Goal: Transaction & Acquisition: Purchase product/service

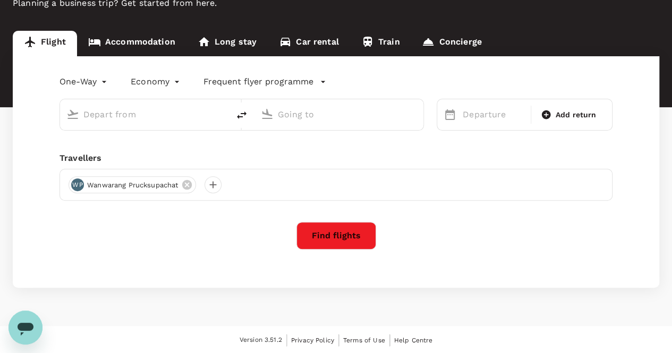
scroll to position [28, 0]
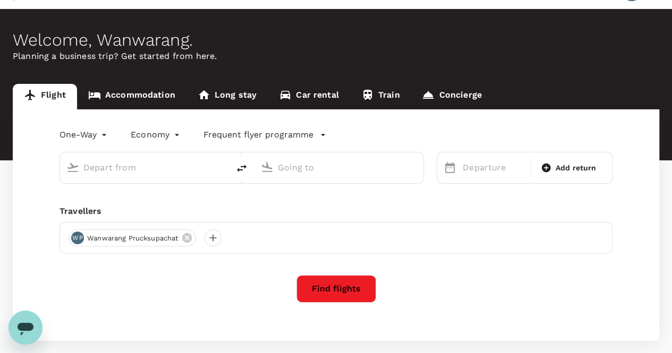
click at [103, 133] on body "Trips Book Approvals 0 Reports People Manage WP Welcome , Wanwarang . Planning …" at bounding box center [336, 190] width 672 height 436
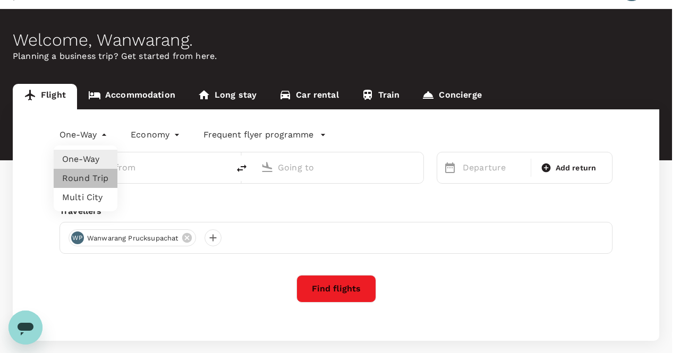
click at [89, 179] on li "Round Trip" at bounding box center [86, 178] width 64 height 19
type input "roundtrip"
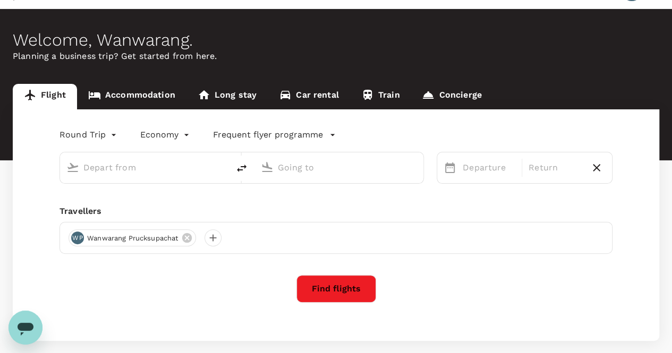
click at [170, 179] on div at bounding box center [144, 168] width 169 height 31
click at [163, 174] on input "text" at bounding box center [144, 167] width 123 height 16
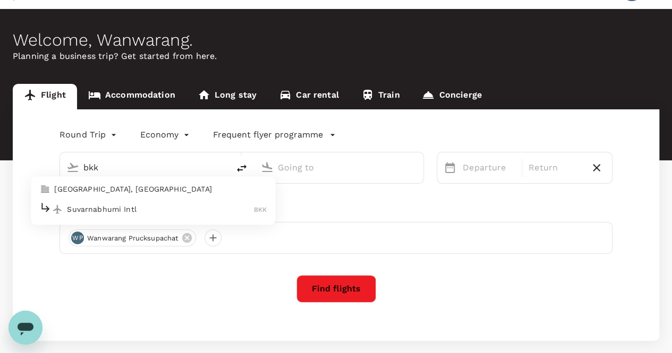
click at [107, 207] on p "Suvarnabhumi Intl" at bounding box center [160, 209] width 187 height 11
type input "Suvarnabhumi Intl (BKK)"
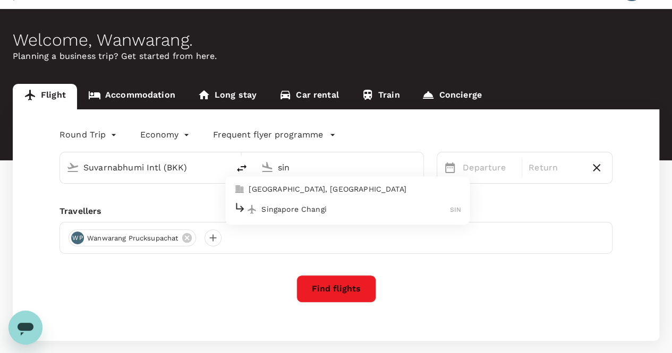
click at [292, 210] on p "Singapore Changi" at bounding box center [355, 209] width 189 height 11
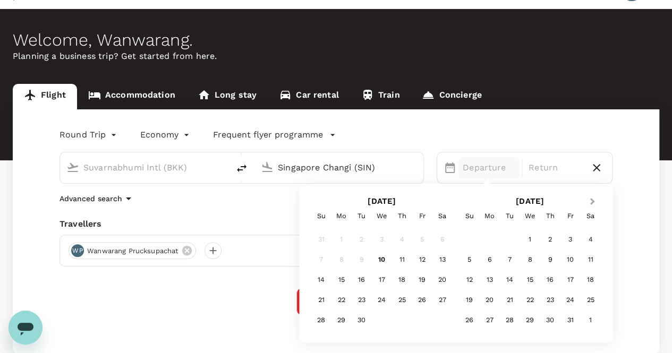
type input "Singapore Changi (SIN)"
click at [592, 200] on span "Next Month" at bounding box center [592, 202] width 0 height 12
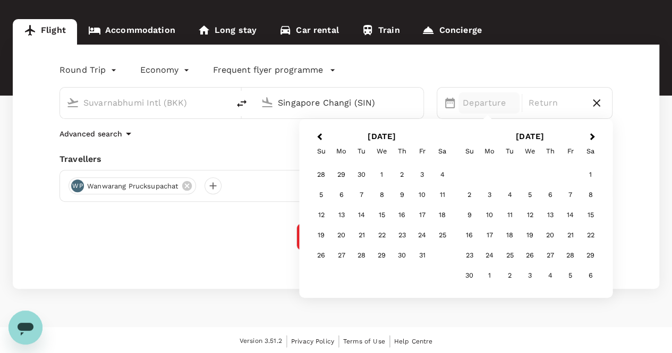
scroll to position [94, 0]
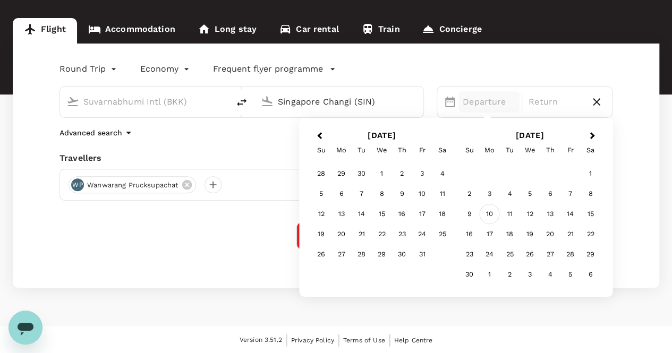
click at [492, 214] on div "10" at bounding box center [490, 214] width 20 height 20
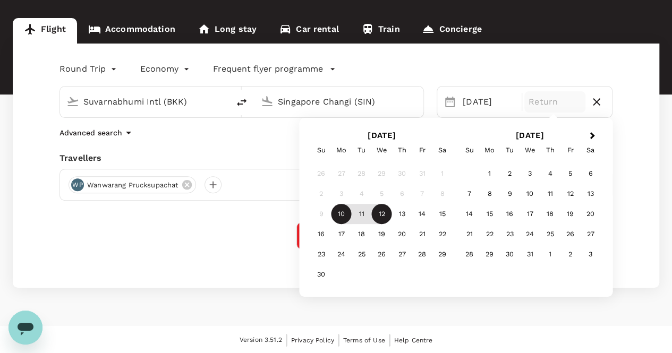
click at [384, 215] on div "12" at bounding box center [382, 214] width 20 height 20
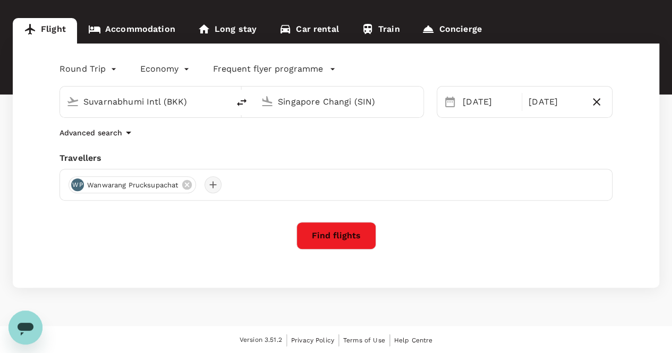
click at [213, 187] on div at bounding box center [213, 184] width 17 height 17
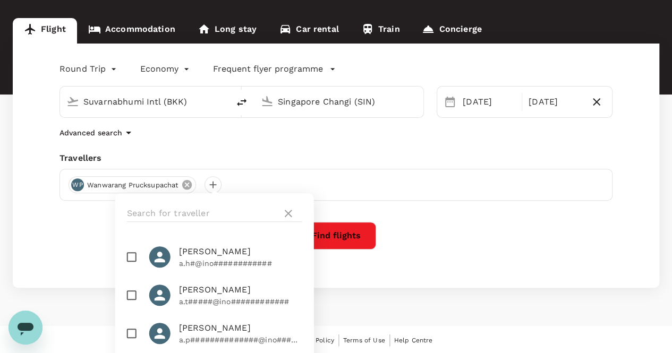
click at [190, 186] on icon at bounding box center [187, 185] width 12 height 12
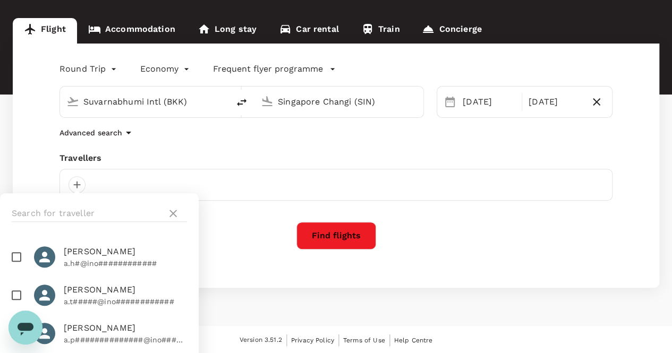
click at [189, 180] on div at bounding box center [336, 185] width 553 height 32
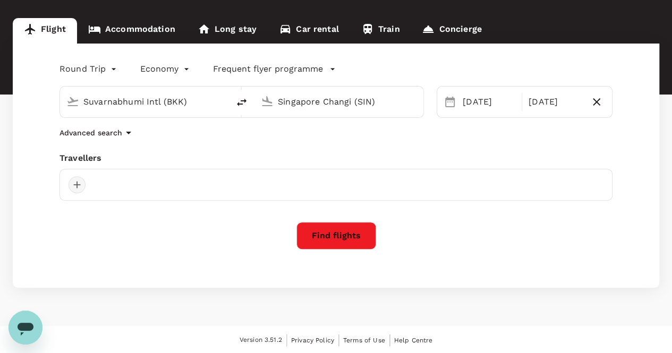
click at [78, 185] on div at bounding box center [77, 184] width 17 height 17
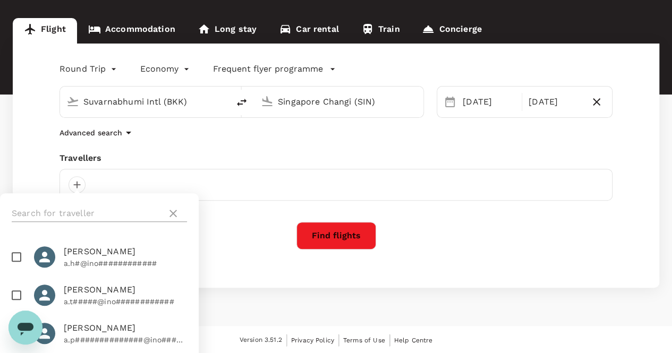
click at [97, 213] on input "text" at bounding box center [87, 213] width 151 height 17
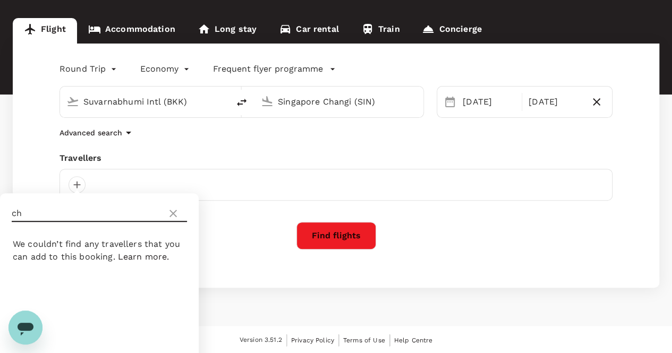
type input "c"
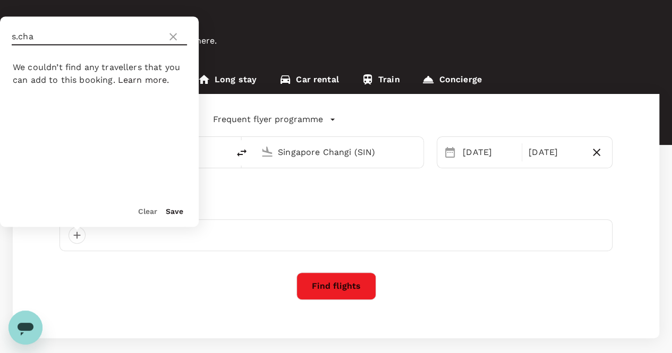
scroll to position [0, 0]
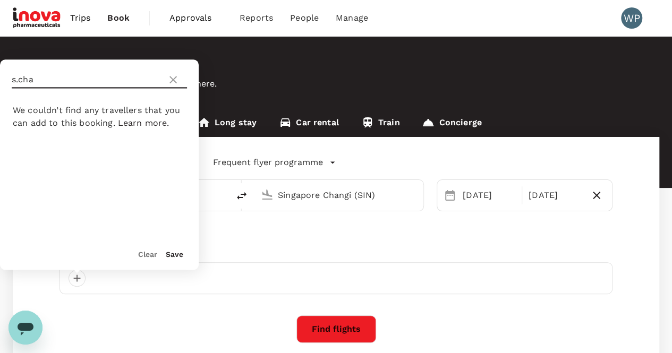
type input "s.cha"
click at [170, 82] on icon at bounding box center [173, 79] width 7 height 7
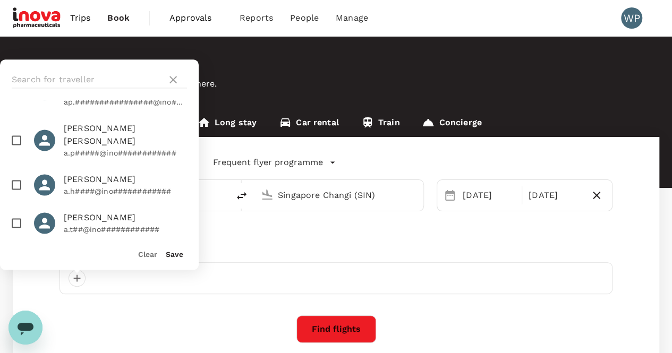
scroll to position [584, 0]
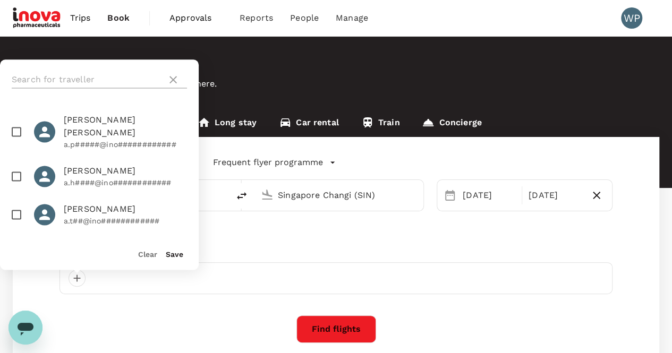
click at [85, 77] on input "text" at bounding box center [87, 79] width 151 height 17
paste input "s.channumsin@inovapharma.com"
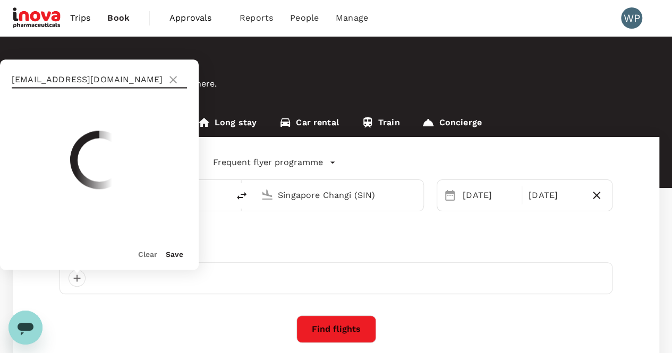
scroll to position [0, 0]
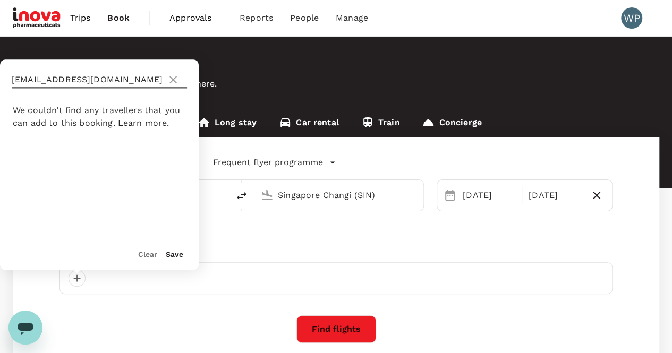
type input "s.channumsin@inovapharma.com"
click at [149, 253] on button "Clear" at bounding box center [147, 254] width 19 height 9
click at [148, 257] on button "Clear" at bounding box center [147, 254] width 19 height 9
click at [171, 79] on icon at bounding box center [173, 79] width 7 height 7
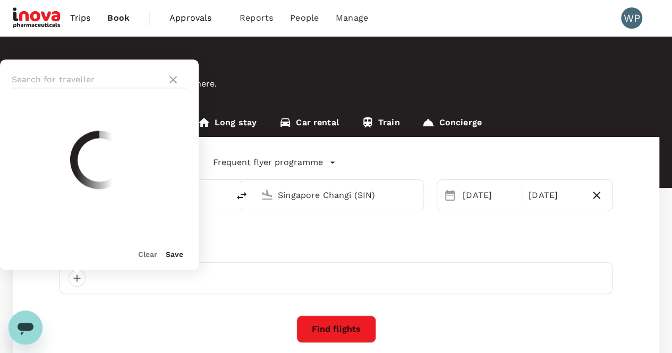
click at [245, 259] on div "Travellers Clear Save" at bounding box center [336, 269] width 553 height 49
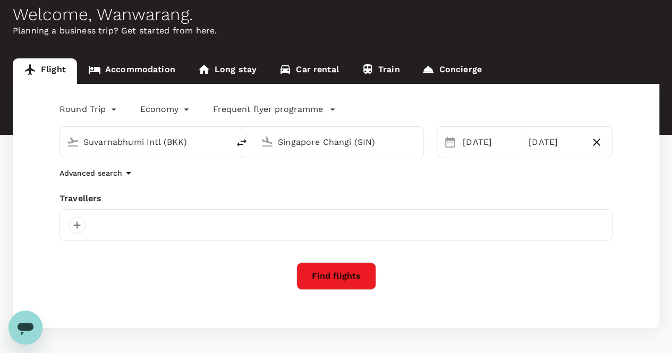
scroll to position [94, 0]
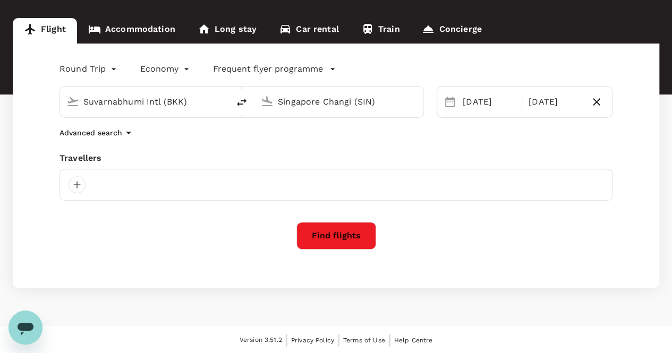
click at [328, 67] on icon "button" at bounding box center [332, 69] width 11 height 11
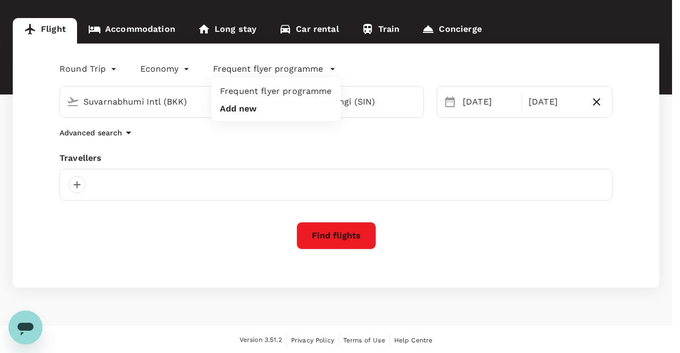
click at [328, 67] on div at bounding box center [340, 176] width 680 height 353
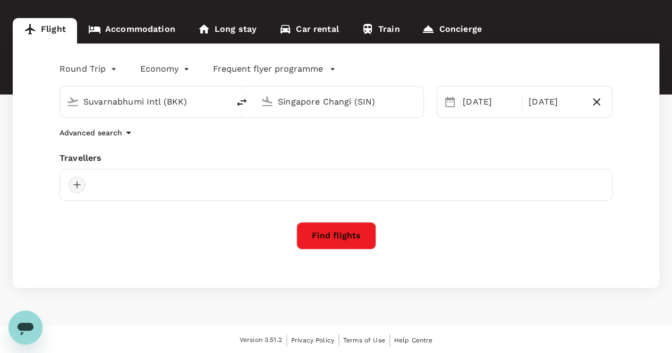
click at [77, 185] on div at bounding box center [77, 184] width 17 height 17
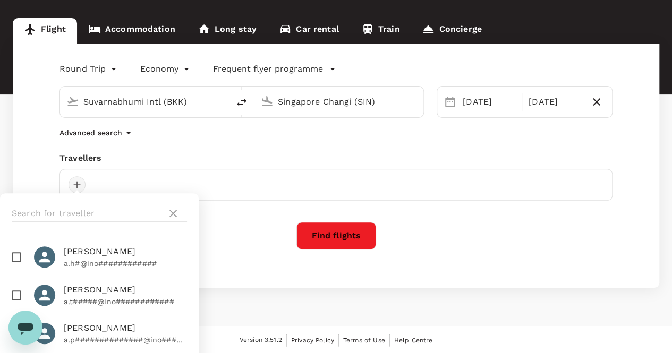
click at [81, 183] on div at bounding box center [77, 184] width 17 height 17
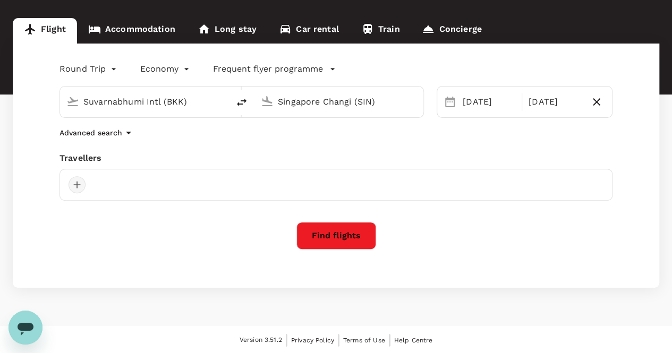
click at [80, 184] on div at bounding box center [77, 184] width 17 height 17
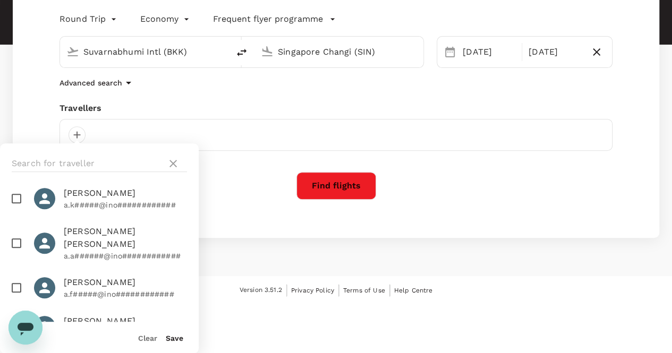
scroll to position [1488, 0]
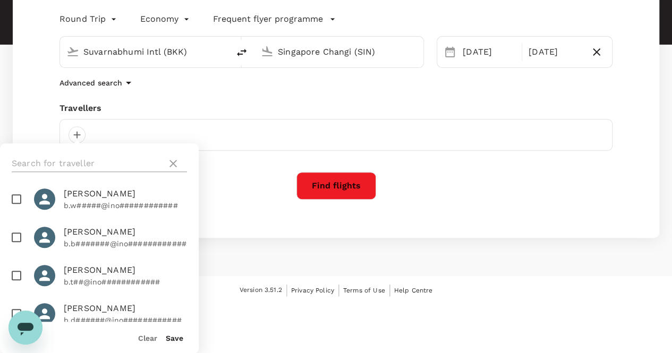
click at [97, 163] on input "text" at bounding box center [87, 163] width 151 height 17
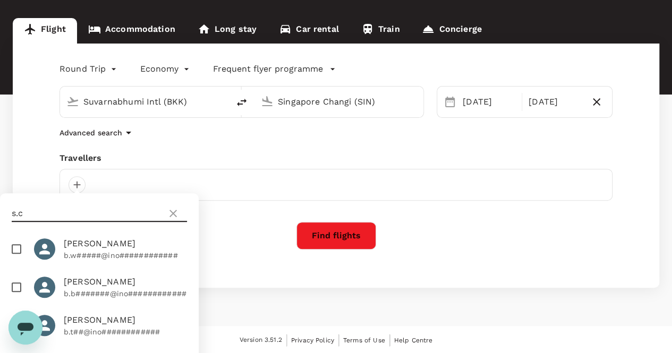
scroll to position [0, 0]
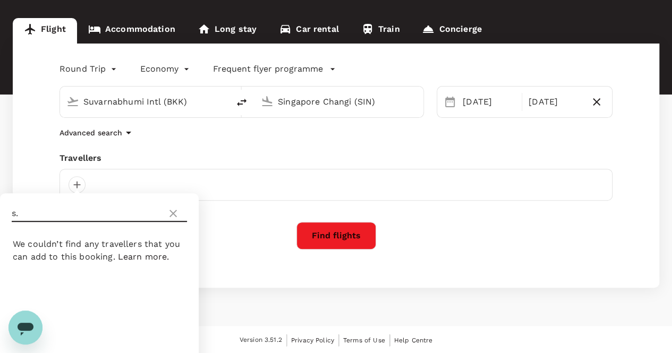
type input "s"
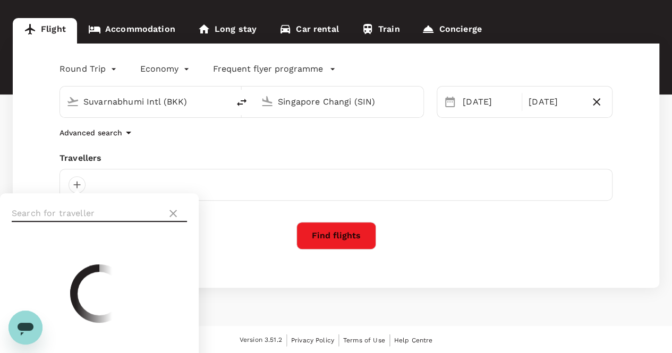
click at [174, 214] on icon at bounding box center [173, 213] width 7 height 7
click at [214, 184] on div at bounding box center [336, 185] width 553 height 32
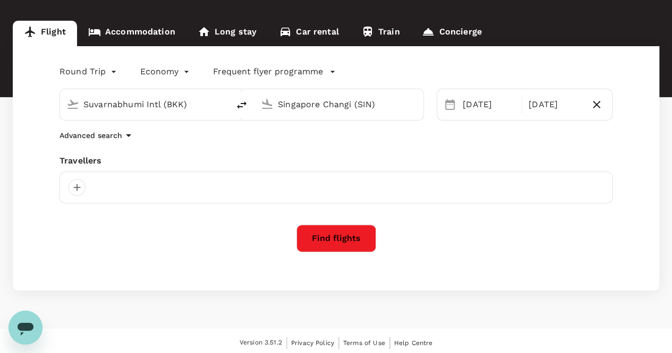
scroll to position [94, 0]
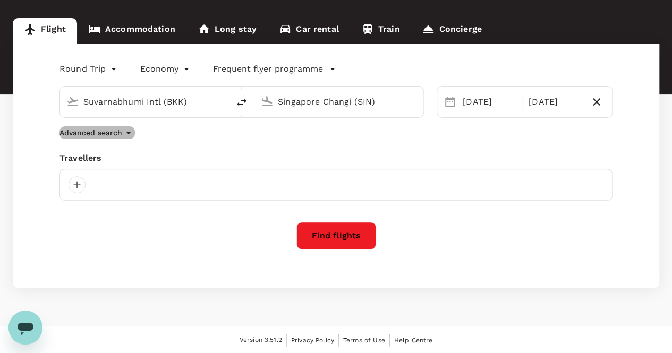
click at [131, 132] on icon "button" at bounding box center [128, 132] width 13 height 13
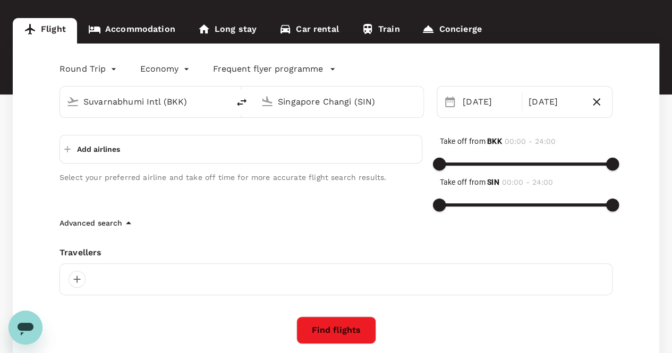
click at [108, 150] on p "Add airlines" at bounding box center [98, 149] width 43 height 11
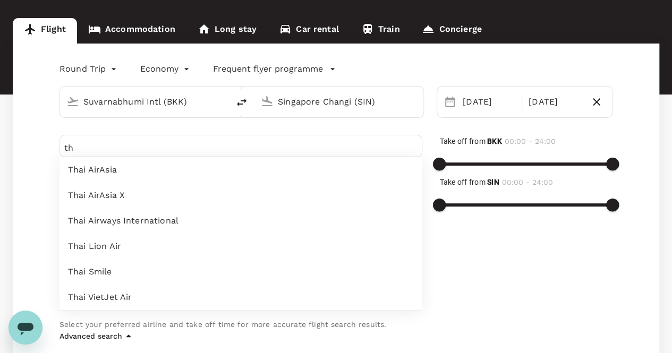
type input "t"
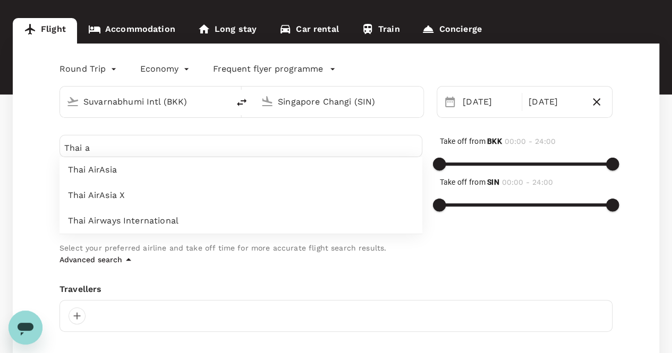
type input "Thai a"
click at [84, 219] on span "Thai Airways International" at bounding box center [241, 221] width 346 height 13
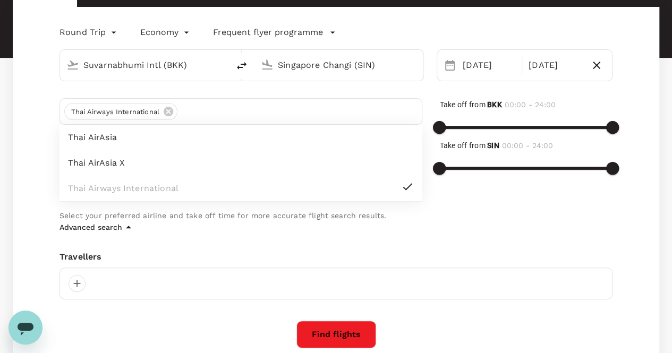
scroll to position [147, 0]
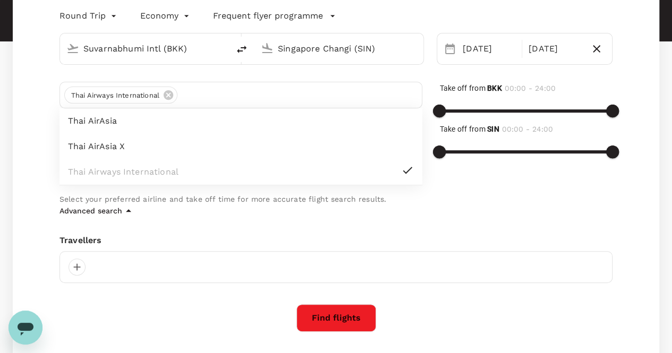
click at [127, 210] on icon "button" at bounding box center [128, 210] width 5 height 3
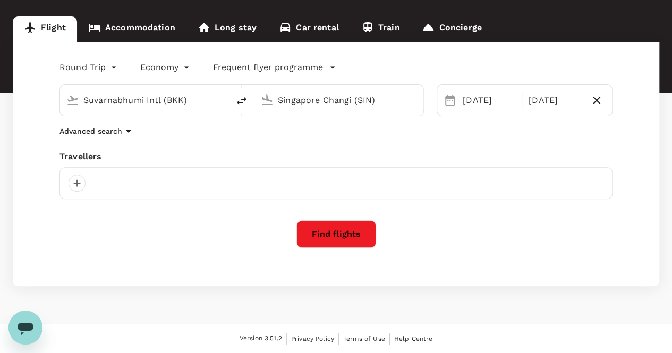
scroll to position [94, 0]
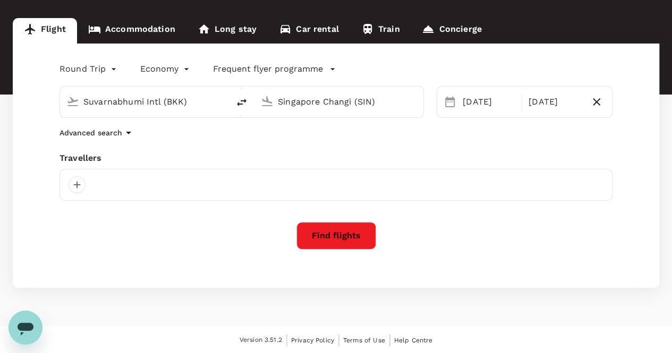
click at [126, 134] on icon "button" at bounding box center [128, 132] width 13 height 13
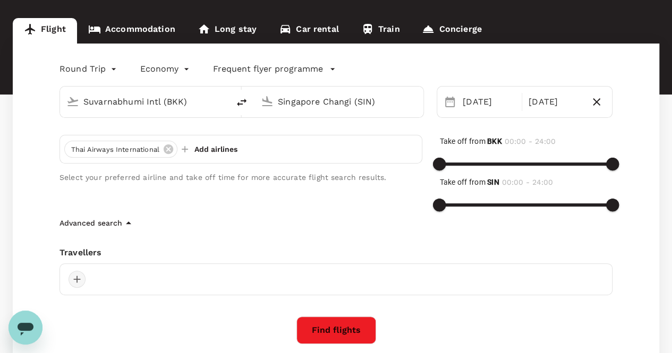
click at [75, 282] on div at bounding box center [77, 279] width 17 height 17
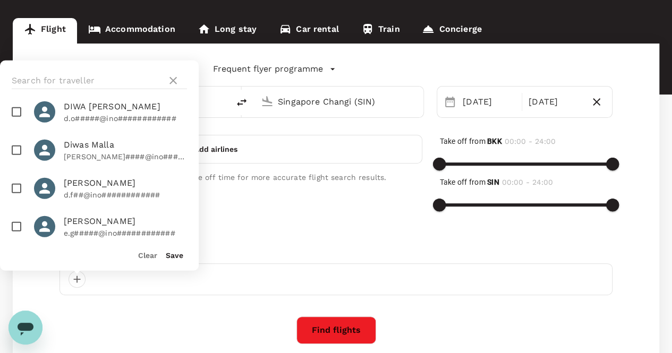
scroll to position [3070, 0]
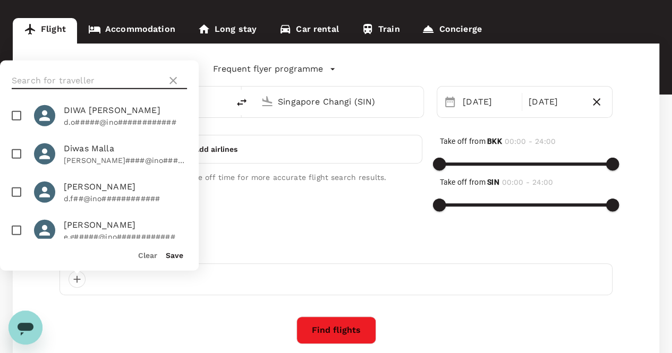
click at [111, 82] on input "text" at bounding box center [87, 80] width 151 height 17
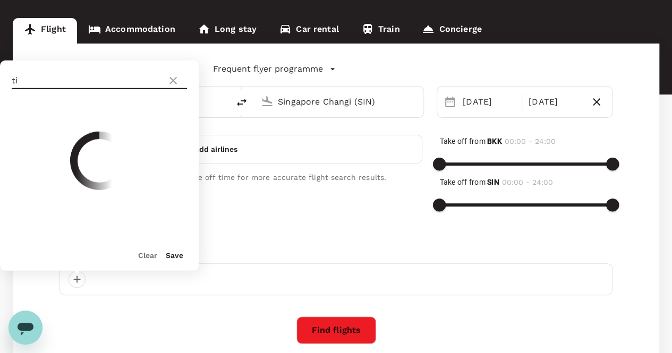
type input "t"
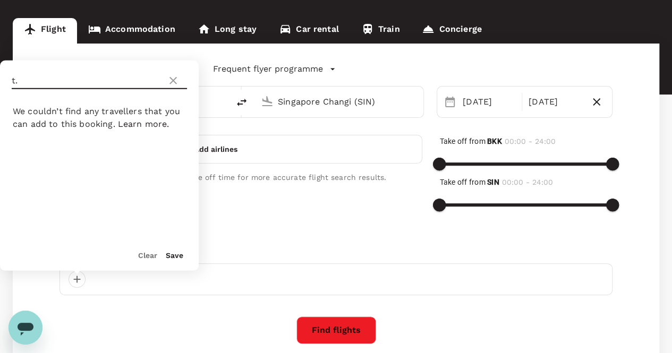
type input "t"
type input "m"
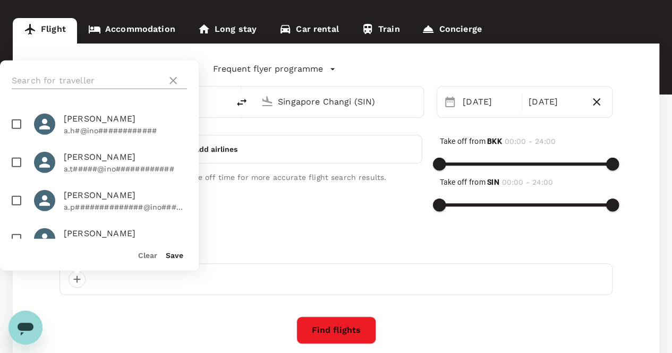
click at [173, 81] on icon at bounding box center [173, 80] width 13 height 13
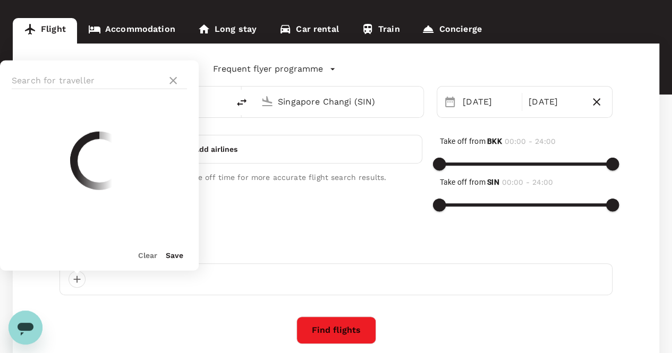
click at [235, 297] on div "Round Trip roundtrip Economy economy Frequent flyer programme Suvarnabhumi Intl…" at bounding box center [336, 213] width 647 height 339
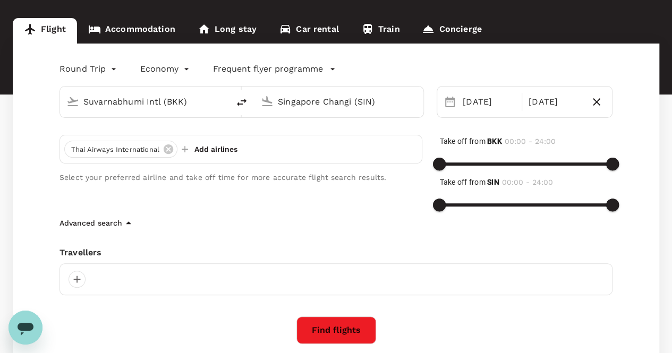
click at [32, 328] on icon "Open messaging window" at bounding box center [26, 329] width 16 height 13
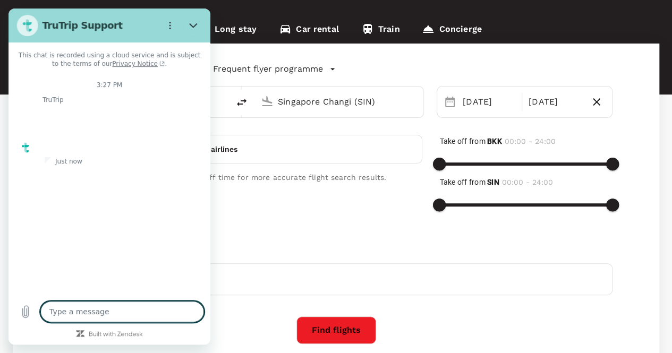
type textarea "x"
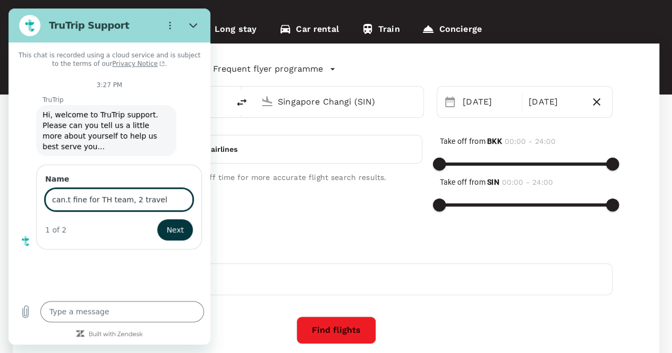
click at [65, 189] on input "can.t fine for TH team, 2 travel" at bounding box center [119, 200] width 148 height 22
click at [157, 219] on button "Next" at bounding box center [175, 229] width 36 height 21
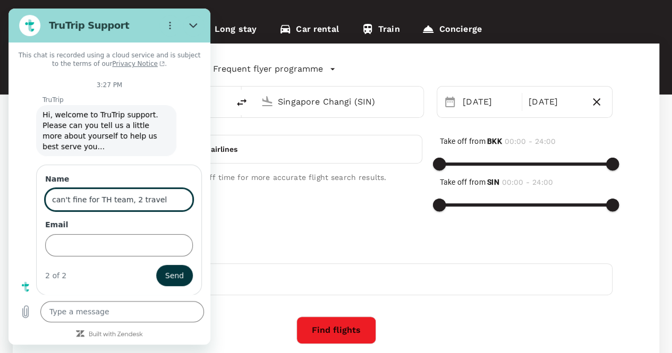
click at [168, 189] on input "can't fine for TH team, 2 travel" at bounding box center [119, 200] width 148 height 22
paste input "s.channumsin@inovapharma.com"
click at [59, 189] on input "can't fine for TH team, 2 travel (s.channumsin@inovapharma.com and" at bounding box center [119, 200] width 148 height 22
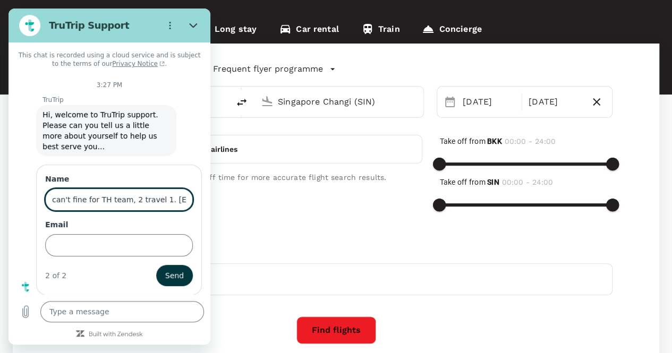
click at [176, 189] on input "can't fine for TH team, 2 travel 1. s.channumsin@inovapharma.com and 2." at bounding box center [119, 200] width 148 height 22
drag, startPoint x: 181, startPoint y: 191, endPoint x: 225, endPoint y: 196, distance: 44.4
click at [210, 196] on html "TruTrip Support This chat is recorded using a cloud service and is subject to t…" at bounding box center [110, 177] width 202 height 336
click at [182, 189] on input "can't fine for TH team, 2 travel 1. s.channumsin@inovapharma.com and 2." at bounding box center [119, 200] width 148 height 22
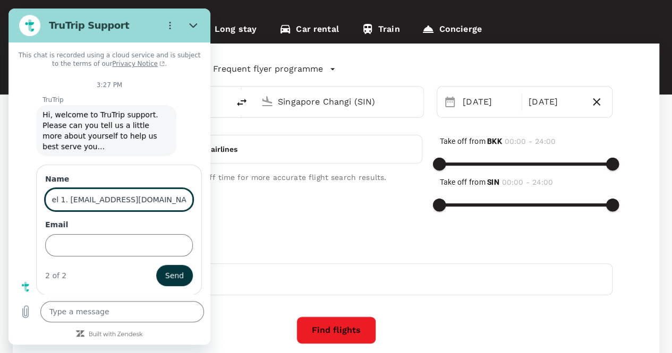
paste input "t.moohummad@inovapharma.com"
type input "can't fine for TH team, 2 travel 1. s.channumsin@inovapharma.com and 2. t.moohu…"
click at [101, 234] on input "Email" at bounding box center [119, 245] width 148 height 22
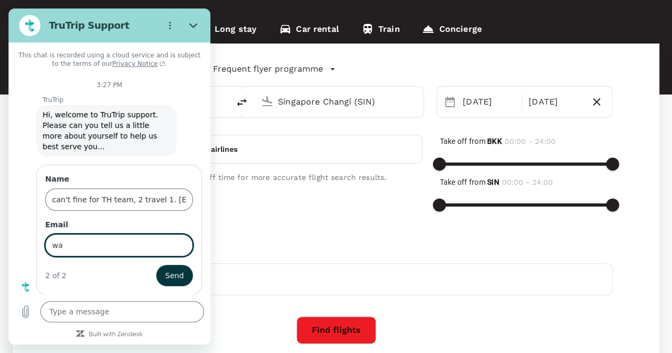
type input "w"
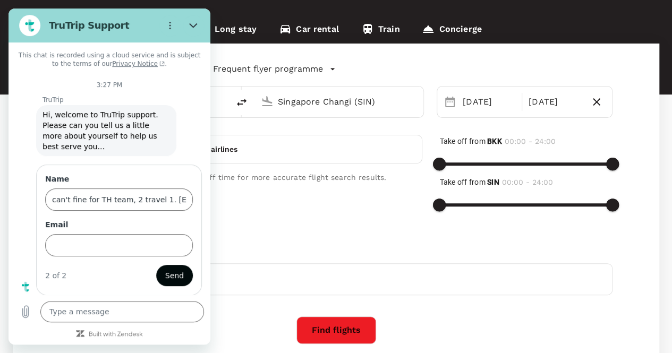
click at [176, 269] on span "Send" at bounding box center [174, 275] width 19 height 13
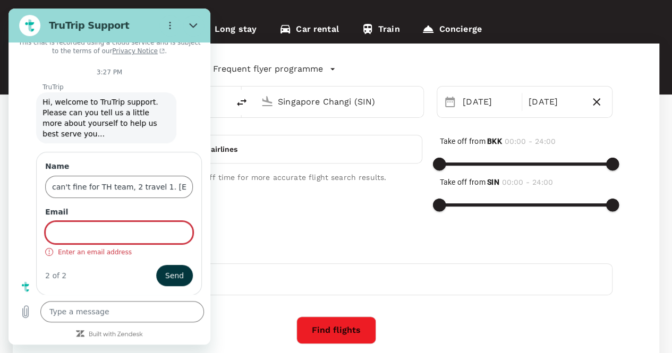
click at [68, 232] on input "Email" at bounding box center [119, 233] width 148 height 22
paste input "w.prucksupachat@inovapharma.com"
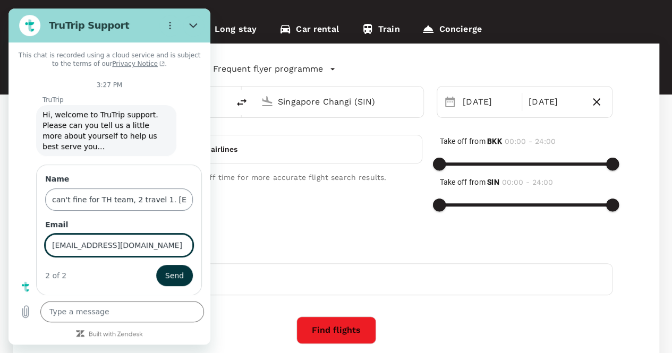
type input "w.prucksupachat@inovapharma.com"
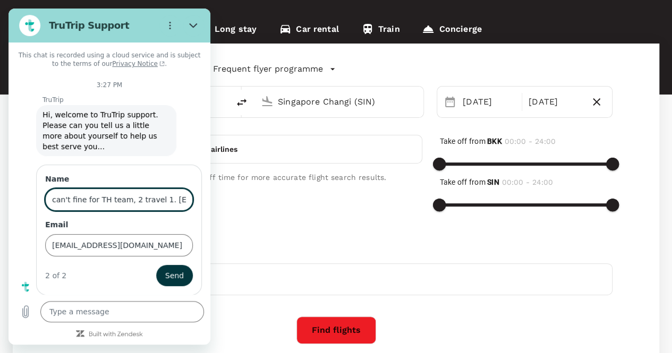
drag, startPoint x: 58, startPoint y: 190, endPoint x: 29, endPoint y: 191, distance: 29.2
click at [29, 191] on div "Name can't fine for TH team, 2 travel 1. s.channumsin@inovapharma.com and 2. t.…" at bounding box center [113, 229] width 193 height 133
click at [51, 189] on input "can't fine for TH team, 2 travel 1. s.channumsin@inovapharma.com and 2. t.moohu…" at bounding box center [119, 200] width 148 height 22
click at [82, 189] on input "i can't fine for TH team, 2 travel 1. s.channumsin@inovapharma.com and 2. t.moo…" at bounding box center [119, 200] width 148 height 22
click at [107, 189] on input "i can't find for TH team, 2 travel 1. s.channumsin@inovapharma.com and 2. t.moo…" at bounding box center [119, 200] width 148 height 22
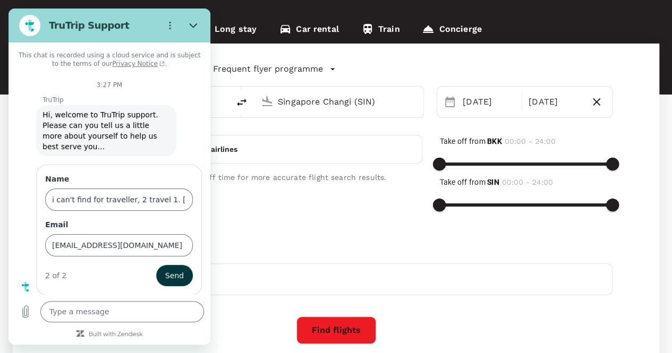
drag, startPoint x: 130, startPoint y: 13, endPoint x: 121, endPoint y: 22, distance: 12.4
click at [121, 22] on section "TruTrip Support" at bounding box center [110, 26] width 202 height 34
click at [100, 189] on input "i can't find for traveller, 2 travel 1. s.channumsin@inovapharma.com and 2. t.m…" at bounding box center [119, 200] width 148 height 22
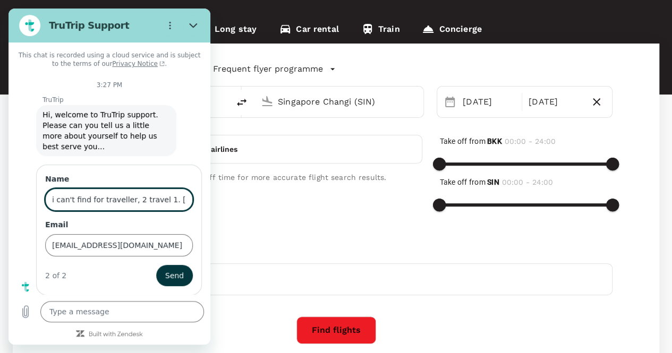
drag, startPoint x: 153, startPoint y: 189, endPoint x: 129, endPoint y: 189, distance: 24.4
click at [129, 189] on input "i can't find for traveller, 2 travel 1. s.channumsin@inovapharma.com and 2. t.m…" at bounding box center [119, 200] width 148 height 22
click at [100, 189] on input "i can't find for travel, (1. s.channumsin@inovapharma.com and 2. t.moohummad@in…" at bounding box center [119, 200] width 148 height 22
type input "i can't find for 2 travel, (1. s.channumsin@inovapharma.com and 2. t.moohummad@…"
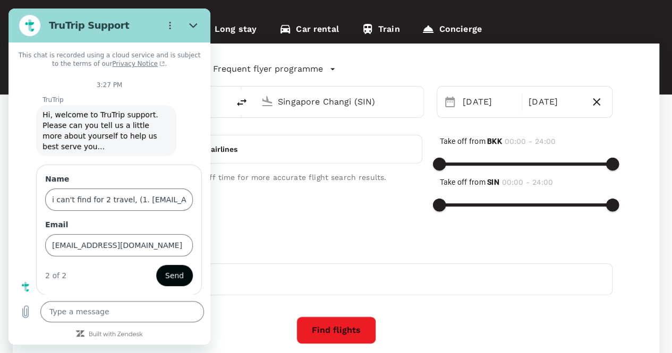
click at [174, 269] on span "Send" at bounding box center [174, 275] width 19 height 13
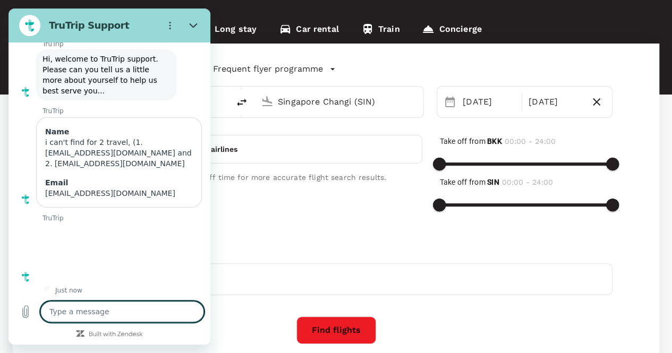
scroll to position [58, 0]
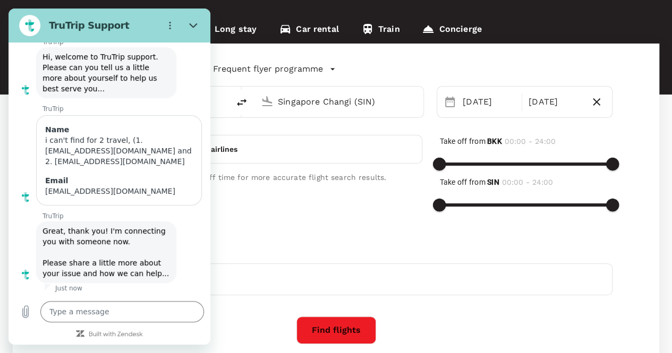
click at [242, 238] on div "Round Trip roundtrip Economy economy Frequent flyer programme Suvarnabhumi Intl…" at bounding box center [336, 213] width 647 height 339
click at [191, 26] on icon "Close" at bounding box center [193, 25] width 9 height 9
type textarea "x"
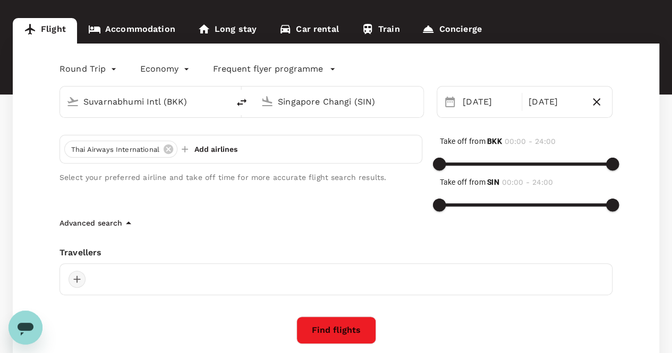
click at [76, 278] on div at bounding box center [77, 279] width 17 height 17
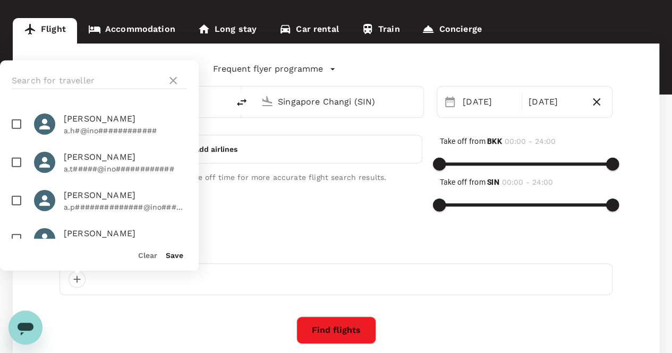
click at [269, 240] on div "Round Trip roundtrip Economy economy Frequent flyer programme Suvarnabhumi Intl…" at bounding box center [336, 213] width 647 height 339
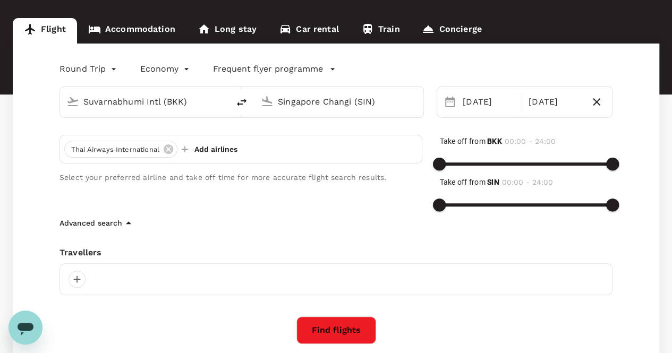
click at [126, 222] on icon "button" at bounding box center [128, 223] width 13 height 13
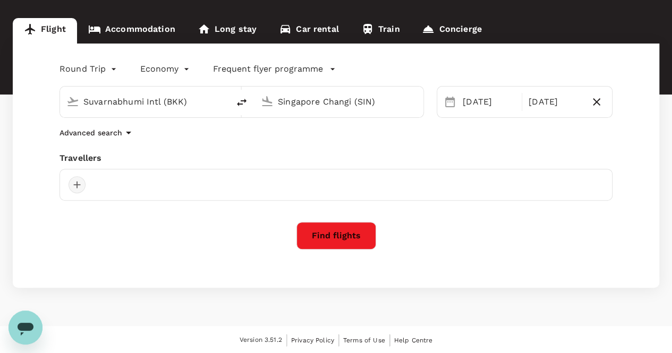
click at [77, 186] on div at bounding box center [77, 184] width 17 height 17
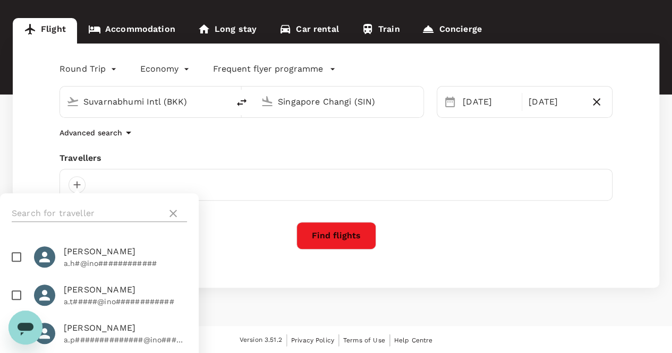
click at [112, 216] on input "text" at bounding box center [87, 213] width 151 height 17
paste input "w.prucksupachat@inovapharma.com"
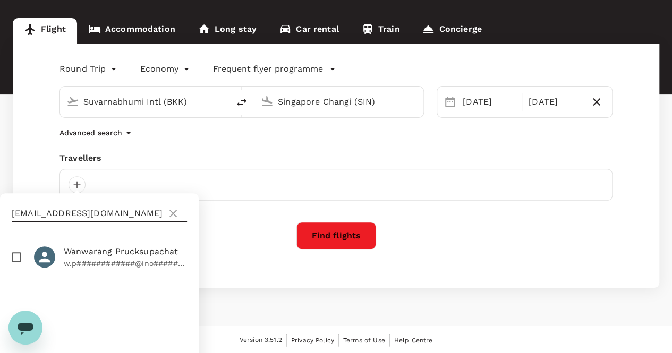
scroll to position [0, 0]
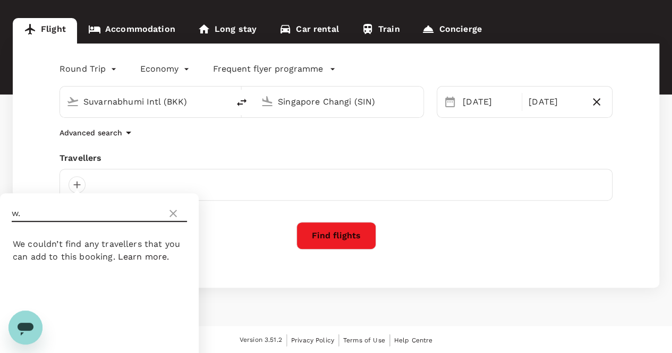
type input "w"
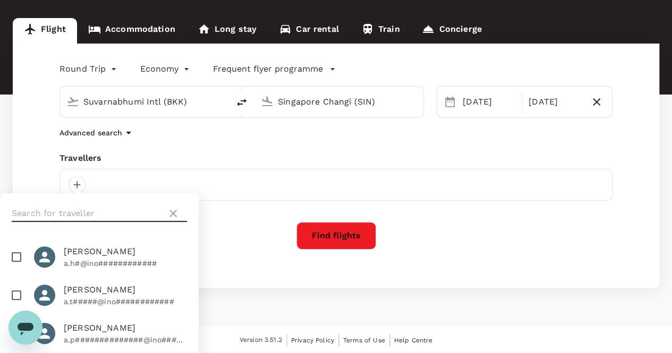
type textarea "x"
drag, startPoint x: 631, startPoint y: 266, endPoint x: 535, endPoint y: 258, distance: 96.5
click at [631, 266] on div "Round Trip roundtrip Economy economy Frequent flyer programme Suvarnabhumi Intl…" at bounding box center [336, 166] width 647 height 244
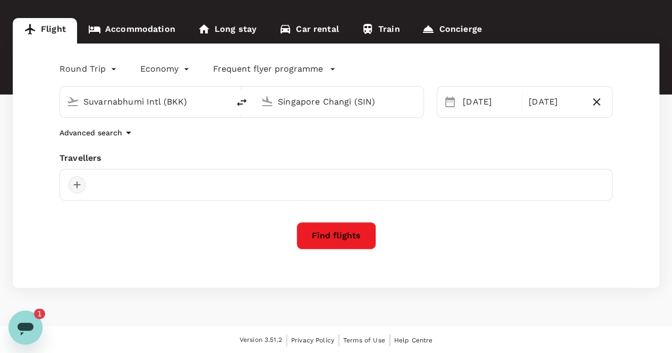
click at [81, 183] on div at bounding box center [77, 184] width 17 height 17
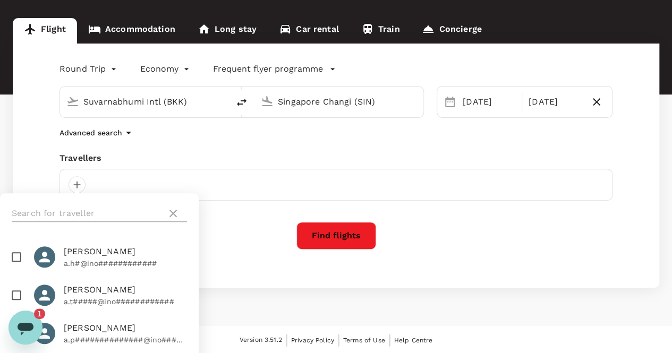
click at [107, 209] on input "text" at bounding box center [87, 213] width 151 height 17
paste input "t.moohummad@inovapharma.com"
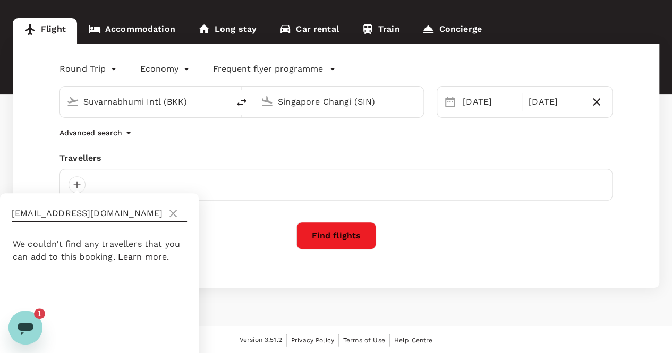
type input "t.moohummad@inovapharma.com"
click at [20, 328] on icon "Open messaging window, 1 unread message" at bounding box center [26, 329] width 16 height 13
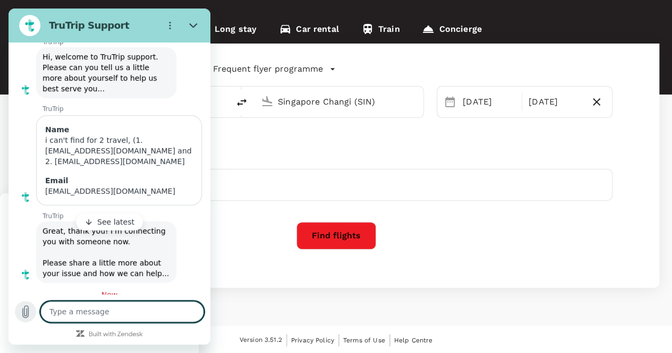
click at [24, 315] on icon "Upload file" at bounding box center [25, 312] width 13 height 13
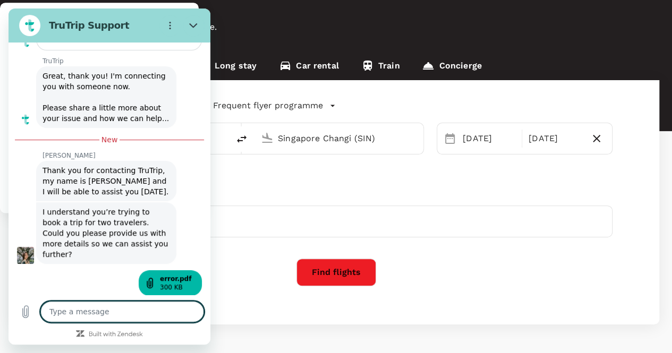
scroll to position [40, 0]
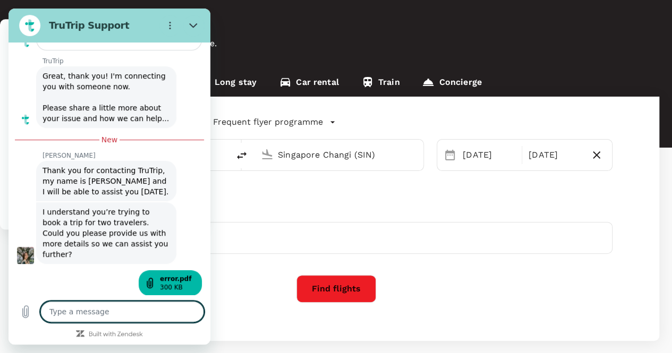
click at [250, 199] on div "Round Trip roundtrip Economy economy Frequent flyer programme Suvarnabhumi Intl…" at bounding box center [336, 219] width 647 height 244
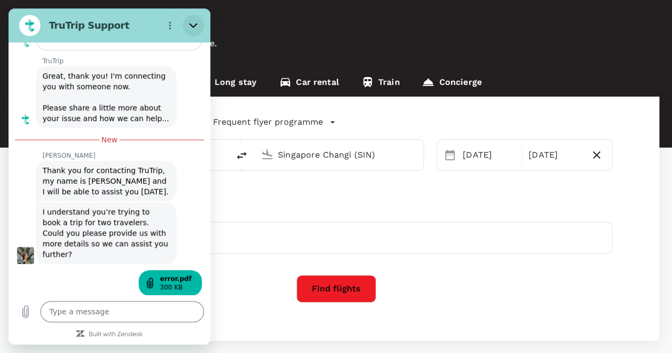
click at [190, 24] on icon "Close" at bounding box center [193, 25] width 8 height 5
type textarea "x"
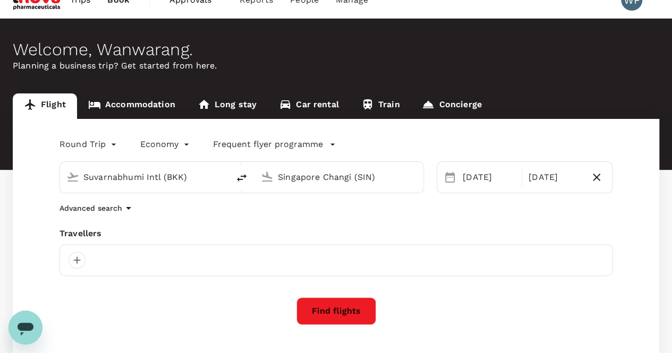
scroll to position [0, 0]
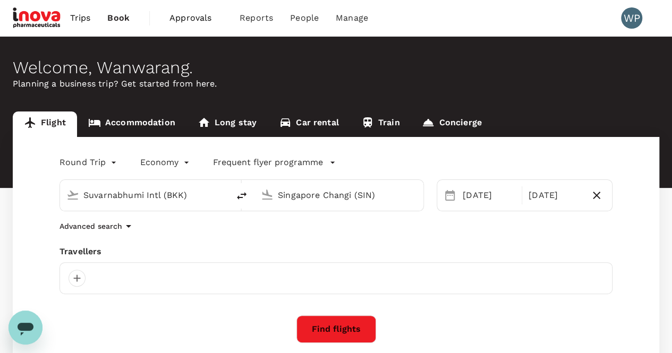
click at [56, 126] on link "Flight" at bounding box center [45, 125] width 64 height 26
click at [326, 328] on button "Find flights" at bounding box center [336, 330] width 80 height 28
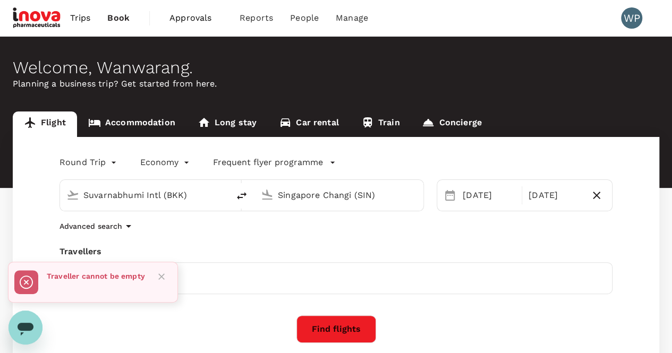
click at [158, 276] on icon "Close" at bounding box center [161, 277] width 11 height 11
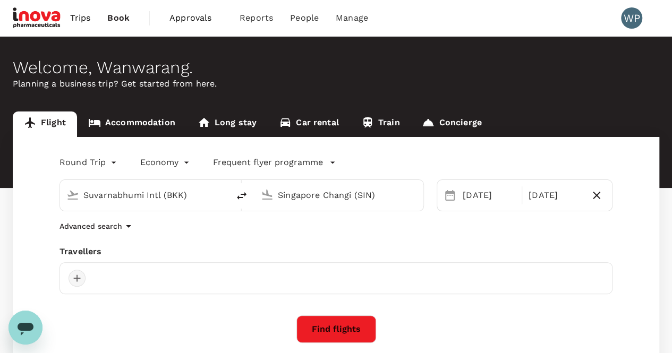
click at [75, 277] on div at bounding box center [77, 278] width 17 height 17
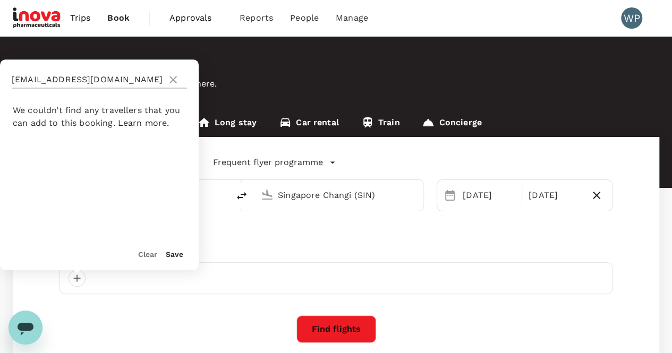
click at [174, 81] on icon at bounding box center [173, 79] width 7 height 7
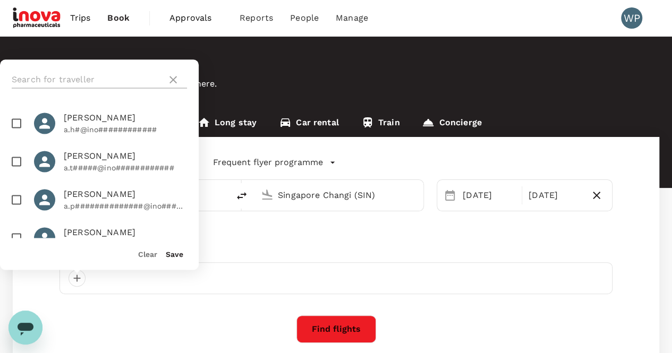
click at [38, 77] on input "text" at bounding box center [87, 79] width 151 height 17
paste input "s.channumsin@inovapharma.com"
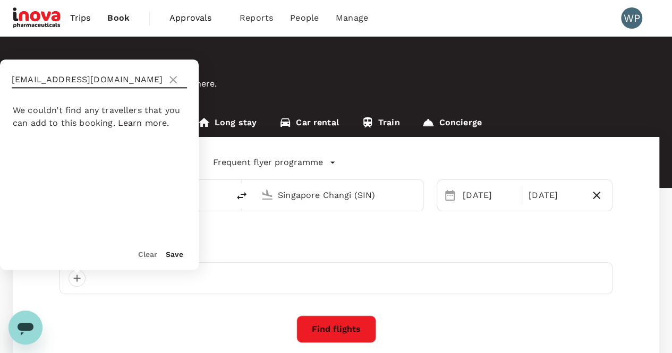
type input "s.channumsin@inovapharma.com"
click at [157, 121] on span "Learn more." at bounding box center [144, 123] width 52 height 10
click at [240, 249] on div "Travellers" at bounding box center [336, 251] width 553 height 13
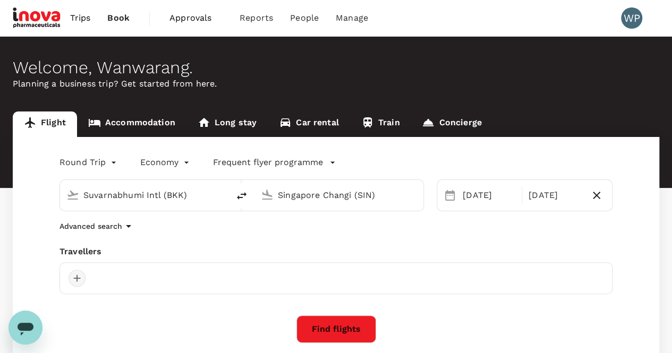
click at [79, 275] on div at bounding box center [77, 278] width 17 height 17
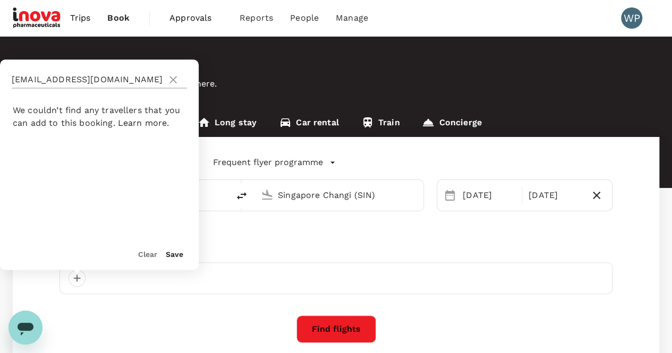
click at [171, 79] on icon at bounding box center [173, 79] width 13 height 13
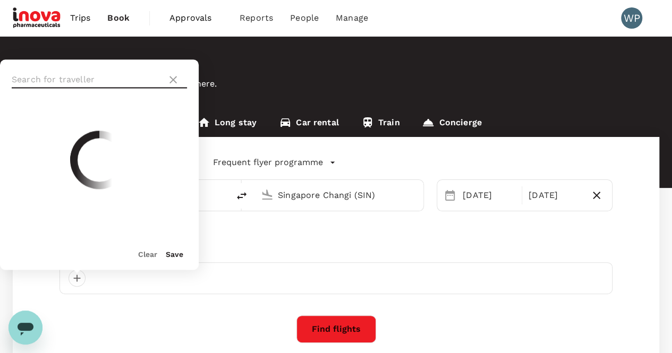
click at [78, 81] on input "text" at bounding box center [87, 79] width 151 height 17
type input "w.prucksupachat"
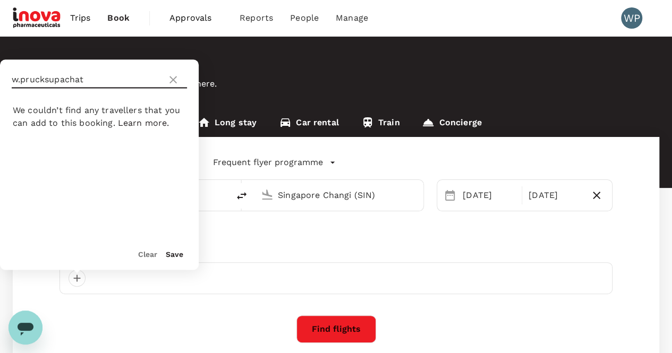
type textarea "x"
type input "w.prucksupacha"
click at [173, 82] on icon at bounding box center [173, 79] width 13 height 13
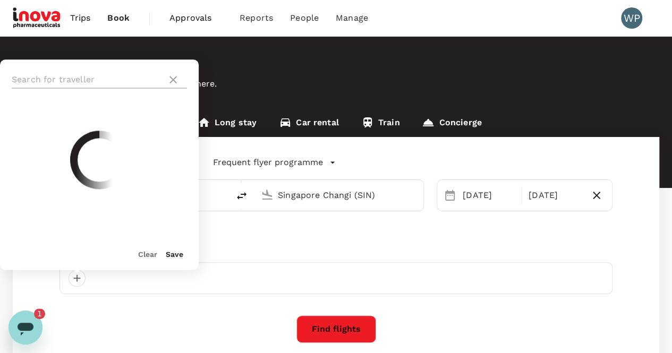
click at [172, 78] on icon at bounding box center [173, 79] width 13 height 13
click at [208, 316] on div "Find flights" at bounding box center [336, 330] width 553 height 28
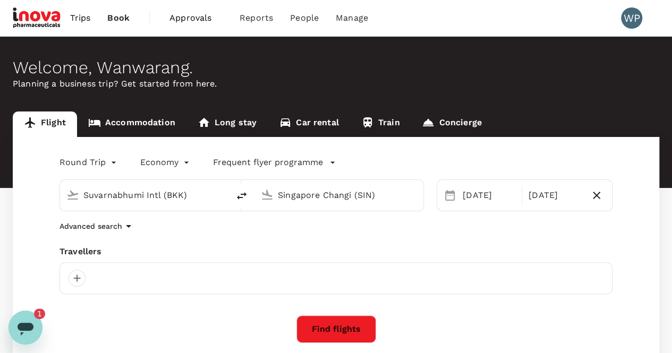
click at [129, 306] on div "Round Trip roundtrip Economy economy Frequent flyer programme Suvarnabhumi Intl…" at bounding box center [336, 259] width 647 height 244
click at [30, 323] on icon "Open messaging window, 1 unread message" at bounding box center [25, 327] width 19 height 19
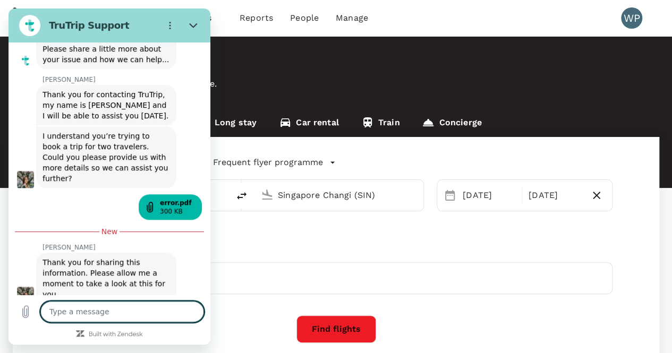
scroll to position [282, 0]
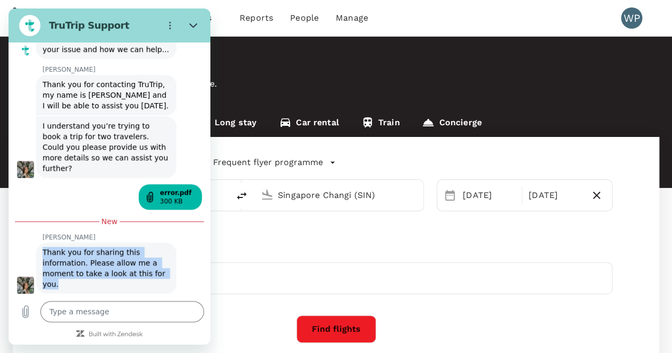
drag, startPoint x: 43, startPoint y: 240, endPoint x: 65, endPoint y: 258, distance: 29.1
click at [72, 275] on span "Thank you for sharing this information. Please allow me a moment to take a look…" at bounding box center [107, 268] width 128 height 43
copy span "Thank you for sharing this information. Please allow me a moment to take a look…"
click at [196, 27] on icon "Close" at bounding box center [193, 25] width 9 height 9
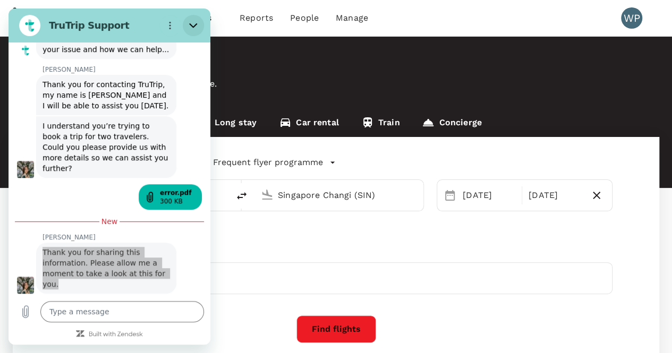
type textarea "x"
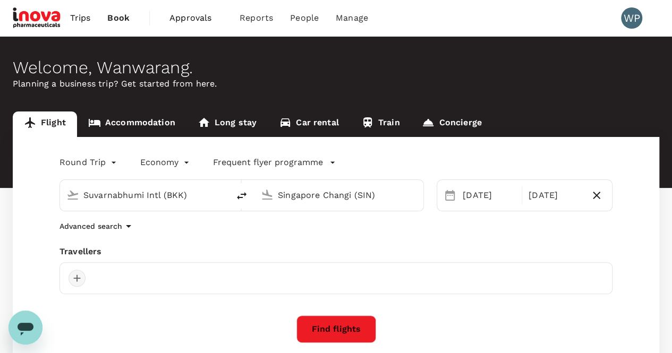
click at [77, 277] on div at bounding box center [77, 278] width 17 height 17
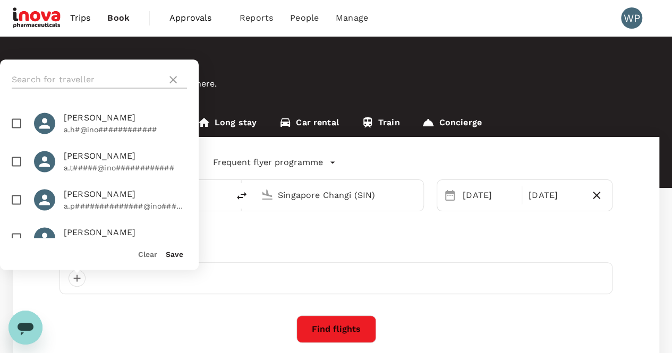
click at [92, 82] on input "text" at bounding box center [87, 79] width 151 height 17
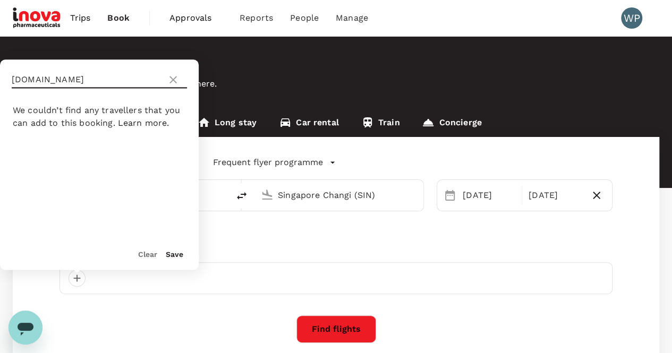
type input "w.pr"
drag, startPoint x: 173, startPoint y: 72, endPoint x: 173, endPoint y: 78, distance: 6.4
click at [173, 75] on div "w.pr" at bounding box center [99, 79] width 175 height 17
click at [173, 78] on icon at bounding box center [173, 79] width 13 height 13
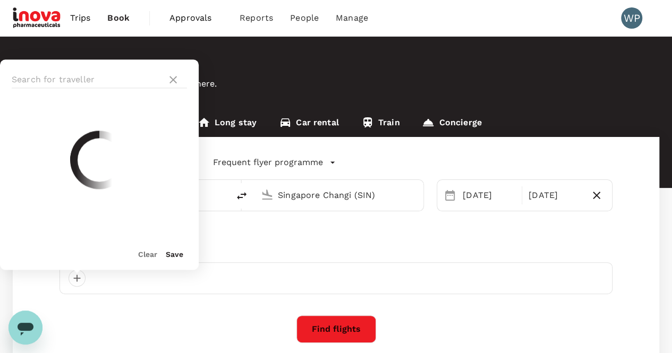
click at [143, 255] on button "Clear" at bounding box center [147, 254] width 19 height 9
click at [174, 81] on icon at bounding box center [173, 79] width 13 height 13
click at [147, 252] on button "Clear" at bounding box center [147, 254] width 19 height 9
click at [332, 225] on div "Advanced search" at bounding box center [336, 226] width 553 height 13
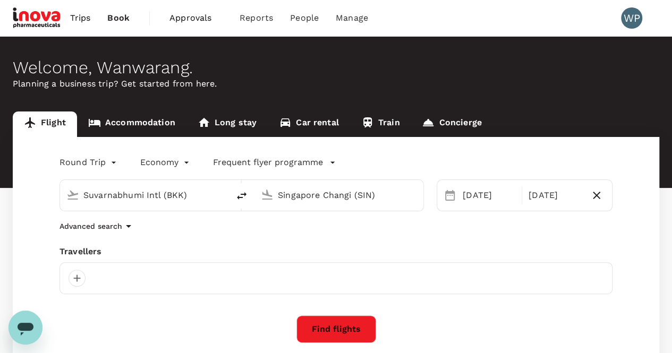
click at [220, 250] on div "Travellers" at bounding box center [336, 251] width 553 height 13
click at [125, 122] on link "Accommodation" at bounding box center [131, 125] width 109 height 26
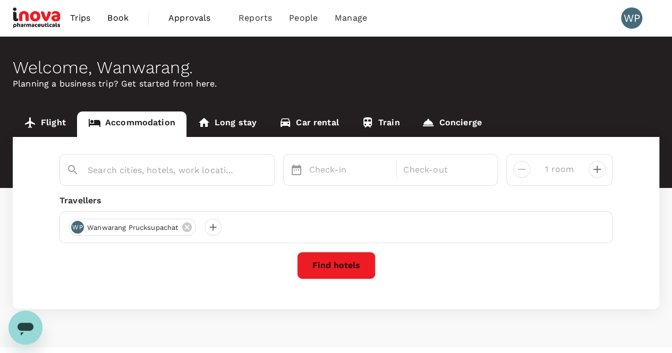
click at [37, 122] on link "Flight" at bounding box center [45, 125] width 64 height 26
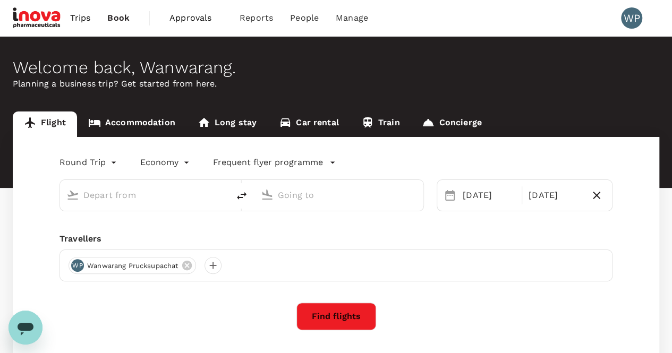
click at [153, 197] on input "text" at bounding box center [144, 195] width 123 height 16
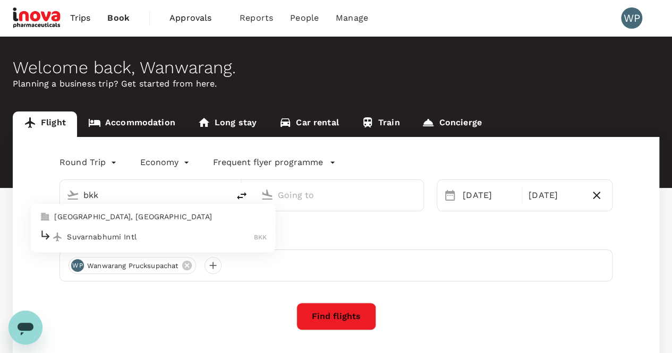
type input "Bangkok, Thailand (any)"
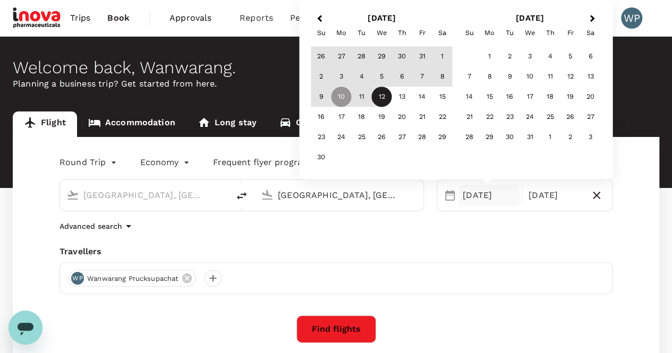
type input "Singapore, Singapore (any)"
click at [384, 231] on div "Advanced search" at bounding box center [336, 226] width 553 height 13
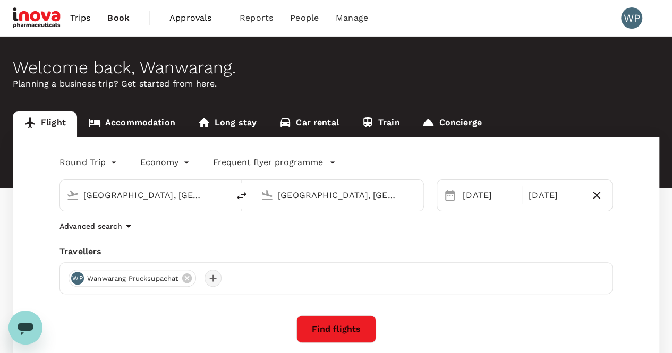
click at [217, 277] on div at bounding box center [213, 278] width 17 height 17
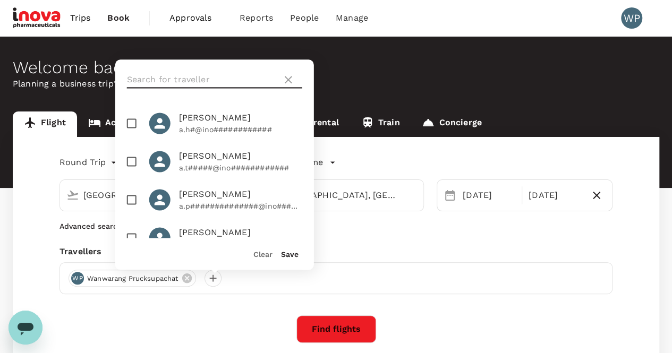
click at [154, 81] on input "text" at bounding box center [202, 79] width 151 height 17
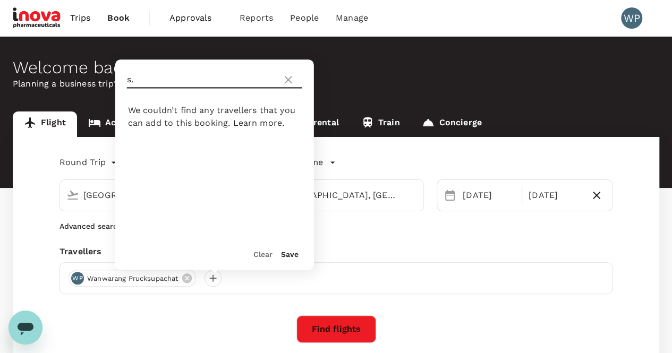
type input "s"
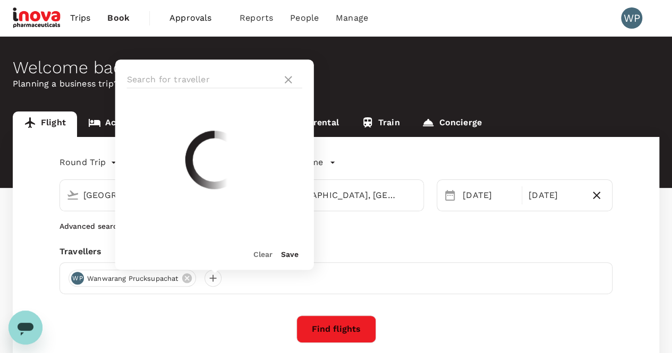
click at [148, 335] on div "Find flights" at bounding box center [336, 330] width 553 height 28
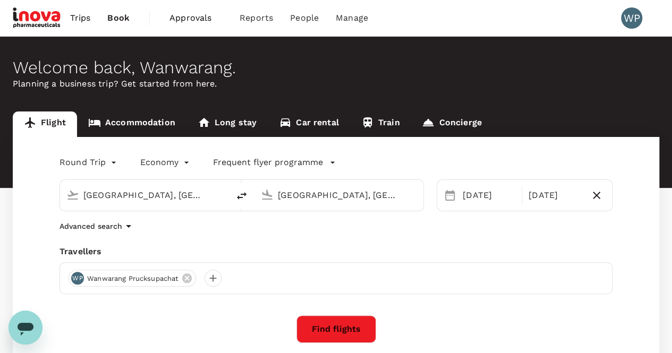
scroll to position [94, 0]
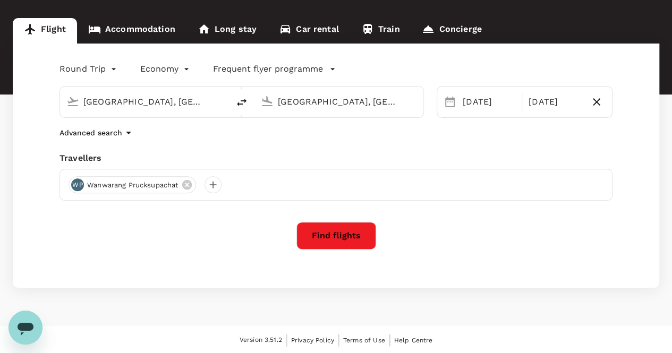
click at [340, 244] on button "Find flights" at bounding box center [336, 236] width 80 height 28
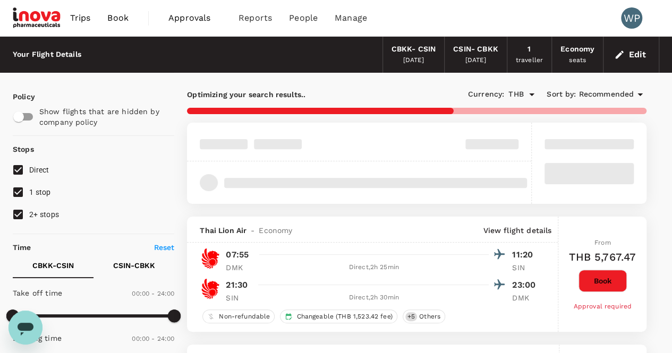
type input "955"
click at [14, 209] on input "2+ stops" at bounding box center [18, 215] width 22 height 22
checkbox input "false"
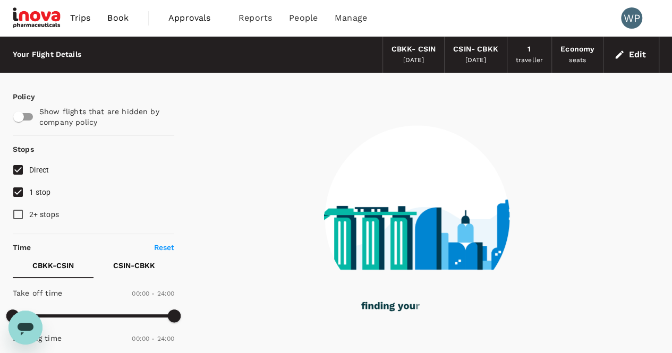
click at [21, 190] on input "1 stop" at bounding box center [18, 192] width 22 height 22
checkbox input "false"
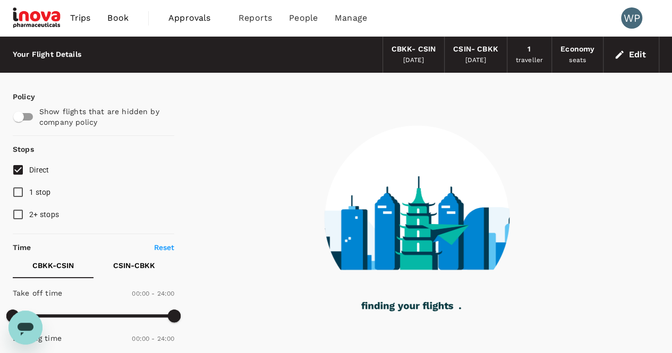
type input "1100"
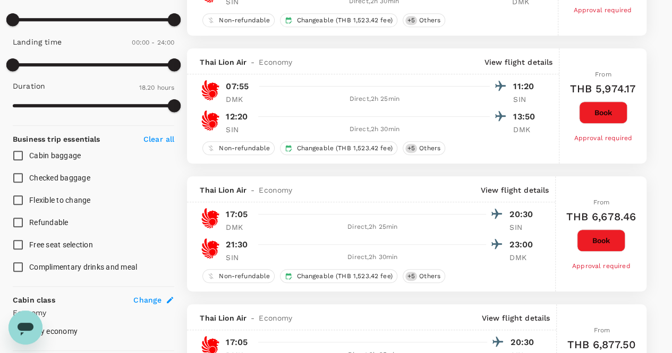
scroll to position [319, 0]
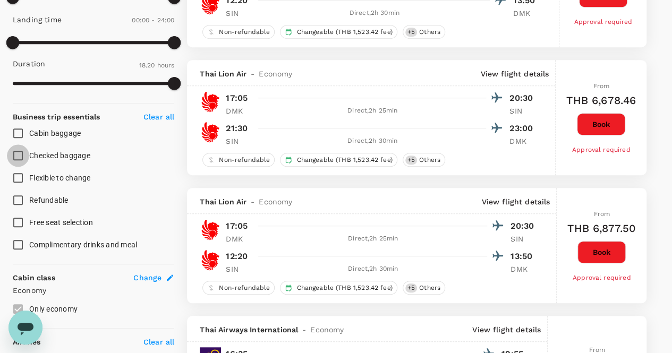
click at [18, 156] on input "Checked baggage" at bounding box center [18, 156] width 22 height 22
checkbox input "true"
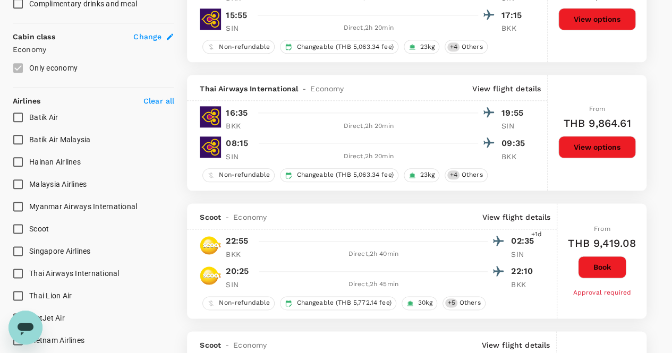
scroll to position [584, 0]
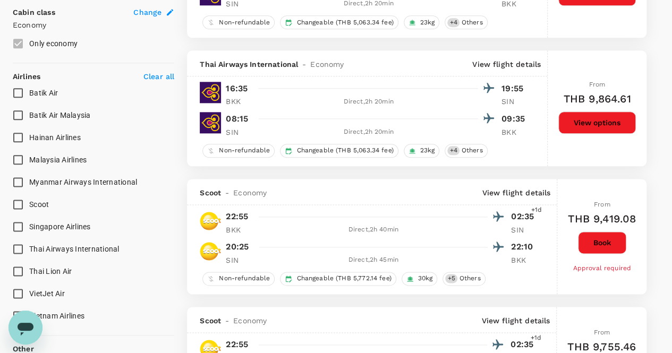
type input "1330"
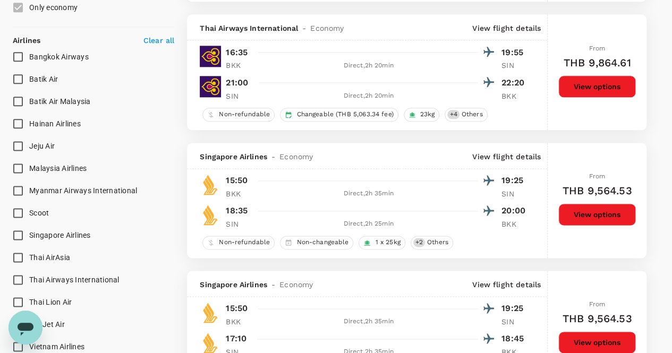
scroll to position [638, 0]
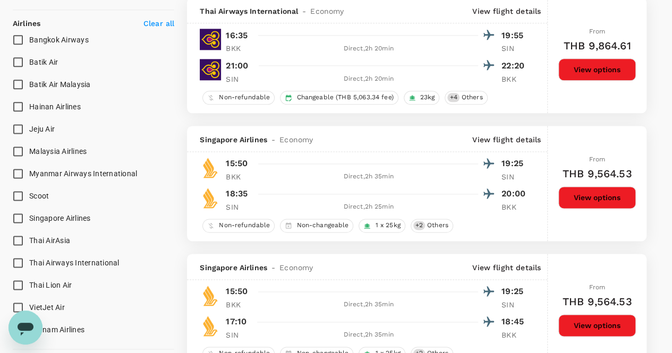
click at [18, 259] on input "Thai Airways International" at bounding box center [18, 263] width 22 height 22
checkbox input "true"
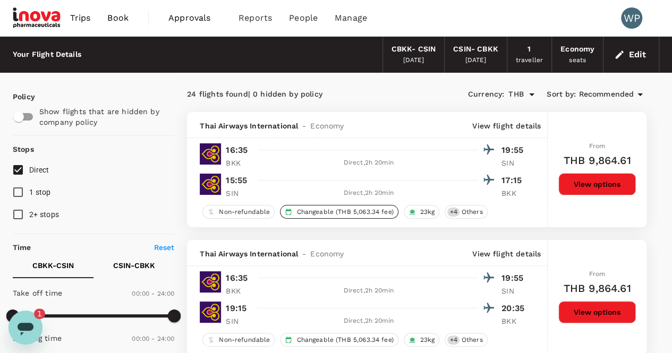
scroll to position [0, 0]
click at [21, 325] on icon "Open messaging window, 1 unread message" at bounding box center [26, 329] width 16 height 13
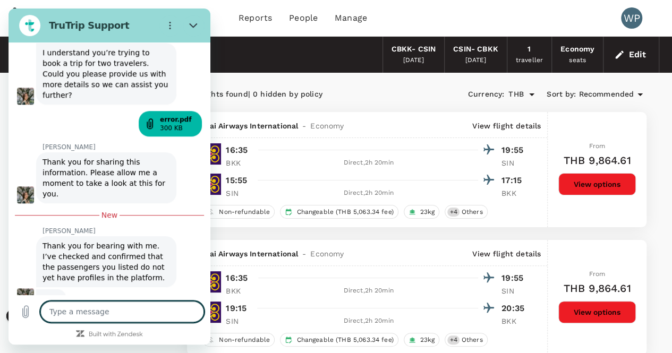
scroll to position [354, 0]
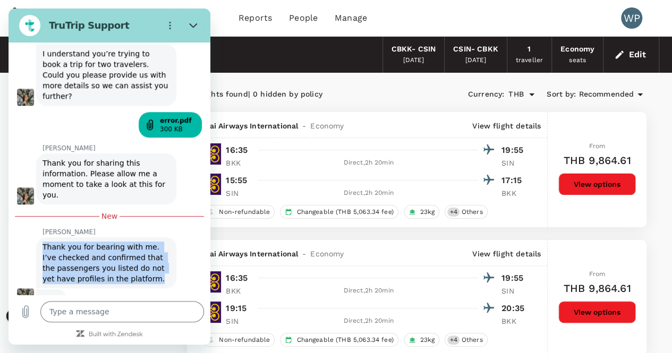
drag, startPoint x: 43, startPoint y: 238, endPoint x: 147, endPoint y: 268, distance: 108.6
click at [147, 268] on span "Thank you for bearing with me. I’ve checked and confirmed that the passengers y…" at bounding box center [107, 263] width 128 height 43
copy span "Thank you for bearing with me. I’ve checked and confirmed that the passengers y…"
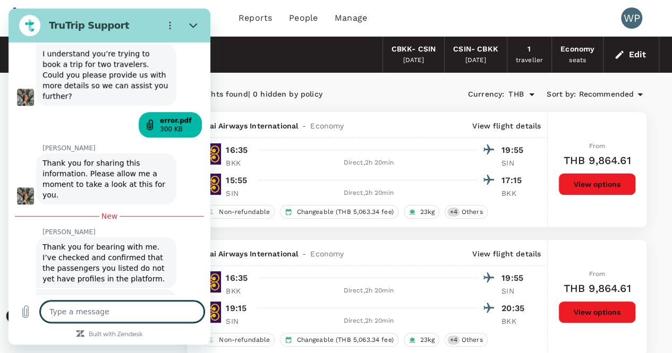
scroll to position [425, 0]
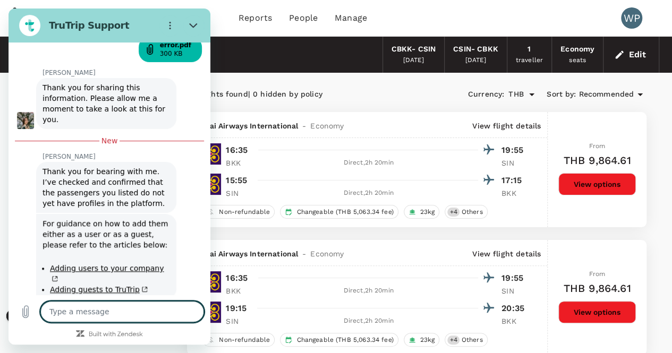
type textarea "x"
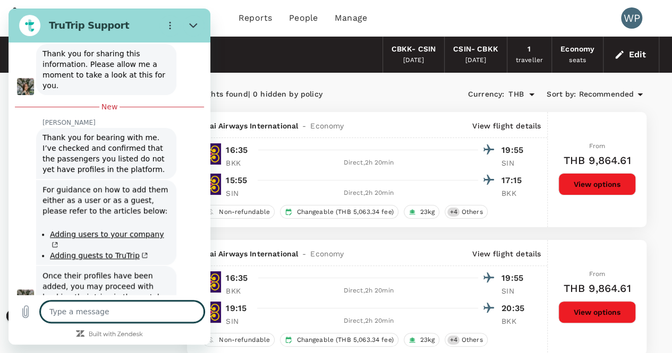
scroll to position [466, 0]
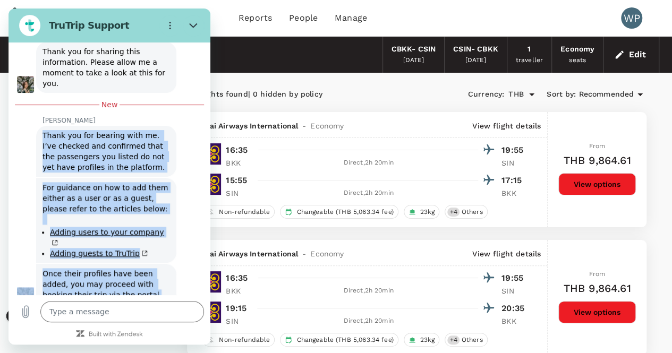
drag, startPoint x: 43, startPoint y: 124, endPoint x: 154, endPoint y: 276, distance: 188.5
click at [154, 276] on div "This chat is recorded using a cloud service and is subject to the terms of our …" at bounding box center [110, 169] width 202 height 252
copy div "Thank you for bearing with me. I’ve checked and confirmed that the passengers y…"
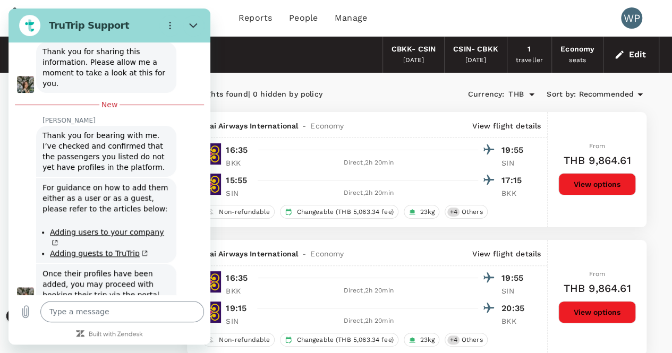
click at [133, 317] on textarea at bounding box center [122, 311] width 164 height 21
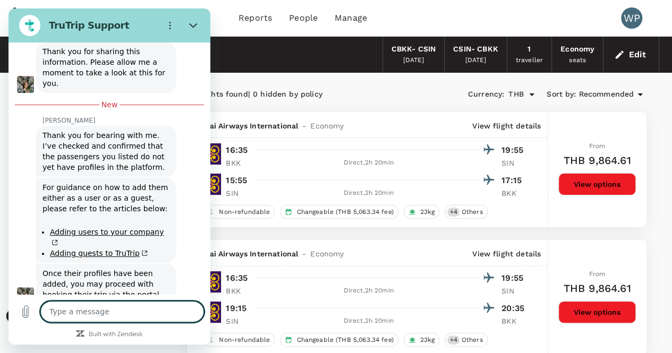
type textarea "t"
type textarea "x"
type textarea "th"
type textarea "x"
type textarea "tha"
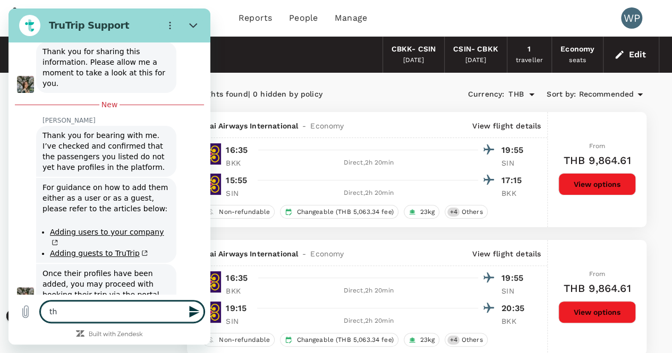
type textarea "x"
type textarea "than"
type textarea "x"
type textarea "thank"
type textarea "x"
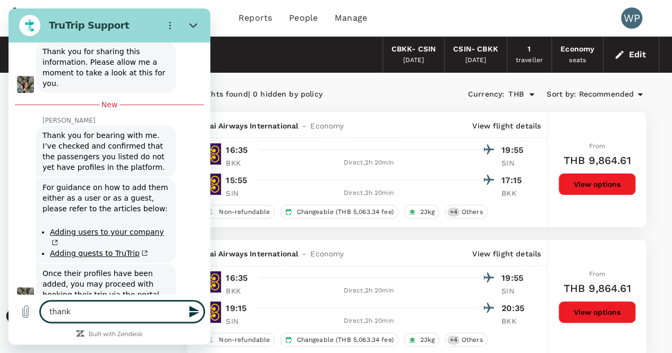
type textarea "thank"
type textarea "x"
type textarea "thank y"
type textarea "x"
type textarea "thank yo"
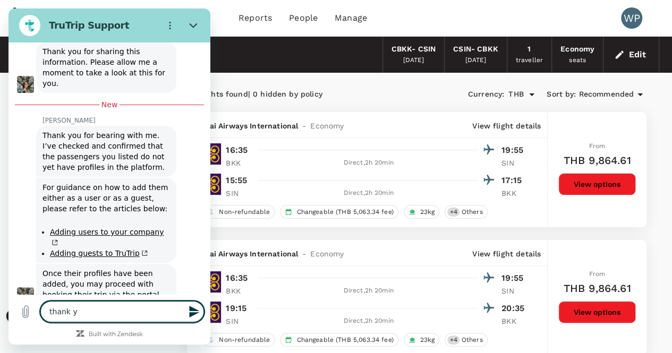
type textarea "x"
type textarea "thank you"
type textarea "x"
type textarea "thank you"
type textarea "x"
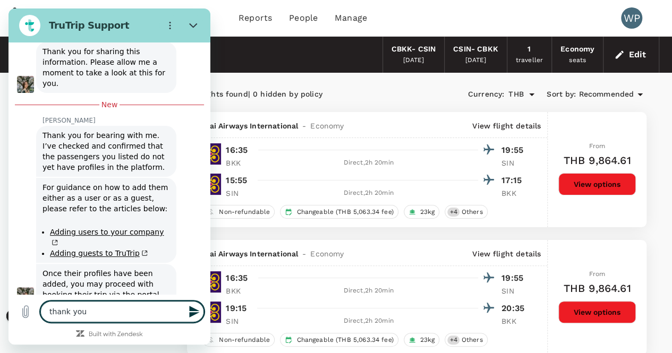
type textarea "thank you"
type textarea "x"
type textarea "thank you,"
type textarea "x"
type textarea "thank you,"
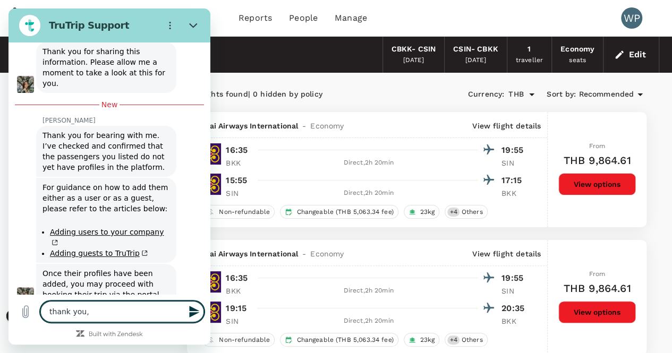
type textarea "x"
type textarea "thank you, i"
type textarea "x"
type textarea "thank you, i"
type textarea "x"
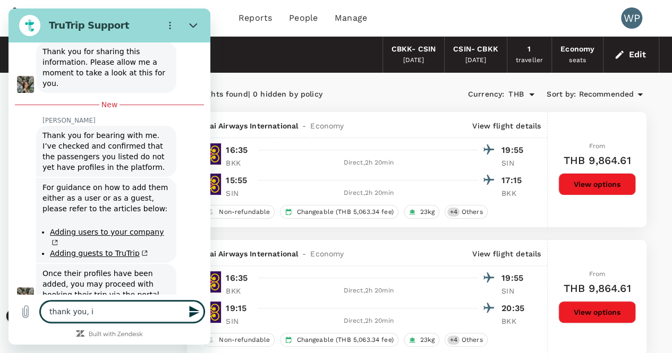
type textarea "thank you, i w"
type textarea "x"
type textarea "thank you, i wi"
type textarea "x"
type textarea "thank you, i wil"
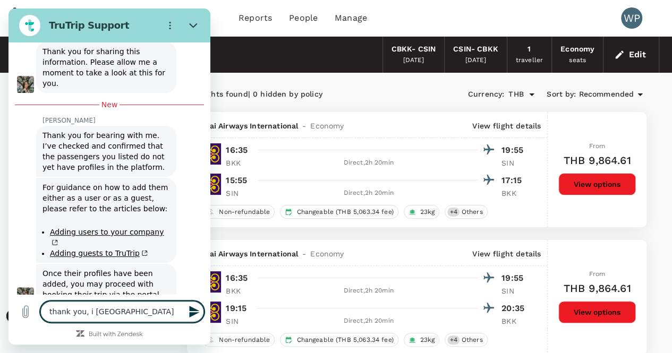
type textarea "x"
type textarea "thank you, i will"
type textarea "x"
type textarea "thank you, i will"
type textarea "x"
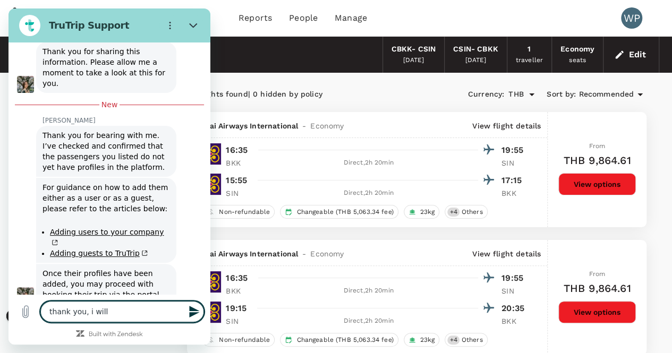
type textarea "thank you, i will t"
type textarea "x"
type textarea "thank you, i will tr"
type textarea "x"
type textarea "thank you, i will try"
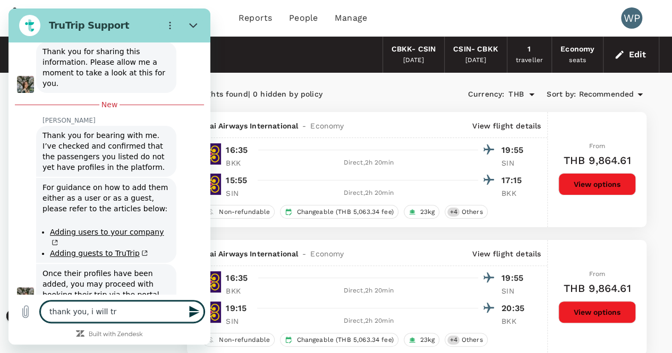
type textarea "x"
type textarea "thank you, i will try"
type textarea "x"
type textarea "thank you, i will try a"
type textarea "x"
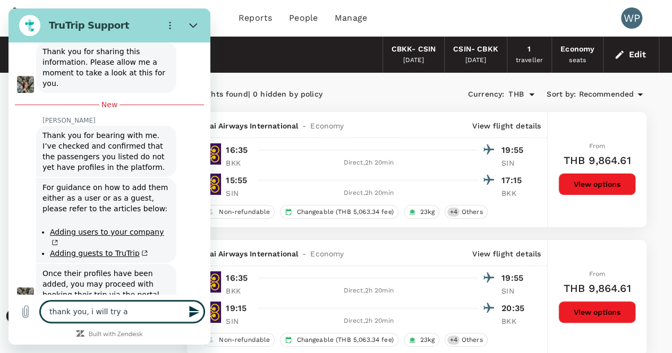
type textarea "thank you, i will try ag"
type textarea "x"
type textarea "thank you, i will try aga"
type textarea "x"
type textarea "thank you, i will try agai"
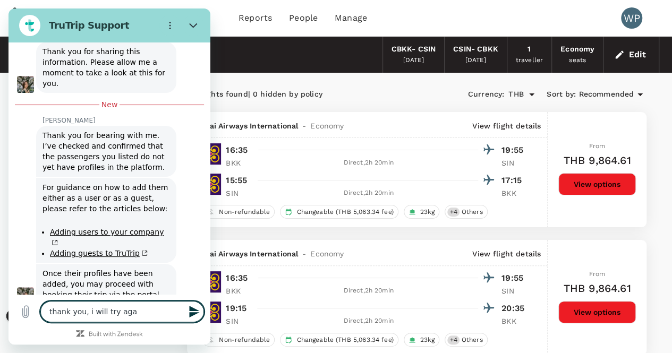
type textarea "x"
type textarea "thank you, i will try again"
type textarea "x"
type textarea "thank you, i will try again"
type textarea "x"
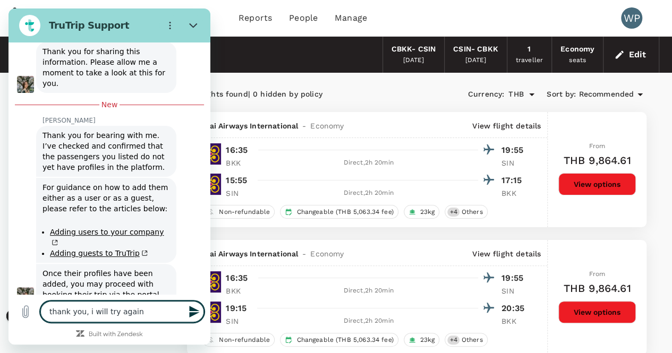
type textarea "thank you, i will try again"
type textarea "x"
type textarea "thank you, i will try agai"
type textarea "x"
type textarea "thank you, i will try aga"
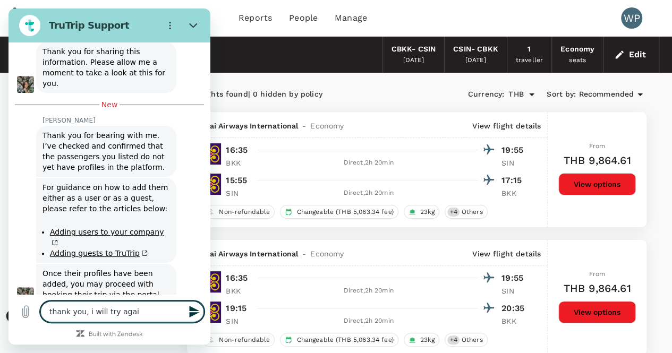
type textarea "x"
type textarea "thank you, i will try ag"
type textarea "x"
type textarea "thank you, i will try a"
type textarea "x"
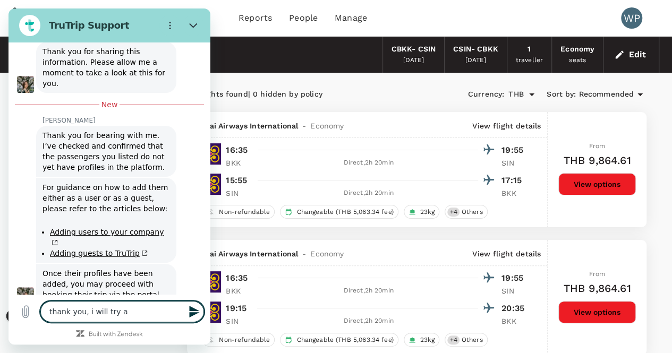
type textarea "thank you, i will try"
type textarea "x"
type textarea "thank you, i will try b"
type textarea "x"
type textarea "thank you, i will try be"
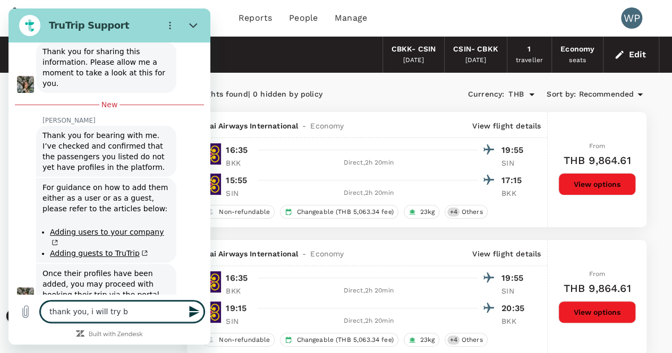
type textarea "x"
type textarea "thank you, i will try bef"
type textarea "x"
type textarea "thank you, i will try befo"
type textarea "x"
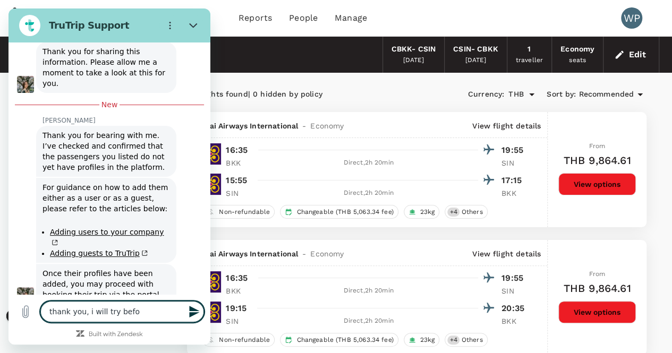
type textarea "thank you, i will try befor"
type textarea "x"
type textarea "thank you, i will try before"
type textarea "x"
type textarea "thank you, i will try before"
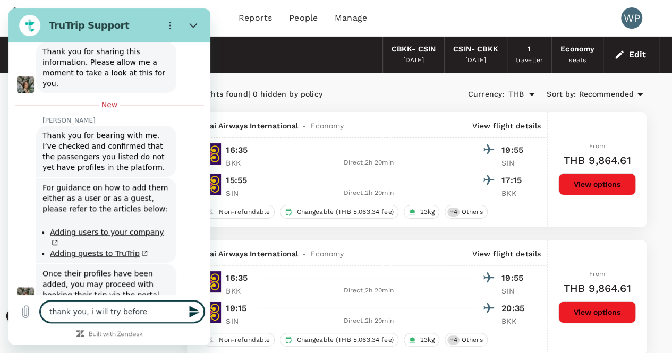
click at [419, 18] on div "Trips Book Approvals 0 Reports People Manage WP" at bounding box center [336, 18] width 647 height 36
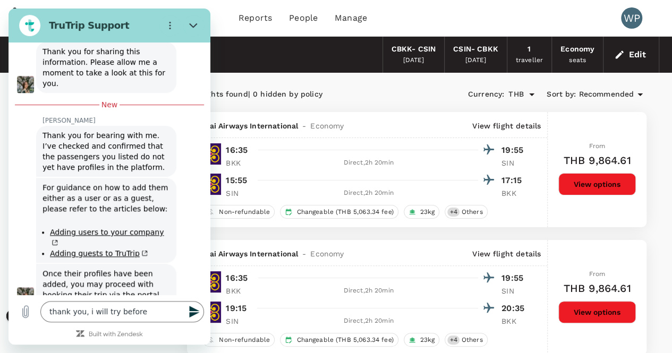
click at [255, 39] on div "Your Flight Details CBKK - CSIN 10 Nov 2025 CSIN - CBKK 12 Nov 2025 1 traveller…" at bounding box center [336, 55] width 647 height 36
click at [302, 59] on div "Your Flight Details CBKK - CSIN 10 Nov 2025 CSIN - CBKK 12 Nov 2025 1 traveller…" at bounding box center [336, 55] width 647 height 36
click at [194, 25] on icon "Close" at bounding box center [193, 25] width 8 height 5
type textarea "x"
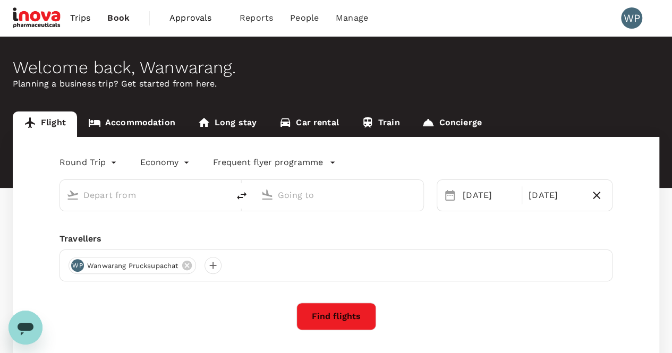
type input "Bangkok, Thailand (any)"
type input "Singapore, Singapore (any)"
type input "Bangkok, Thailand (any)"
type input "Singapore, Singapore (any)"
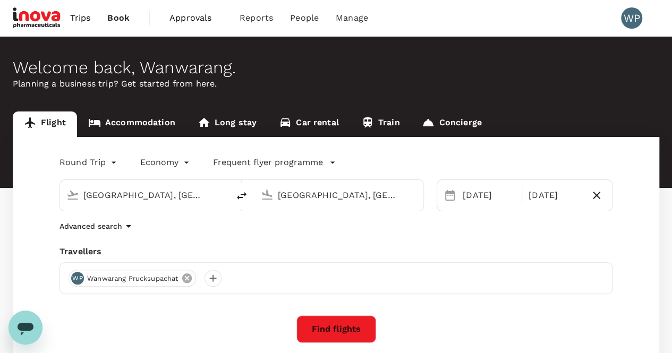
click at [187, 281] on icon at bounding box center [187, 279] width 12 height 12
click at [349, 238] on div "Round Trip roundtrip Economy economy Frequent flyer programme Bangkok, Thailand…" at bounding box center [336, 259] width 647 height 244
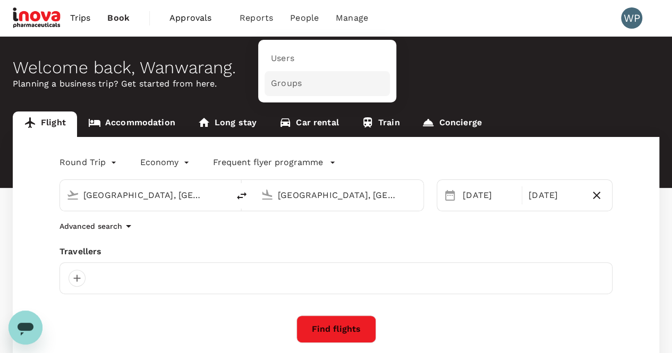
click at [289, 86] on span "Groups" at bounding box center [286, 84] width 31 height 12
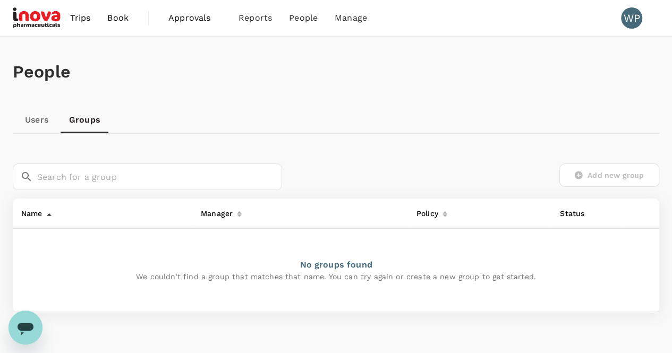
click at [45, 125] on link "Users" at bounding box center [37, 120] width 48 height 26
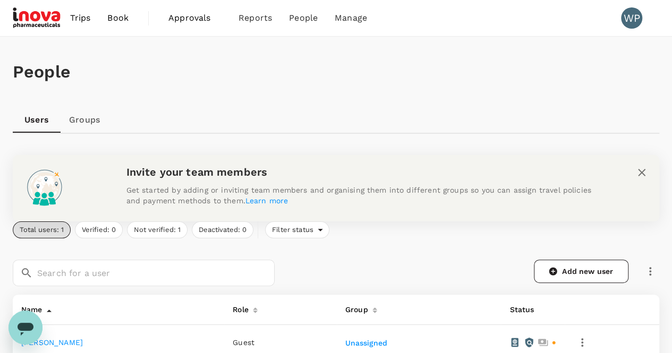
click at [80, 120] on link "Groups" at bounding box center [85, 120] width 48 height 26
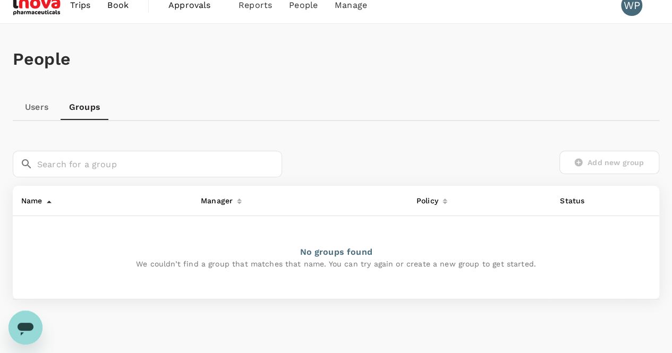
scroll to position [31, 0]
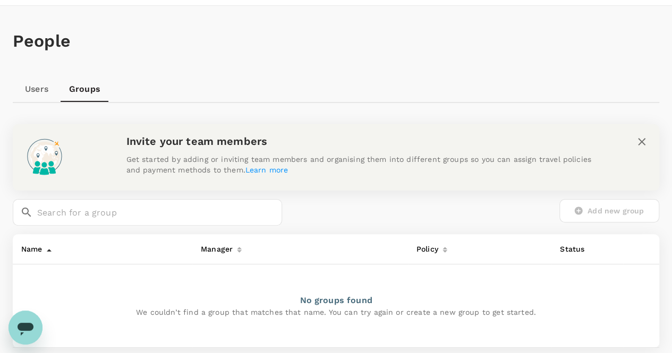
click at [31, 325] on icon "Open messaging window" at bounding box center [26, 329] width 16 height 13
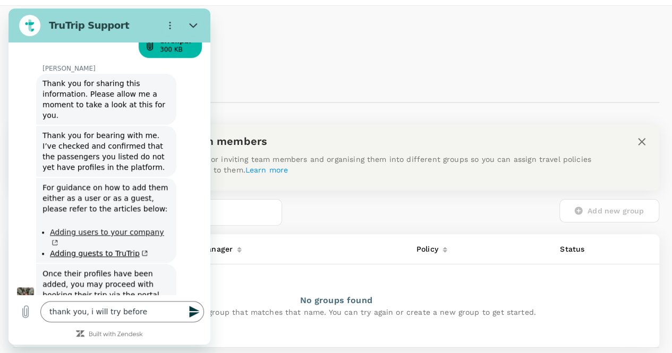
click at [57, 241] on icon "(opens in a new tab)" at bounding box center [55, 243] width 5 height 5
click at [140, 250] on icon "(opens in a new tab)" at bounding box center [144, 253] width 8 height 6
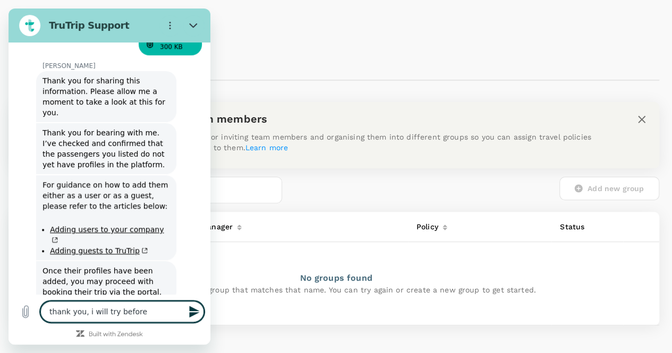
scroll to position [454, 0]
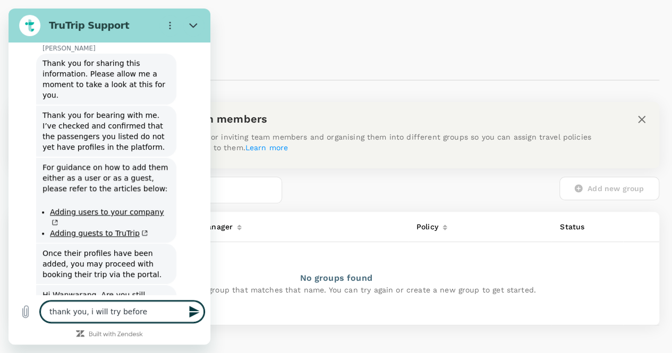
drag, startPoint x: 206, startPoint y: 249, endPoint x: 223, endPoint y: 294, distance: 48.0
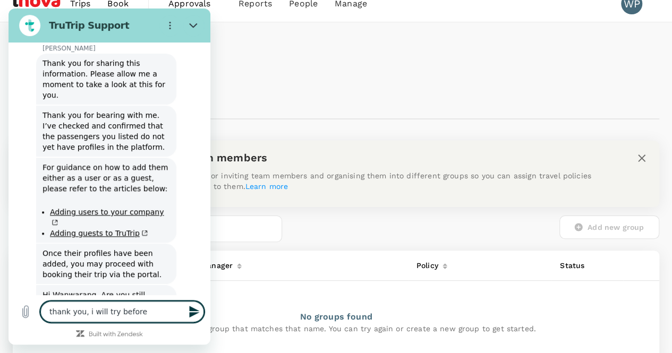
scroll to position [0, 0]
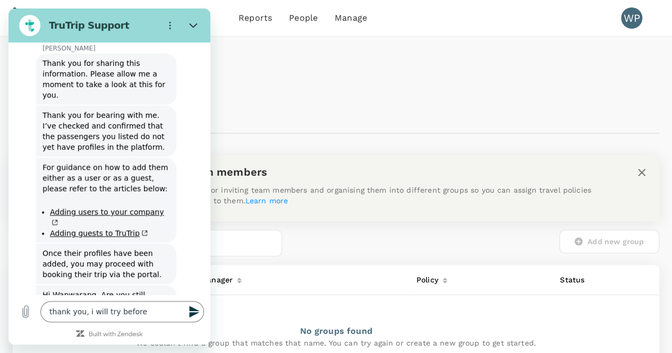
click at [339, 57] on div "People" at bounding box center [336, 72] width 647 height 71
click at [193, 24] on icon "Close" at bounding box center [193, 25] width 9 height 9
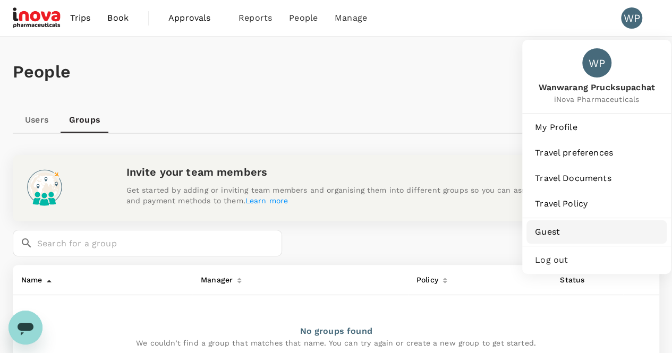
click at [547, 231] on span "Guest" at bounding box center [596, 232] width 123 height 13
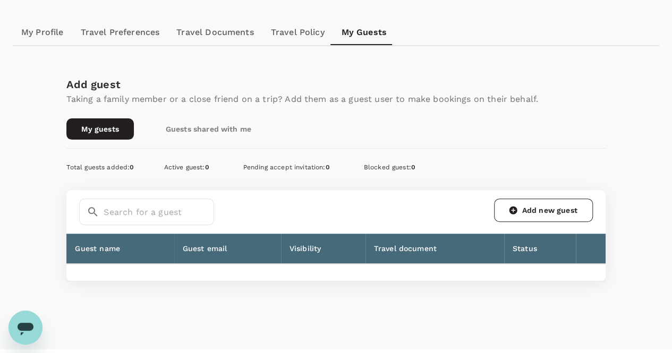
scroll to position [106, 0]
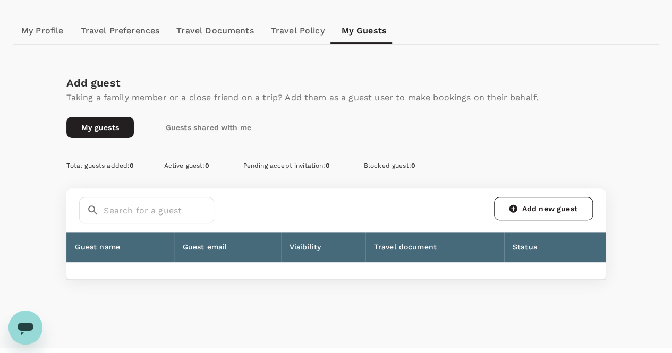
click at [526, 205] on link "Add new guest" at bounding box center [543, 208] width 99 height 23
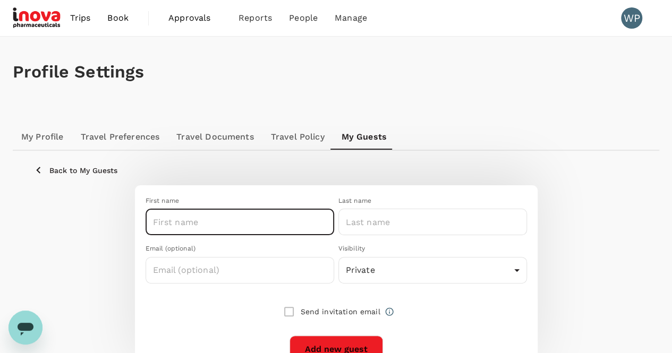
click at [245, 226] on input "text" at bounding box center [240, 222] width 189 height 27
click at [342, 137] on link "My Guests" at bounding box center [364, 137] width 62 height 26
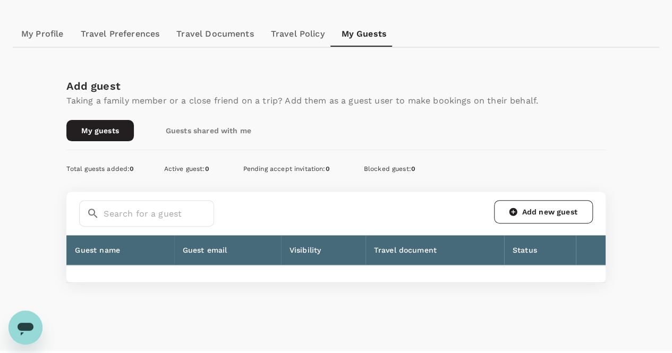
scroll to position [106, 0]
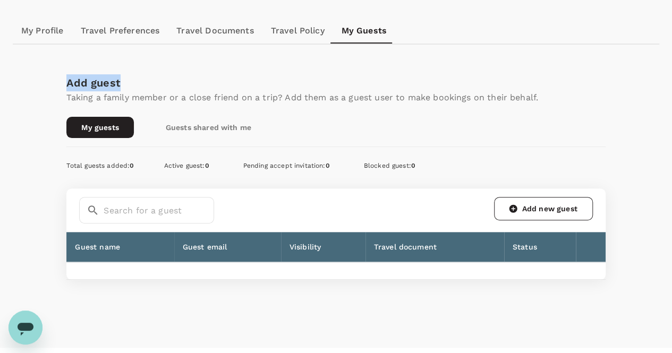
drag, startPoint x: 68, startPoint y: 82, endPoint x: 121, endPoint y: 82, distance: 53.1
click at [121, 82] on div "Add guest" at bounding box center [302, 82] width 472 height 17
copy div "Add guest"
click at [29, 325] on icon "Open messaging window" at bounding box center [26, 329] width 16 height 13
type textarea "x"
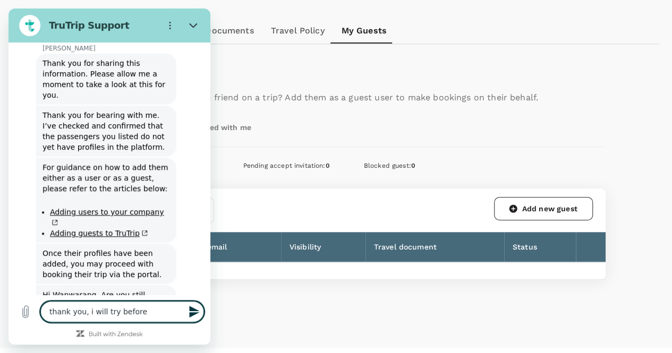
click at [85, 318] on textarea "thank you, i will try before" at bounding box center [122, 311] width 164 height 21
type textarea "thank you, ii will try before"
type textarea "x"
drag, startPoint x: 157, startPoint y: 314, endPoint x: 0, endPoint y: 308, distance: 157.4
click at [9, 308] on html "TruTrip Support This chat is recorded using a cloud service and is subject to t…" at bounding box center [110, 177] width 202 height 336
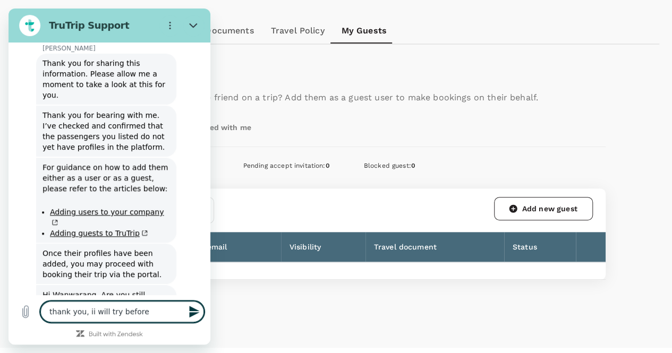
type textarea "h"
type textarea "x"
type textarea "h"
type textarea "x"
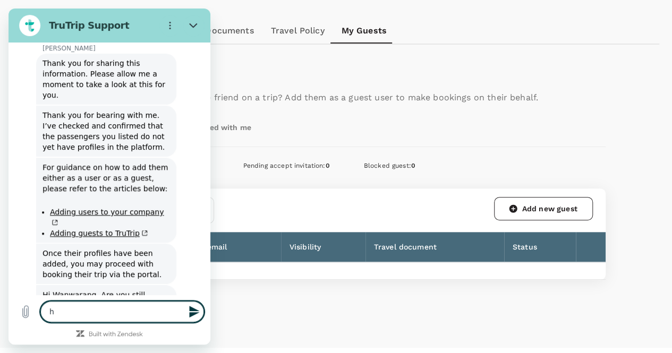
type textarea "hi"
type textarea "x"
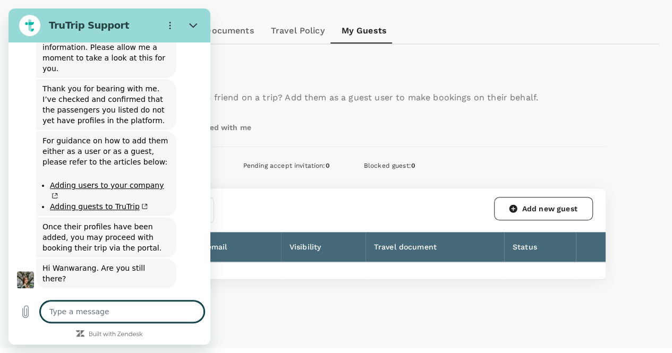
type textarea "x"
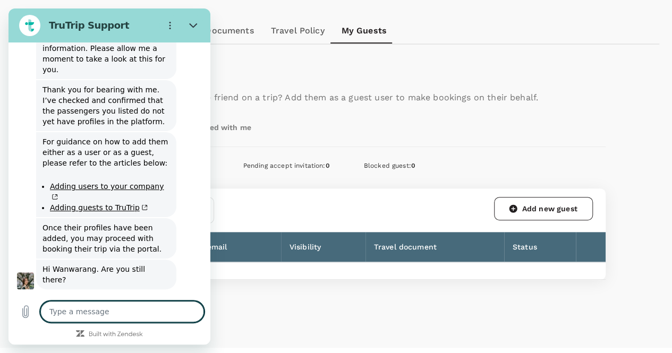
type textarea "i"
type textarea "x"
type textarea "i"
type textarea "x"
type textarea "i w"
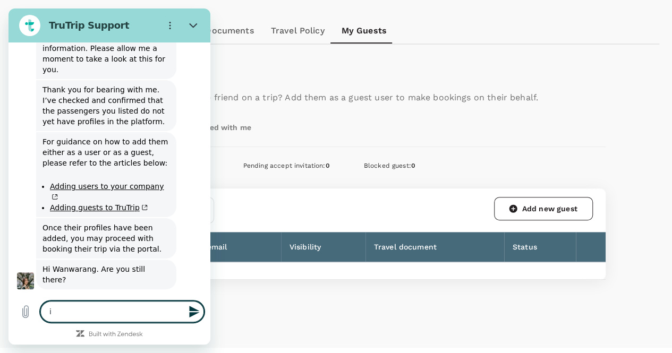
type textarea "x"
type textarea "i wi"
type textarea "x"
type textarea "i wil"
type textarea "x"
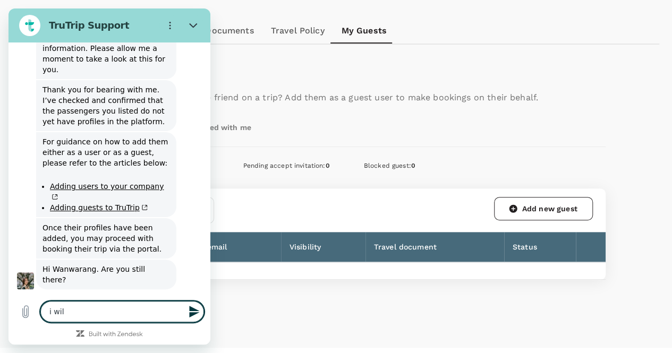
type textarea "i will"
type textarea "x"
type textarea "i will"
type textarea "x"
type textarea "i will a"
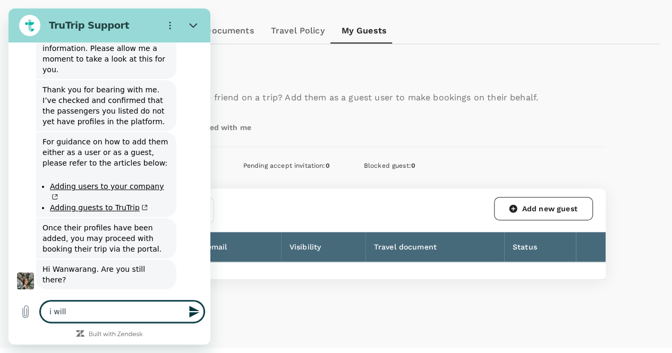
type textarea "x"
type textarea "i will"
type textarea "x"
paste textarea "Add guest"
type textarea "i will Add guest"
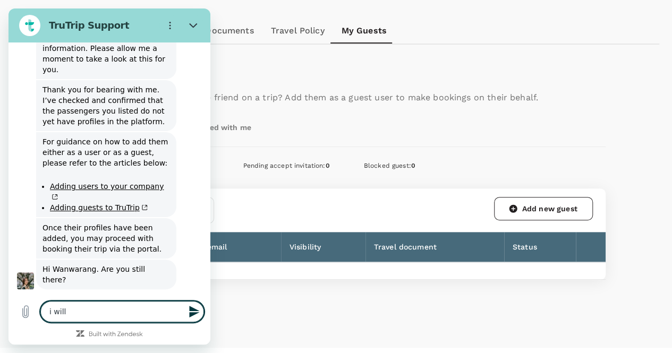
type textarea "x"
type textarea "i will Add guest?"
type textarea "x"
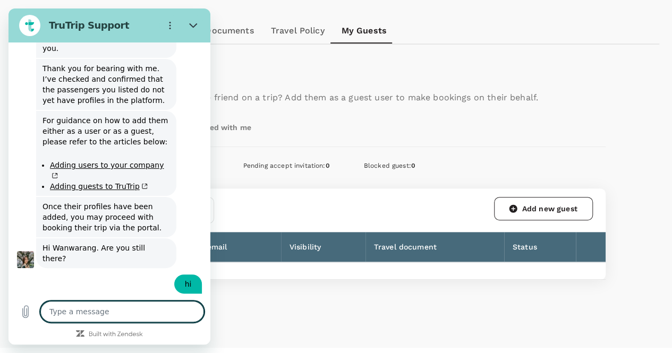
type textarea "x"
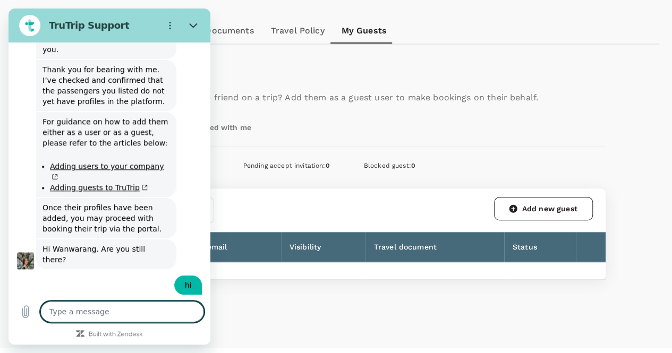
click at [324, 276] on td at bounding box center [335, 271] width 539 height 18
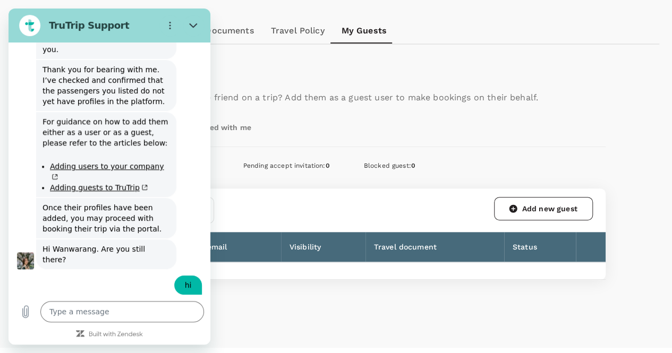
click at [302, 195] on div "​ ​ Add new guest" at bounding box center [335, 211] width 539 height 44
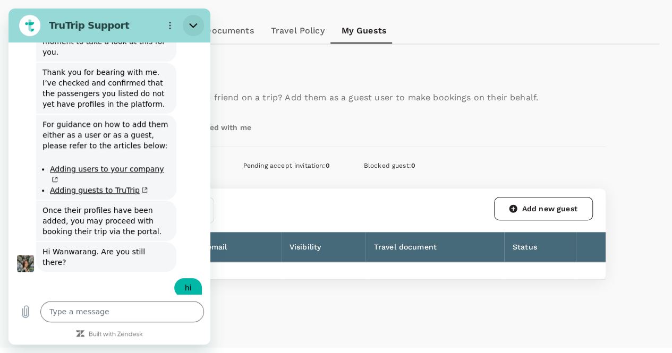
click at [200, 26] on button "Close" at bounding box center [193, 25] width 21 height 21
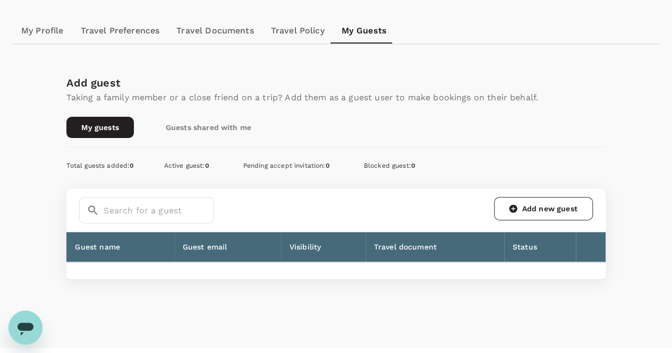
scroll to position [516, 0]
click at [18, 335] on icon "Open messaging window" at bounding box center [25, 327] width 19 height 19
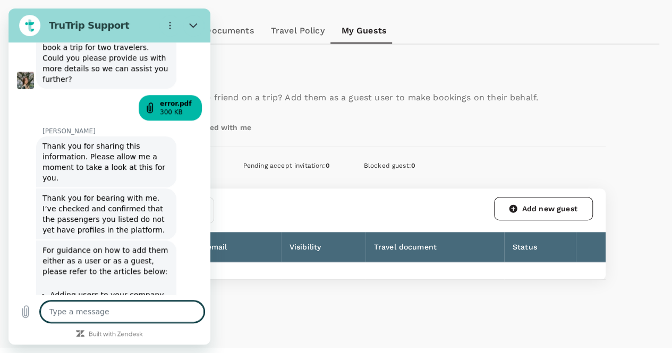
scroll to position [500, 0]
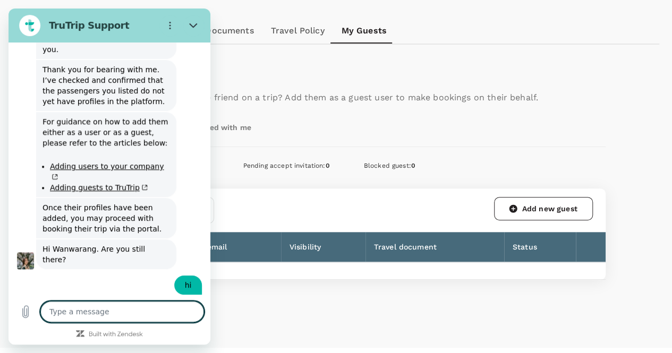
click at [277, 289] on div "Profile Settings My Profile Travel Preferences Travel Documents Travel Policy M…" at bounding box center [336, 130] width 672 height 401
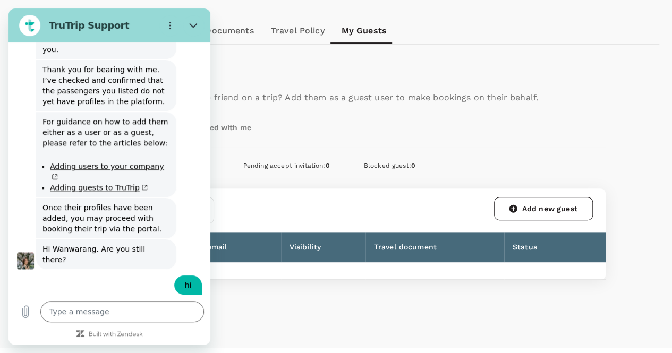
click at [284, 280] on div "Profile Settings My Profile Travel Preferences Travel Documents Travel Policy M…" at bounding box center [336, 130] width 672 height 401
drag, startPoint x: 194, startPoint y: 23, endPoint x: 202, endPoint y: 32, distance: 12.4
click at [194, 23] on icon "Close" at bounding box center [193, 25] width 9 height 9
type textarea "x"
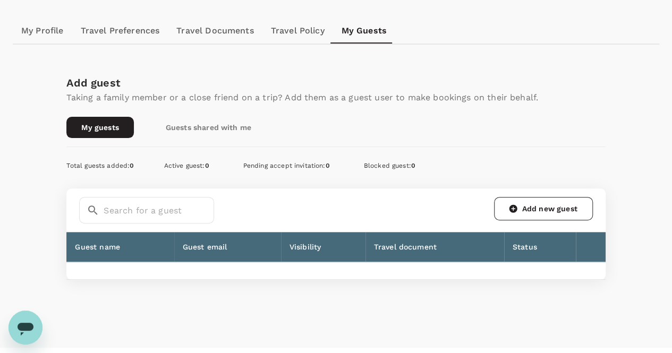
click at [541, 207] on link "Add new guest" at bounding box center [543, 208] width 99 height 23
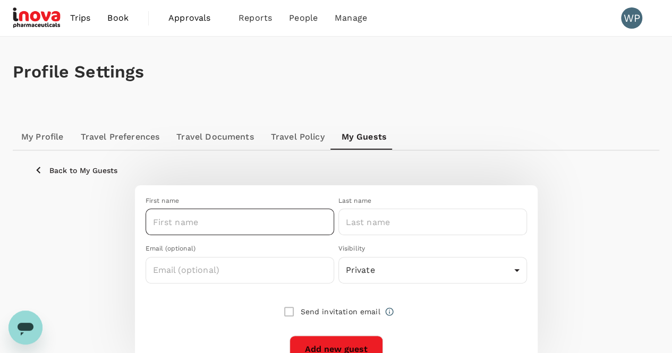
click at [242, 224] on input "text" at bounding box center [240, 222] width 189 height 27
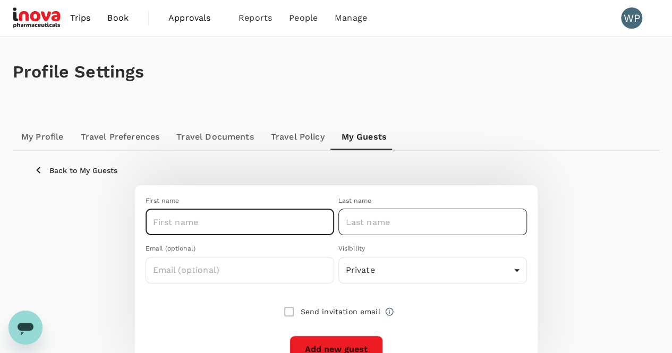
click at [345, 224] on input "text" at bounding box center [432, 222] width 189 height 27
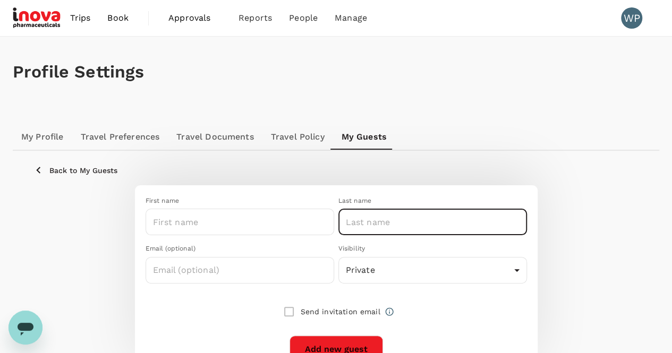
paste input "CHANNUMSIN"
type input "CHANNUMSIN"
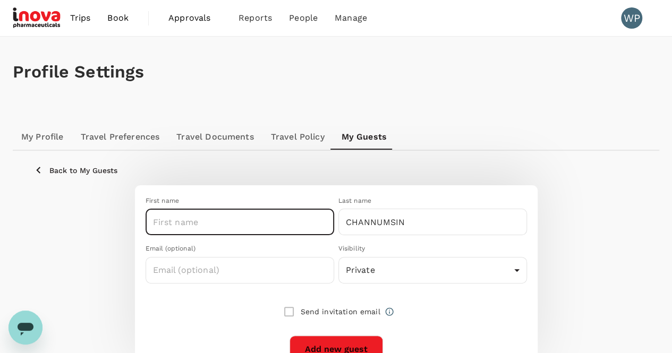
click at [300, 222] on input "text" at bounding box center [240, 222] width 189 height 27
type input "S"
type input "MRS.SIRIPORN"
click at [429, 278] on body "Trips Book Approvals 0 Reports People Manage WP Profile Settings My Profile Tra…" at bounding box center [340, 209] width 680 height 419
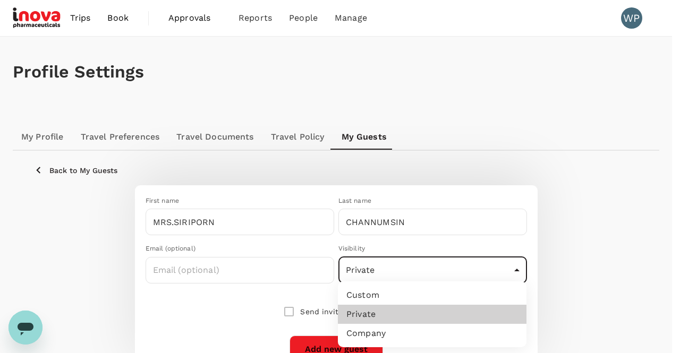
click at [396, 332] on li "Company" at bounding box center [432, 333] width 189 height 19
type input "company"
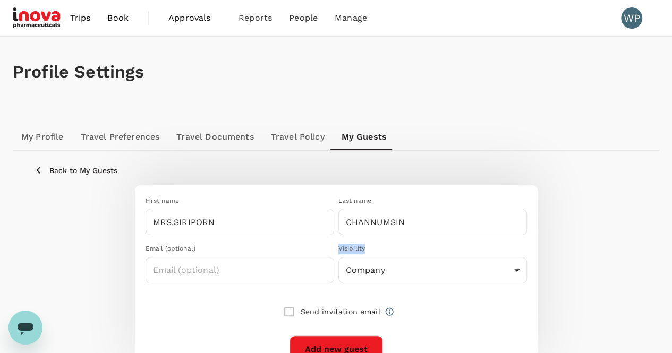
drag, startPoint x: 336, startPoint y: 248, endPoint x: 370, endPoint y: 249, distance: 34.0
click at [370, 249] on div "Visibility Company company ​" at bounding box center [430, 262] width 193 height 44
copy div "Visibility"
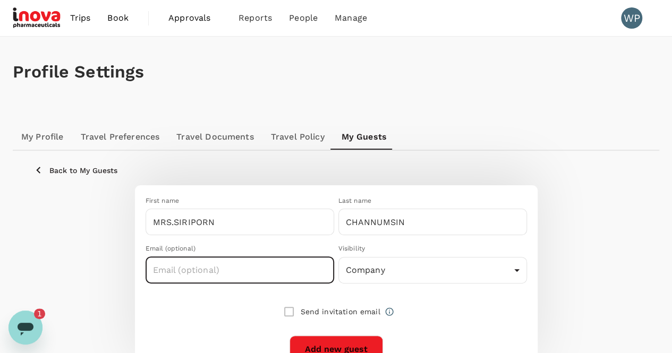
click at [187, 274] on input "text" at bounding box center [240, 270] width 189 height 27
click at [25, 326] on icon "Open messaging window, 1 unread message" at bounding box center [26, 329] width 16 height 13
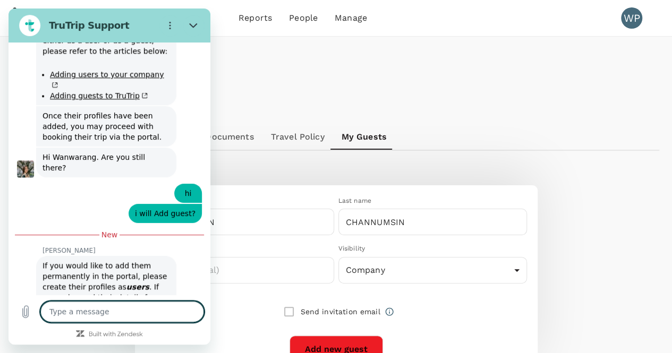
scroll to position [605, 0]
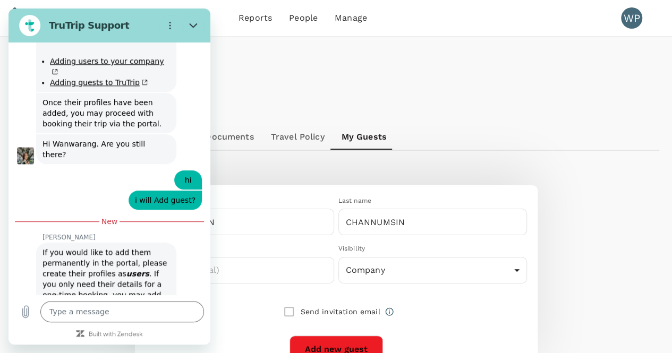
drag, startPoint x: 41, startPoint y: 222, endPoint x: 102, endPoint y: 274, distance: 79.9
click at [102, 274] on div "Jessica Dawn says: If you would like to add them permanently in the portal, ple…" at bounding box center [106, 279] width 140 height 72
copy div "If you would like to add them permanently in the portal, please create their pr…"
click at [294, 167] on div "Back to My Guests" at bounding box center [336, 170] width 604 height 13
click at [193, 27] on icon "Close" at bounding box center [193, 25] width 9 height 9
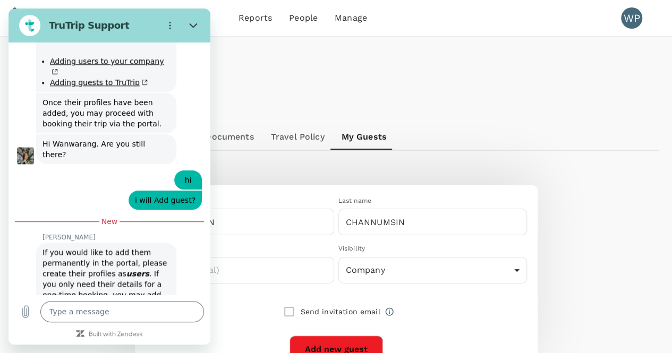
type textarea "x"
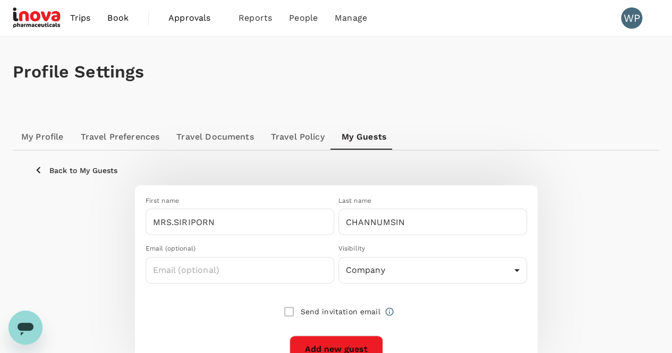
click at [39, 22] on img at bounding box center [37, 17] width 49 height 23
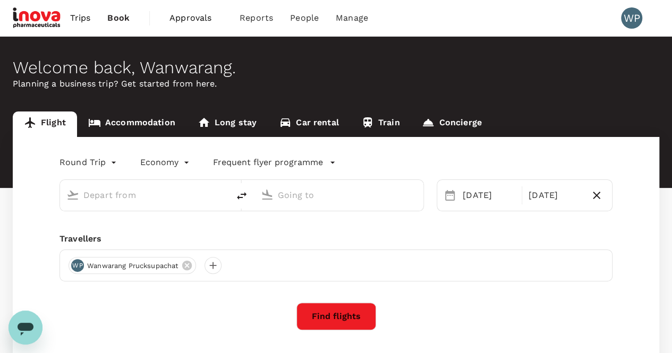
type input "Bangkok, Thailand (any)"
type input "Singapore, Singapore (any)"
type input "Bangkok, Thailand (any)"
type input "Singapore, Singapore (any)"
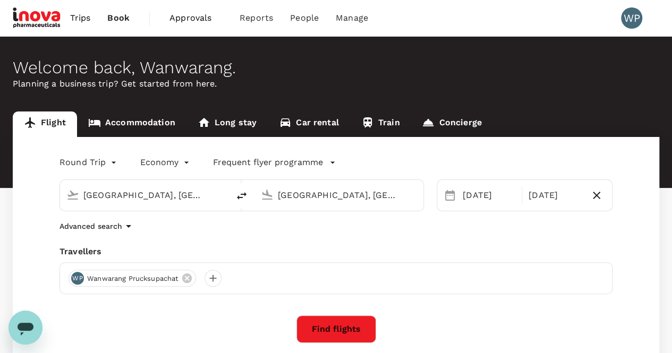
click at [17, 327] on icon "Open messaging window" at bounding box center [25, 327] width 19 height 19
type textarea "x"
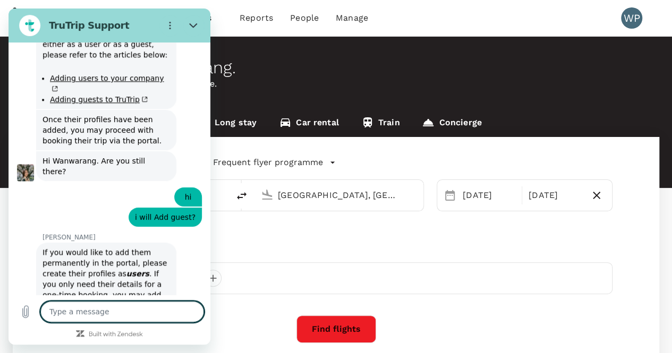
click at [68, 313] on textarea at bounding box center [122, 311] width 164 height 21
type textarea "i"
type textarea "x"
type textarea "if"
type textarea "x"
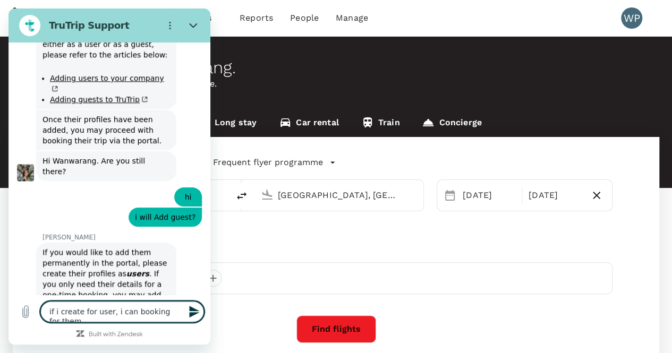
scroll to position [597, 0]
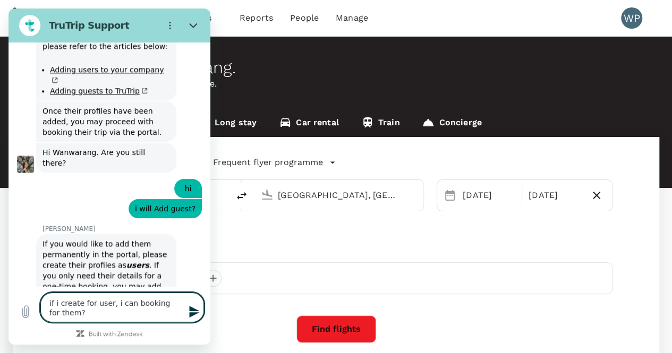
drag, startPoint x: 72, startPoint y: 313, endPoint x: 36, endPoint y: 302, distance: 38.2
click at [36, 302] on div "Type a message if i create for user, i can booking for them? x" at bounding box center [110, 307] width 202 height 43
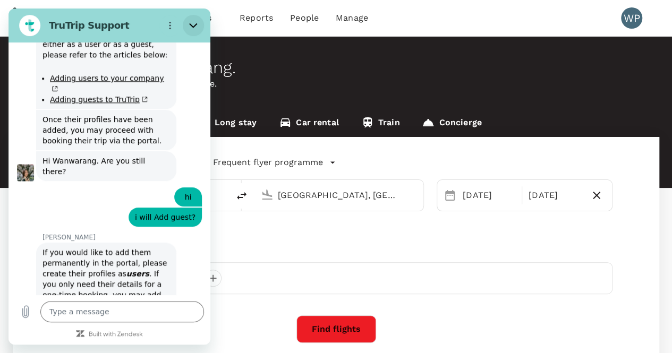
click at [191, 25] on icon "Close" at bounding box center [193, 25] width 8 height 5
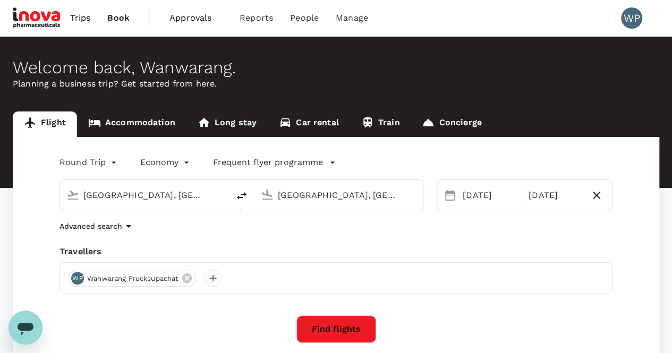
scroll to position [605, 0]
click at [191, 279] on icon at bounding box center [187, 279] width 10 height 10
click at [22, 331] on icon "Open messaging window" at bounding box center [25, 327] width 19 height 19
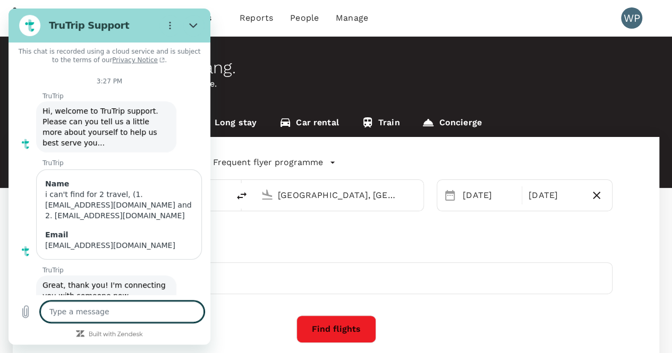
scroll to position [216, 0]
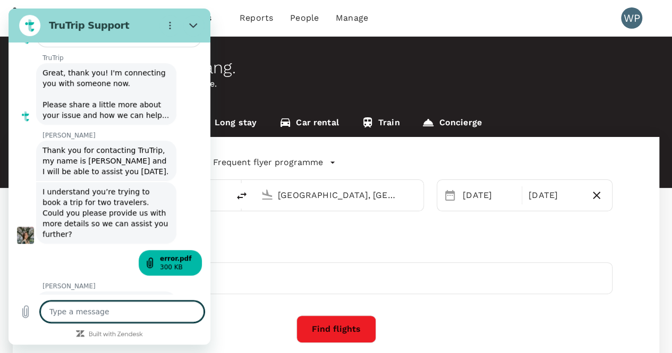
click at [273, 249] on div "Travellers" at bounding box center [336, 251] width 553 height 13
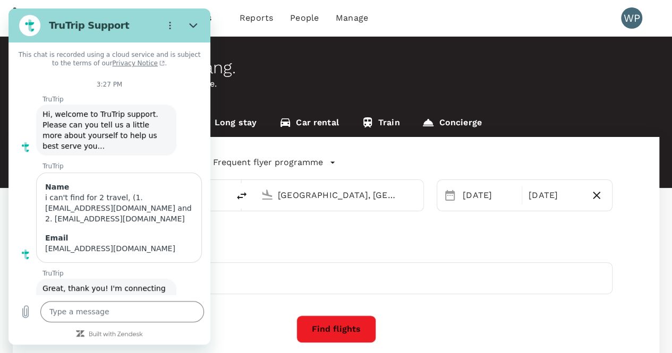
scroll to position [0, 0]
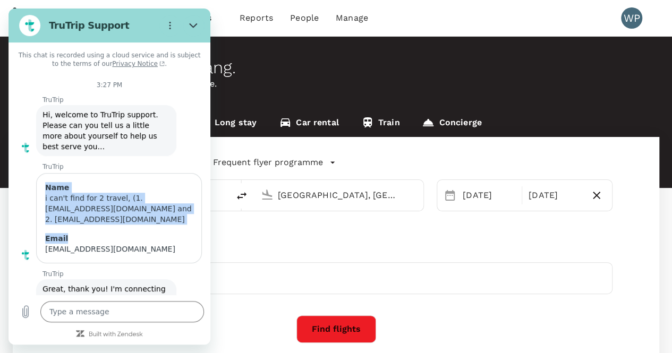
drag, startPoint x: 46, startPoint y: 188, endPoint x: 165, endPoint y: 229, distance: 126.0
click at [165, 229] on div "Name i can't find for 2 travel, (1. s.channumsin@inovapharma.com and 2. t.moohu…" at bounding box center [119, 218] width 166 height 90
copy div "Name i can't find for 2 travel, (1. s.channumsin@inovapharma.com and 2. t.moohu…"
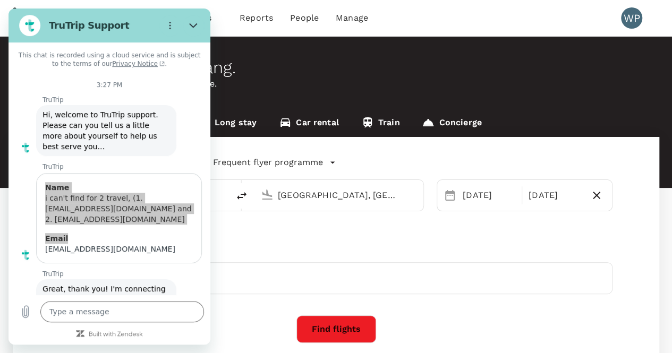
click at [243, 235] on div "Round Trip roundtrip Economy economy Frequent flyer programme Bangkok, Thailand…" at bounding box center [336, 259] width 647 height 244
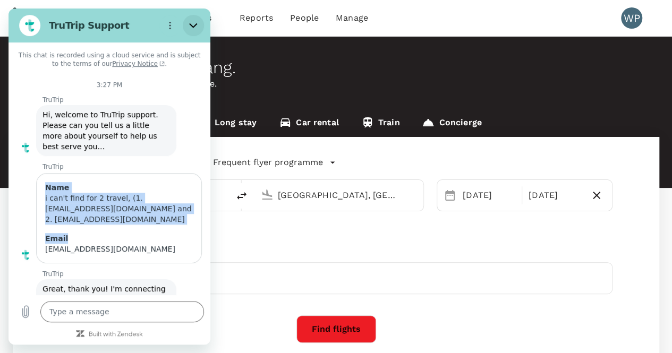
click at [193, 24] on icon "Close" at bounding box center [193, 25] width 9 height 9
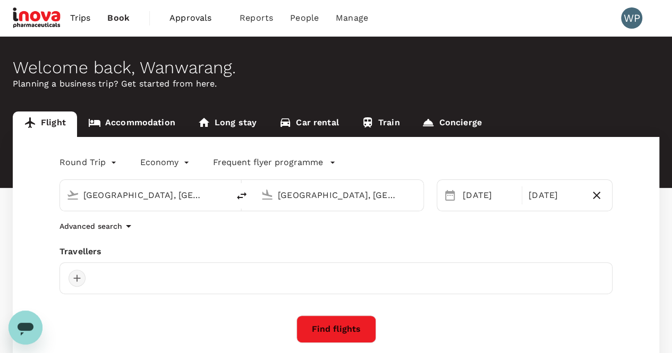
click at [75, 277] on div at bounding box center [77, 278] width 17 height 17
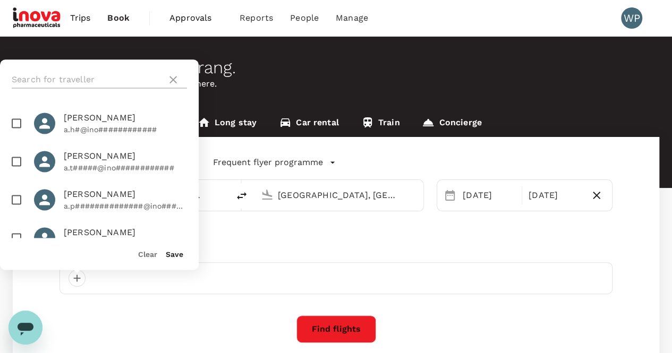
click at [73, 79] on input "text" at bounding box center [87, 79] width 151 height 17
click at [41, 73] on div at bounding box center [99, 80] width 199 height 40
click at [175, 77] on icon at bounding box center [173, 79] width 7 height 7
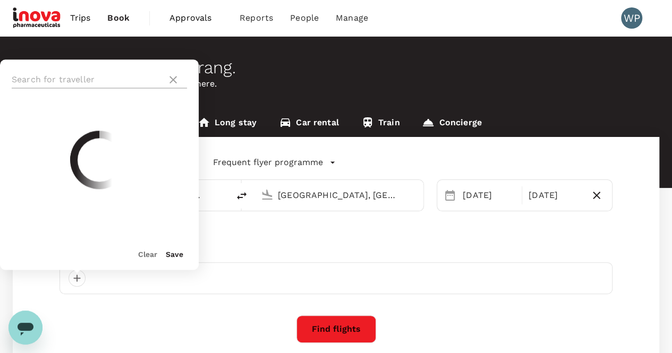
click at [123, 82] on input "text" at bounding box center [87, 79] width 151 height 17
paste input "s.channumsin@inovapharma.com"
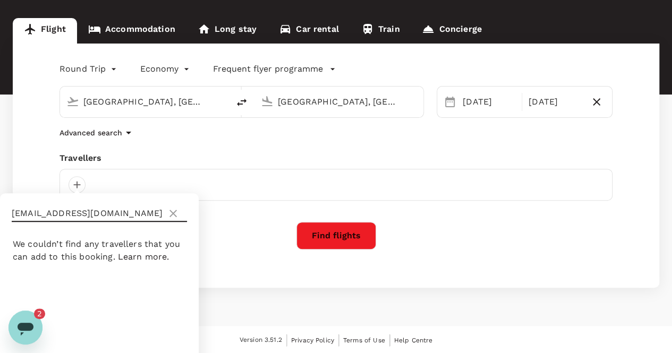
click at [175, 213] on icon at bounding box center [173, 213] width 13 height 13
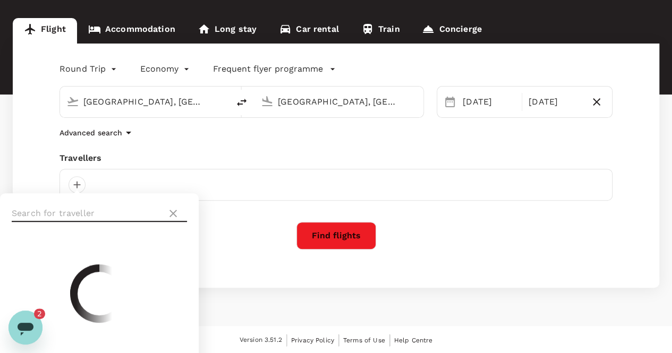
click at [118, 214] on input "text" at bounding box center [87, 213] width 151 height 17
paste input "t.moohummad@inovapharma.com"
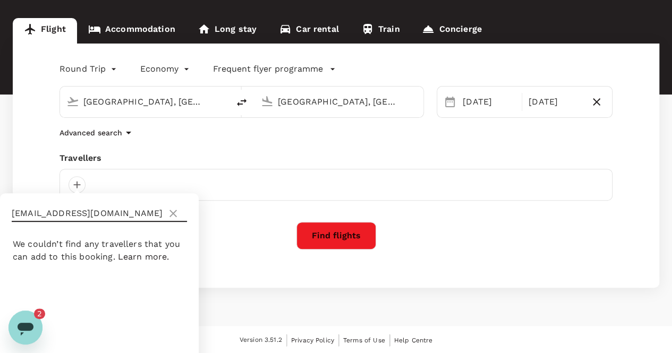
click at [29, 327] on icon "Open messaging window, 2 unread messages" at bounding box center [26, 329] width 16 height 13
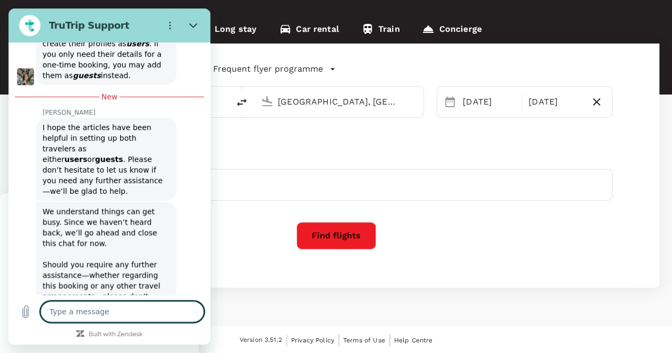
scroll to position [820, 0]
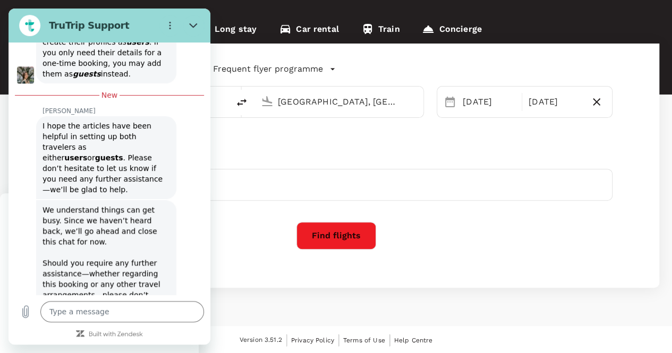
click at [253, 234] on div "Find flights" at bounding box center [336, 236] width 553 height 28
click at [193, 23] on icon "Close" at bounding box center [193, 25] width 9 height 9
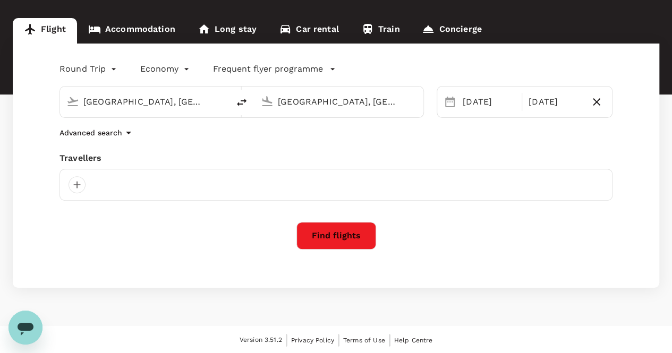
click at [24, 330] on icon "Open messaging window" at bounding box center [26, 329] width 16 height 13
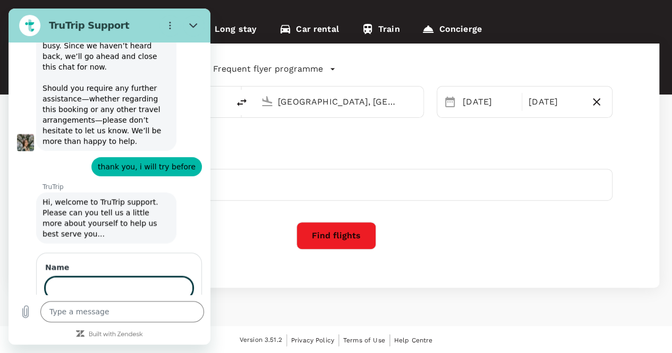
scroll to position [962, 0]
click at [257, 258] on div "Round Trip roundtrip Economy economy Frequent flyer programme Bangkok, Thailand…" at bounding box center [336, 166] width 647 height 244
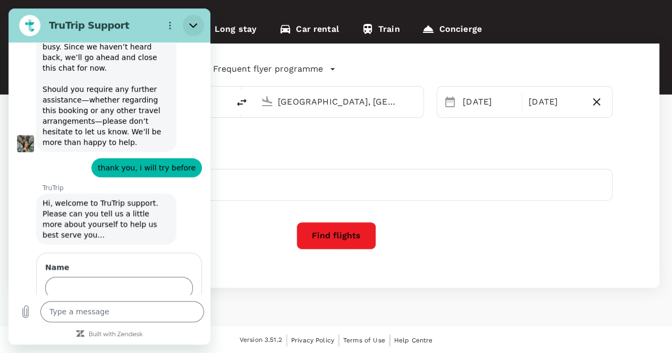
click at [189, 23] on button "Close" at bounding box center [193, 25] width 21 height 21
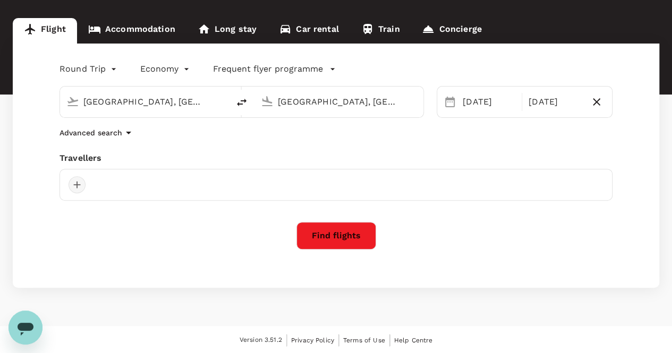
click at [74, 181] on div at bounding box center [77, 184] width 17 height 17
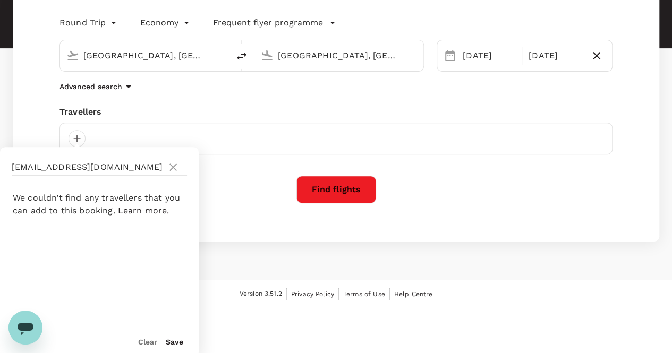
scroll to position [143, 0]
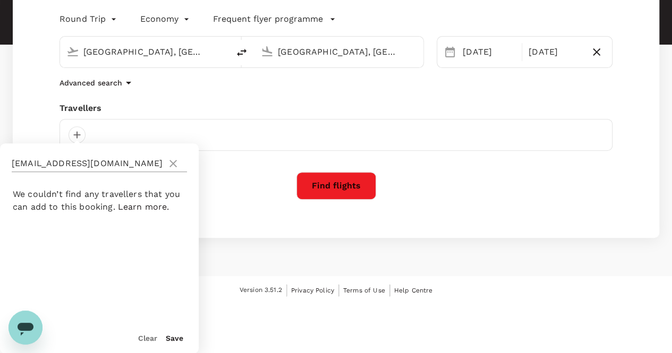
click at [172, 163] on icon at bounding box center [173, 163] width 13 height 13
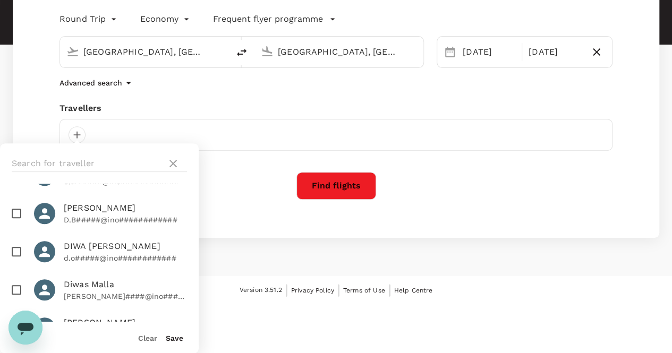
scroll to position [2963, 0]
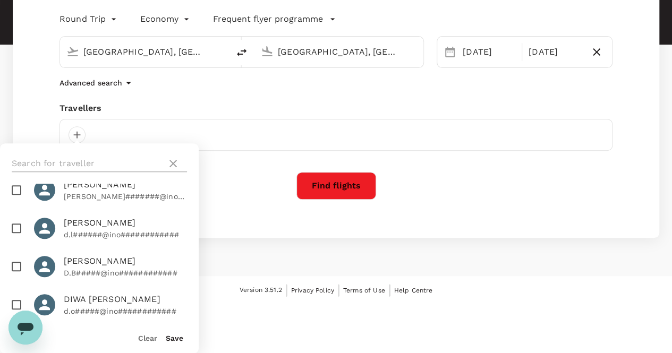
click at [82, 164] on input "text" at bounding box center [87, 163] width 151 height 17
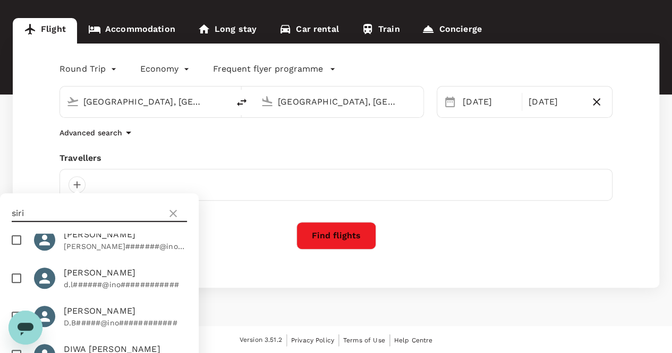
scroll to position [0, 0]
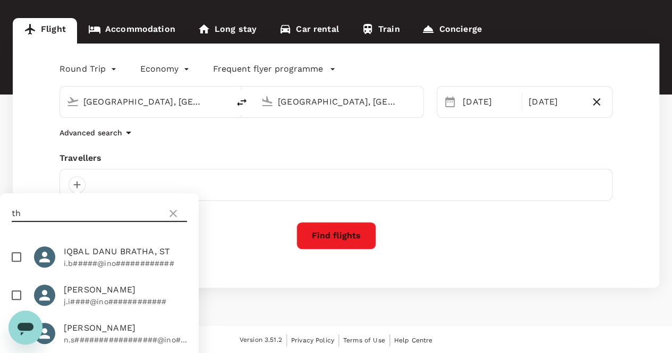
click at [81, 335] on span "Nutthanicha Sombatwattananggul" at bounding box center [125, 328] width 123 height 13
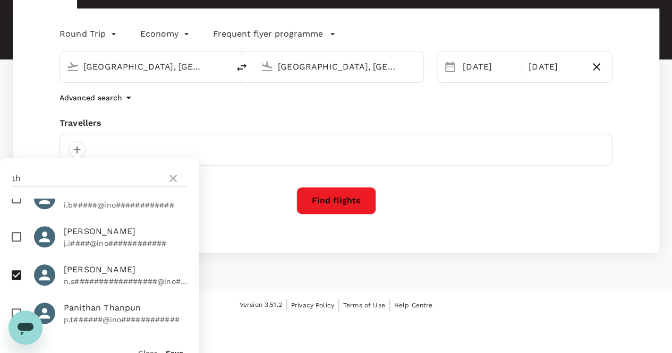
scroll to position [143, 0]
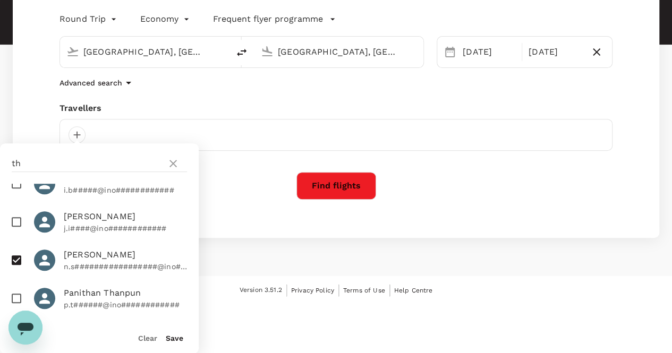
click at [174, 341] on button "Save" at bounding box center [175, 338] width 18 height 9
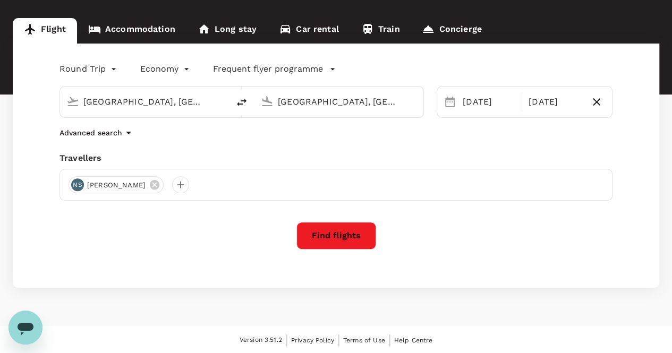
click at [152, 185] on span "Nutthanicha Sombatwattananggul" at bounding box center [116, 185] width 71 height 11
click at [80, 185] on div "NS" at bounding box center [77, 185] width 13 height 13
click at [159, 181] on icon at bounding box center [155, 185] width 10 height 10
click at [174, 234] on div "Find flights" at bounding box center [336, 236] width 553 height 28
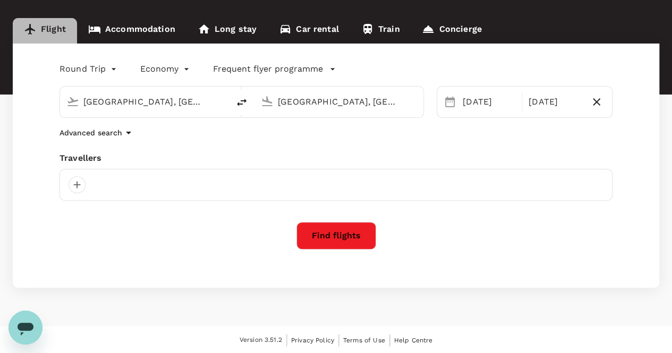
click at [47, 29] on link "Flight" at bounding box center [45, 31] width 64 height 26
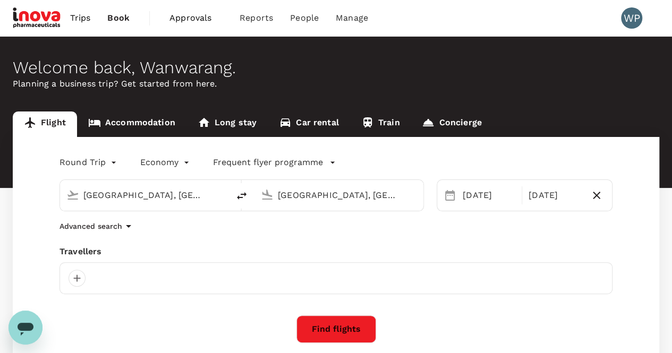
click at [112, 18] on span "Book" at bounding box center [118, 18] width 22 height 13
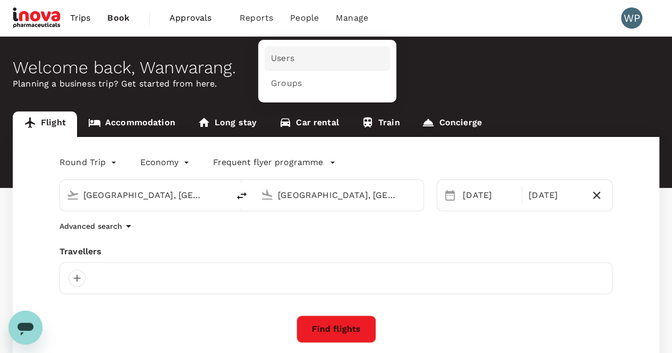
click at [283, 59] on span "Users" at bounding box center [282, 59] width 23 height 12
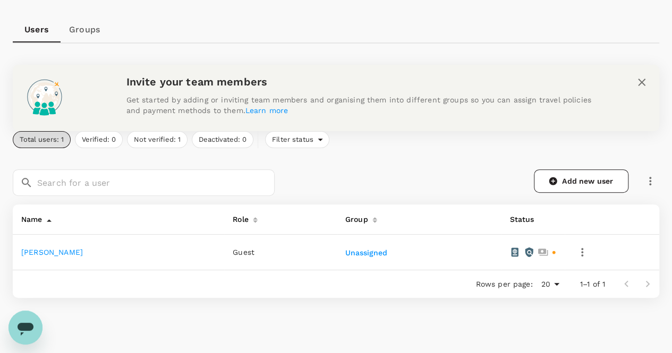
scroll to position [106, 0]
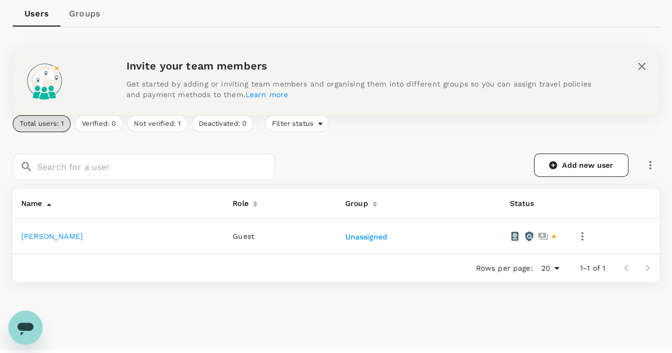
click at [233, 236] on span "Guest" at bounding box center [244, 236] width 22 height 9
click at [253, 207] on icon at bounding box center [255, 204] width 5 height 6
click at [253, 206] on icon at bounding box center [255, 205] width 5 height 3
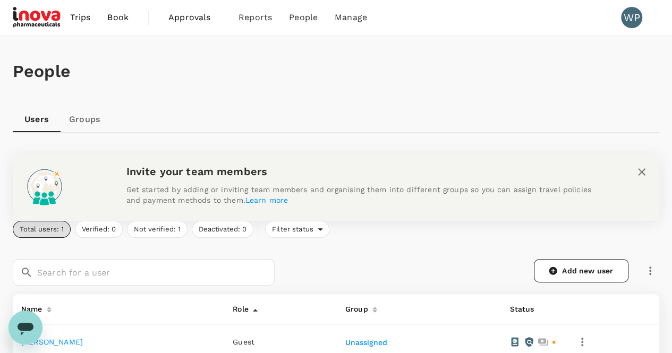
scroll to position [0, 0]
click at [344, 21] on span "Manage" at bounding box center [351, 18] width 32 height 13
click at [343, 58] on span "Travel policies" at bounding box center [349, 59] width 60 height 12
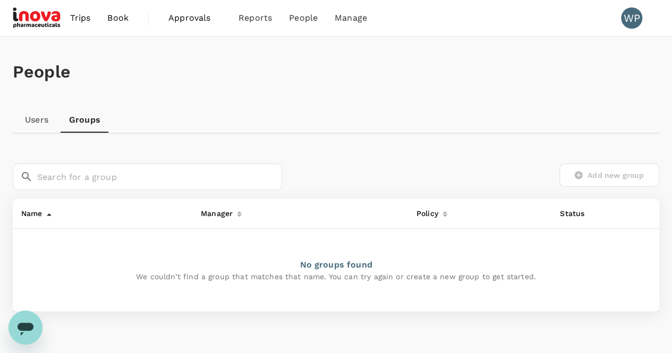
click at [208, 92] on div "People" at bounding box center [336, 72] width 647 height 71
click at [26, 19] on img at bounding box center [37, 17] width 49 height 23
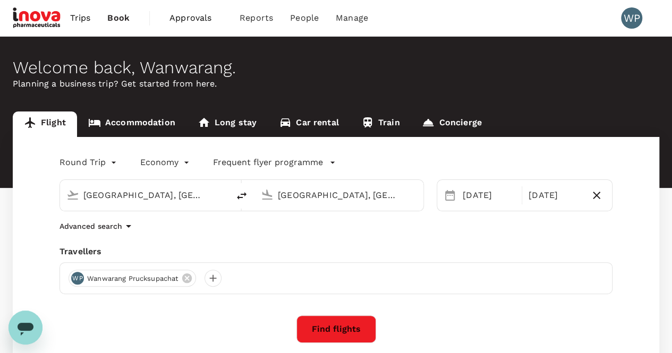
type input "[GEOGRAPHIC_DATA], [GEOGRAPHIC_DATA] (any)"
type input "Singapore, Singapore (any)"
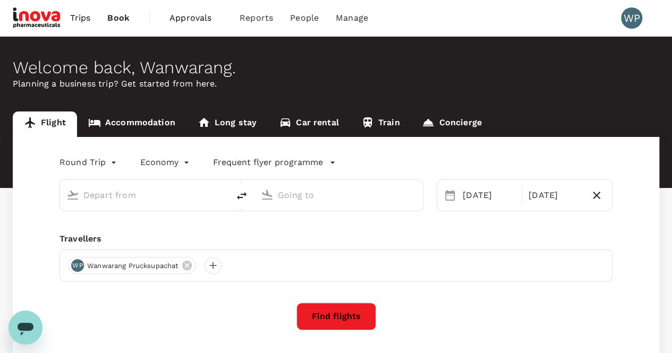
type input "Bangkok, Thailand (any)"
type input "Singapore, Singapore (any)"
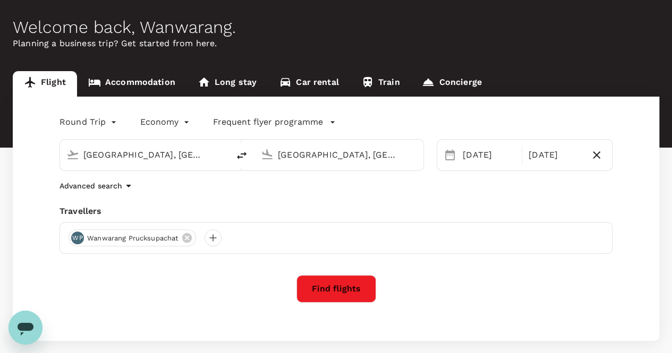
scroll to position [94, 0]
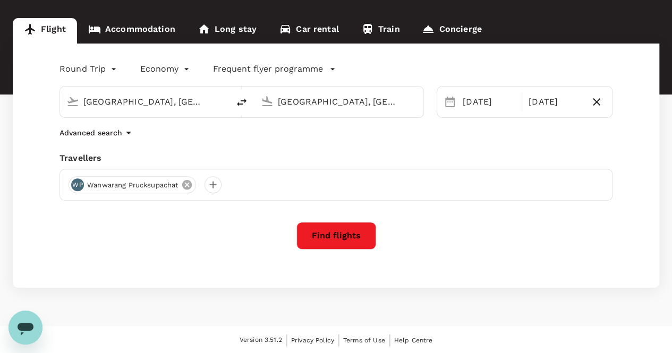
click at [191, 182] on icon at bounding box center [187, 185] width 10 height 10
click at [206, 218] on div "Round Trip roundtrip Economy economy Frequent flyer programme Bangkok, Thailand…" at bounding box center [336, 166] width 647 height 244
click at [74, 185] on div at bounding box center [77, 184] width 17 height 17
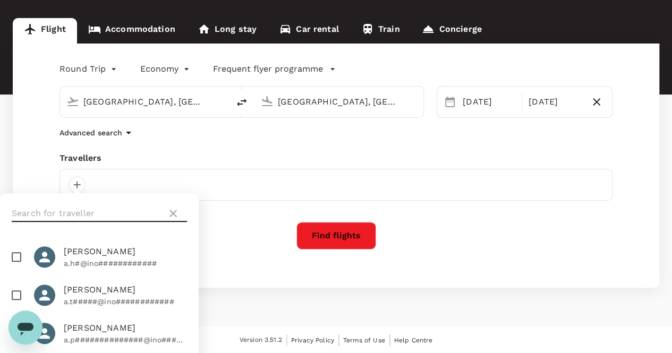
click at [111, 211] on input "text" at bounding box center [87, 213] width 151 height 17
paste input "( s.channumsin@inovapharma.com"
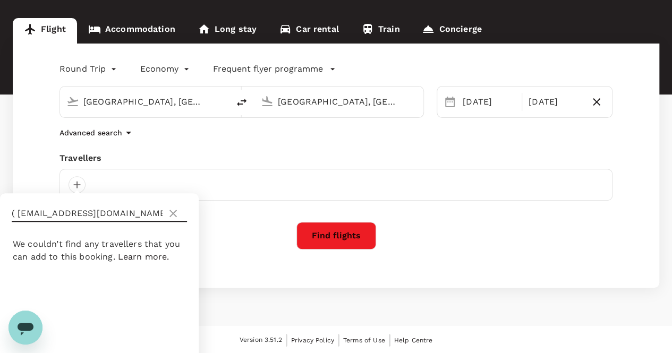
click at [19, 213] on input "( s.channumsin@inovapharma.com" at bounding box center [87, 213] width 151 height 17
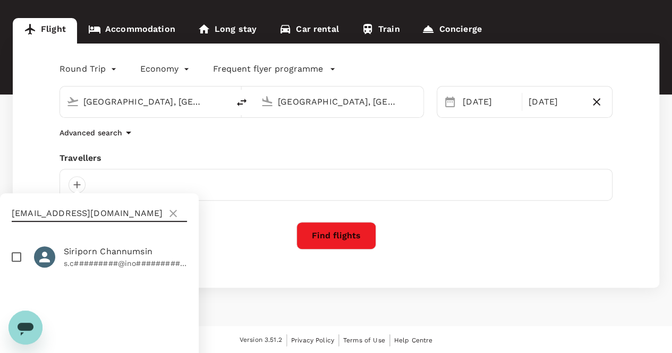
type input "[EMAIL_ADDRESS][DOMAIN_NAME]"
click at [17, 257] on input "checkbox" at bounding box center [16, 257] width 22 height 22
click at [107, 259] on p "s.c#########@ino############" at bounding box center [125, 263] width 123 height 11
click at [19, 259] on input "checkbox" at bounding box center [16, 257] width 22 height 22
checkbox input "true"
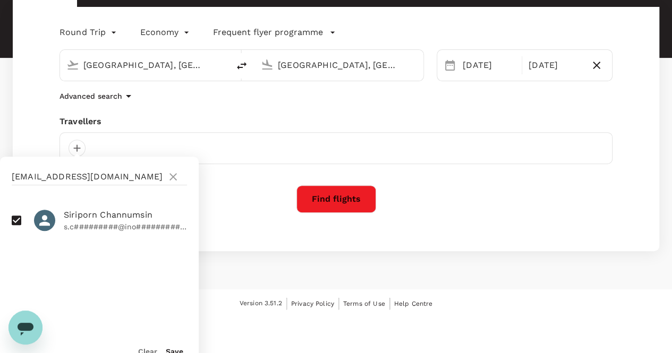
scroll to position [143, 0]
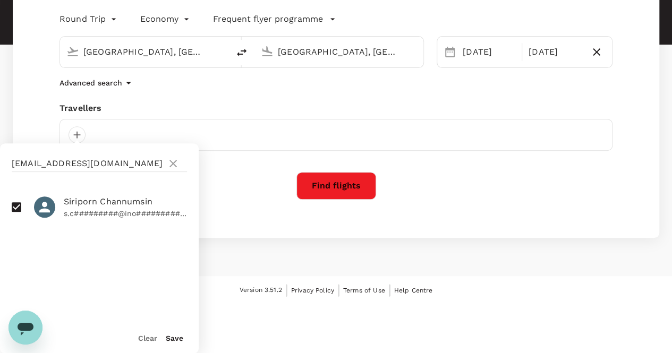
click at [181, 340] on button "Save" at bounding box center [175, 338] width 18 height 9
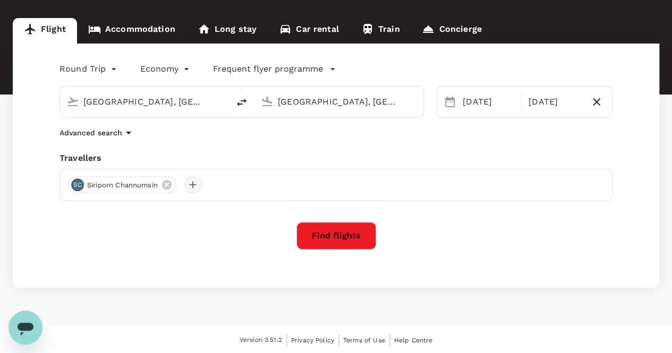
click at [195, 183] on div at bounding box center [192, 184] width 17 height 17
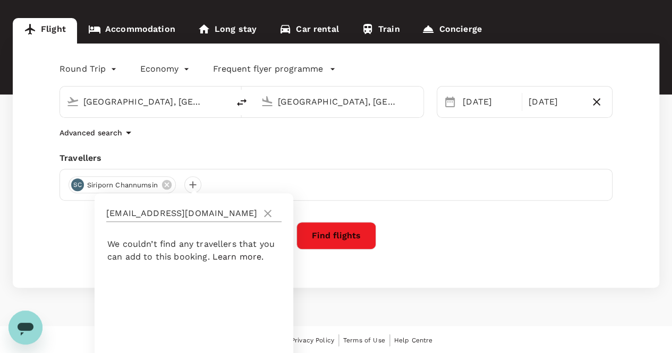
click at [266, 213] on icon at bounding box center [267, 213] width 13 height 13
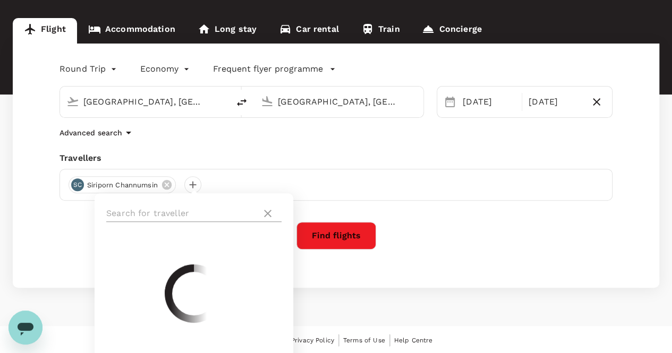
click at [164, 214] on input "text" at bounding box center [181, 213] width 151 height 17
type input "ะ"
type input "t.m"
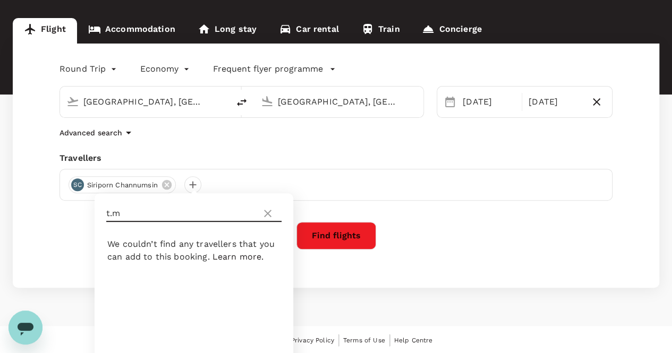
drag, startPoint x: 201, startPoint y: 211, endPoint x: 46, endPoint y: 212, distance: 155.7
click at [46, 212] on div "Round Trip roundtrip Economy economy Frequent flyer programme Bangkok, Thailand…" at bounding box center [336, 166] width 647 height 244
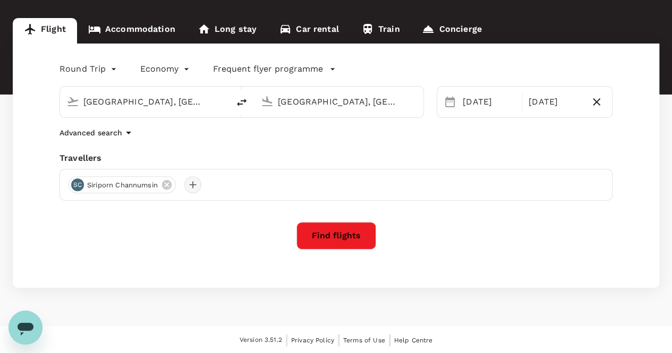
click at [199, 187] on div at bounding box center [192, 184] width 17 height 17
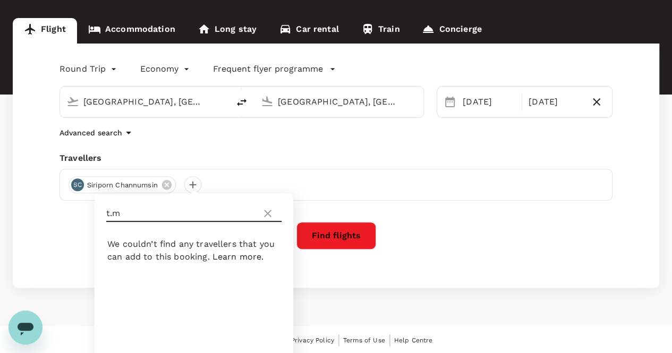
drag, startPoint x: 145, startPoint y: 215, endPoint x: 0, endPoint y: 222, distance: 144.7
click at [0, 224] on div "Flight Accommodation Long stay Car rental Train Concierge Round Trip roundtrip …" at bounding box center [336, 153] width 672 height 270
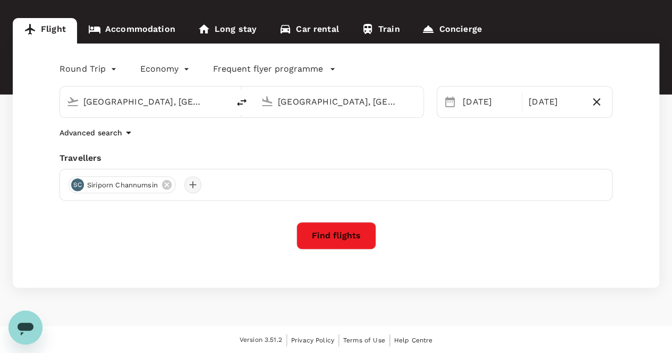
click at [200, 184] on div at bounding box center [192, 184] width 17 height 17
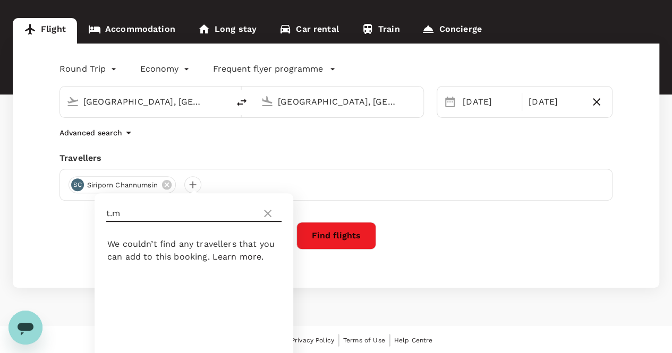
drag, startPoint x: 127, startPoint y: 213, endPoint x: 69, endPoint y: 213, distance: 58.5
click at [69, 213] on div "Round Trip roundtrip Economy economy Frequent flyer programme Bangkok, Thailand…" at bounding box center [336, 166] width 647 height 244
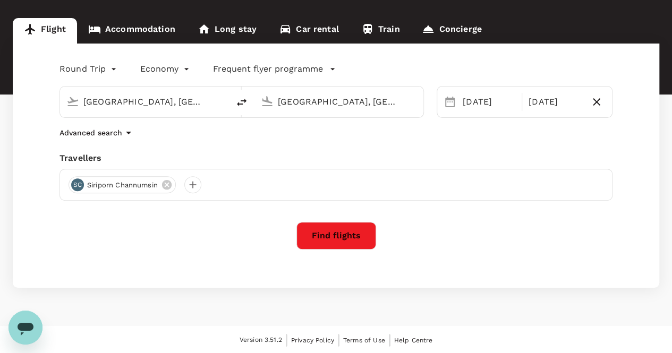
click at [186, 177] on div "SC Siriporn Channumsin" at bounding box center [336, 185] width 553 height 32
click at [190, 182] on div at bounding box center [192, 184] width 17 height 17
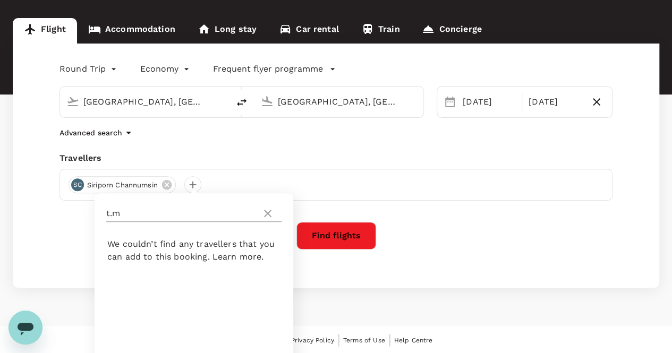
click at [156, 216] on input "t.m" at bounding box center [181, 213] width 151 height 17
paste input "[EMAIL_ADDRESS][DOMAIN_NAME]"
type input "t.mt.moohummad@inovapharma.com"
drag, startPoint x: 111, startPoint y: 214, endPoint x: 61, endPoint y: 213, distance: 50.0
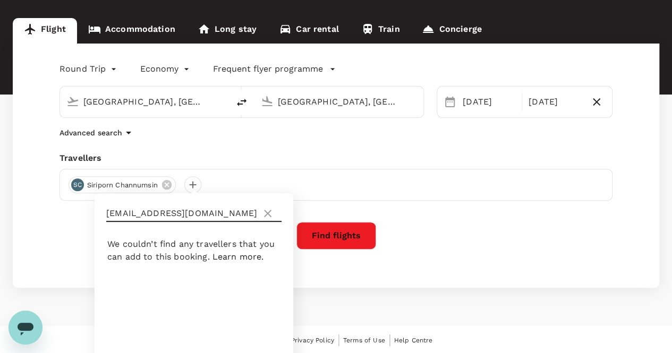
click at [61, 213] on div "Round Trip roundtrip Economy economy Frequent flyer programme Bangkok, Thailand…" at bounding box center [336, 166] width 647 height 244
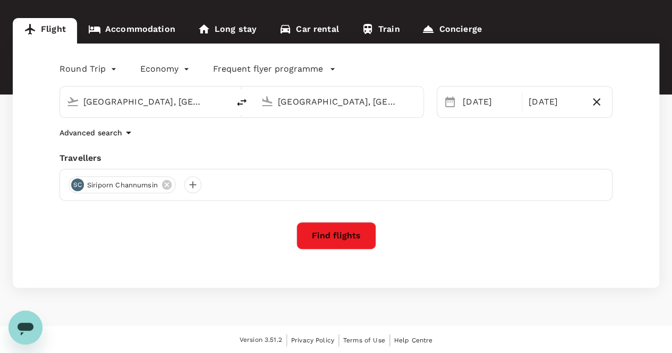
click at [118, 218] on div "Round Trip roundtrip Economy economy Frequent flyer programme Bangkok, Thailand…" at bounding box center [336, 166] width 647 height 244
click at [154, 238] on div "Find flights" at bounding box center [336, 236] width 553 height 28
click at [195, 188] on div at bounding box center [192, 184] width 17 height 17
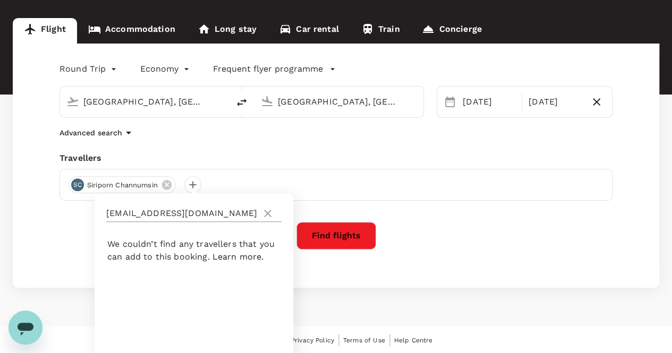
click at [121, 213] on input "t.mt.moohummad@inovapharma.com" at bounding box center [181, 213] width 151 height 17
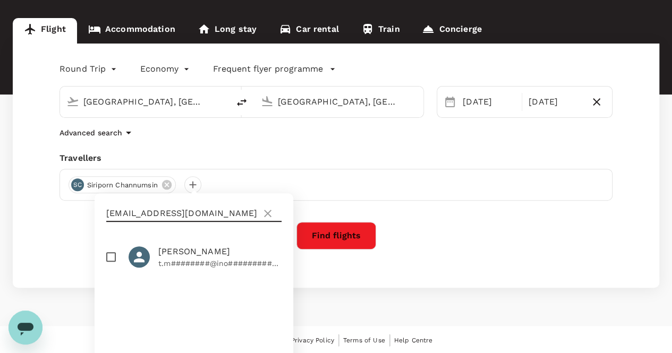
type input "[EMAIL_ADDRESS][DOMAIN_NAME]"
click at [115, 259] on input "checkbox" at bounding box center [111, 257] width 22 height 22
click at [204, 260] on p "t.m########@ino############" at bounding box center [219, 263] width 123 height 11
click at [107, 256] on input "checkbox" at bounding box center [111, 257] width 22 height 22
checkbox input "true"
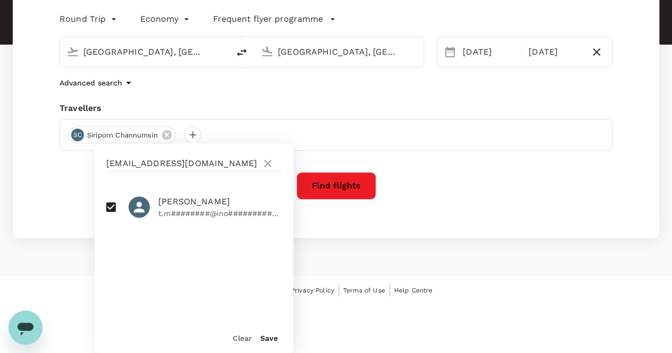
click at [271, 336] on button "Save" at bounding box center [269, 338] width 18 height 9
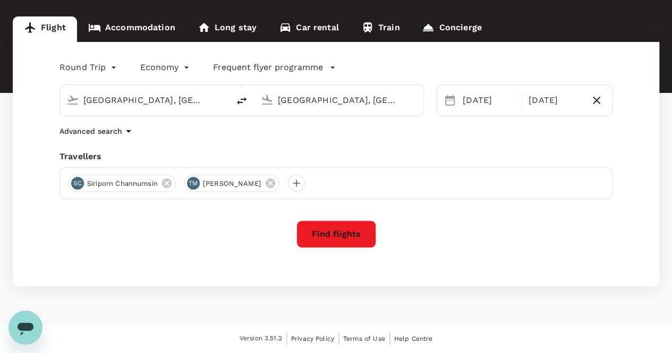
scroll to position [94, 0]
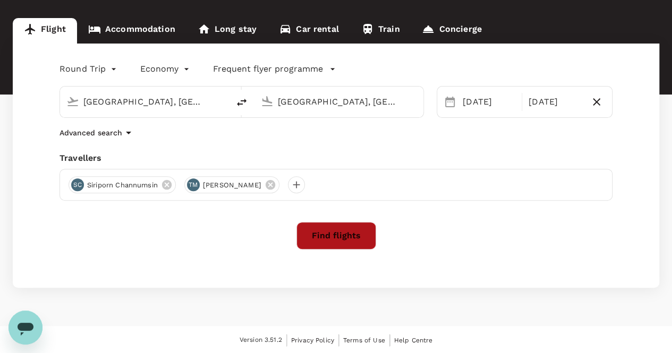
click at [327, 242] on button "Find flights" at bounding box center [336, 236] width 80 height 28
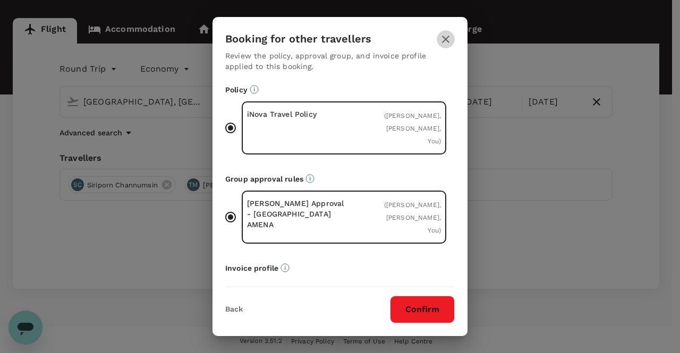
click at [445, 35] on icon "button" at bounding box center [445, 39] width 13 height 13
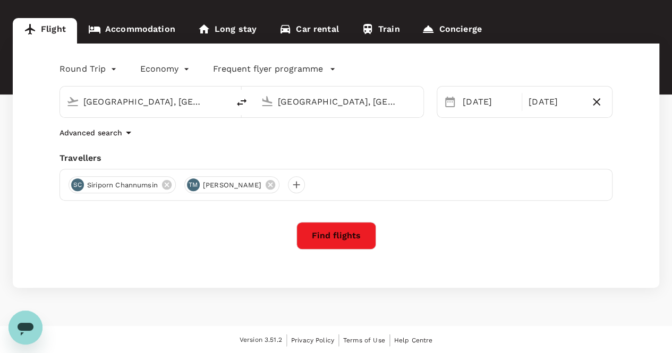
click at [77, 132] on p "Advanced search" at bounding box center [91, 133] width 63 height 11
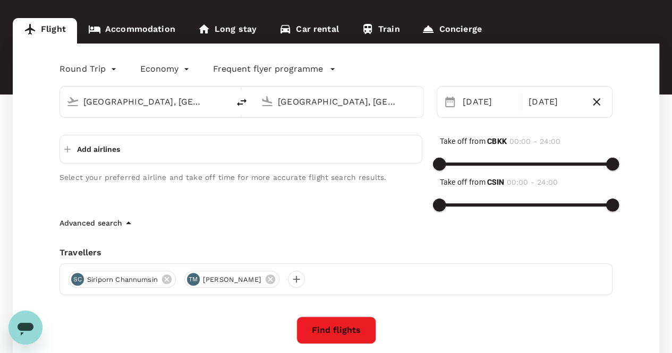
click at [81, 148] on p "Add airlines" at bounding box center [98, 149] width 43 height 11
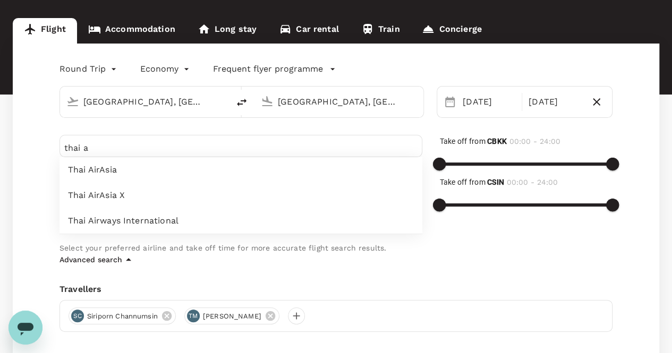
type input "thai a"
click at [125, 215] on span "Thai Airways International" at bounding box center [241, 221] width 346 height 13
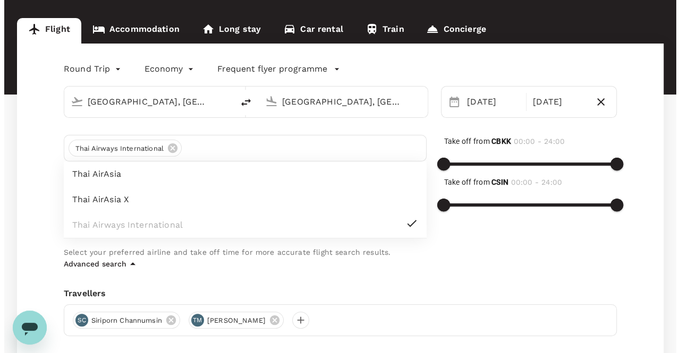
scroll to position [147, 0]
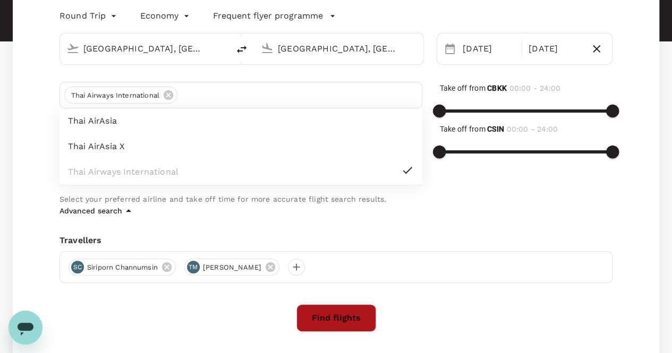
click at [354, 317] on button "Find flights" at bounding box center [336, 318] width 80 height 28
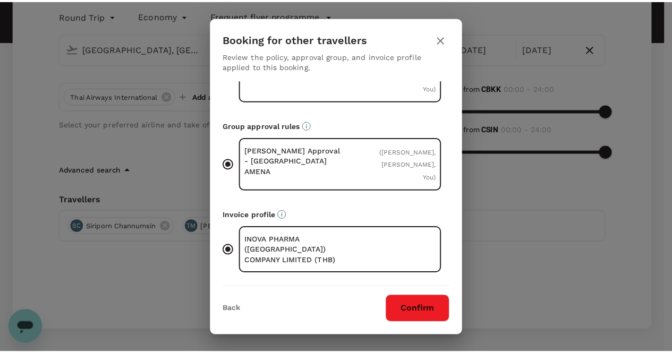
scroll to position [79, 0]
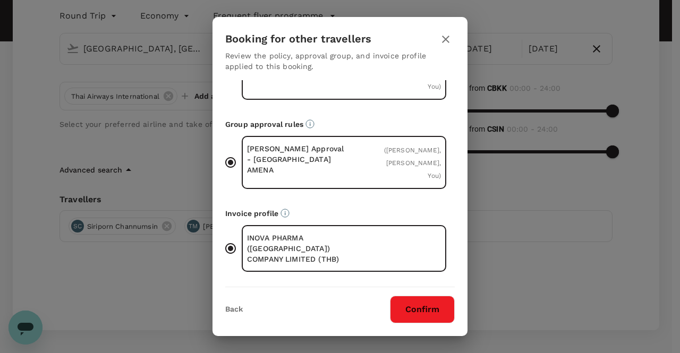
click at [417, 310] on button "Confirm" at bounding box center [422, 310] width 65 height 28
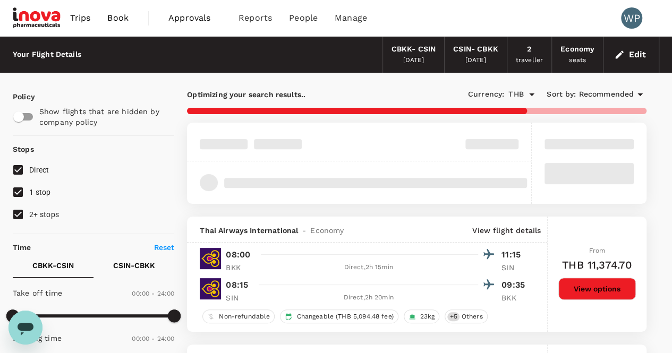
type input "140"
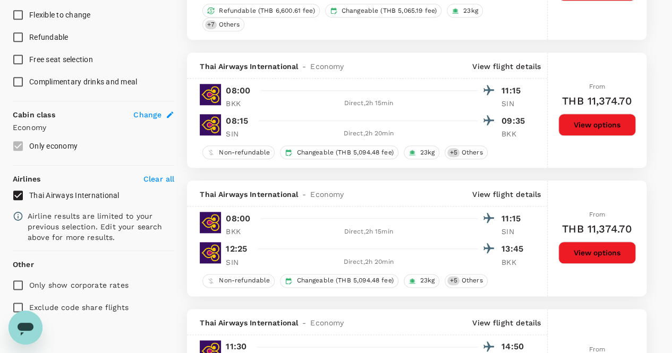
scroll to position [478, 0]
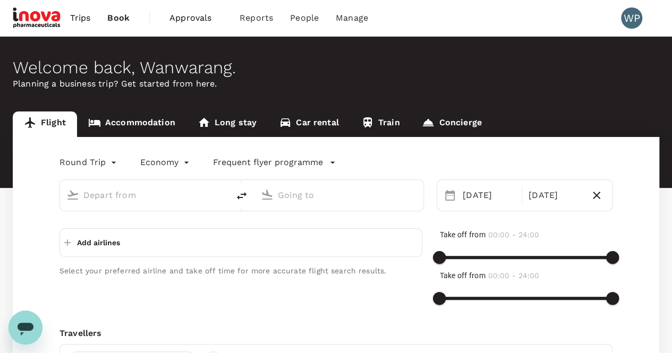
type input "[GEOGRAPHIC_DATA], [GEOGRAPHIC_DATA] (any)"
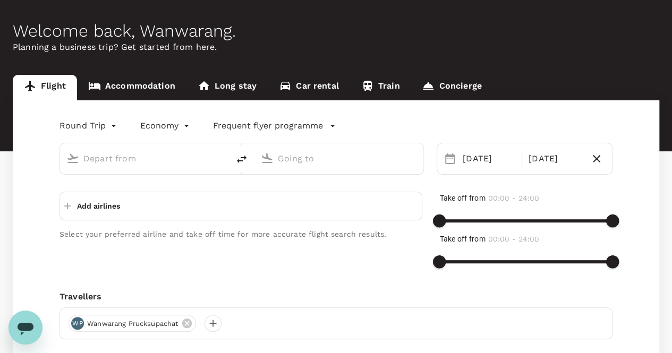
type input "[GEOGRAPHIC_DATA], [GEOGRAPHIC_DATA] (any)"
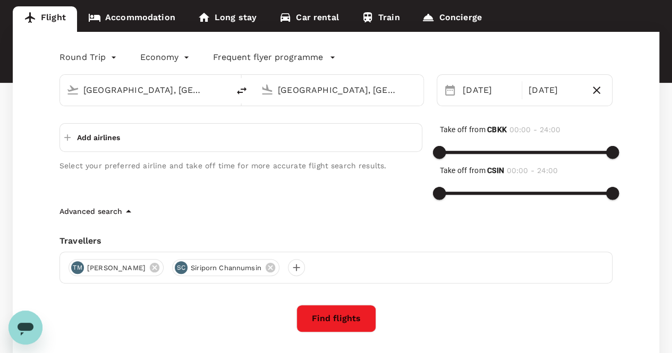
scroll to position [106, 0]
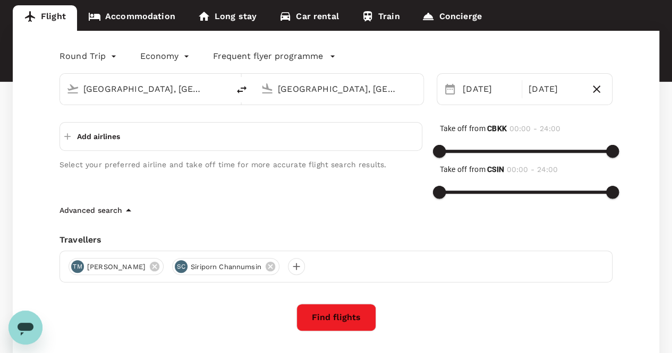
click at [88, 141] on p "Add airlines" at bounding box center [98, 136] width 43 height 11
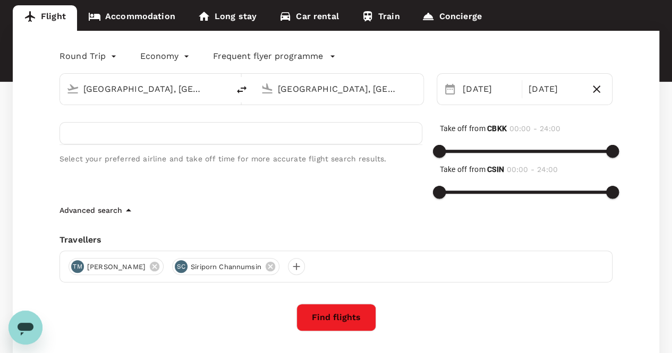
click at [130, 135] on input "text" at bounding box center [115, 135] width 103 height 17
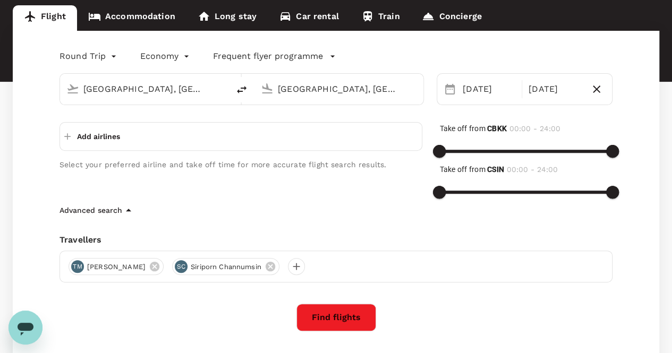
click at [72, 134] on button "Add airlines" at bounding box center [92, 136] width 56 height 19
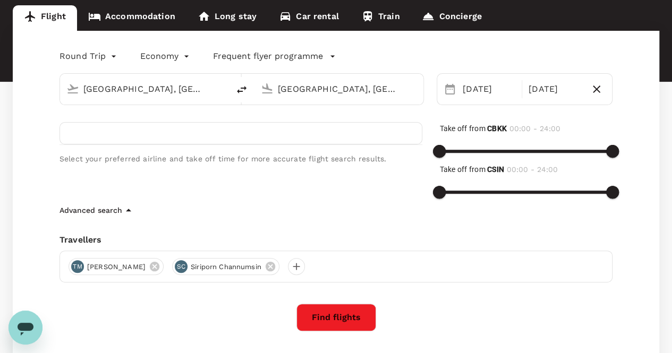
scroll to position [53, 0]
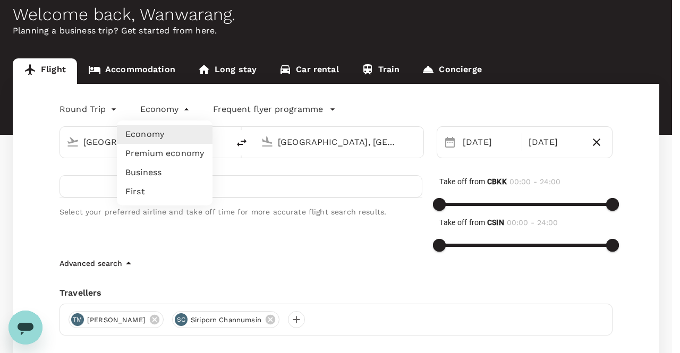
click at [168, 109] on body "Trips Book Approvals 0 Reports People Manage WP Welcome back , Wanwarang . Plan…" at bounding box center [340, 247] width 680 height 600
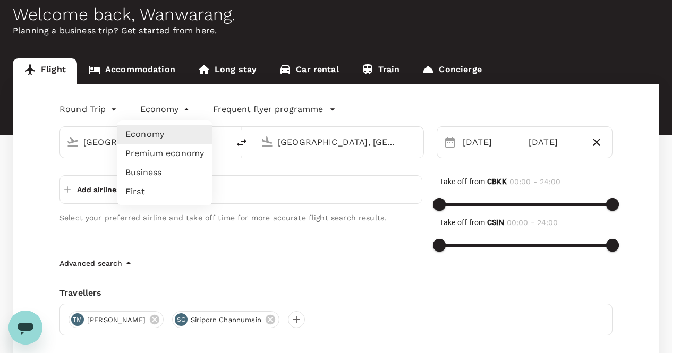
click at [168, 109] on div at bounding box center [340, 176] width 680 height 353
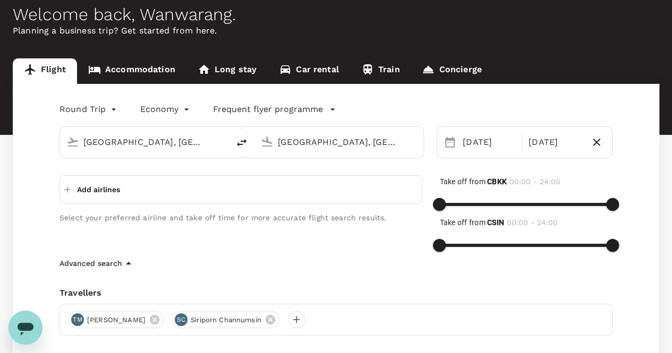
click at [264, 112] on p "Frequent flyer programme" at bounding box center [268, 109] width 110 height 13
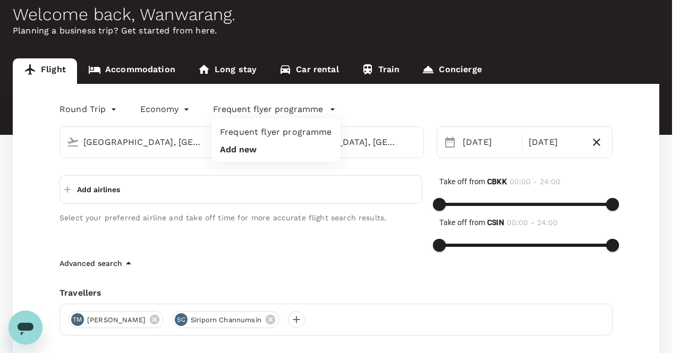
click at [262, 113] on div at bounding box center [340, 176] width 680 height 353
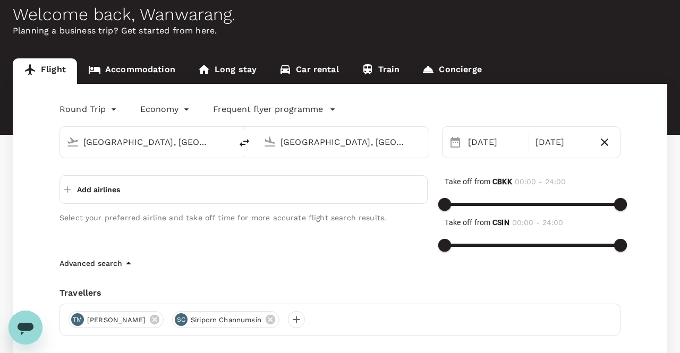
click at [92, 112] on body "Trips Book Approvals 0 Reports People Manage WP Welcome back , Wanwarang . Plan…" at bounding box center [340, 247] width 680 height 600
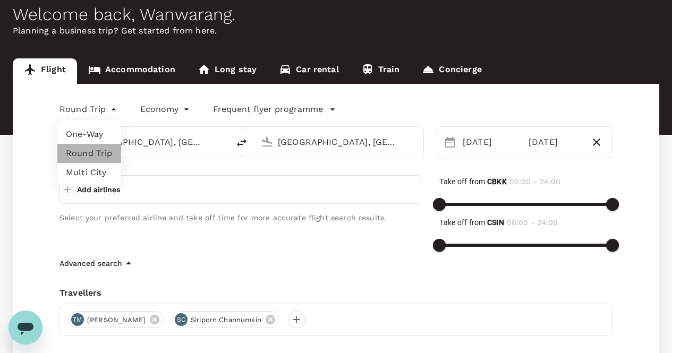
click at [90, 154] on li "Round Trip" at bounding box center [89, 153] width 64 height 19
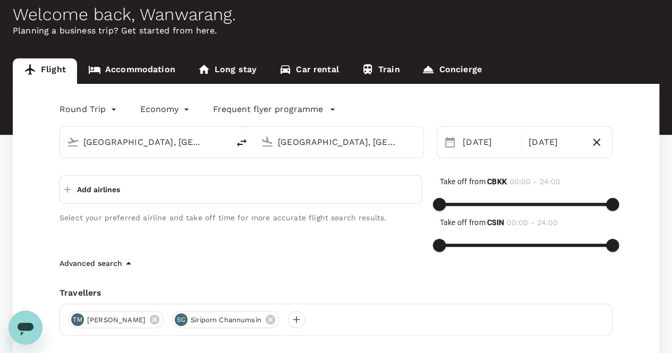
click at [66, 193] on icon "button" at bounding box center [67, 189] width 11 height 11
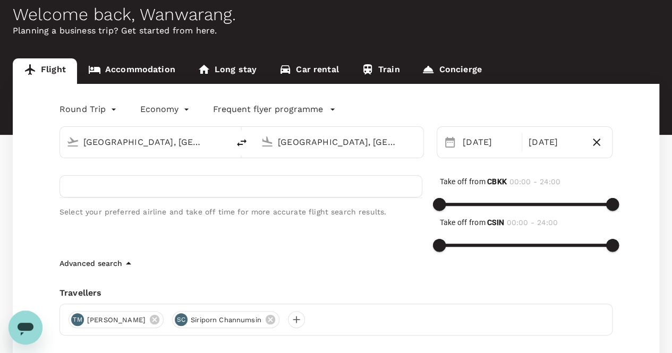
click at [130, 214] on p "Select your preferred airline and take off time for more accurate flight search…" at bounding box center [241, 212] width 363 height 11
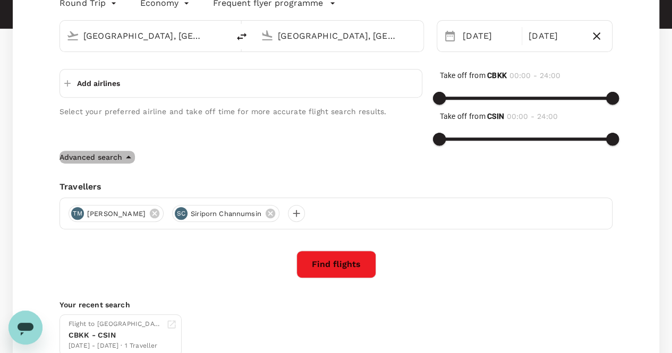
click at [111, 159] on p "Advanced search" at bounding box center [91, 157] width 63 height 11
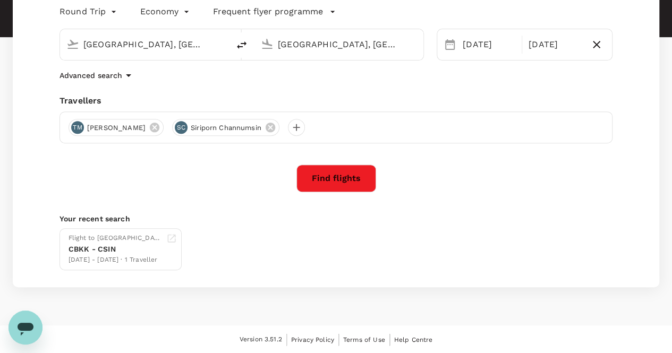
scroll to position [150, 0]
click at [123, 79] on icon "button" at bounding box center [128, 76] width 13 height 13
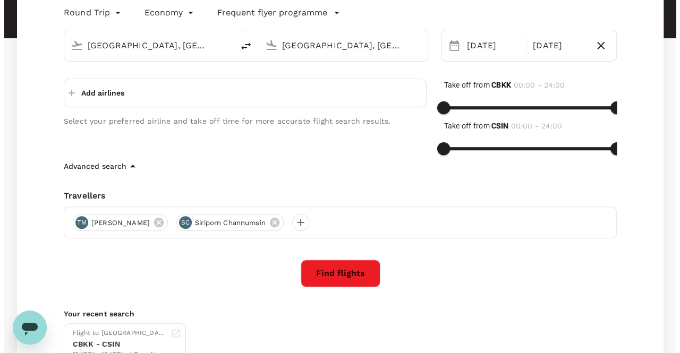
scroll to position [159, 0]
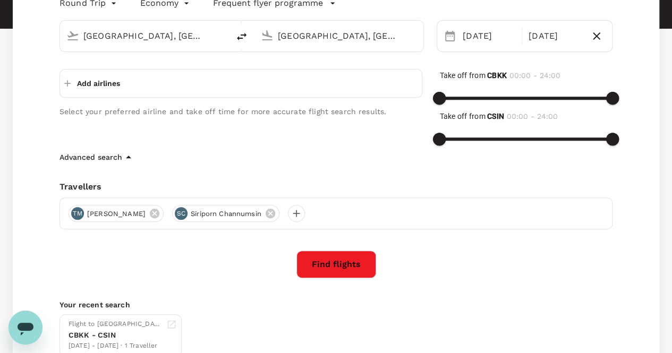
click at [73, 82] on button "Add airlines" at bounding box center [92, 83] width 56 height 19
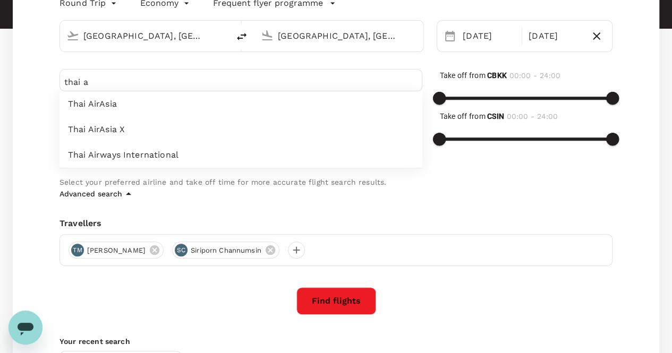
type input "thai a"
click at [142, 156] on span "Thai Airways International" at bounding box center [241, 155] width 346 height 13
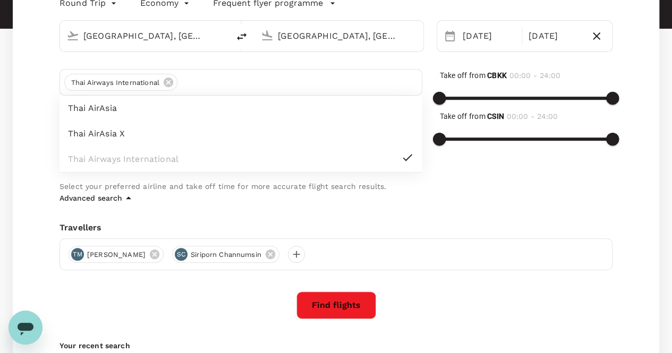
click at [359, 311] on button "Find flights" at bounding box center [336, 306] width 80 height 28
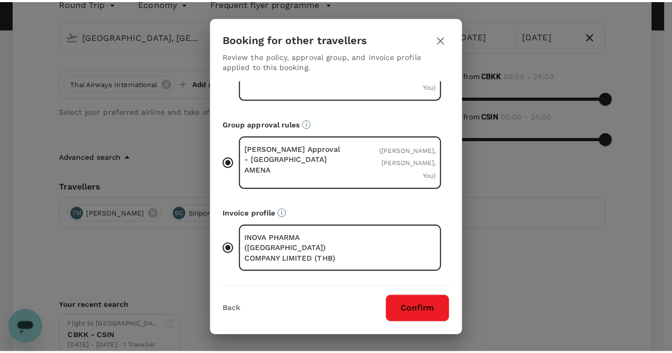
scroll to position [79, 0]
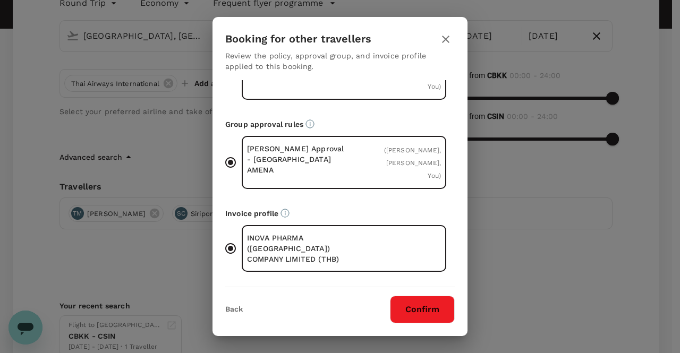
click at [441, 312] on button "Confirm" at bounding box center [422, 310] width 65 height 28
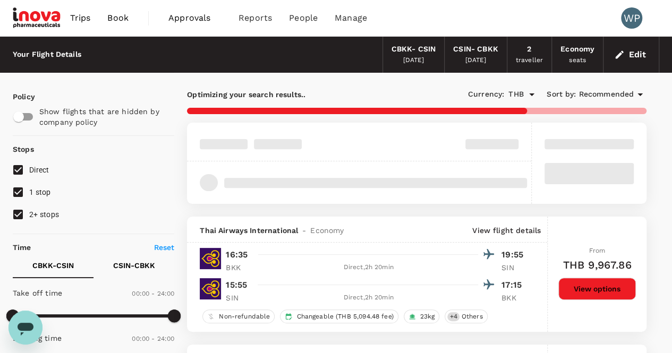
click at [19, 190] on input "1 stop" at bounding box center [18, 192] width 22 height 22
checkbox input "false"
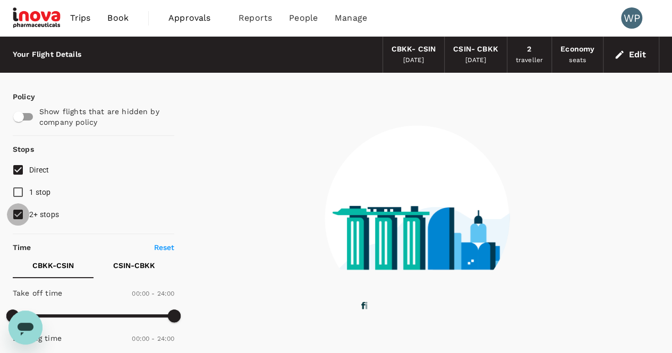
click at [24, 213] on input "2+ stops" at bounding box center [18, 215] width 22 height 22
checkbox input "false"
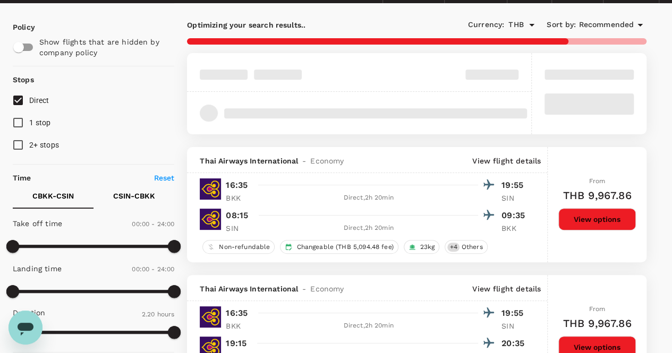
scroll to position [53, 0]
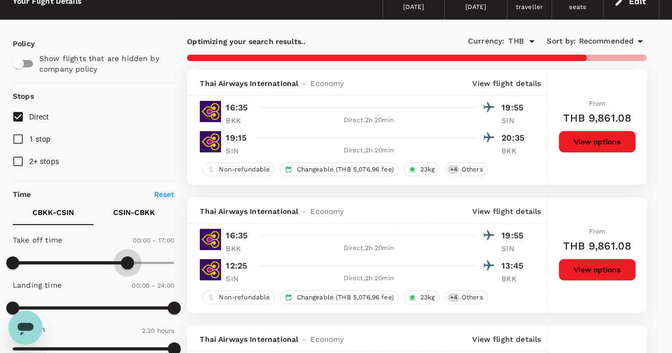
type input "840"
drag, startPoint x: 174, startPoint y: 261, endPoint x: 108, endPoint y: 265, distance: 66.0
click at [108, 265] on span at bounding box center [106, 263] width 13 height 13
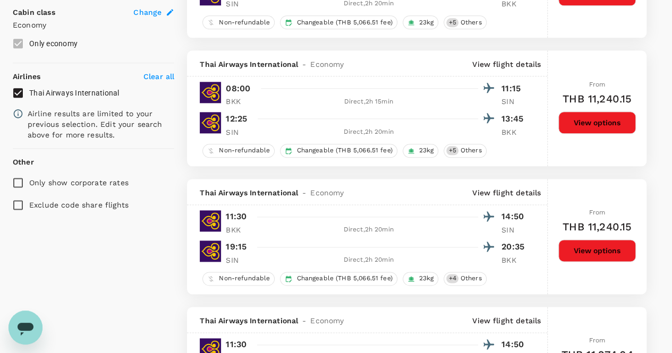
scroll to position [584, 0]
click at [263, 218] on div at bounding box center [374, 216] width 242 height 15
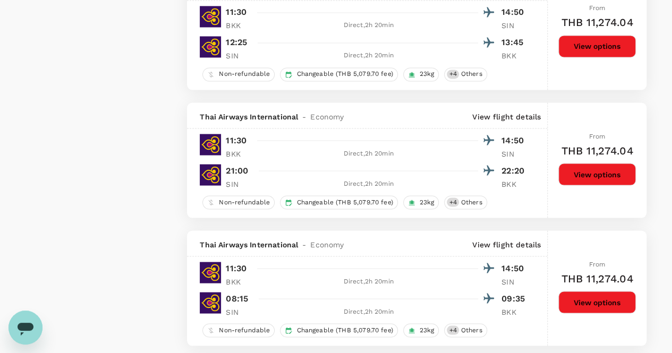
scroll to position [903, 0]
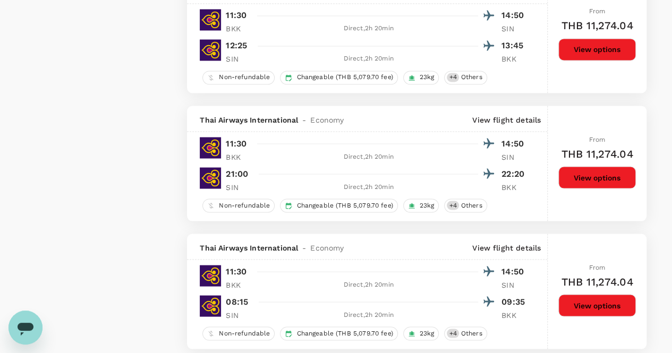
click at [570, 175] on button "View options" at bounding box center [597, 177] width 78 height 22
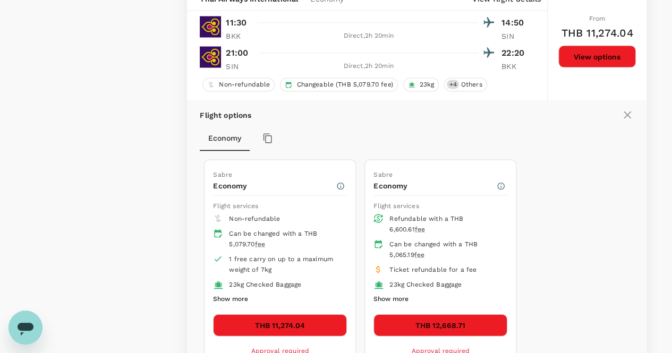
scroll to position [1007, 0]
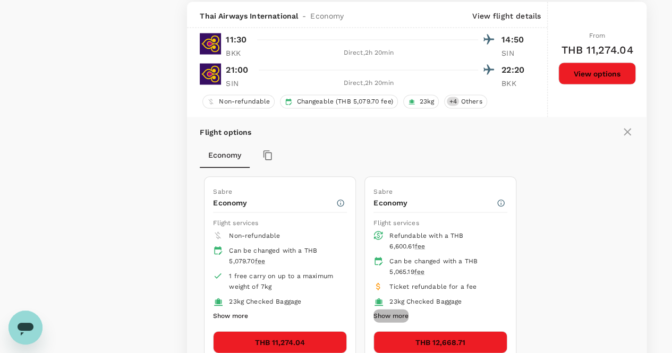
click at [391, 312] on button "Show more" at bounding box center [391, 316] width 35 height 14
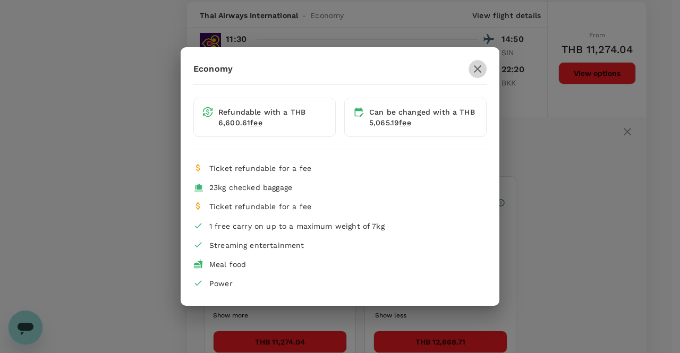
click at [479, 69] on icon "button" at bounding box center [477, 68] width 7 height 7
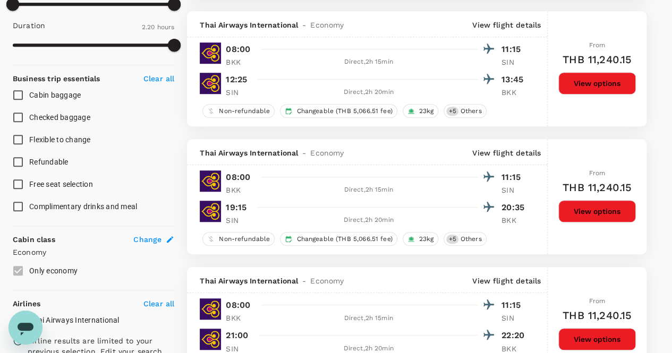
scroll to position [328, 0]
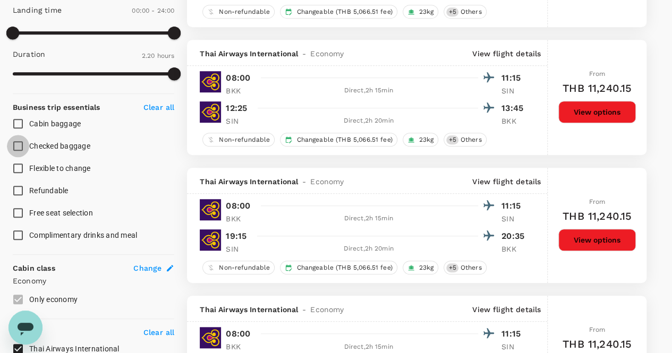
click at [18, 141] on input "Checked baggage" at bounding box center [18, 146] width 22 height 22
checkbox input "true"
drag, startPoint x: 30, startPoint y: 166, endPoint x: 100, endPoint y: 166, distance: 70.7
click at [100, 166] on label "Flexible to change" at bounding box center [86, 168] width 159 height 22
click at [29, 166] on input "Flexible to change" at bounding box center [18, 168] width 22 height 22
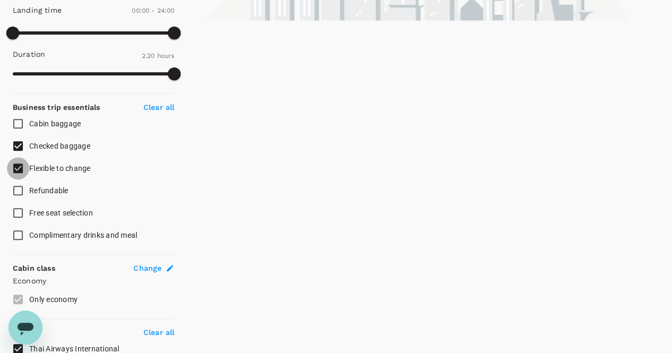
click at [15, 169] on input "Flexible to change" at bounding box center [18, 168] width 22 height 22
checkbox input "false"
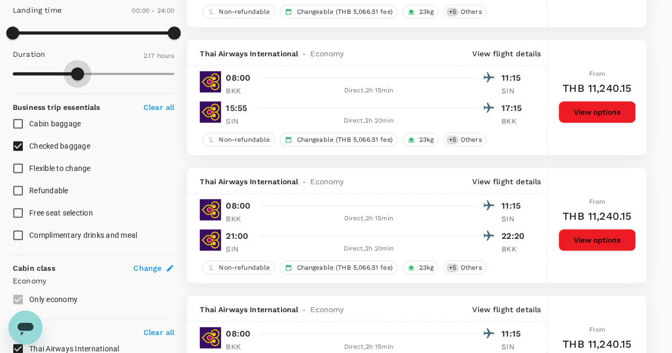
type input "140"
drag, startPoint x: 19, startPoint y: 71, endPoint x: 181, endPoint y: 75, distance: 161.6
click at [174, 75] on span at bounding box center [94, 74] width 162 height 16
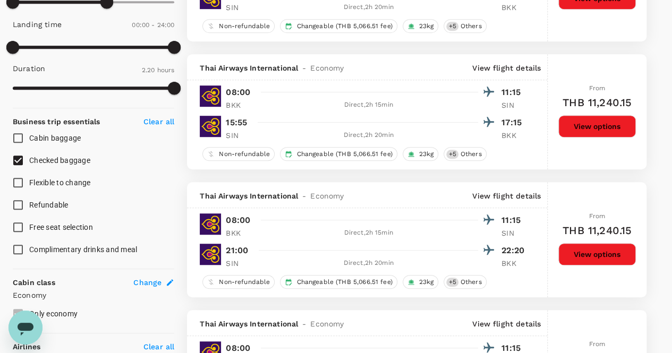
scroll to position [275, 0]
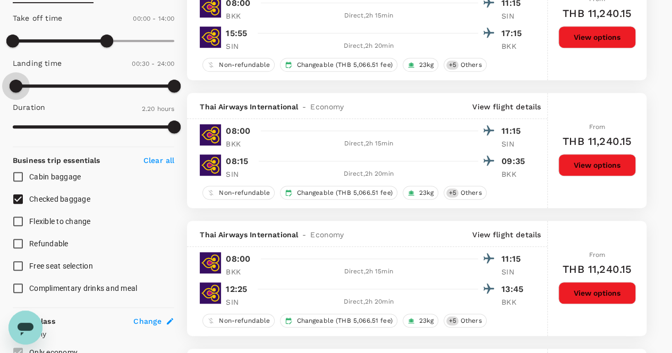
click at [15, 83] on span at bounding box center [16, 86] width 13 height 13
type input "900"
drag, startPoint x: 15, startPoint y: 83, endPoint x: 115, endPoint y: 82, distance: 99.9
click at [115, 82] on span at bounding box center [113, 86] width 13 height 13
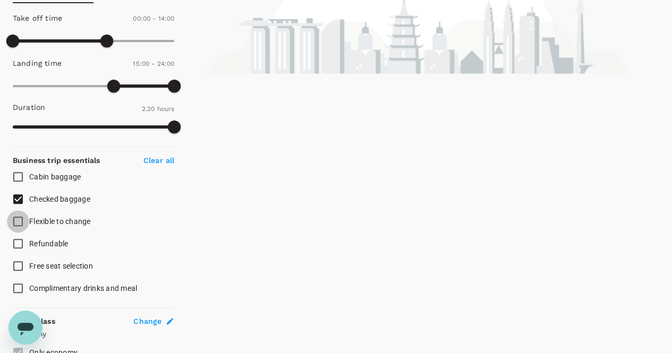
click at [19, 218] on input "Flexible to change" at bounding box center [18, 221] width 22 height 22
checkbox input "true"
click at [19, 177] on input "Cabin baggage" at bounding box center [18, 177] width 22 height 22
checkbox input "true"
click at [19, 243] on input "Refundable" at bounding box center [18, 244] width 22 height 22
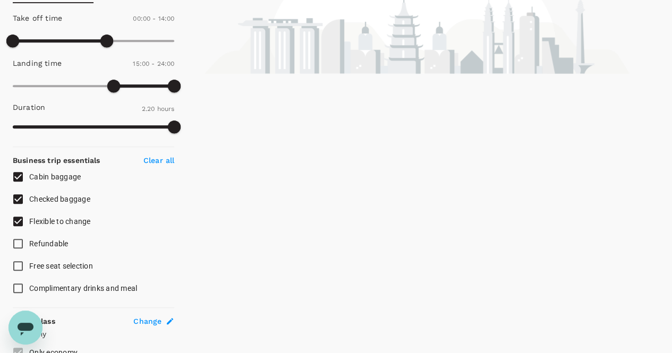
checkbox input "true"
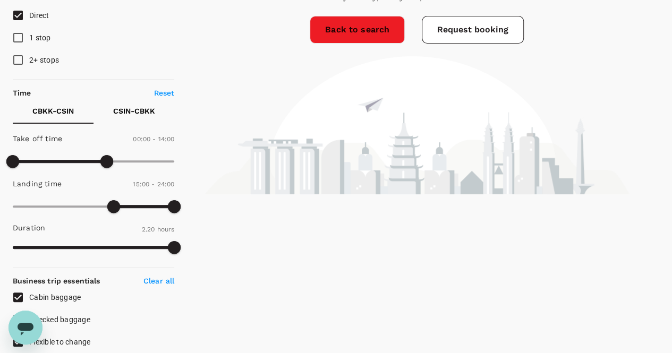
scroll to position [169, 0]
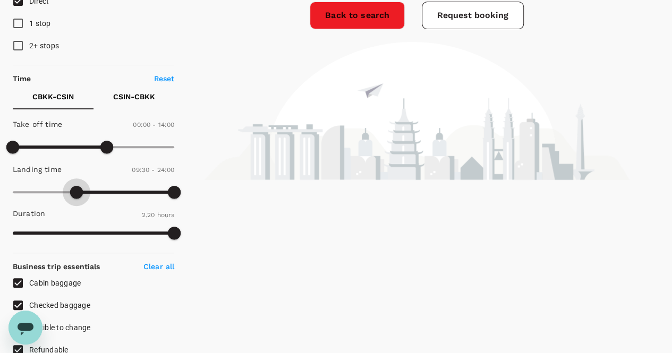
type input "540"
drag, startPoint x: 114, startPoint y: 190, endPoint x: 74, endPoint y: 189, distance: 39.3
click at [74, 189] on span at bounding box center [76, 192] width 13 height 13
type input "960"
drag, startPoint x: 107, startPoint y: 145, endPoint x: 120, endPoint y: 146, distance: 12.2
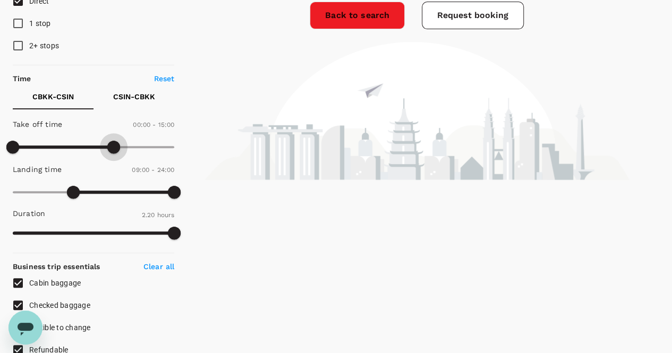
click at [120, 146] on span at bounding box center [113, 147] width 13 height 13
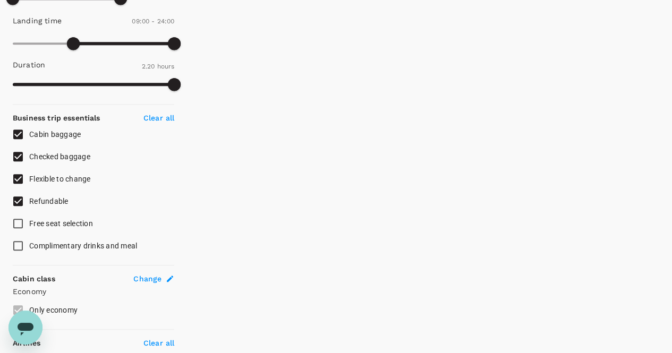
scroll to position [319, 0]
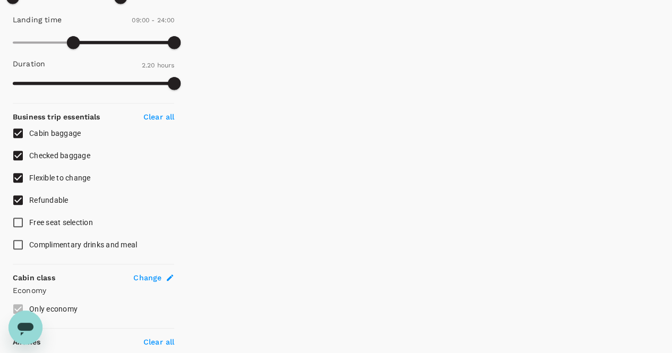
click at [16, 200] on input "Refundable" at bounding box center [18, 200] width 22 height 22
checkbox input "false"
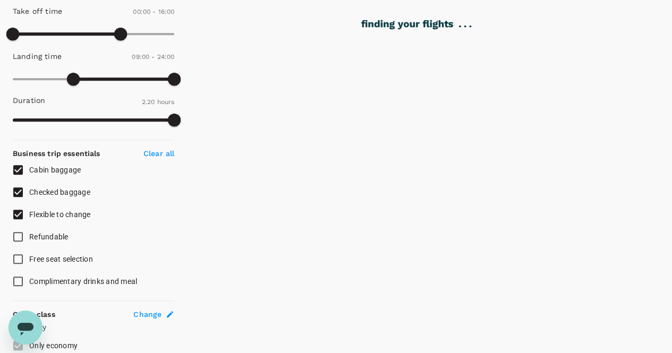
scroll to position [213, 0]
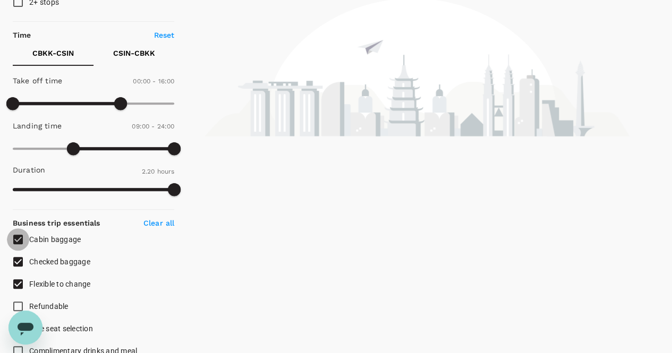
click at [14, 234] on input "Cabin baggage" at bounding box center [18, 239] width 22 height 22
checkbox input "false"
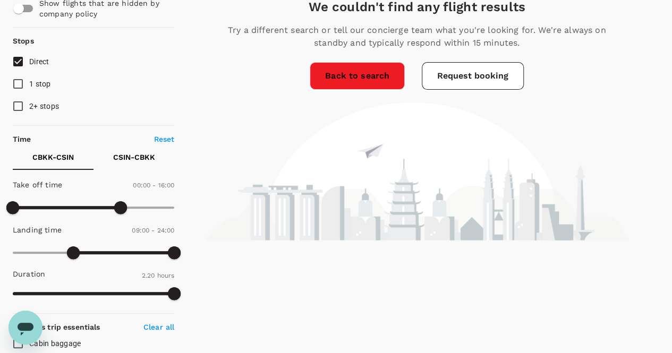
scroll to position [106, 0]
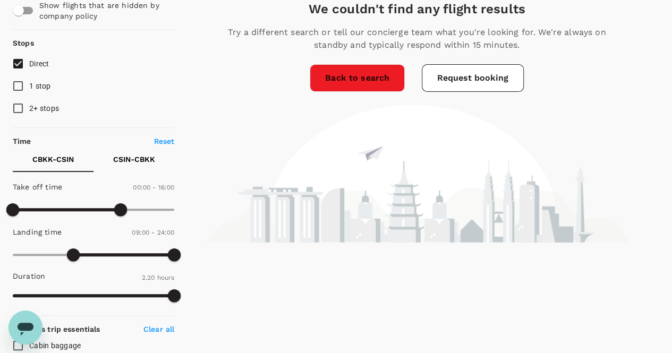
click at [13, 87] on input "1 stop" at bounding box center [18, 86] width 22 height 22
checkbox input "true"
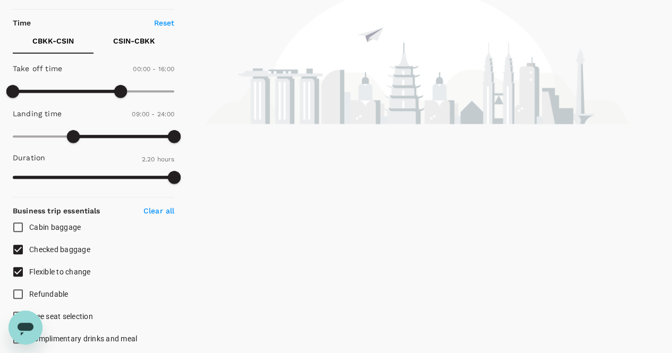
scroll to position [65, 0]
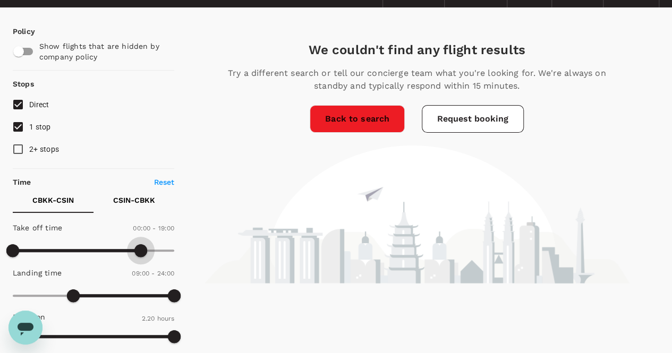
type input "1320"
drag, startPoint x: 126, startPoint y: 248, endPoint x: 162, endPoint y: 249, distance: 35.1
click at [147, 249] on span at bounding box center [140, 250] width 13 height 13
type input "0"
drag, startPoint x: 68, startPoint y: 295, endPoint x: 6, endPoint y: 295, distance: 61.6
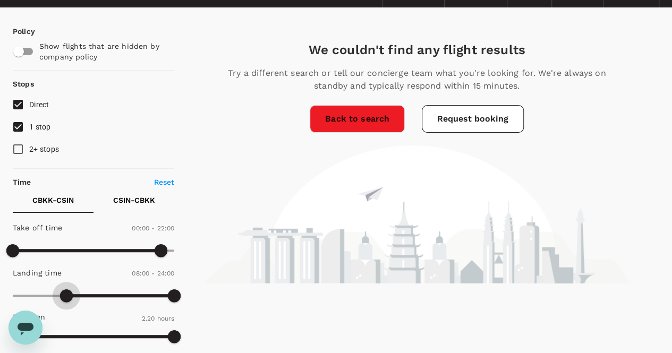
click at [60, 295] on span at bounding box center [66, 296] width 13 height 13
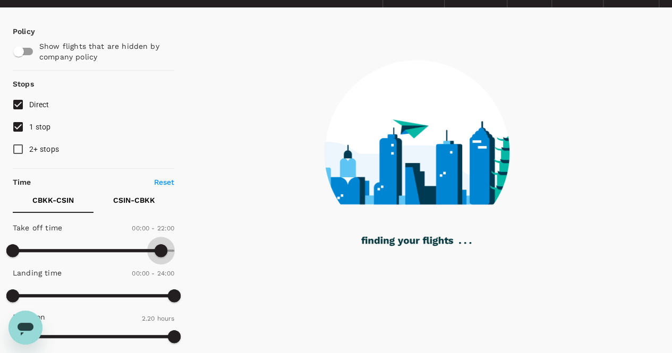
type input "1440"
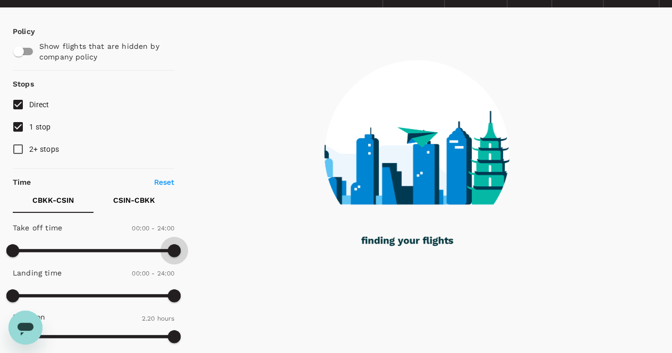
drag, startPoint x: 159, startPoint y: 248, endPoint x: 190, endPoint y: 250, distance: 30.9
click at [178, 248] on span at bounding box center [174, 250] width 13 height 13
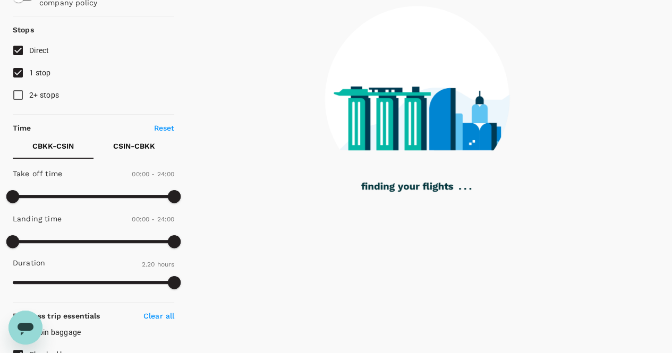
scroll to position [106, 0]
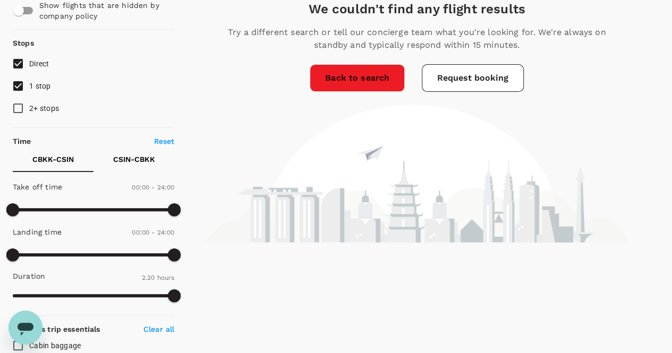
click at [361, 82] on link "Back to search" at bounding box center [357, 78] width 95 height 28
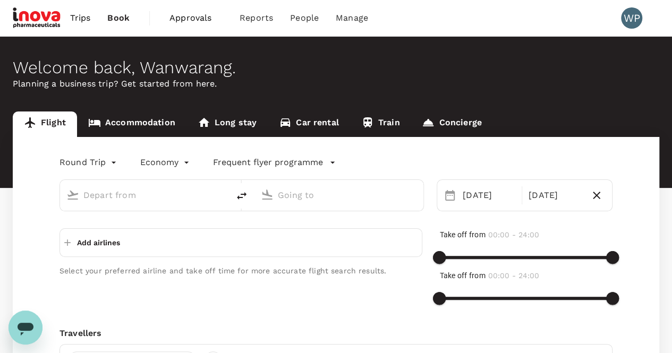
type input "Bangkok, Thailand (any)"
type input "Singapore, Singapore (any)"
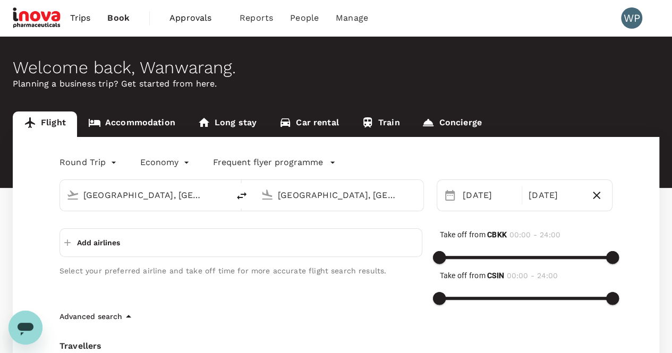
scroll to position [53, 0]
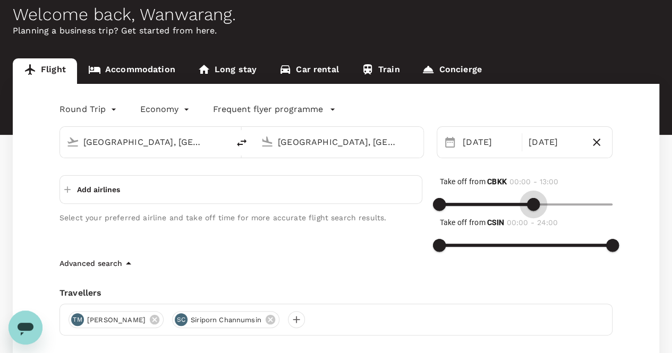
drag, startPoint x: 615, startPoint y: 204, endPoint x: 530, endPoint y: 208, distance: 85.1
click at [530, 208] on span at bounding box center [533, 204] width 13 height 13
type input "930"
drag, startPoint x: 534, startPoint y: 208, endPoint x: 552, endPoint y: 207, distance: 17.6
click at [552, 207] on span at bounding box center [551, 204] width 13 height 13
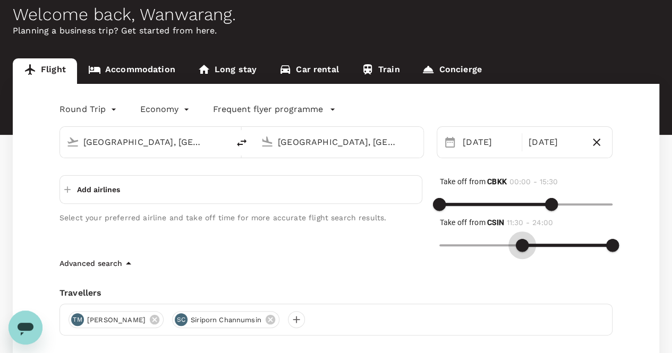
type input "660"
drag, startPoint x: 442, startPoint y: 244, endPoint x: 520, endPoint y: 244, distance: 77.6
click at [520, 244] on span at bounding box center [519, 245] width 13 height 13
click at [79, 191] on p "Add airlines" at bounding box center [98, 189] width 43 height 11
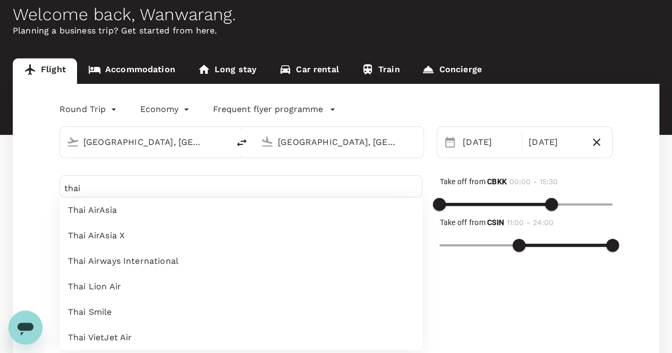
type input "thai"
click at [102, 262] on span "Thai Airways International" at bounding box center [241, 261] width 346 height 13
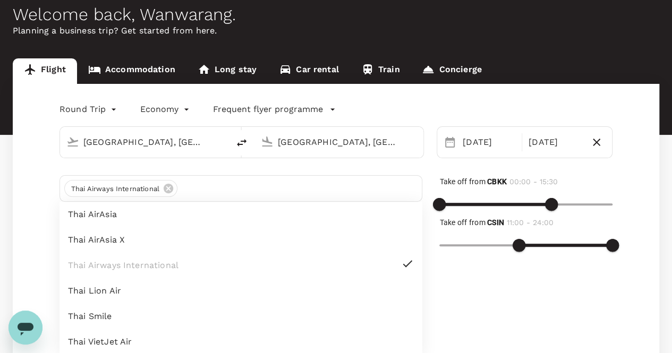
click at [460, 295] on div "Take off from CBKK 00:00 - 15:30 Take off from CSIN 11:00 - 24:00" at bounding box center [517, 266] width 190 height 216
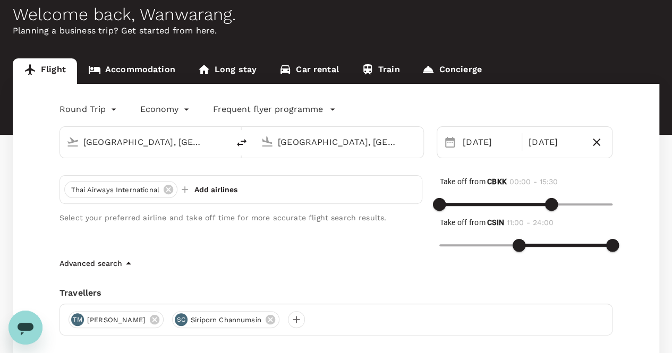
click at [207, 190] on p "Add airlines" at bounding box center [215, 189] width 43 height 11
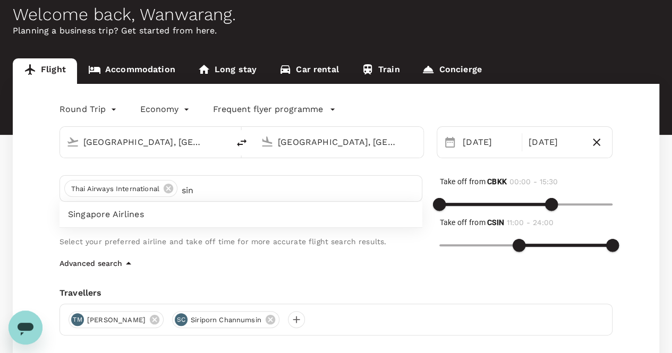
type input "sin"
click at [149, 218] on span "Singapore Airlines" at bounding box center [241, 214] width 346 height 13
click at [385, 283] on div "Round Trip roundtrip Economy economy Frequent flyer programme Bangkok, Thailand…" at bounding box center [336, 282] width 647 height 396
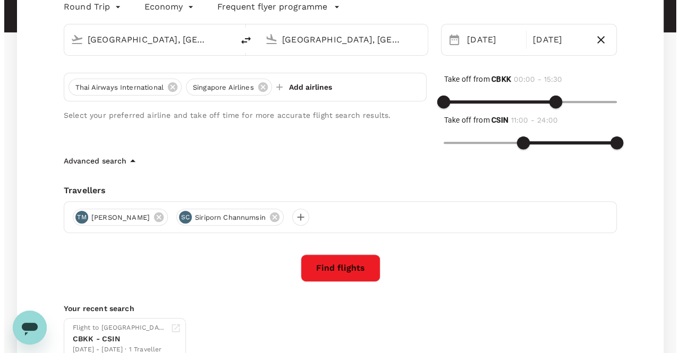
scroll to position [159, 0]
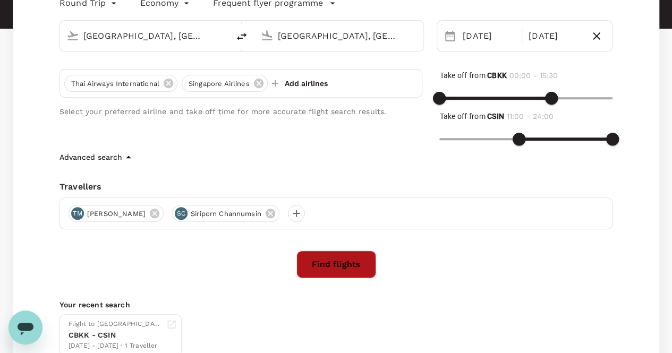
click at [306, 267] on button "Find flights" at bounding box center [336, 265] width 80 height 28
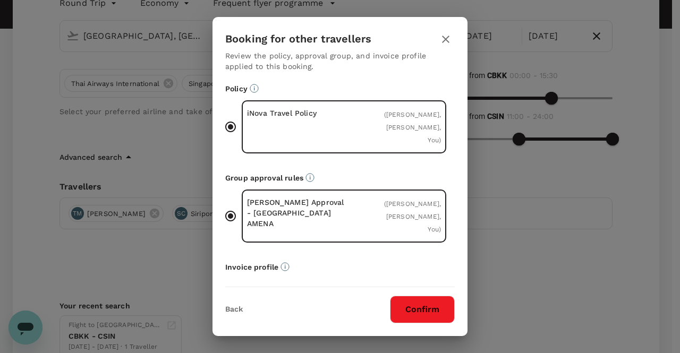
scroll to position [0, 0]
click at [284, 236] on div "Jittima Approval - Thailand AMENA" at bounding box center [295, 217] width 97 height 38
click at [242, 228] on input "Jittima Approval - Thailand AMENA ( Tharit Moohummad, Siriporn Channumsin, You )" at bounding box center [230, 217] width 22 height 22
click at [310, 183] on icon "Default approvers or custom approval rules (if available) are based on the user…" at bounding box center [310, 178] width 9 height 9
click at [334, 184] on p "Group approval rules" at bounding box center [340, 179] width 230 height 11
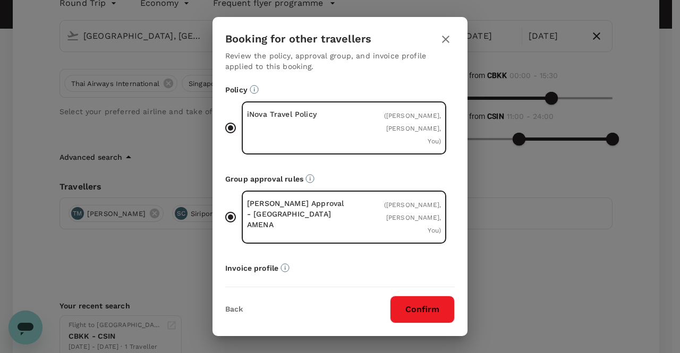
click at [418, 310] on button "Confirm" at bounding box center [422, 310] width 65 height 28
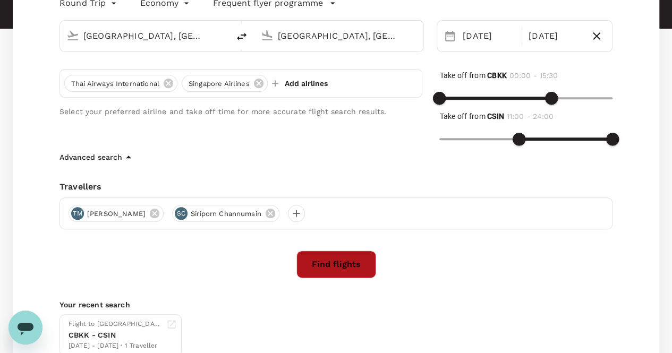
click at [357, 269] on button "Find flights" at bounding box center [336, 265] width 80 height 28
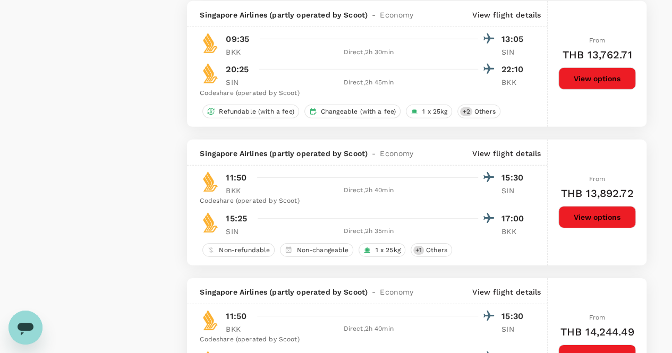
type input "720"
checkbox input "false"
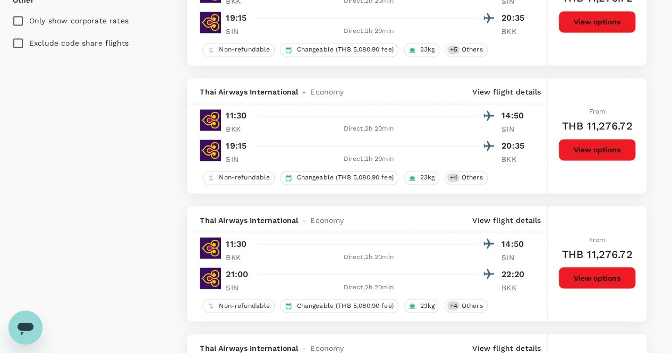
scroll to position [880, 0]
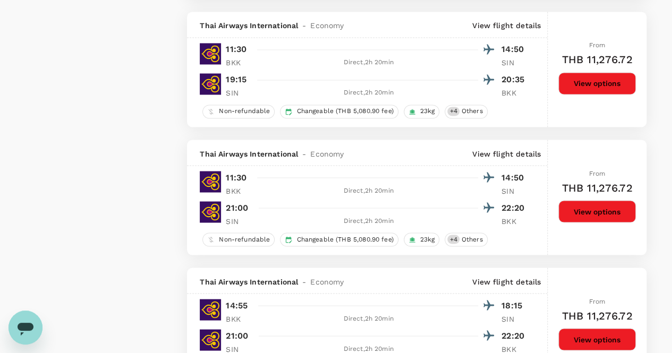
checkbox input "false"
checkbox input "true"
click at [601, 210] on button "View options" at bounding box center [597, 211] width 78 height 22
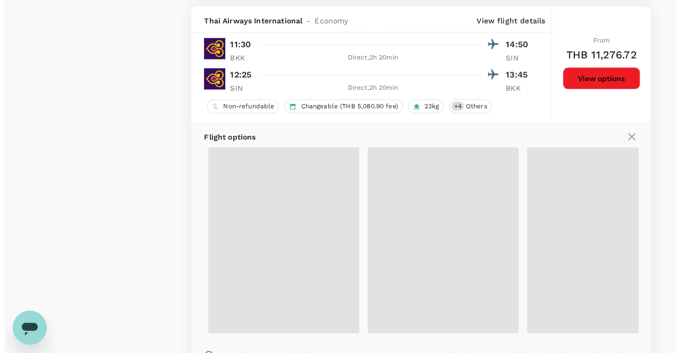
scroll to position [1124, 0]
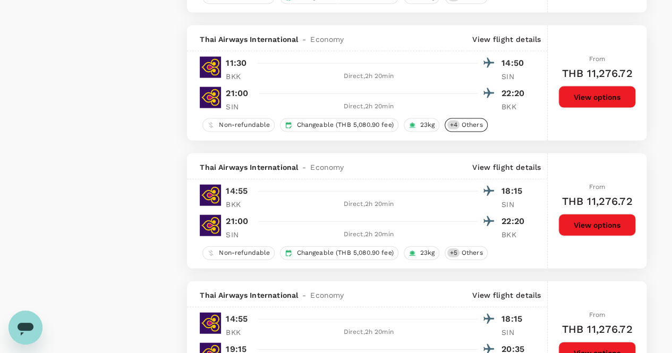
click at [479, 122] on span "Others" at bounding box center [473, 125] width 30 height 9
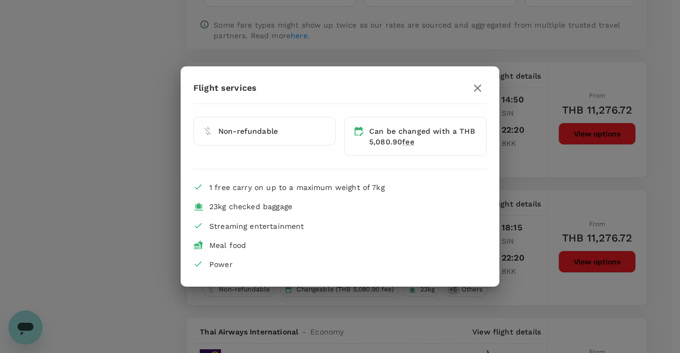
click at [479, 91] on icon "button" at bounding box center [477, 88] width 13 height 13
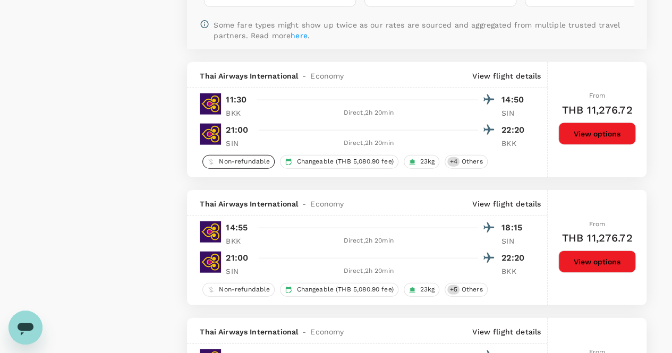
click at [239, 160] on span "Non-refundable" at bounding box center [245, 161] width 60 height 9
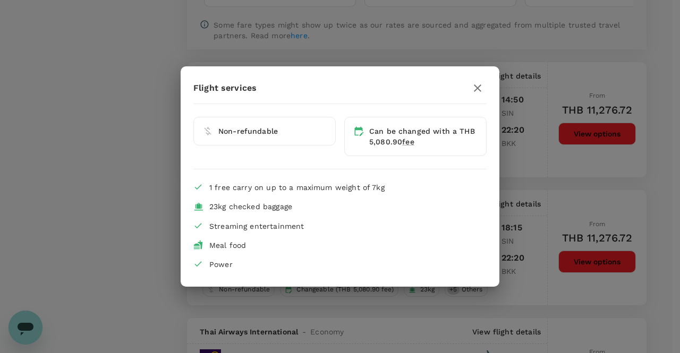
click at [246, 137] on li "Non-refundable" at bounding box center [264, 131] width 142 height 29
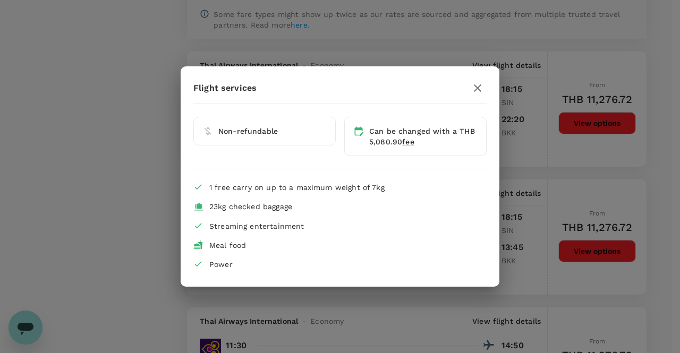
click at [206, 127] on icon at bounding box center [207, 131] width 11 height 11
click at [476, 86] on icon "button" at bounding box center [477, 88] width 13 height 13
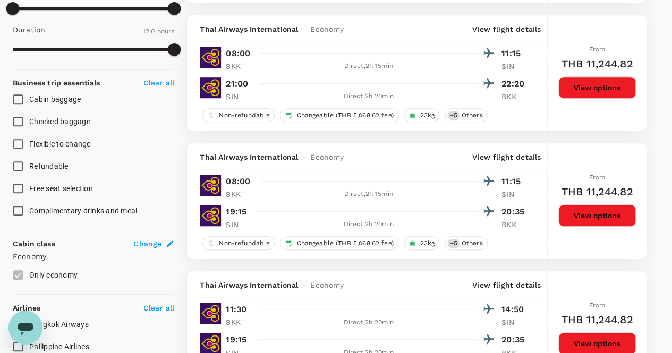
scroll to position [341, 0]
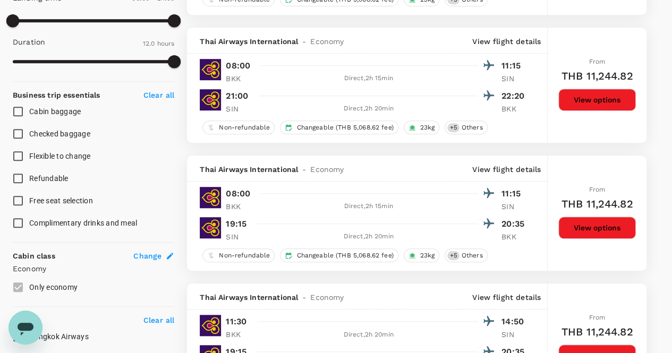
click at [17, 156] on input "Flexible to change" at bounding box center [18, 156] width 22 height 22
checkbox input "true"
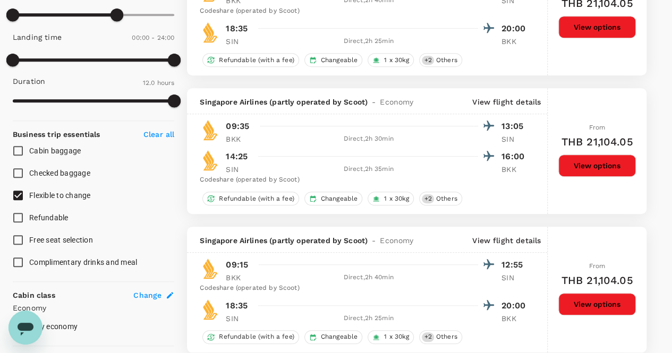
scroll to position [388, 0]
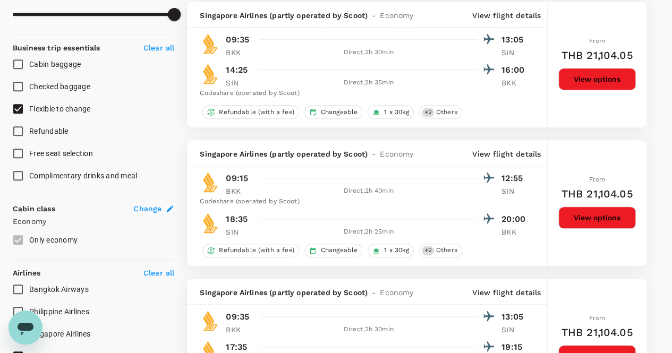
click at [18, 84] on input "Checked baggage" at bounding box center [18, 86] width 22 height 22
checkbox input "true"
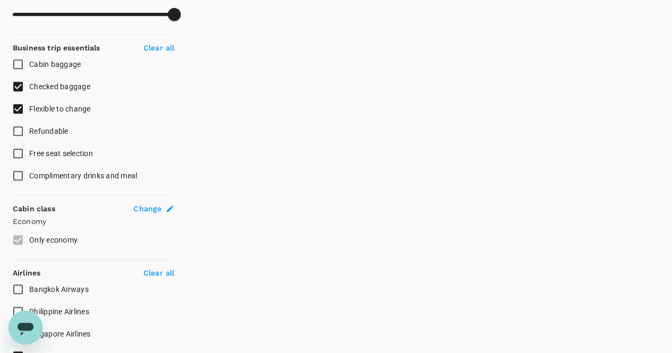
click at [20, 131] on input "Refundable" at bounding box center [18, 131] width 22 height 22
checkbox input "true"
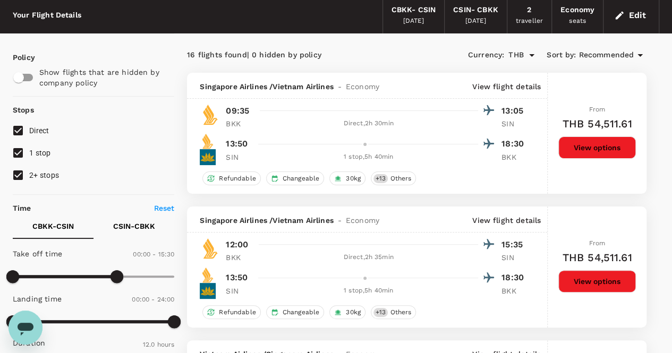
scroll to position [16, 0]
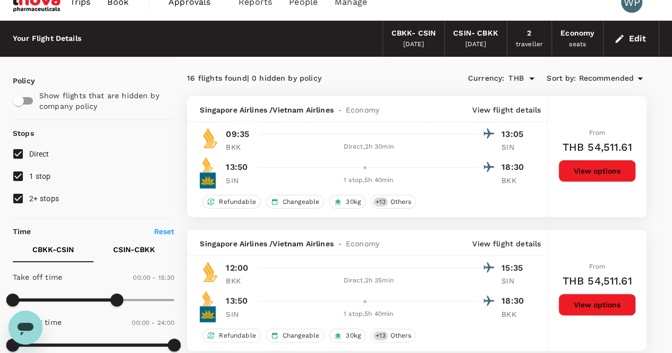
click at [17, 200] on input "2+ stops" at bounding box center [18, 199] width 22 height 22
checkbox input "false"
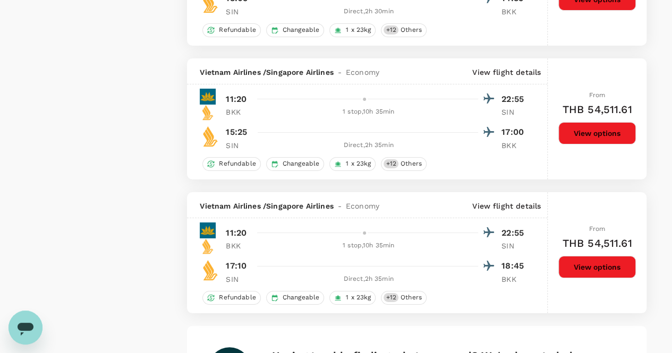
scroll to position [2098, 0]
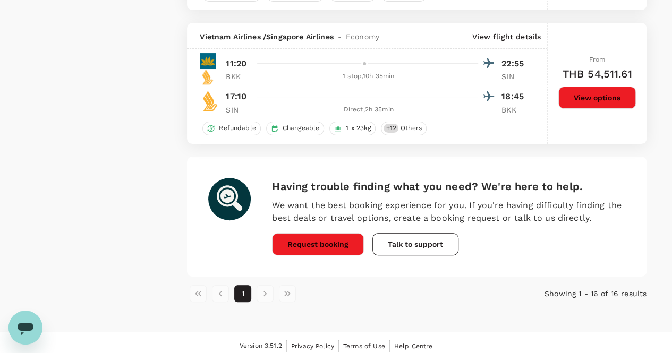
click at [264, 290] on li "pagination navigation" at bounding box center [265, 293] width 22 height 17
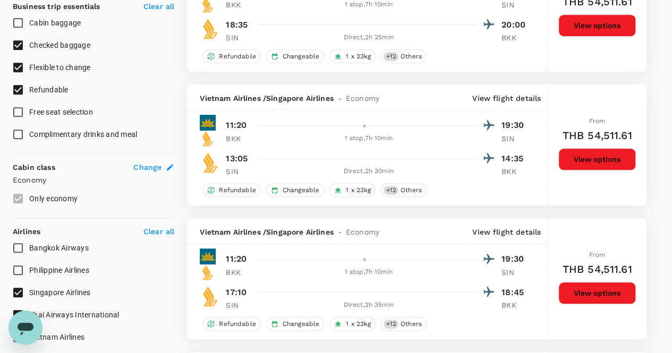
scroll to position [345, 0]
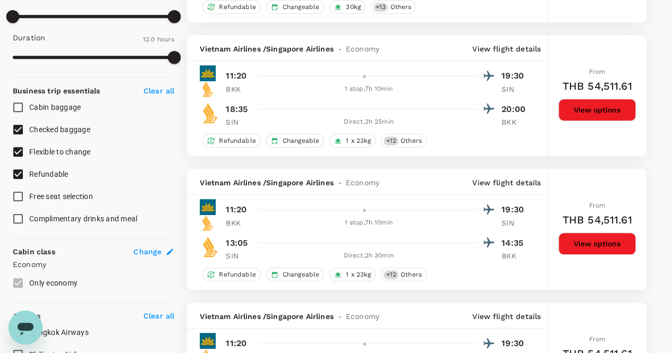
click at [16, 132] on input "Checked baggage" at bounding box center [18, 129] width 22 height 22
checkbox input "false"
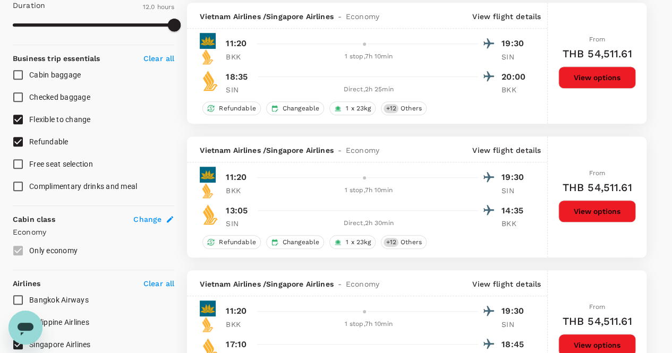
scroll to position [365, 0]
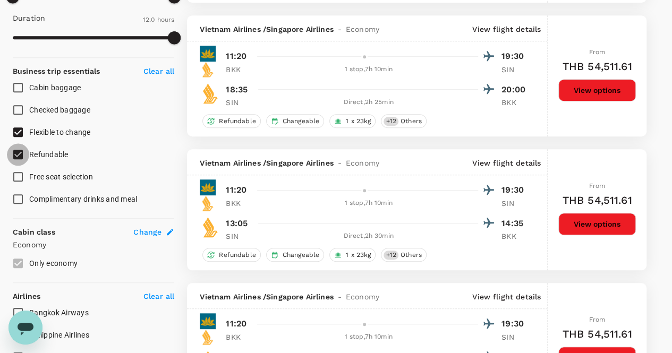
click at [17, 154] on input "Refundable" at bounding box center [18, 154] width 22 height 22
checkbox input "false"
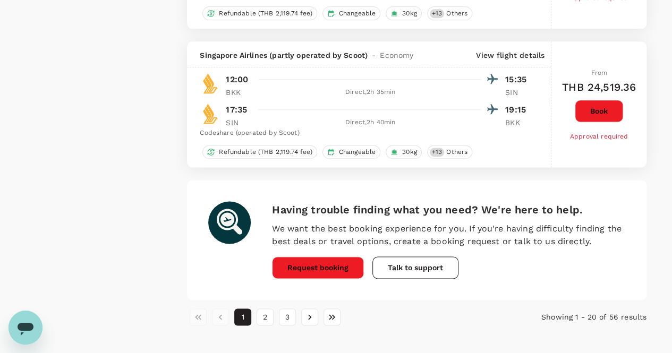
scroll to position [2659, 0]
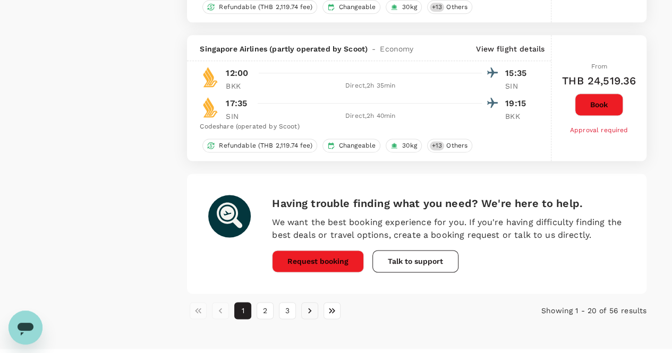
click at [310, 306] on icon "Go to next page" at bounding box center [309, 311] width 11 height 11
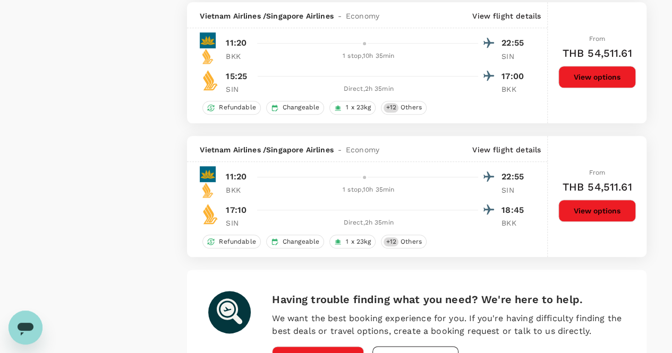
scroll to position [2621, 0]
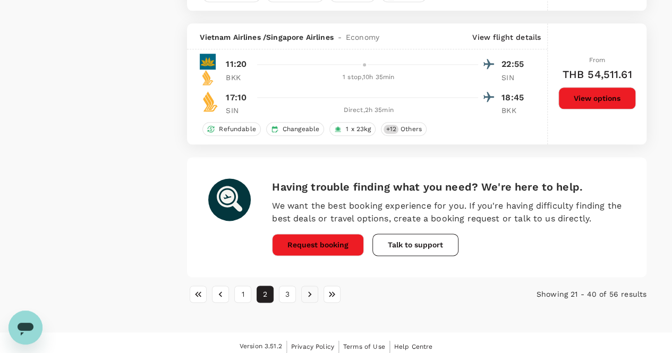
click at [312, 289] on icon "Go to next page" at bounding box center [309, 294] width 11 height 11
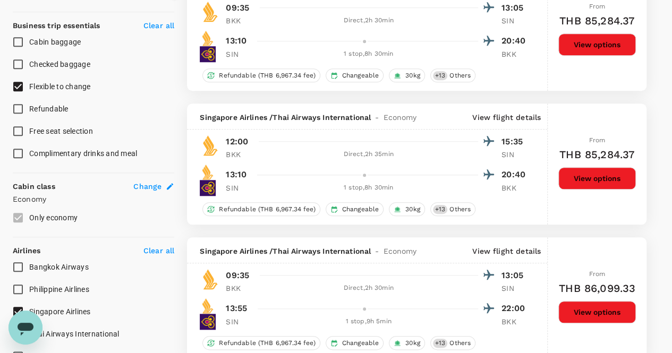
scroll to position [372, 0]
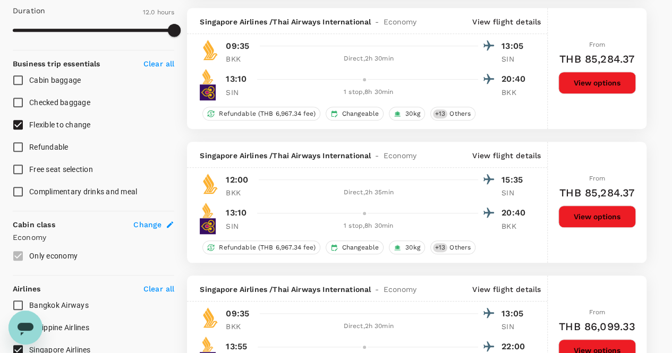
click at [21, 121] on input "Flexible to change" at bounding box center [18, 125] width 22 height 22
checkbox input "false"
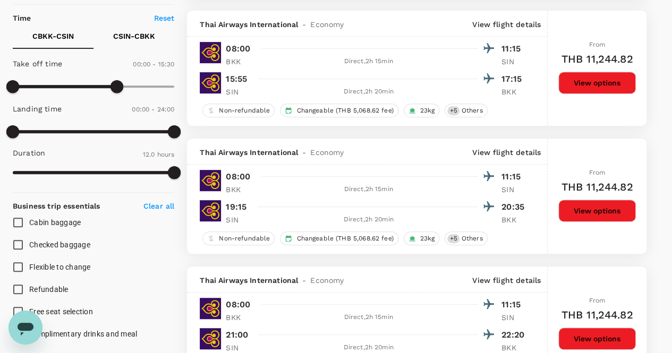
scroll to position [213, 0]
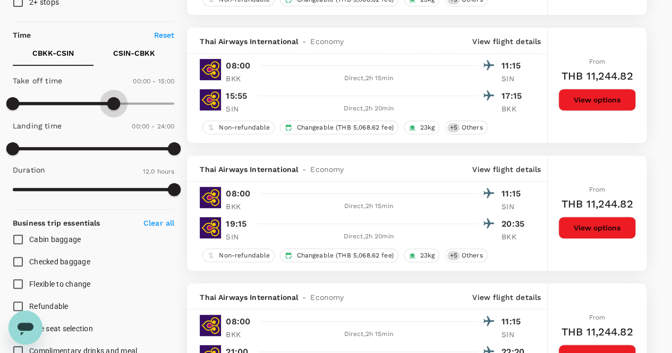
type input "870"
click at [111, 103] on span at bounding box center [110, 103] width 13 height 13
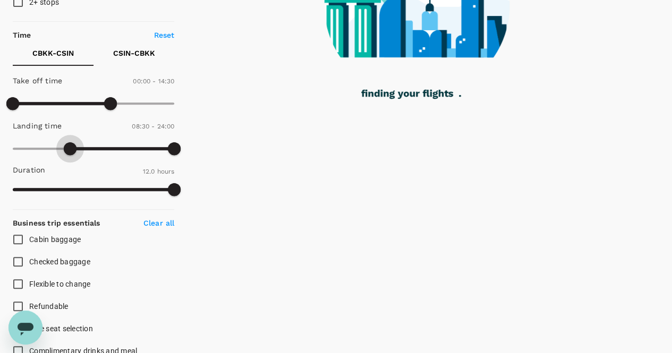
drag, startPoint x: 15, startPoint y: 147, endPoint x: 72, endPoint y: 144, distance: 56.9
click at [72, 144] on span at bounding box center [70, 148] width 13 height 13
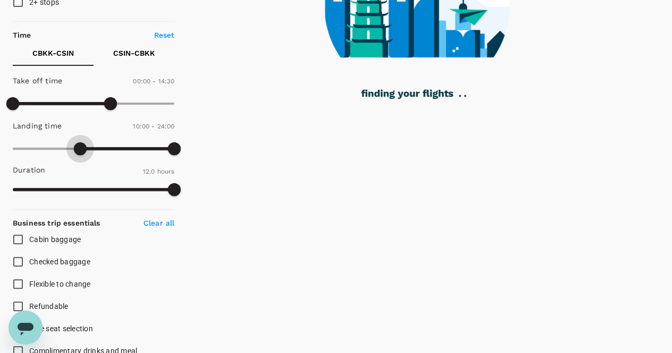
type input "630"
click at [82, 146] on span at bounding box center [80, 148] width 13 height 13
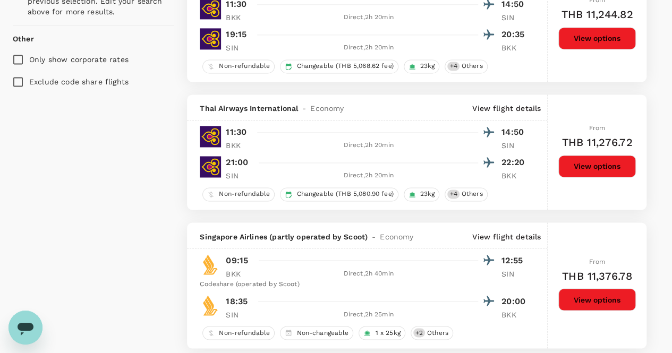
scroll to position [744, 0]
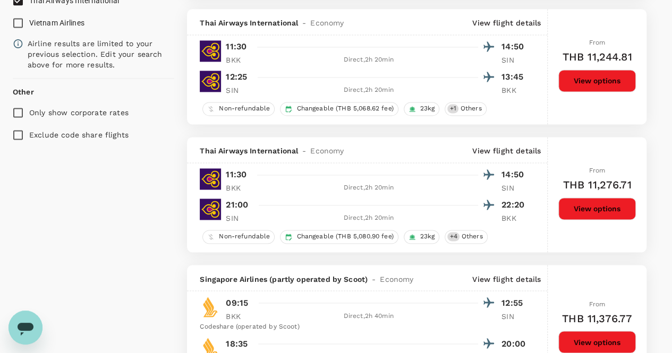
click at [595, 208] on button "View options" at bounding box center [597, 209] width 78 height 22
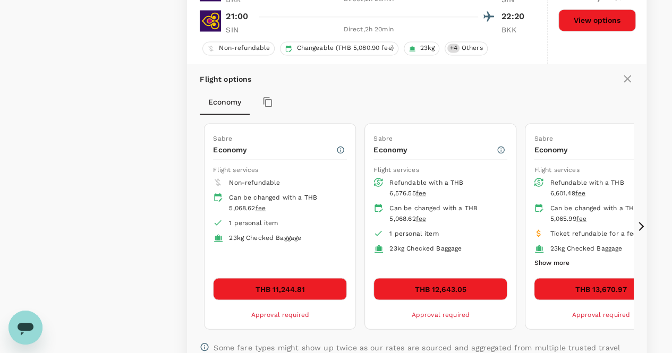
scroll to position [986, 0]
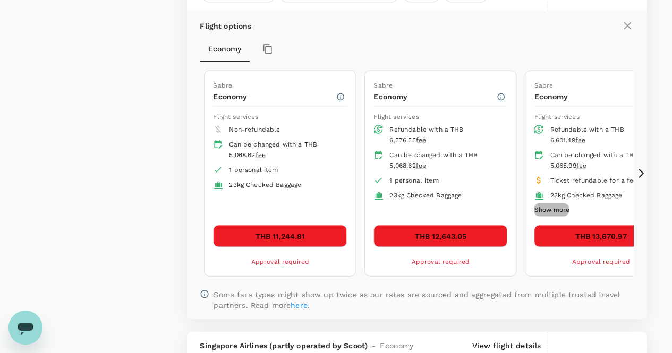
click at [541, 205] on button "Show more" at bounding box center [551, 210] width 35 height 14
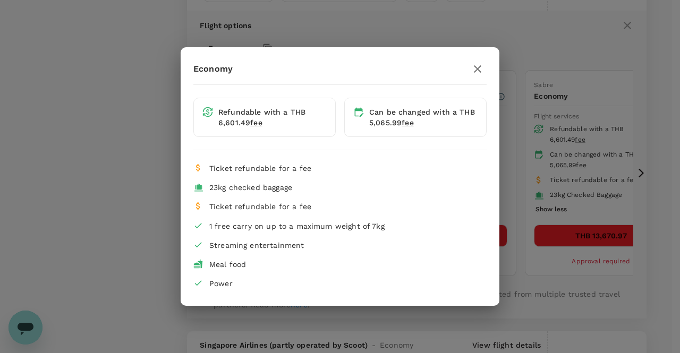
click at [587, 206] on div "Economy Refundable with a THB 6,601.49 fee Can be changed with a THB 5,065.99 f…" at bounding box center [340, 176] width 680 height 353
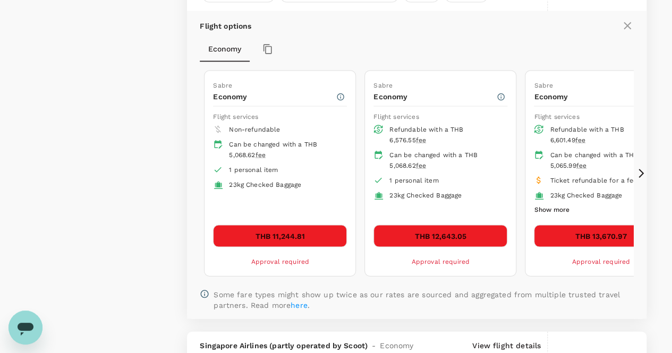
click at [545, 207] on button "Show more" at bounding box center [551, 210] width 35 height 14
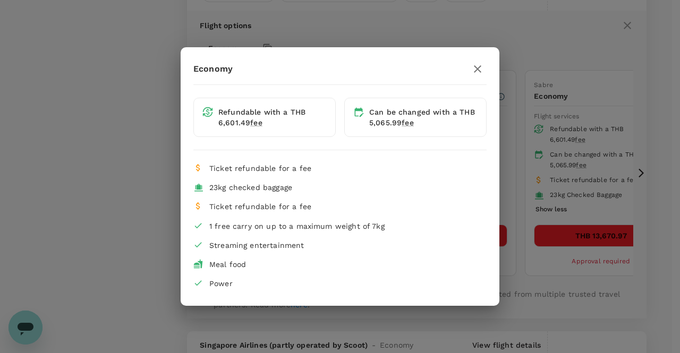
click at [478, 71] on icon "button" at bounding box center [477, 69] width 13 height 13
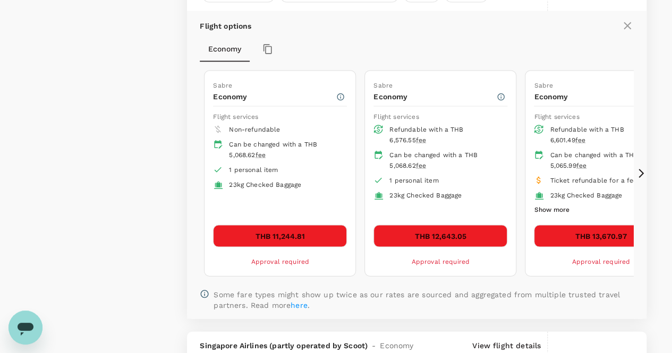
click at [557, 205] on button "Show more" at bounding box center [551, 210] width 35 height 14
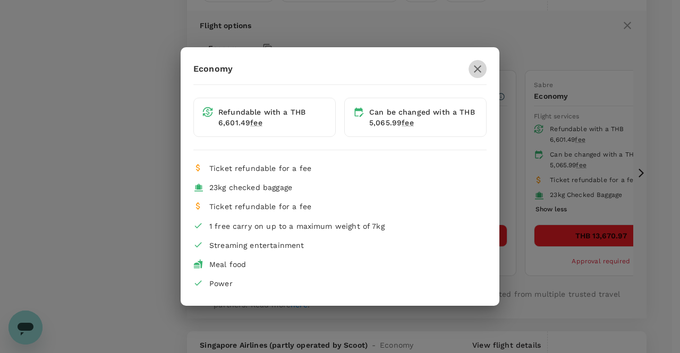
click at [482, 72] on icon "button" at bounding box center [477, 69] width 13 height 13
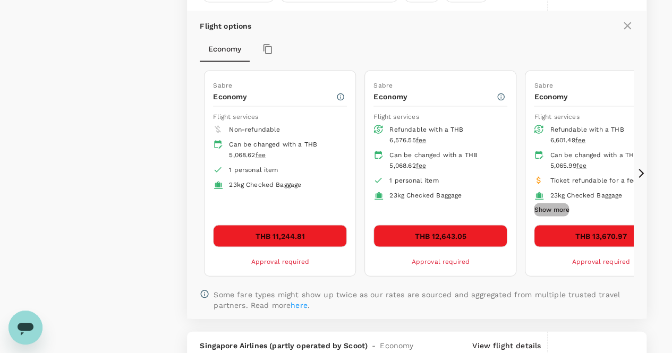
click at [550, 206] on button "Show more" at bounding box center [551, 210] width 35 height 14
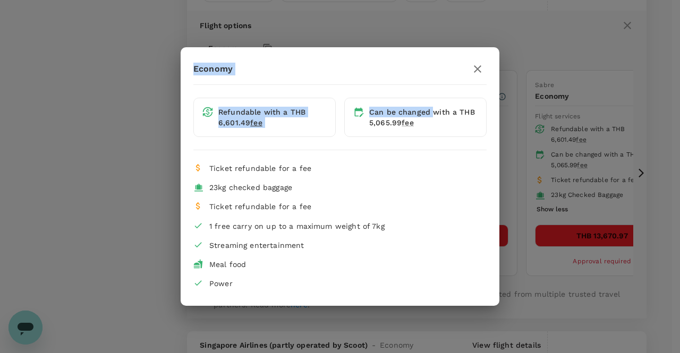
drag, startPoint x: 405, startPoint y: 68, endPoint x: 421, endPoint y: 84, distance: 22.5
click at [429, 90] on div "Economy Refundable with a THB 6,601.49 fee Can be changed with a THB 5,065.99 f…" at bounding box center [340, 176] width 319 height 233
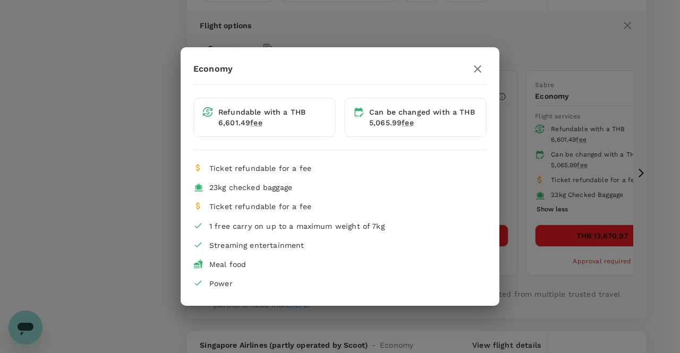
click at [431, 190] on div "23kg checked baggage" at bounding box center [343, 187] width 269 height 11
click at [475, 67] on icon "button" at bounding box center [477, 68] width 7 height 7
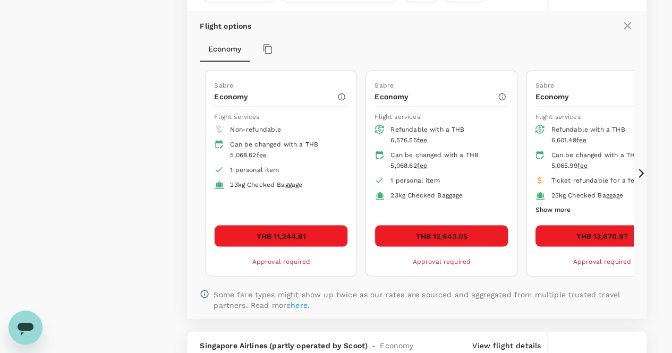
click at [541, 204] on button "Show more" at bounding box center [552, 210] width 35 height 14
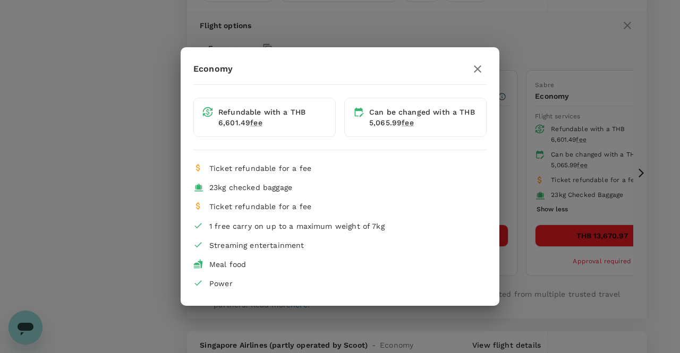
click at [508, 201] on div "Economy Refundable with a THB 6,601.49 fee Can be changed with a THB 5,065.99 f…" at bounding box center [340, 176] width 680 height 353
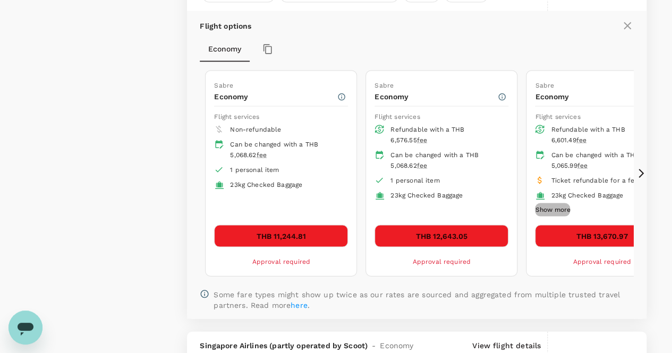
click at [549, 205] on button "Show more" at bounding box center [552, 210] width 35 height 14
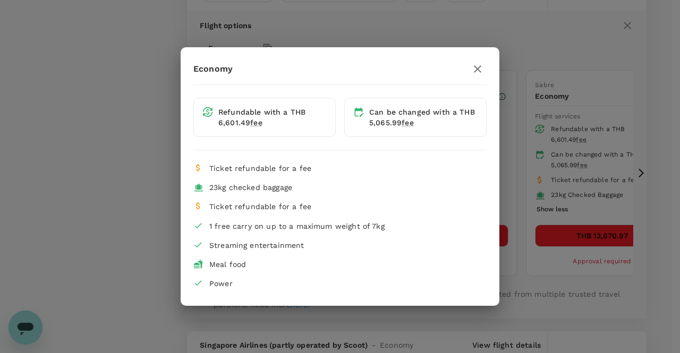
click at [480, 71] on icon "button" at bounding box center [477, 69] width 13 height 13
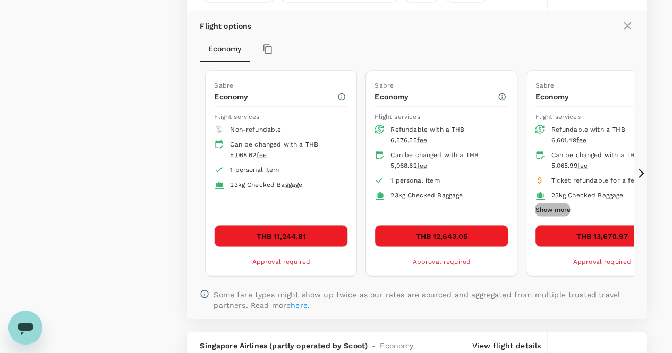
click at [553, 205] on button "Show more" at bounding box center [552, 210] width 35 height 14
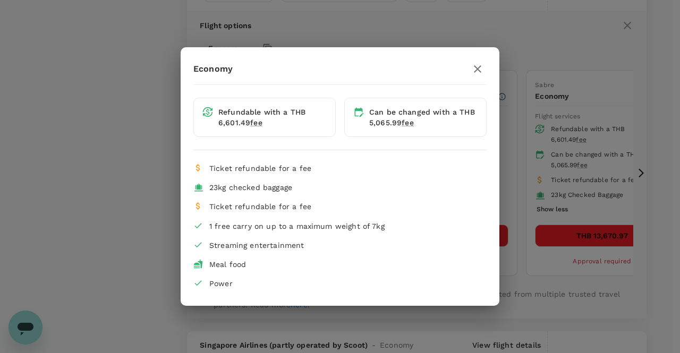
click at [477, 72] on icon "button" at bounding box center [477, 69] width 13 height 13
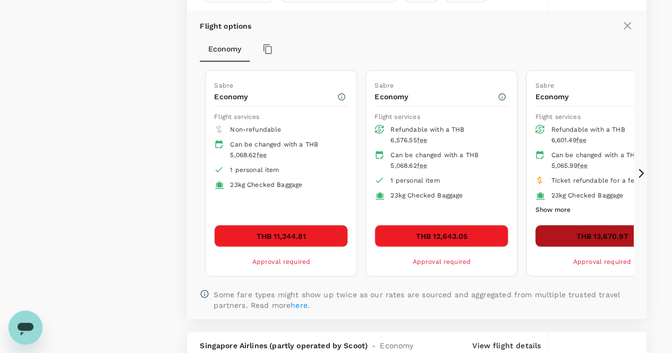
click at [576, 233] on button "THB 13,670.97" at bounding box center [602, 236] width 134 height 22
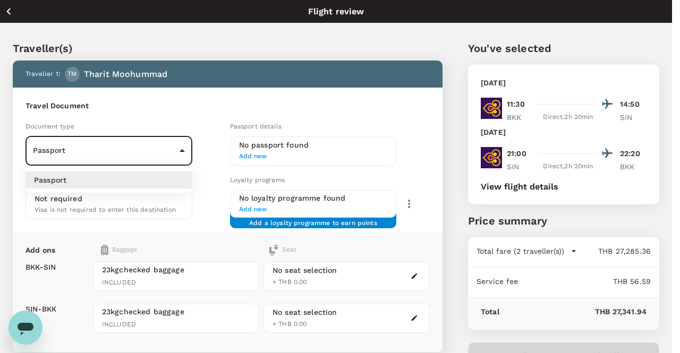
click at [106, 181] on li "Passport" at bounding box center [109, 180] width 167 height 17
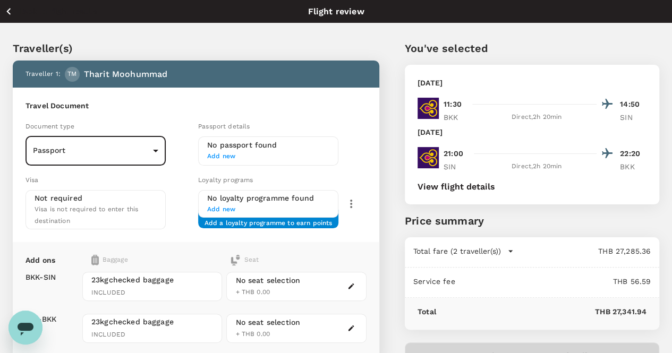
click at [270, 158] on span "Add new" at bounding box center [268, 156] width 122 height 11
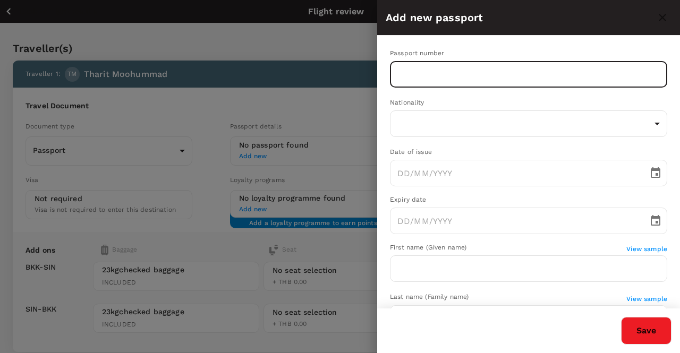
click at [417, 84] on input "text" at bounding box center [528, 74] width 277 height 27
type input "x"
type input "a"
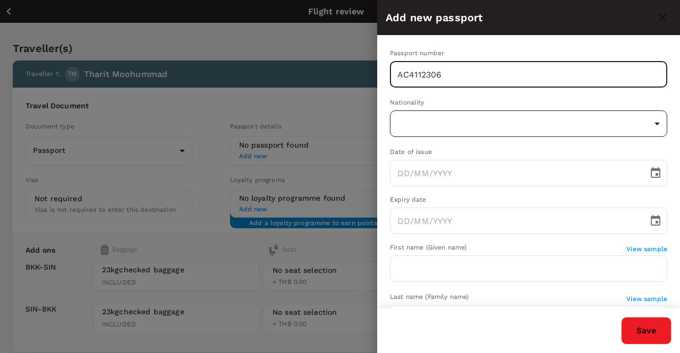
type input "AC4112306"
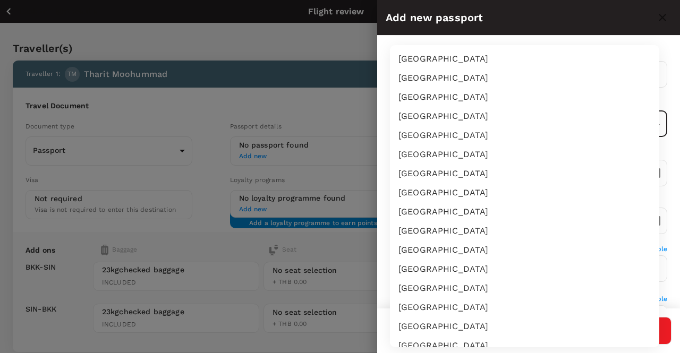
scroll to position [3133, 0]
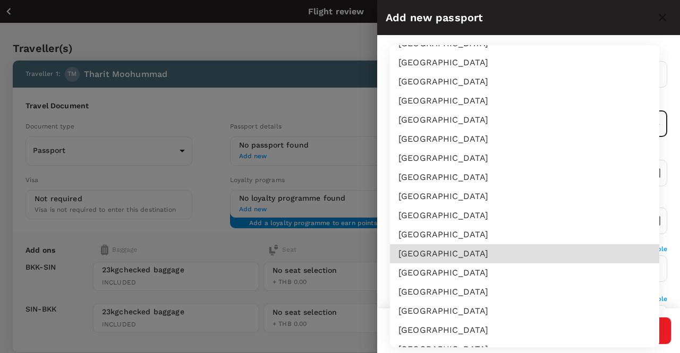
click at [462, 258] on li "Thailand" at bounding box center [524, 253] width 269 height 19
type input "TH"
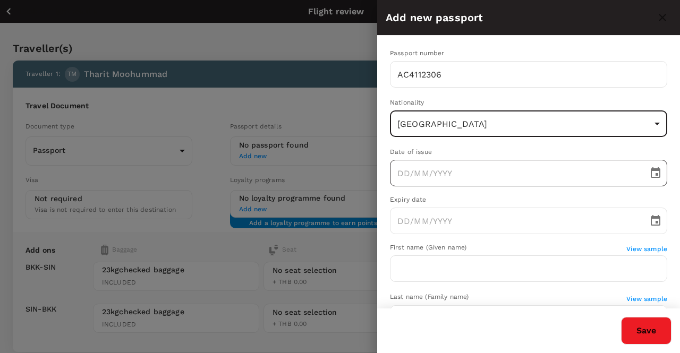
type input "DD/MM/YYYY"
click at [438, 177] on input "DD/MM/YYYY" at bounding box center [515, 173] width 251 height 27
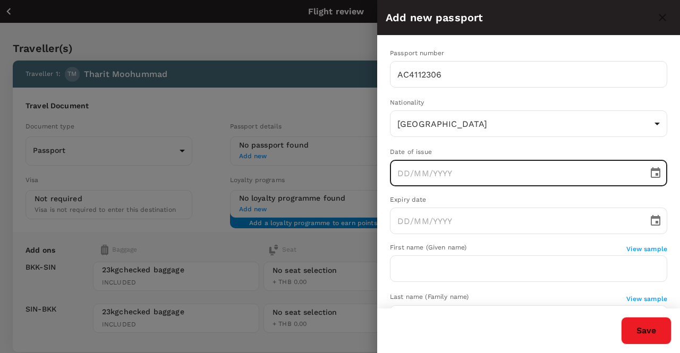
click at [651, 173] on icon "Choose date" at bounding box center [656, 172] width 10 height 11
click at [442, 172] on input "text" at bounding box center [515, 173] width 251 height 27
type input "DD/MM/YYYY"
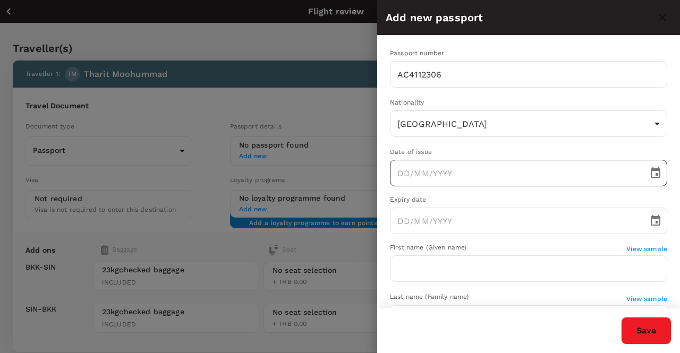
click at [645, 172] on button "Choose date" at bounding box center [655, 173] width 21 height 21
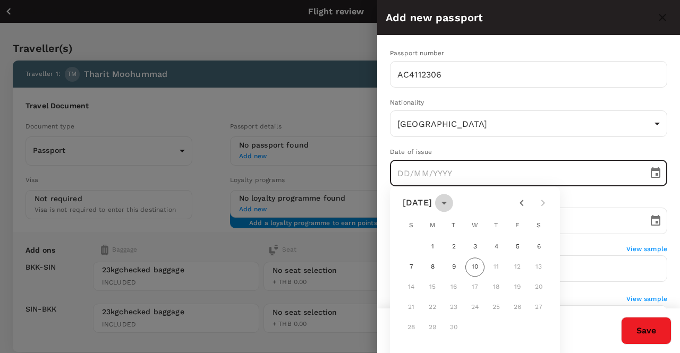
click at [451, 205] on icon "calendar view is open, switch to year view" at bounding box center [444, 203] width 13 height 13
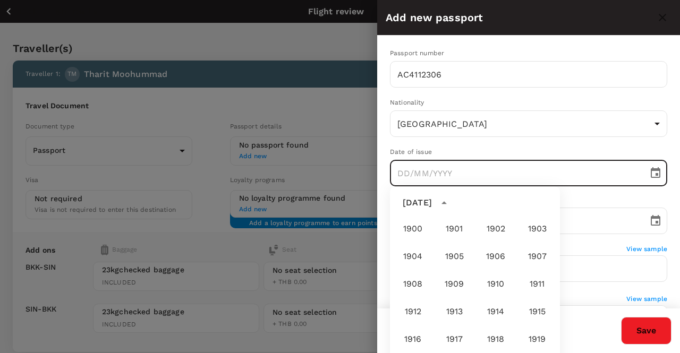
scroll to position [790, 0]
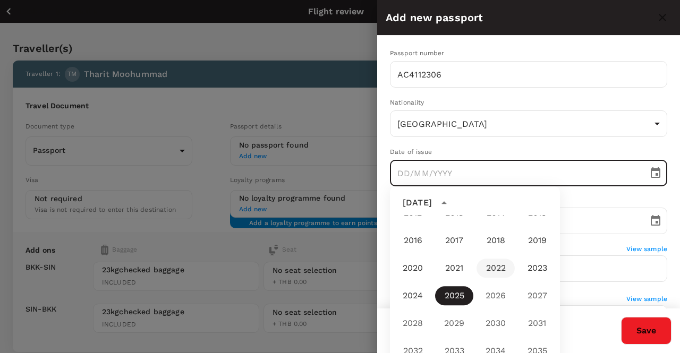
click at [499, 269] on button "2022" at bounding box center [496, 268] width 38 height 19
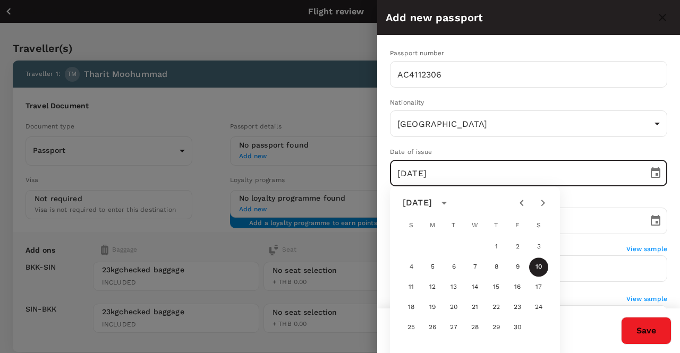
click at [542, 205] on icon "Next month" at bounding box center [543, 203] width 13 height 13
click at [472, 267] on button "5" at bounding box center [474, 267] width 19 height 19
type input "05/10/2022"
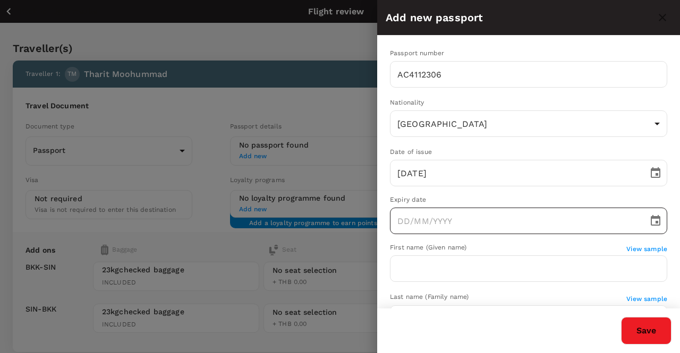
type input "DD/MM/YYYY"
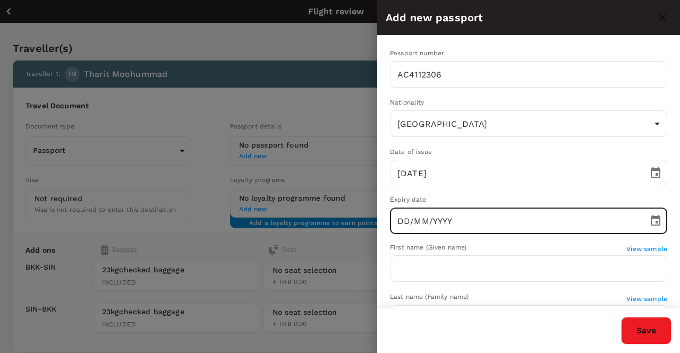
click at [454, 223] on input "DD/MM/YYYY" at bounding box center [515, 221] width 251 height 27
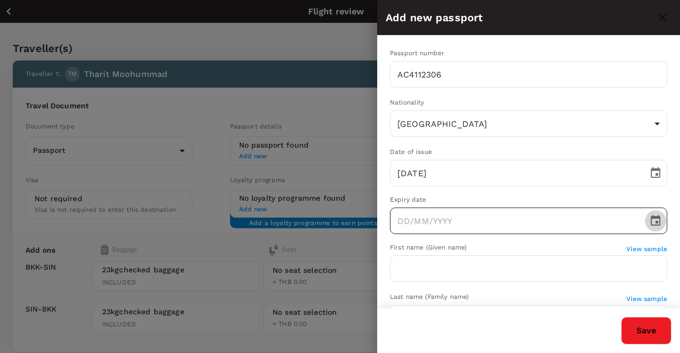
click at [645, 218] on button "Choose date" at bounding box center [655, 220] width 21 height 21
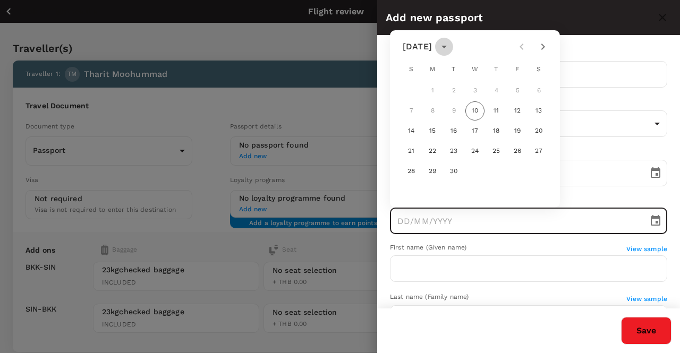
click at [447, 46] on icon "calendar view is open, switch to year view" at bounding box center [444, 47] width 5 height 3
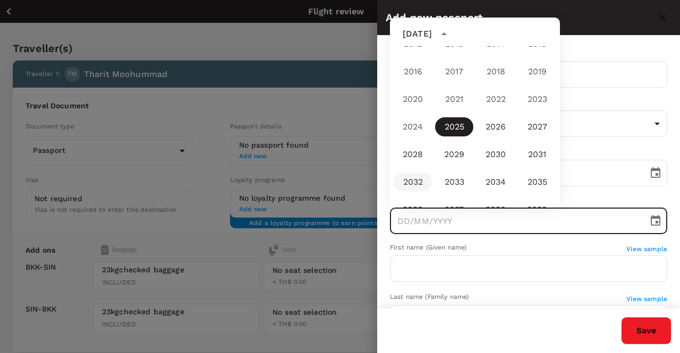
click at [412, 180] on button "2032" at bounding box center [413, 182] width 38 height 19
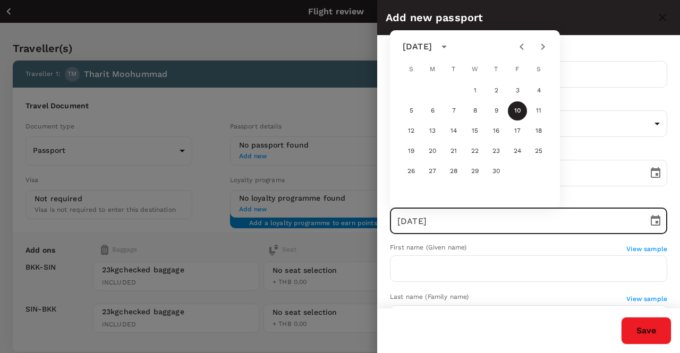
click at [538, 49] on icon "Next month" at bounding box center [543, 46] width 13 height 13
click at [433, 113] on button "4" at bounding box center [432, 110] width 19 height 19
type input "04/10/2032"
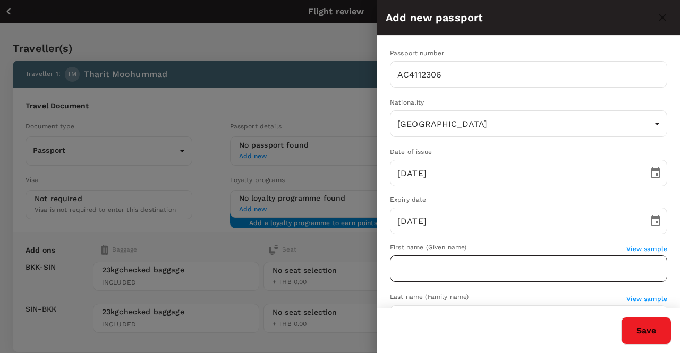
click at [464, 272] on input "text" at bounding box center [528, 269] width 277 height 27
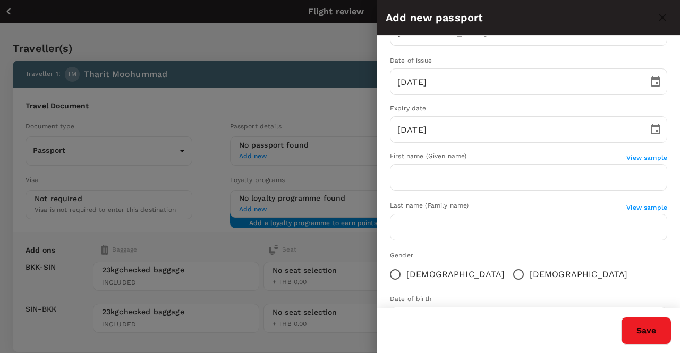
scroll to position [95, 0]
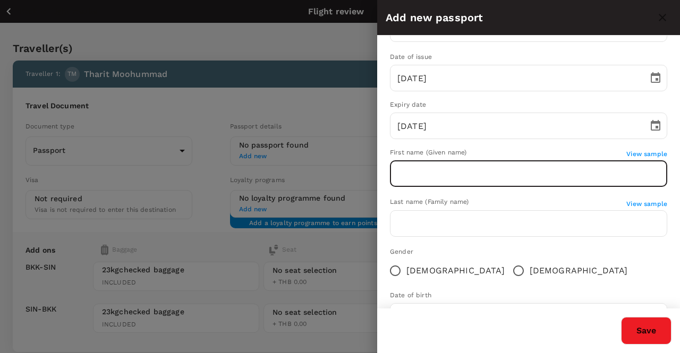
click at [457, 173] on input "text" at bounding box center [528, 173] width 277 height 27
type input "THARIN"
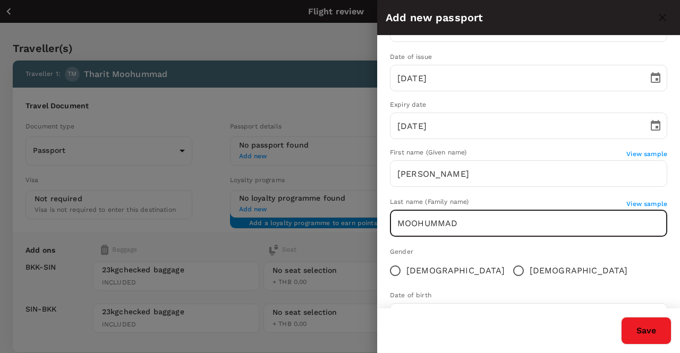
type input "MOOHUMMAD"
click at [507, 267] on input "Male" at bounding box center [518, 271] width 22 height 22
radio input "true"
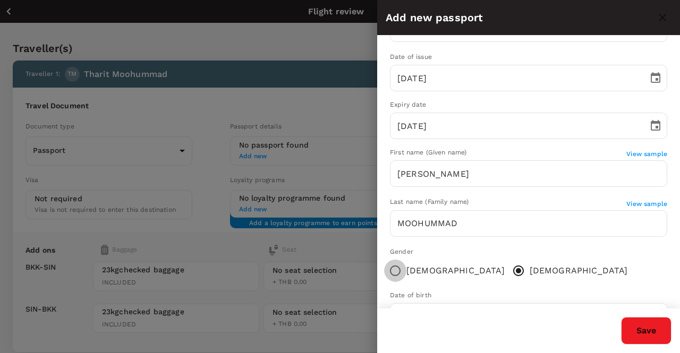
click at [393, 270] on input "Female" at bounding box center [395, 271] width 22 height 22
radio input "true"
click at [507, 269] on input "Male" at bounding box center [518, 271] width 22 height 22
radio input "true"
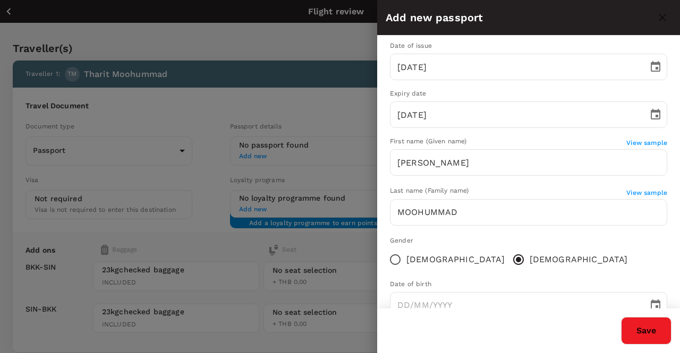
scroll to position [137, 0]
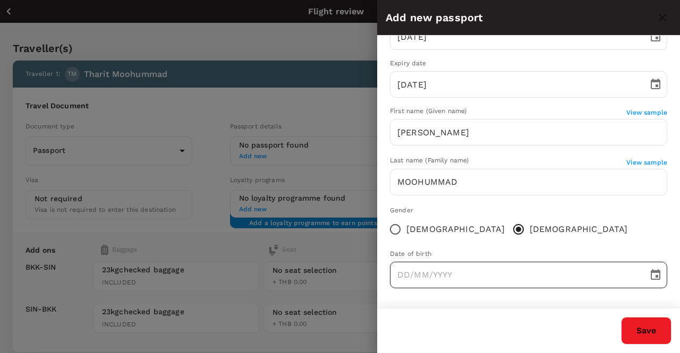
click at [649, 276] on icon "Choose date" at bounding box center [655, 275] width 13 height 13
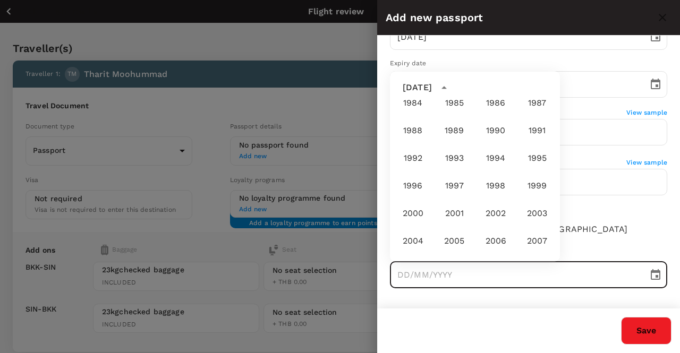
scroll to position [577, 0]
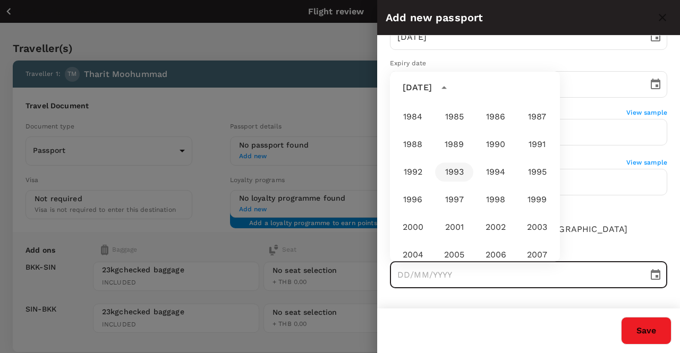
click at [454, 167] on button "1993" at bounding box center [454, 172] width 38 height 19
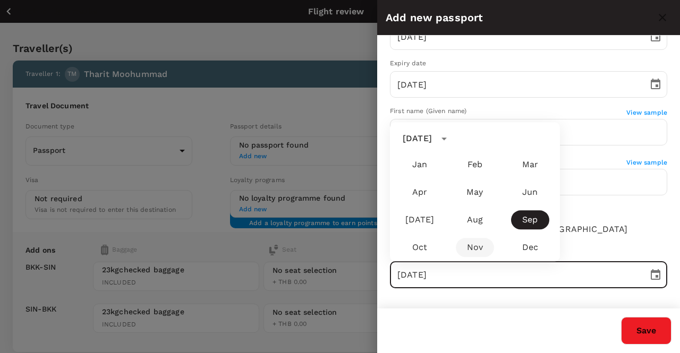
click at [469, 247] on button "Nov" at bounding box center [475, 247] width 38 height 19
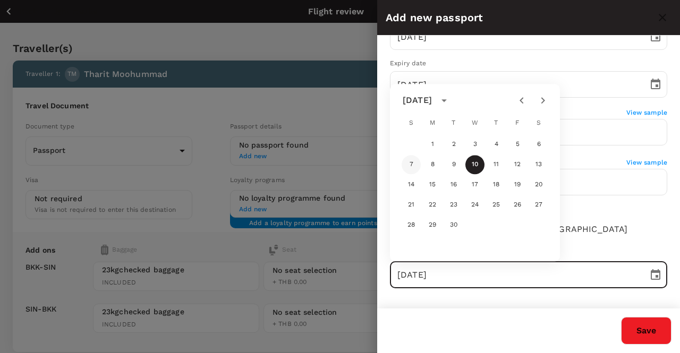
click at [410, 164] on button "7" at bounding box center [411, 164] width 19 height 19
type input "07/11/1993"
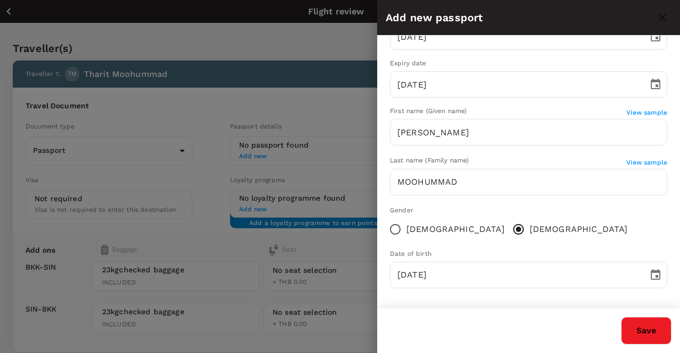
click at [478, 317] on div "Save" at bounding box center [524, 327] width 294 height 36
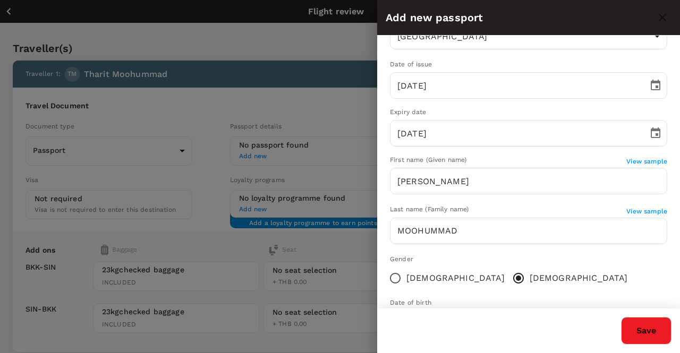
scroll to position [0, 0]
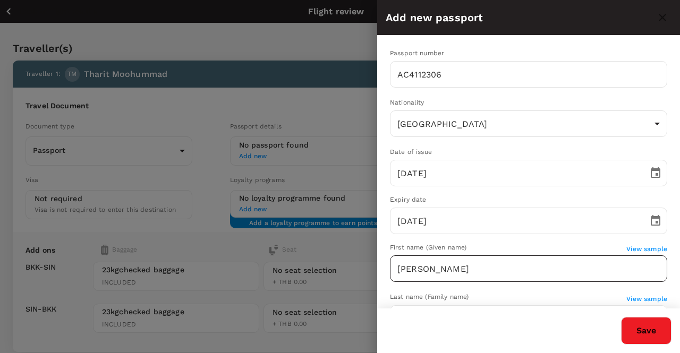
click at [504, 268] on input "THARIN" at bounding box center [528, 269] width 277 height 27
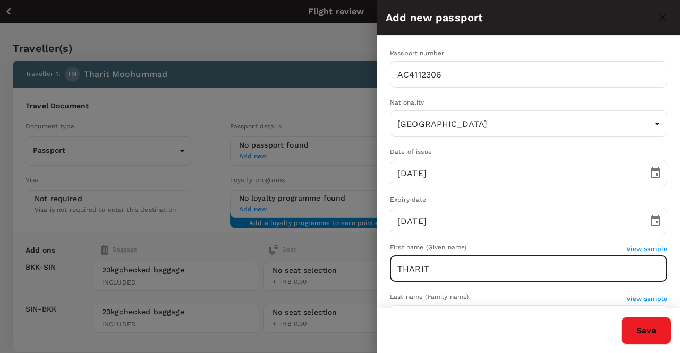
type input "THARIT"
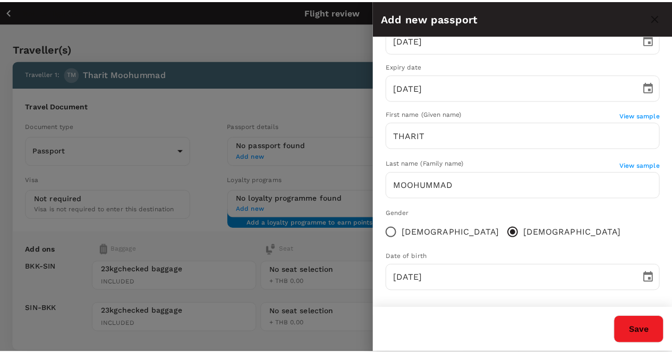
scroll to position [137, 0]
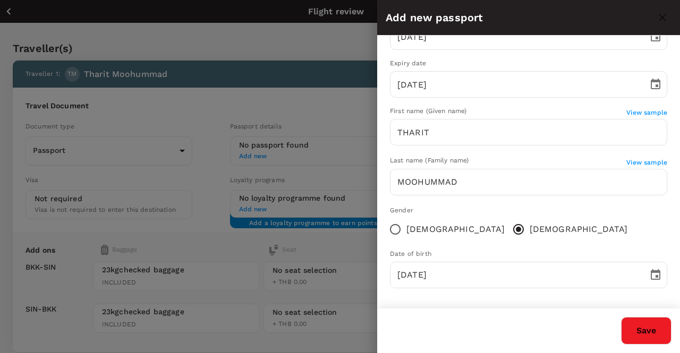
click at [661, 332] on button "Save" at bounding box center [646, 331] width 50 height 28
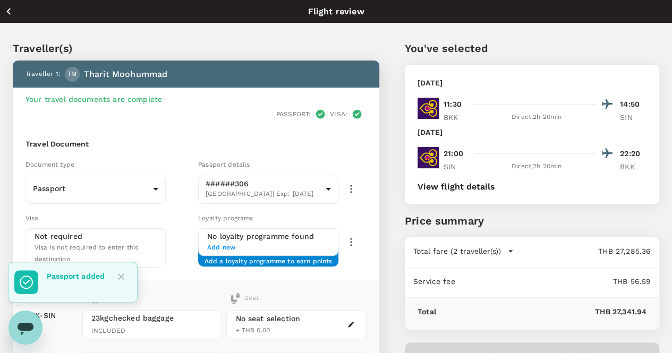
click at [123, 244] on span "Visa is not required to enter this destination" at bounding box center [87, 253] width 104 height 19
click at [157, 231] on div "Not required Visa is not required to enter this destination" at bounding box center [96, 248] width 122 height 34
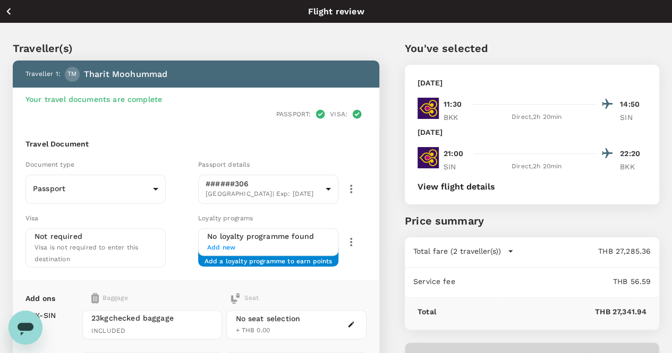
click at [284, 243] on span "Add new" at bounding box center [268, 248] width 122 height 11
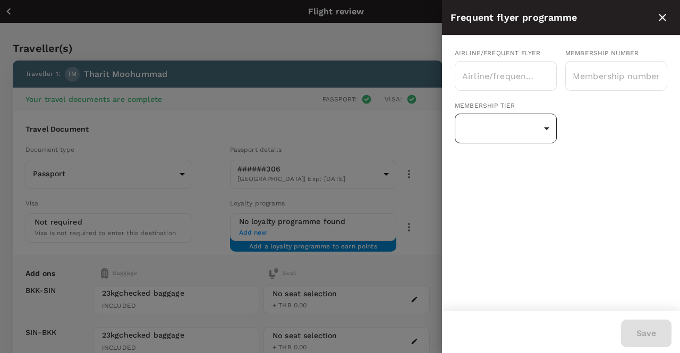
click at [549, 127] on div at bounding box center [340, 176] width 680 height 353
click at [660, 21] on icon "close" at bounding box center [662, 17] width 13 height 13
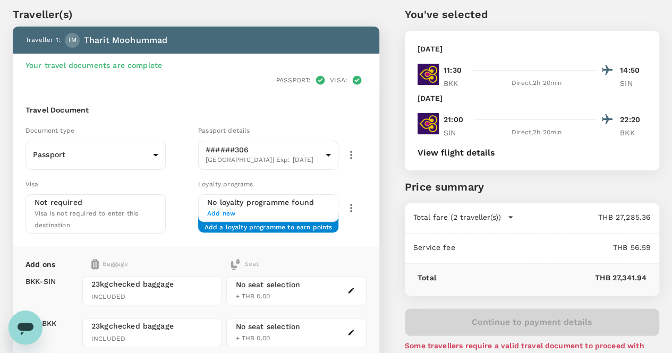
scroll to position [33, 0]
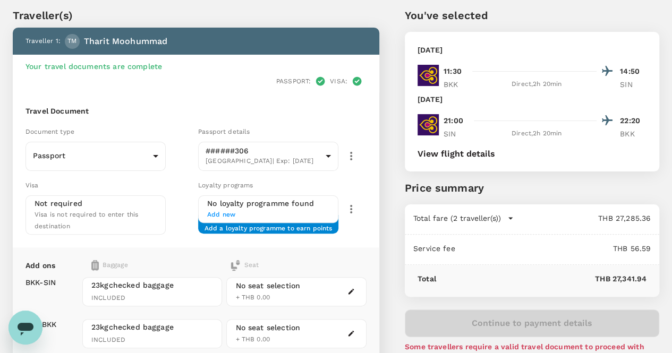
click at [82, 198] on div "Not required Visa is not required to enter this destination" at bounding box center [96, 215] width 122 height 34
drag, startPoint x: 273, startPoint y: 215, endPoint x: 405, endPoint y: 216, distance: 131.8
click at [379, 216] on div "Travel Document Document type Passport Passport ​ Passport details ######306 Th…" at bounding box center [196, 170] width 367 height 155
drag, startPoint x: 249, startPoint y: 211, endPoint x: 399, endPoint y: 214, distance: 150.4
click at [379, 214] on div "Travel Document Document type Passport Passport ​ Passport details ######306 Th…" at bounding box center [196, 170] width 367 height 155
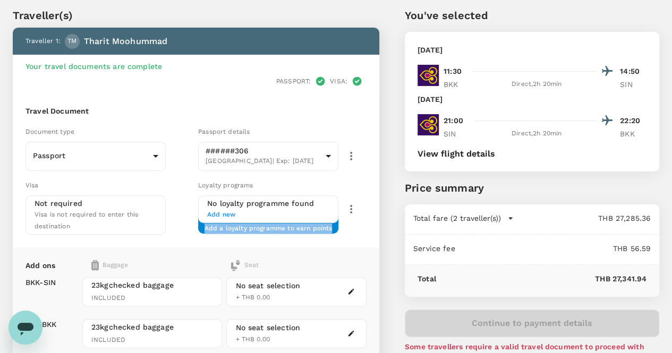
drag, startPoint x: 370, startPoint y: 214, endPoint x: 245, endPoint y: 215, distance: 124.9
click at [245, 215] on div "Add a loyalty programme to earn points" at bounding box center [268, 224] width 140 height 19
copy span "Add a loyalty programme to earn points"
click at [379, 248] on div "Add ons Baggage Seat BKK - SIN SIN - BKK 23kg checked baggage INCLUDED 23kg che…" at bounding box center [196, 308] width 367 height 120
click at [89, 175] on div "Visa Not required Visa is not required to enter this destination" at bounding box center [107, 205] width 173 height 60
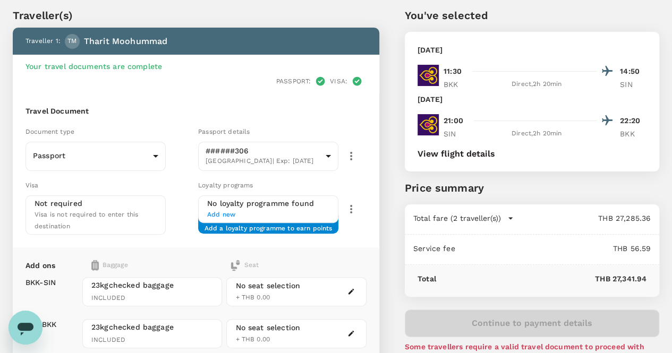
click at [194, 202] on div "Visa Not required Visa is not required to enter this destination" at bounding box center [107, 205] width 173 height 60
click at [248, 210] on span "Add new" at bounding box center [268, 215] width 122 height 11
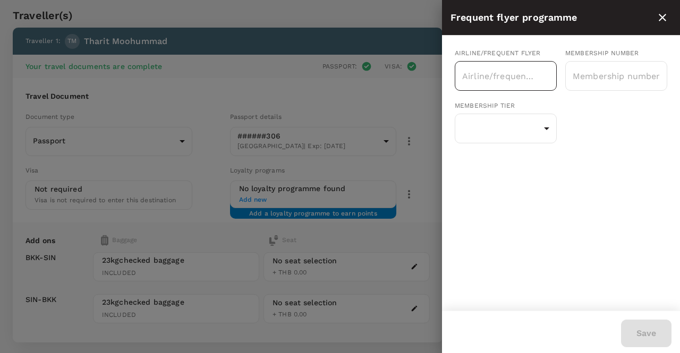
click at [471, 78] on input "text" at bounding box center [498, 76] width 77 height 20
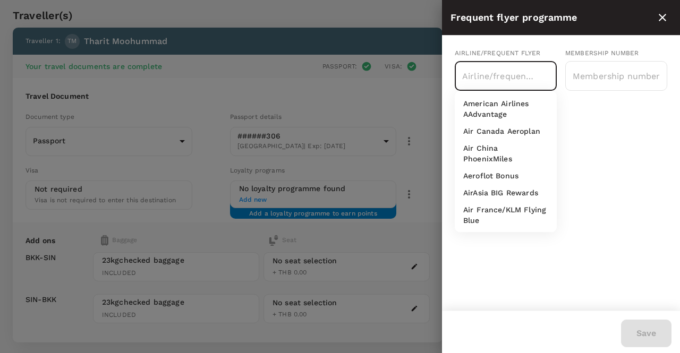
type input "ะ"
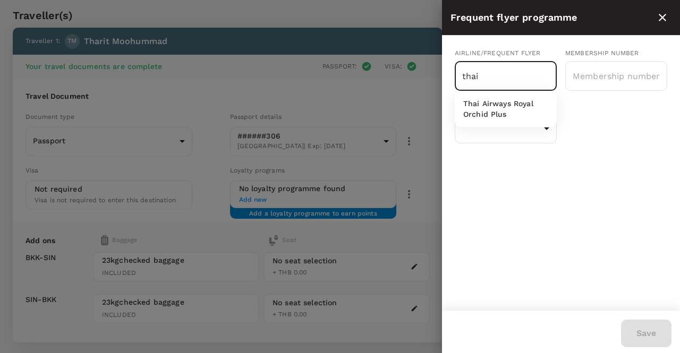
click at [480, 113] on p "Thai Airways Royal Orchid Plus" at bounding box center [505, 108] width 85 height 21
type input "Thai Airways Royal Orchid Plus"
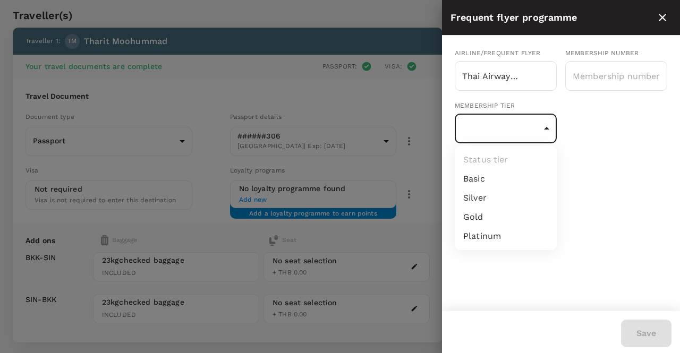
click at [101, 108] on div at bounding box center [340, 176] width 680 height 353
click at [662, 18] on icon "close" at bounding box center [662, 17] width 7 height 7
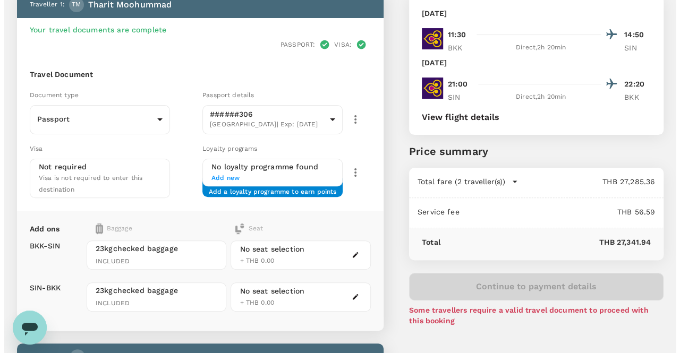
scroll to position [86, 0]
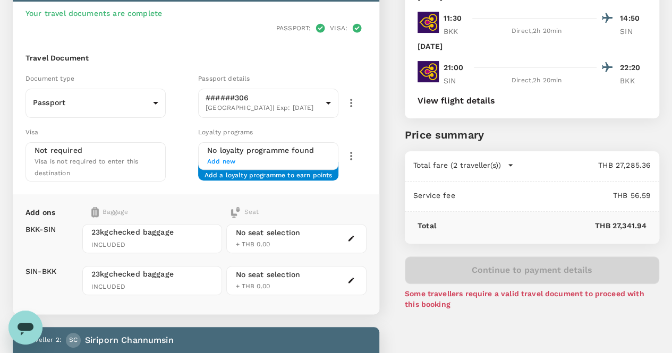
click at [355, 235] on icon "button" at bounding box center [351, 238] width 7 height 7
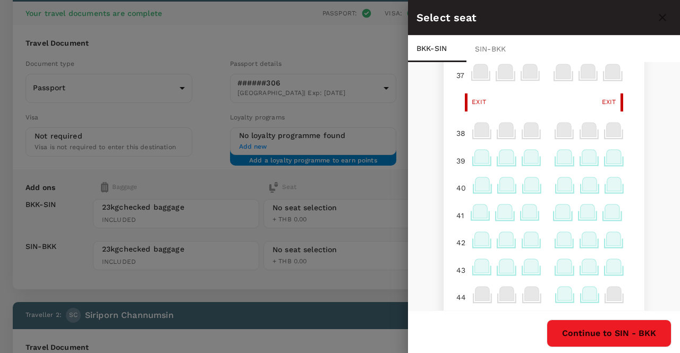
scroll to position [0, 0]
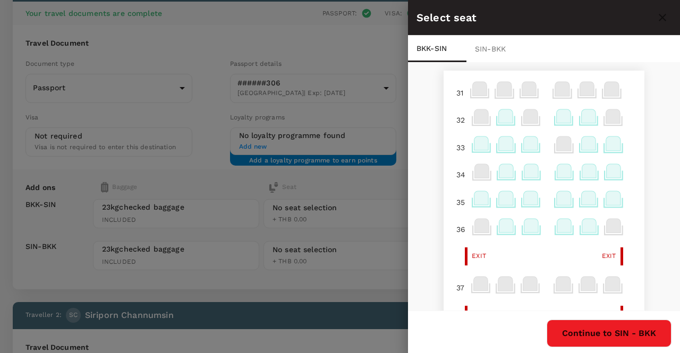
click at [477, 147] on icon at bounding box center [481, 144] width 14 height 14
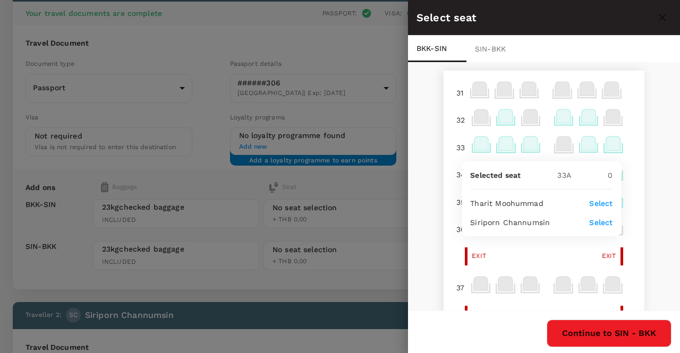
click at [605, 202] on p "Select" at bounding box center [600, 203] width 23 height 11
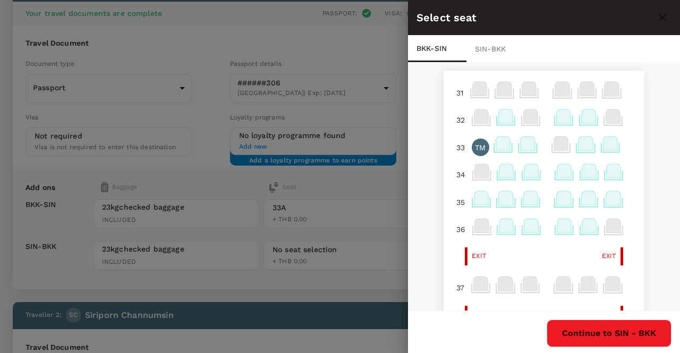
click at [499, 146] on icon at bounding box center [503, 144] width 14 height 14
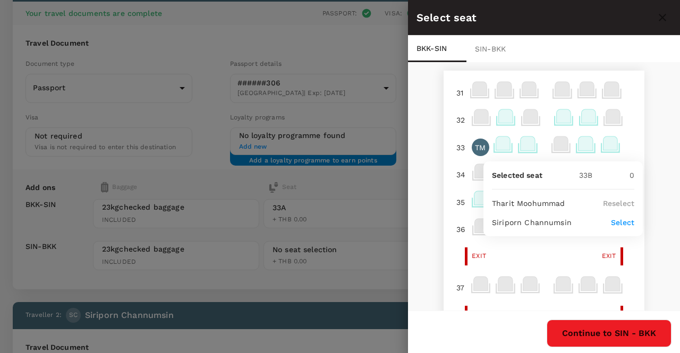
click at [617, 225] on p "Select" at bounding box center [622, 222] width 23 height 11
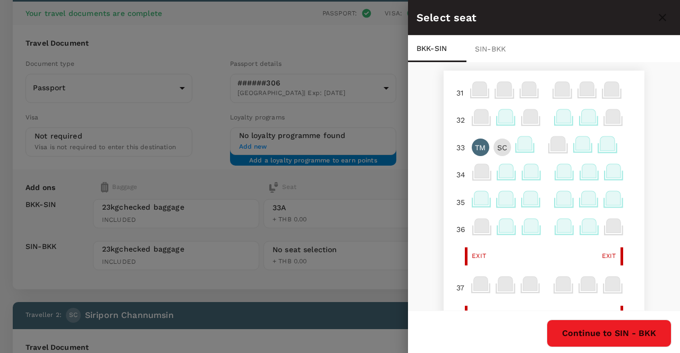
click at [475, 149] on p "TM" at bounding box center [480, 147] width 11 height 11
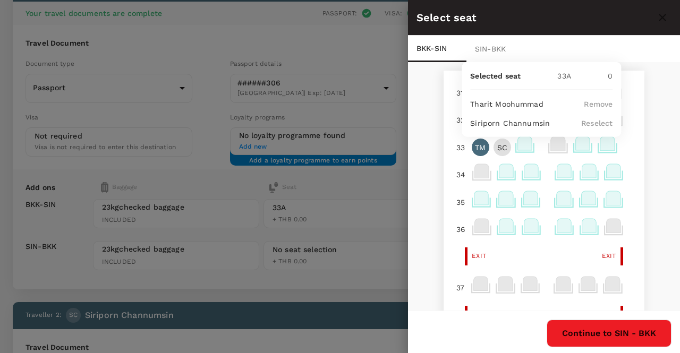
click at [497, 149] on p "SC" at bounding box center [502, 147] width 10 height 11
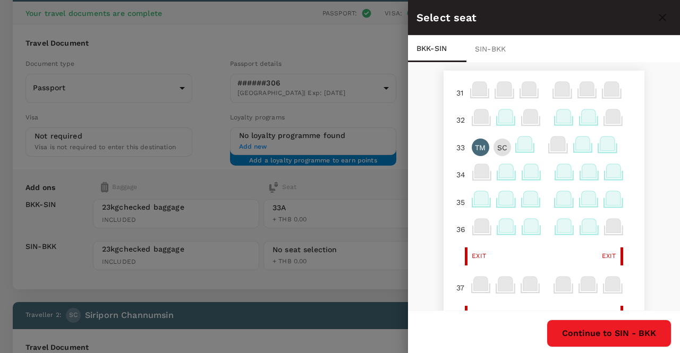
click at [497, 149] on p "SC" at bounding box center [502, 147] width 10 height 11
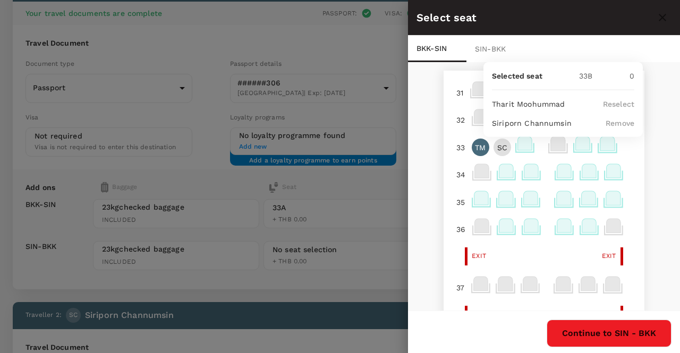
click at [610, 124] on p "Remove" at bounding box center [620, 123] width 29 height 11
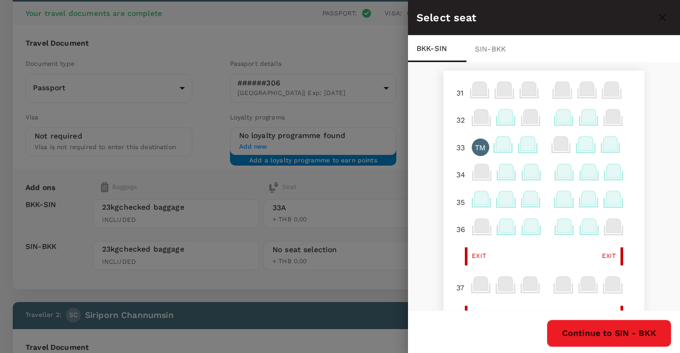
click at [475, 147] on p "TM" at bounding box center [480, 147] width 11 height 11
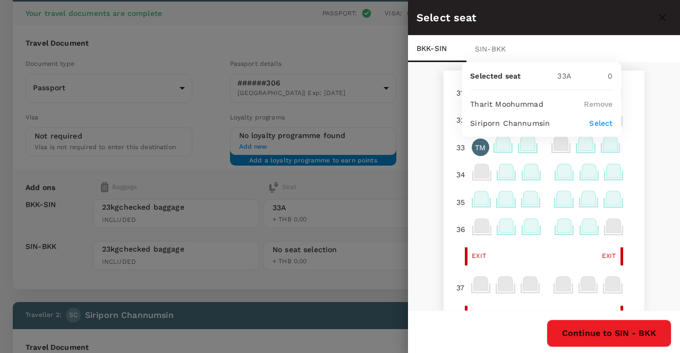
click at [586, 105] on p "Remove" at bounding box center [598, 104] width 29 height 11
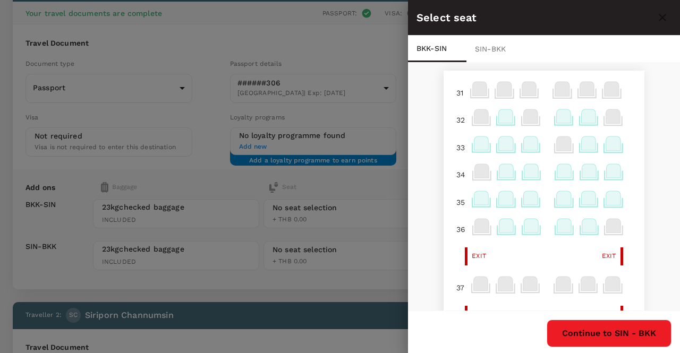
click at [389, 179] on div at bounding box center [340, 176] width 680 height 353
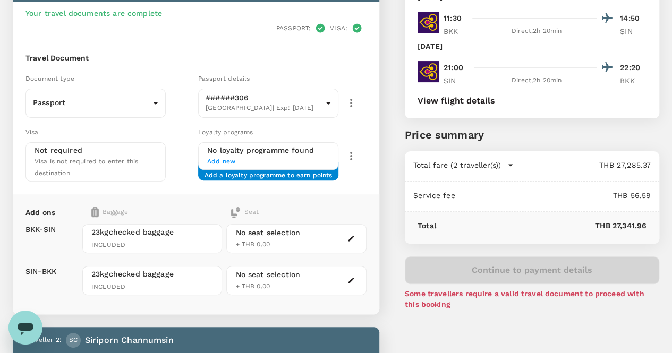
click at [355, 235] on icon "button" at bounding box center [351, 238] width 7 height 7
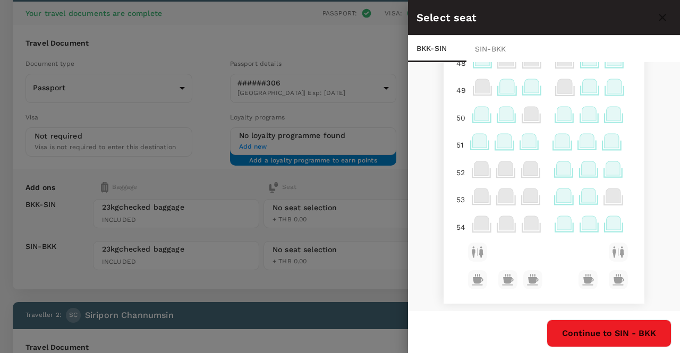
click at [478, 145] on icon at bounding box center [479, 141] width 14 height 14
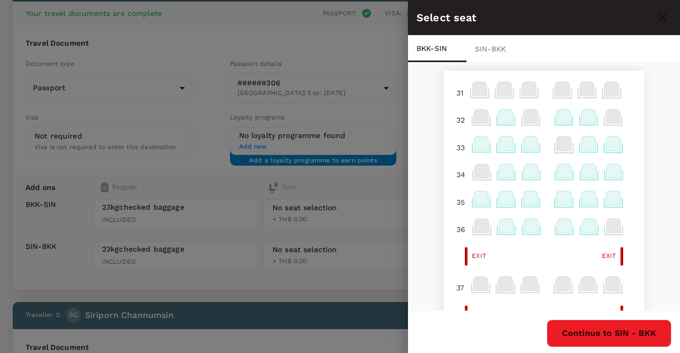
click at [607, 170] on icon at bounding box center [614, 171] width 14 height 14
click at [496, 50] on div "SIN - BKK" at bounding box center [496, 49] width 58 height 27
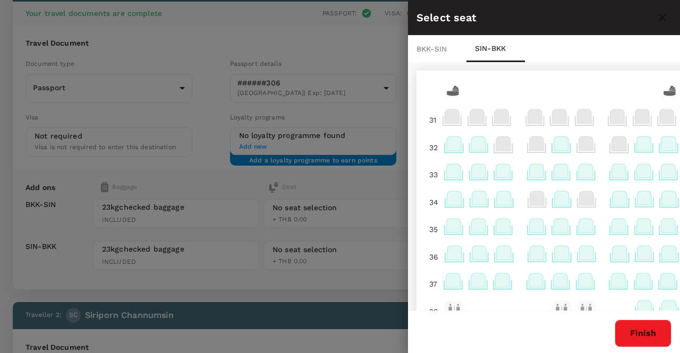
click at [446, 49] on div "BKK - SIN" at bounding box center [437, 49] width 58 height 27
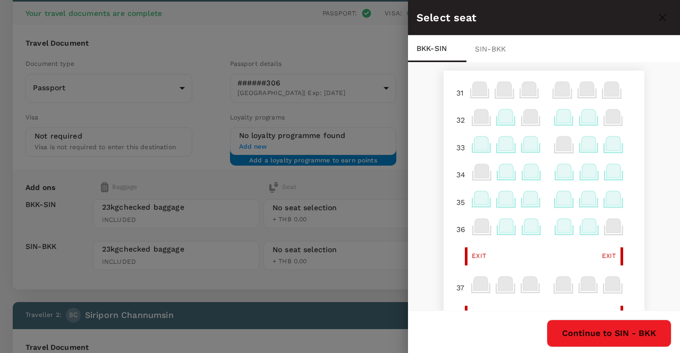
click at [350, 54] on div at bounding box center [340, 176] width 680 height 353
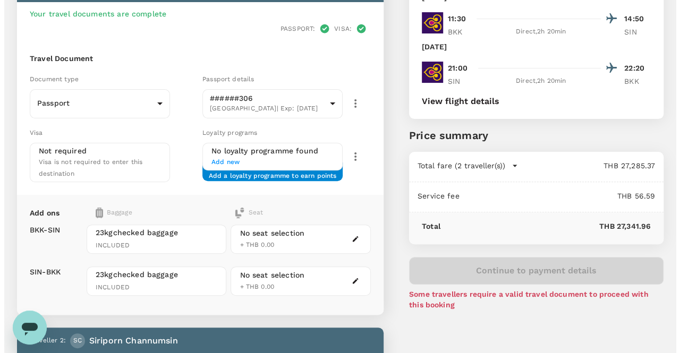
scroll to position [85, 0]
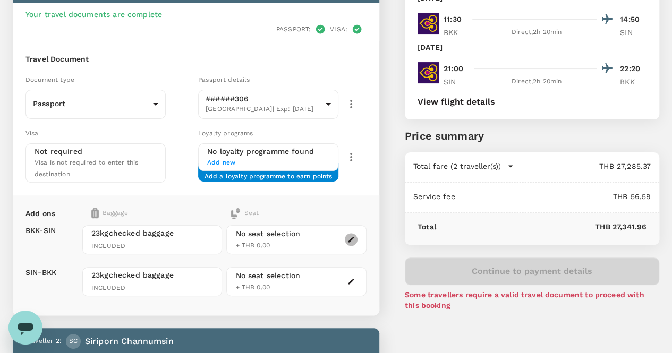
click at [355, 236] on icon "button" at bounding box center [351, 239] width 7 height 7
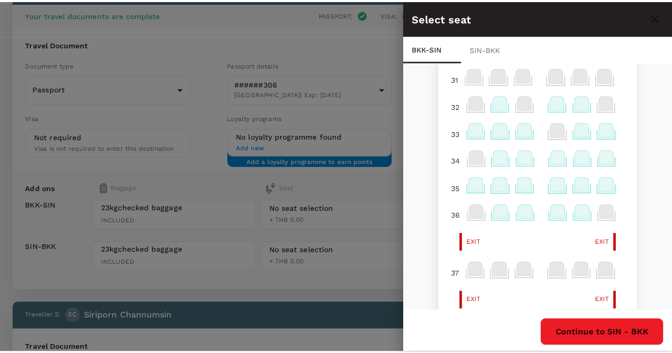
scroll to position [0, 0]
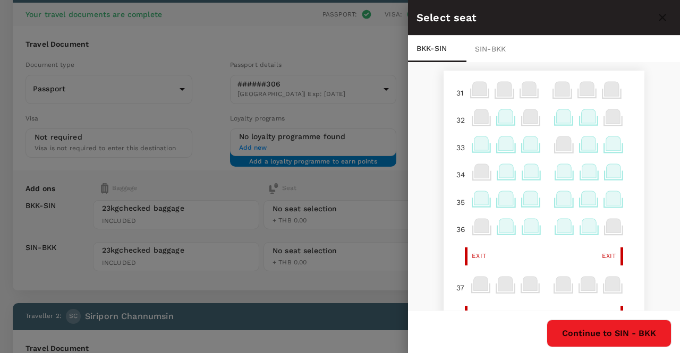
click at [379, 189] on div at bounding box center [340, 176] width 680 height 353
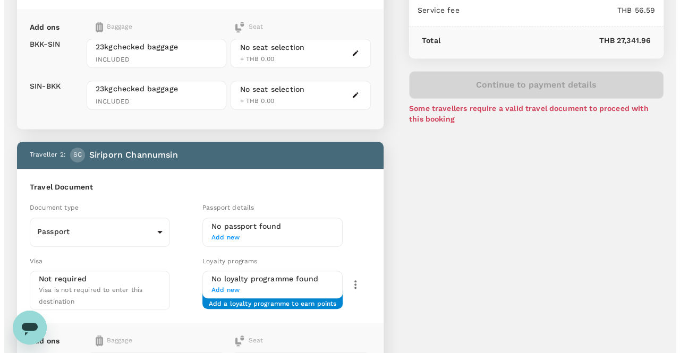
scroll to position [319, 0]
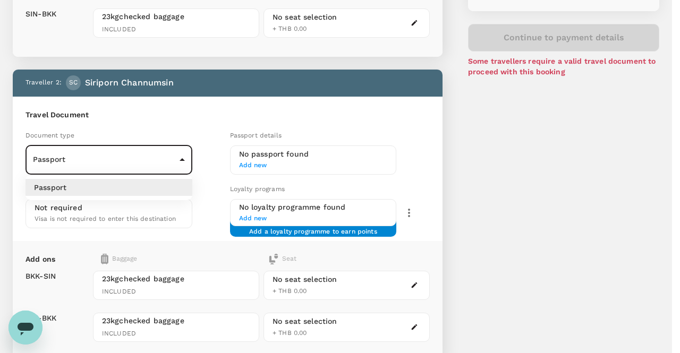
click at [63, 160] on body "Back to flight results Flight review Traveller(s) Traveller 1 : TM Tharit Moohu…" at bounding box center [340, 94] width 680 height 827
click at [65, 188] on p "Passport" at bounding box center [50, 187] width 32 height 11
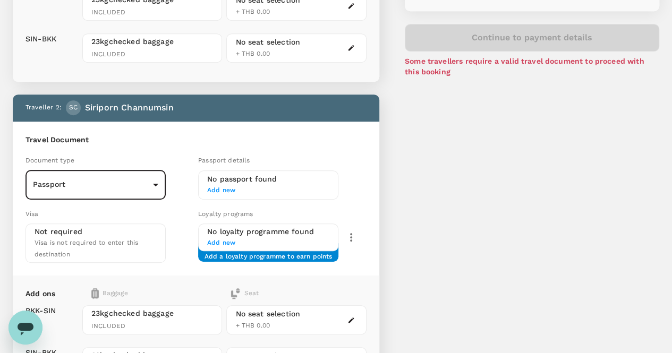
click at [278, 185] on span "Add new" at bounding box center [268, 190] width 122 height 11
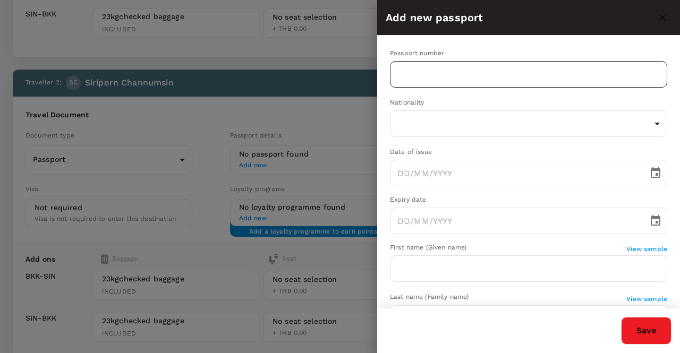
click at [422, 72] on input "text" at bounding box center [528, 74] width 277 height 27
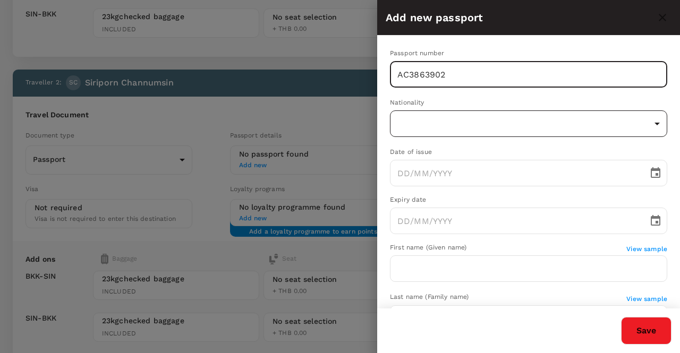
type input "AC3863902"
click at [426, 129] on body "Back to flight results Flight review Traveller(s) Traveller 1 : TM Tharit Moohu…" at bounding box center [340, 94] width 680 height 827
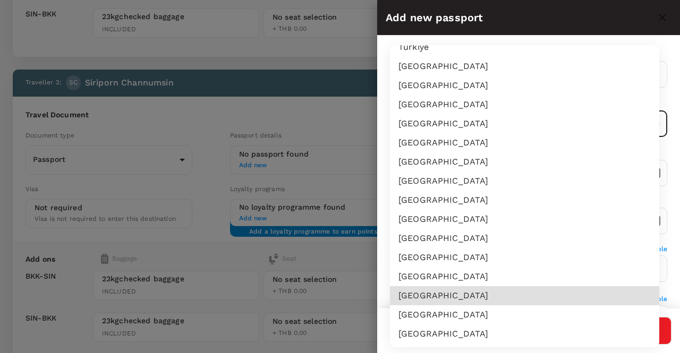
scroll to position [3133, 0]
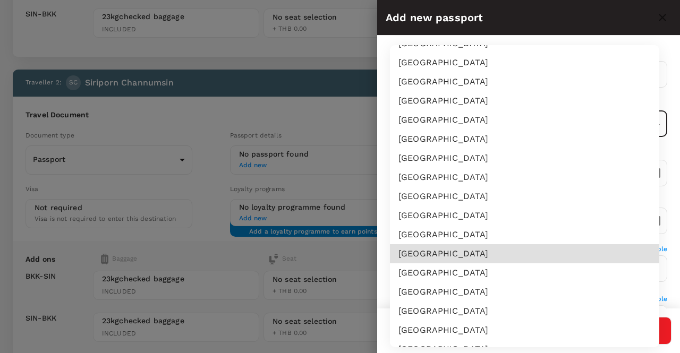
click at [456, 258] on li "Thailand" at bounding box center [524, 253] width 269 height 19
type input "TH"
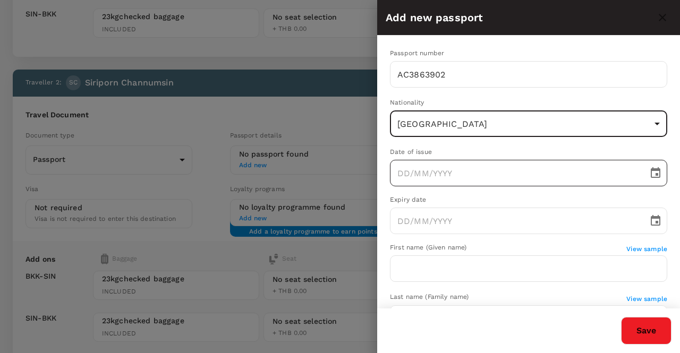
type input "DD/MM/YYYY"
click at [454, 177] on input "DD/MM/YYYY" at bounding box center [515, 173] width 251 height 27
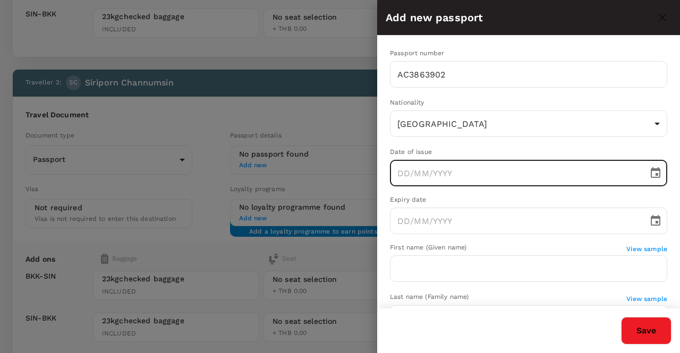
click at [649, 175] on icon "Choose date" at bounding box center [655, 173] width 13 height 13
click at [451, 201] on icon "calendar view is open, switch to year view" at bounding box center [444, 203] width 13 height 13
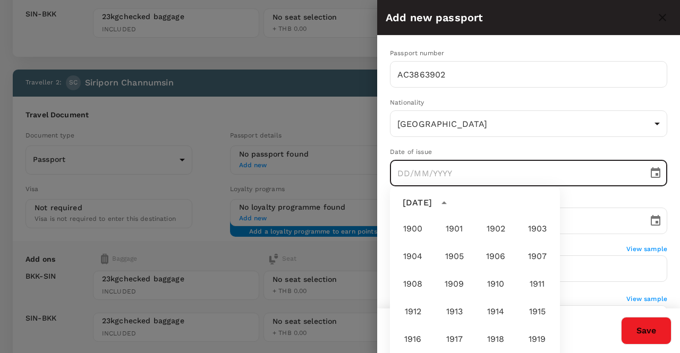
scroll to position [790, 0]
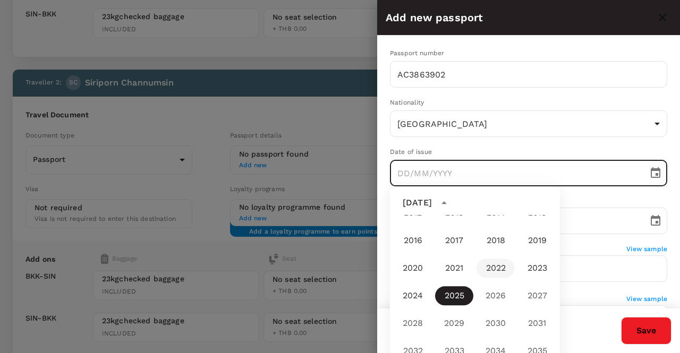
click at [493, 265] on button "2022" at bounding box center [496, 268] width 38 height 19
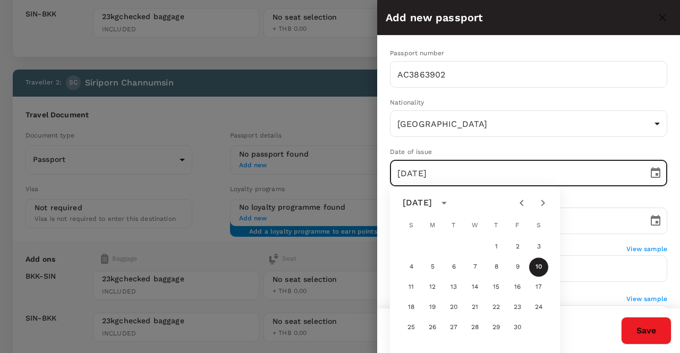
click at [518, 205] on icon "Previous month" at bounding box center [521, 203] width 13 height 13
click at [515, 286] on button "19" at bounding box center [517, 287] width 19 height 19
type input "19/08/2022"
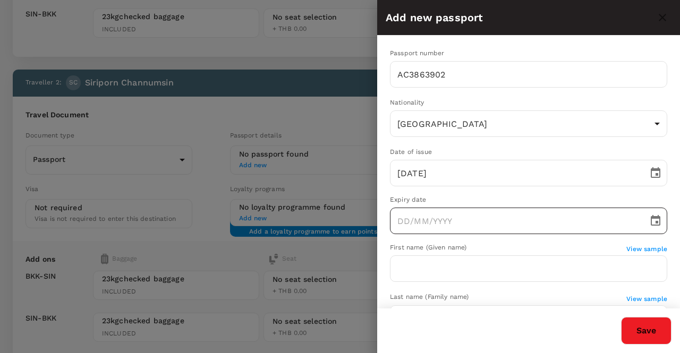
type input "DD/MM/YYYY"
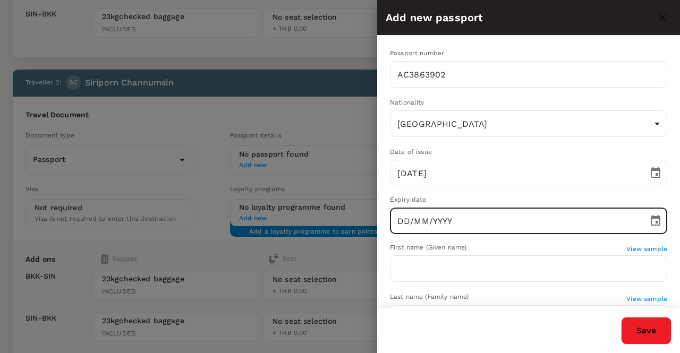
click at [493, 219] on input "DD/MM/YYYY" at bounding box center [515, 221] width 251 height 27
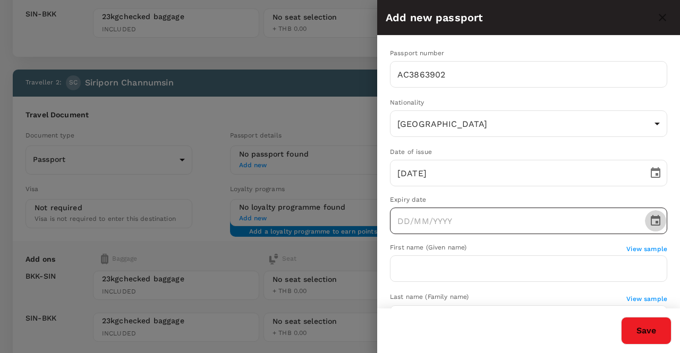
click at [649, 221] on icon "Choose date" at bounding box center [655, 221] width 13 height 13
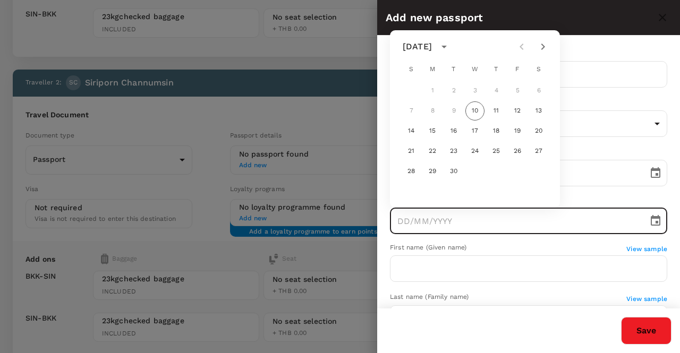
click at [451, 47] on icon "calendar view is open, switch to year view" at bounding box center [444, 46] width 13 height 13
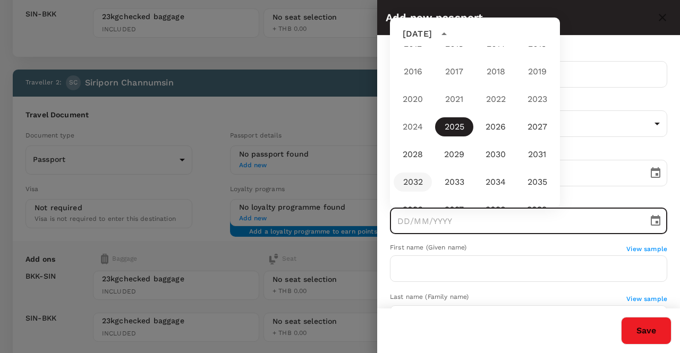
click at [419, 181] on button "2032" at bounding box center [413, 182] width 38 height 19
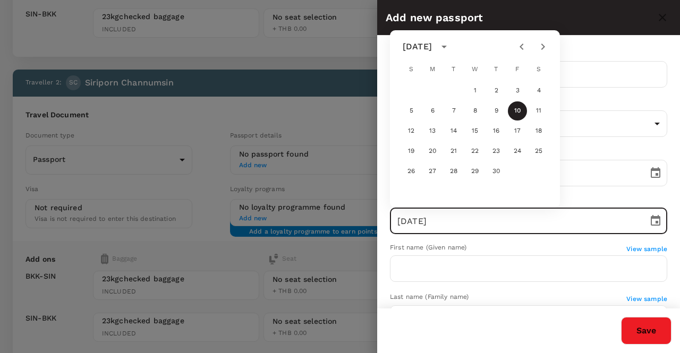
click at [520, 48] on icon "Previous month" at bounding box center [521, 46] width 13 height 13
click at [478, 130] on button "18" at bounding box center [474, 131] width 19 height 19
type input "18/08/2032"
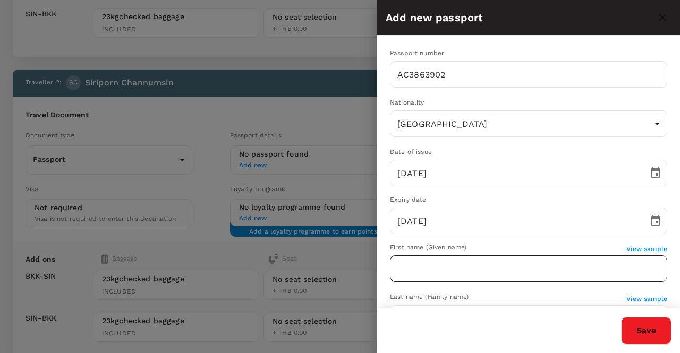
click at [446, 278] on input "text" at bounding box center [528, 269] width 277 height 27
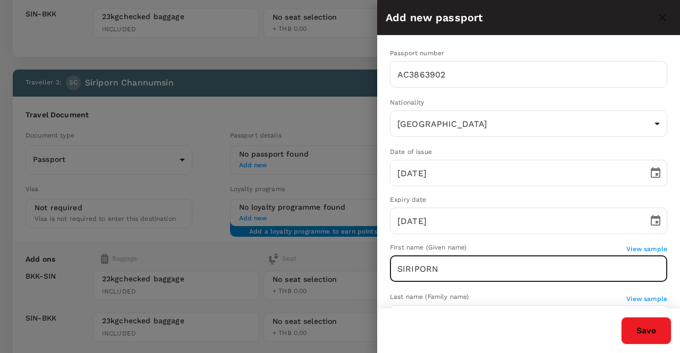
type input "SIRIPORN"
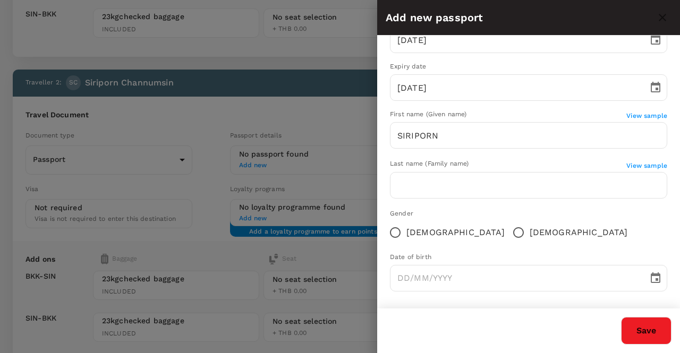
scroll to position [137, 0]
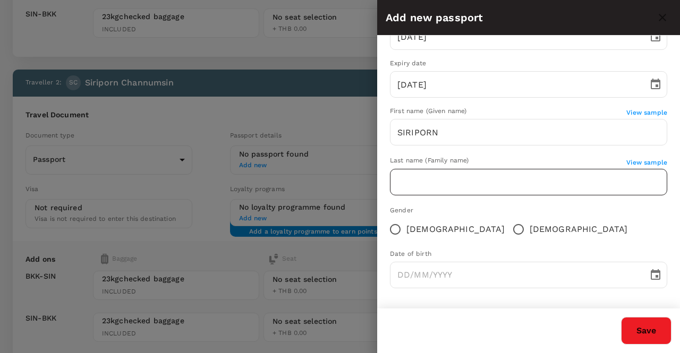
click at [429, 181] on input "text" at bounding box center [528, 182] width 277 height 27
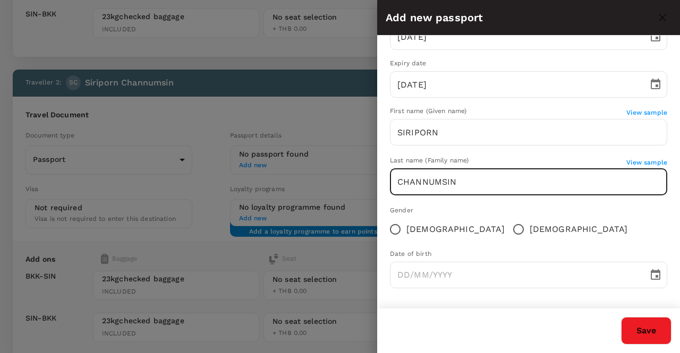
type input "CHANNUMSIN"
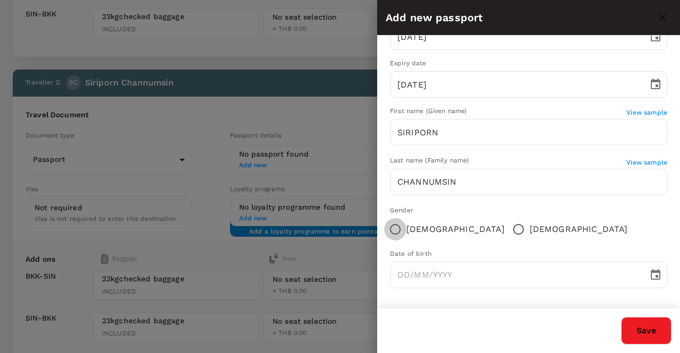
click at [402, 229] on input "Female" at bounding box center [395, 229] width 22 height 22
radio input "true"
click at [516, 235] on div "Gender Female Male" at bounding box center [528, 223] width 277 height 35
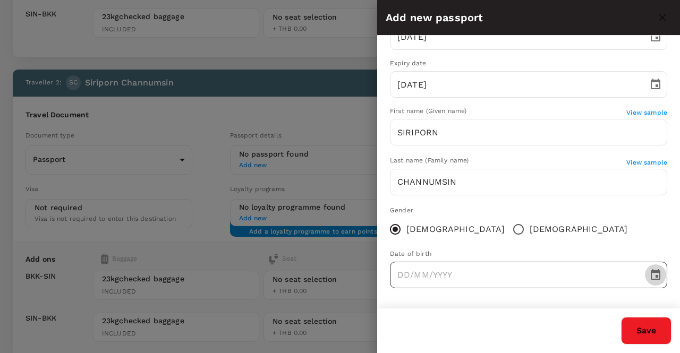
click at [651, 275] on icon "Choose date" at bounding box center [656, 274] width 10 height 11
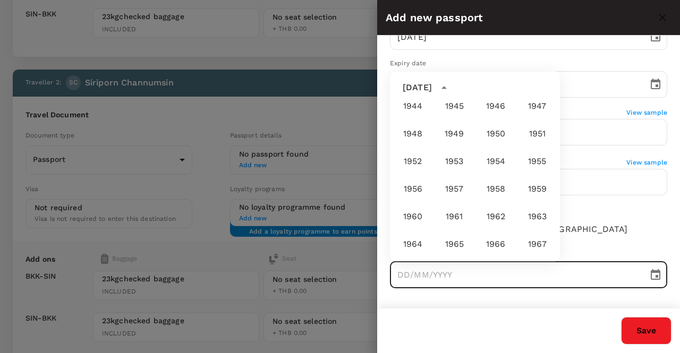
scroll to position [365, 0]
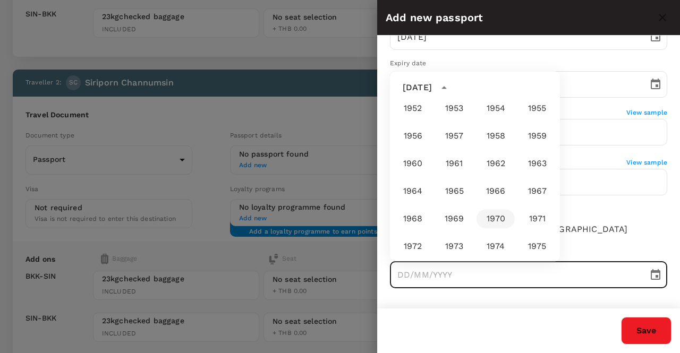
click at [493, 213] on button "1970" at bounding box center [496, 218] width 38 height 19
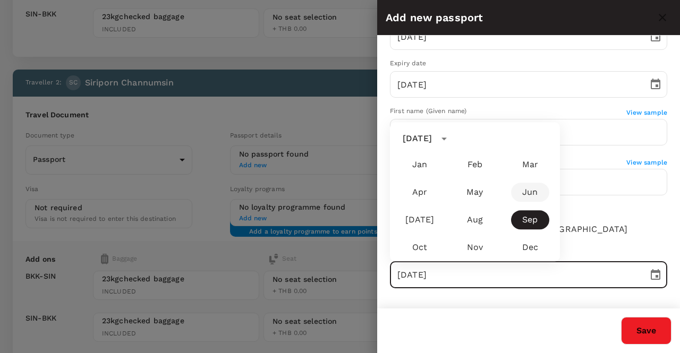
click at [523, 193] on button "Jun" at bounding box center [530, 192] width 38 height 19
type input "10/06/1970"
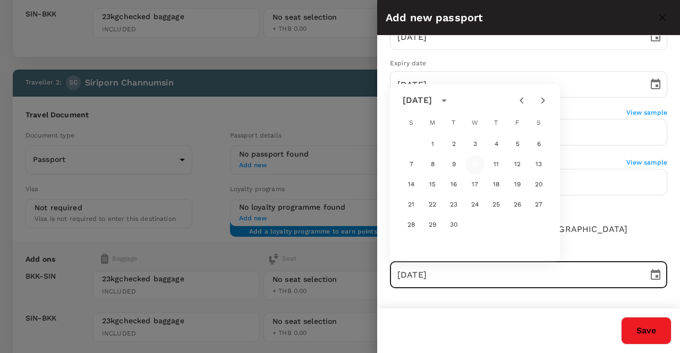
click at [471, 162] on button "10" at bounding box center [474, 164] width 19 height 19
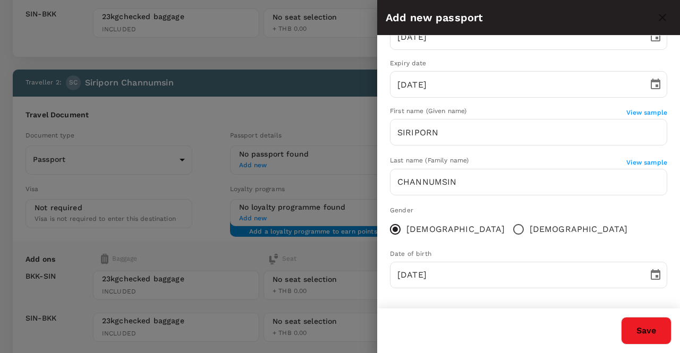
click at [476, 318] on div "Save" at bounding box center [524, 327] width 294 height 36
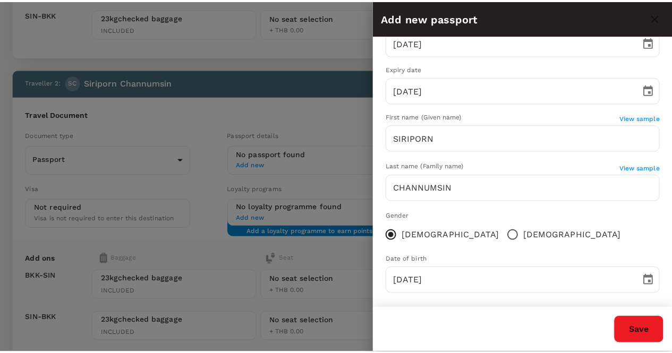
scroll to position [137, 0]
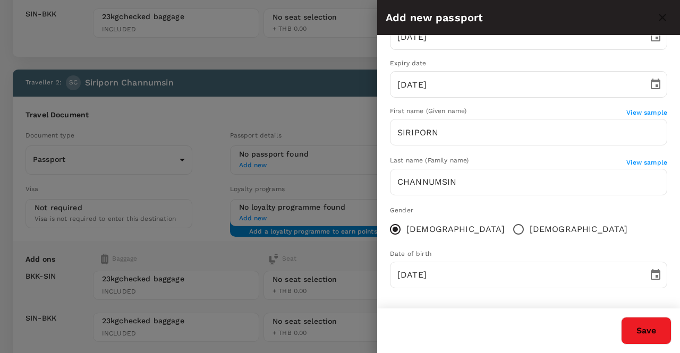
click at [634, 335] on button "Save" at bounding box center [646, 331] width 50 height 28
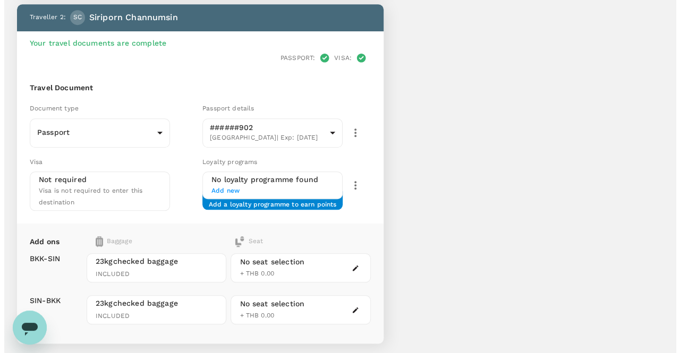
scroll to position [394, 0]
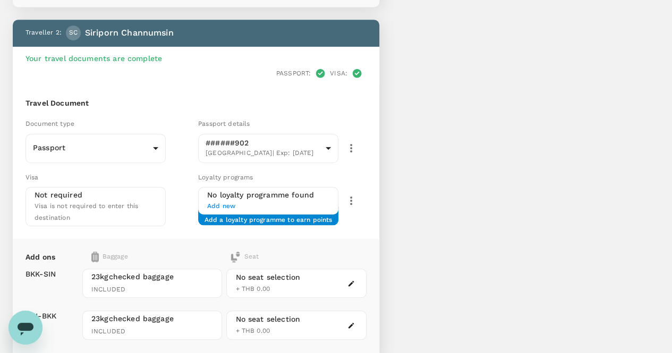
click at [355, 280] on icon "button" at bounding box center [351, 283] width 7 height 7
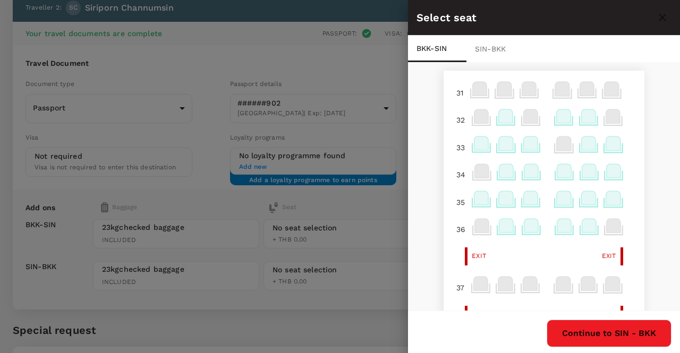
click at [582, 171] on icon at bounding box center [589, 171] width 14 height 14
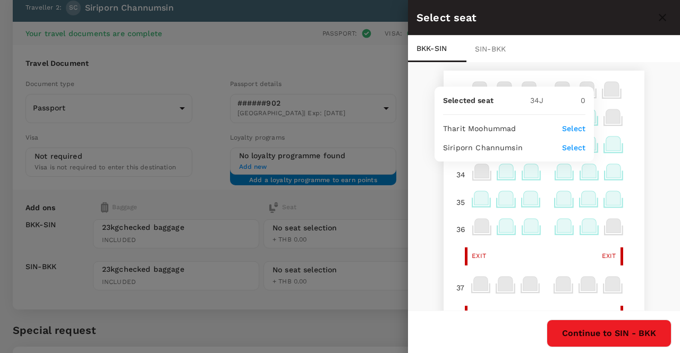
click at [504, 256] on div "Exit Exit" at bounding box center [543, 257] width 183 height 18
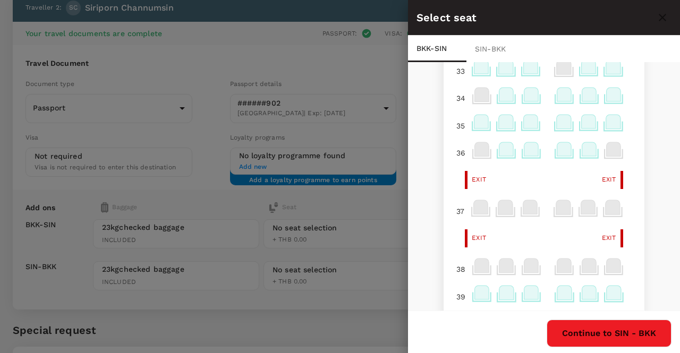
scroll to position [0, 0]
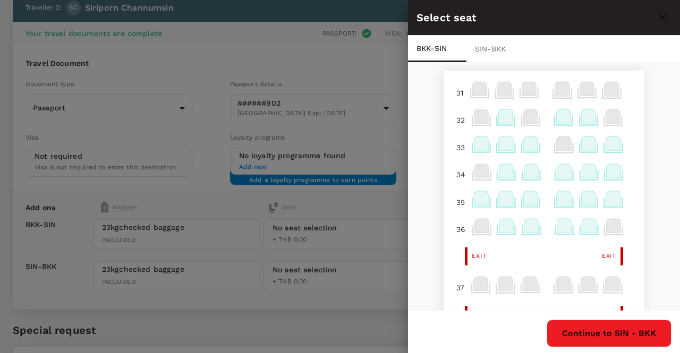
click at [492, 52] on div "SIN - BKK" at bounding box center [496, 49] width 58 height 27
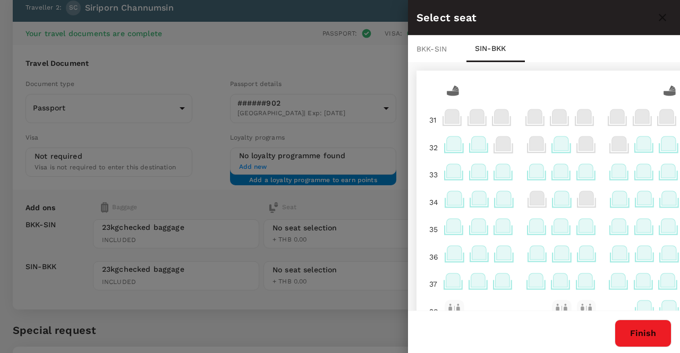
click at [426, 48] on div "BKK - SIN" at bounding box center [437, 49] width 58 height 27
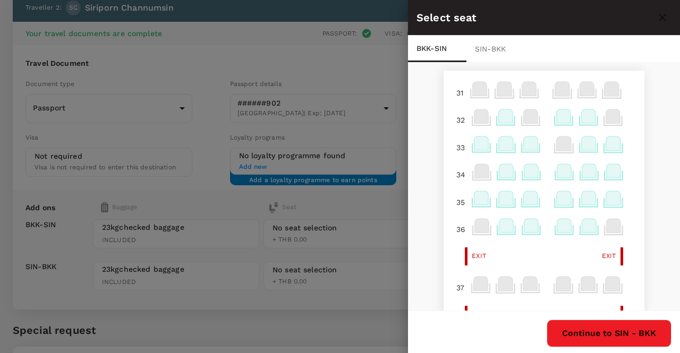
click at [486, 48] on div "SIN - BKK" at bounding box center [496, 49] width 58 height 27
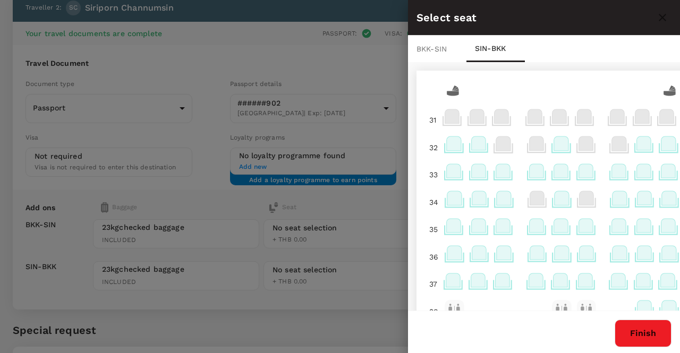
click at [299, 309] on div at bounding box center [340, 176] width 680 height 353
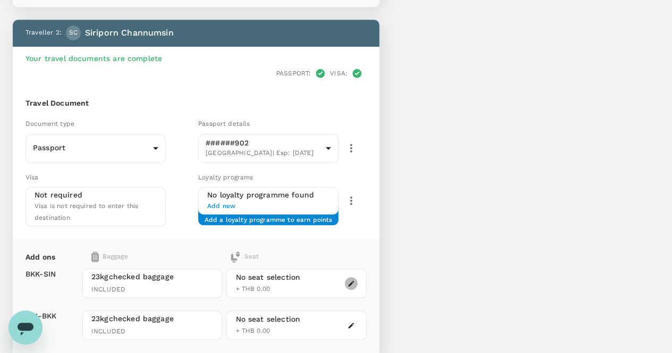
click at [354, 281] on icon "button" at bounding box center [352, 284] width 6 height 6
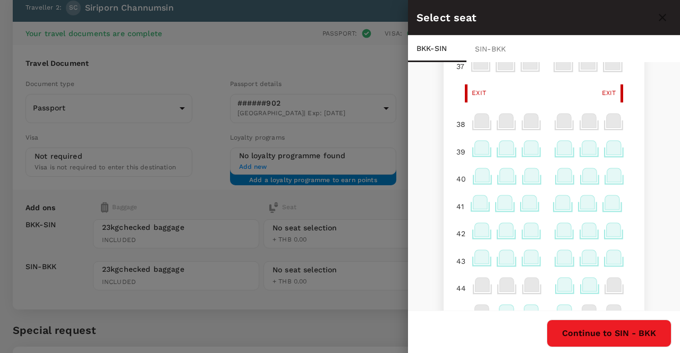
scroll to position [235, 0]
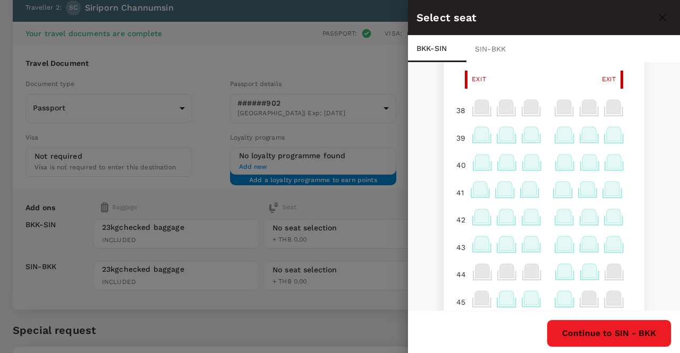
click at [484, 48] on div "SIN - BKK" at bounding box center [496, 49] width 58 height 27
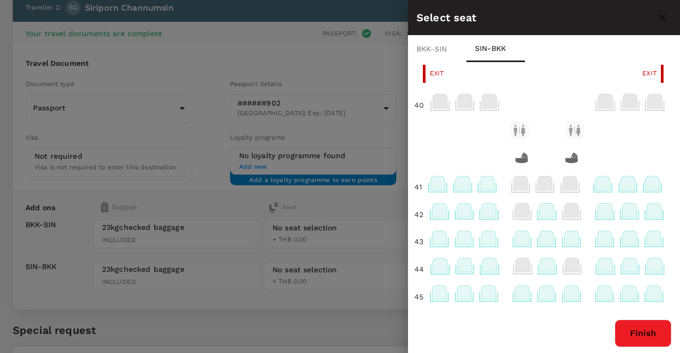
scroll to position [296, 15]
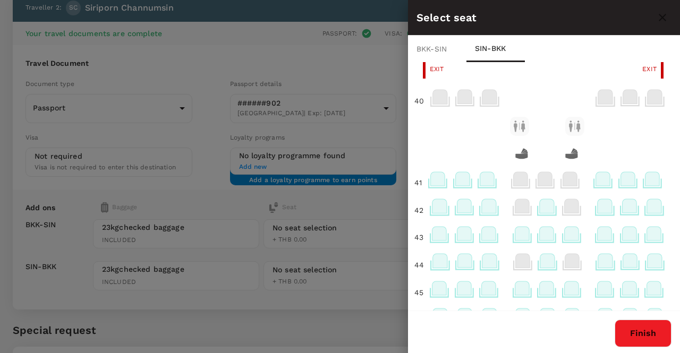
click at [447, 48] on div "BKK - SIN" at bounding box center [437, 49] width 58 height 27
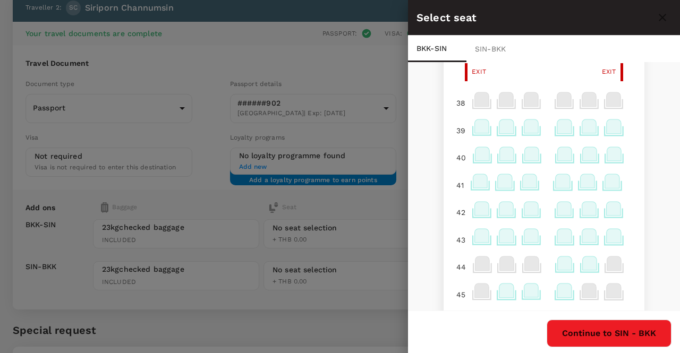
scroll to position [266, 0]
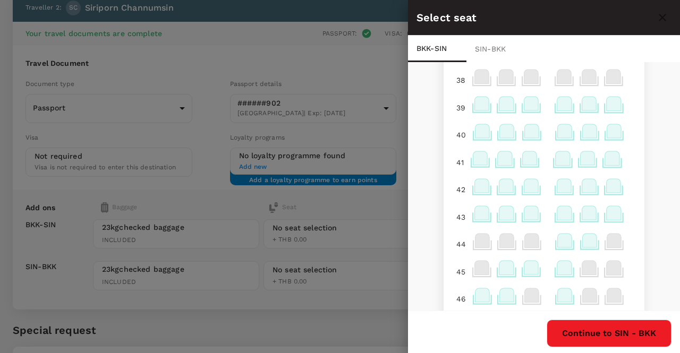
click at [427, 44] on div "BKK - SIN" at bounding box center [437, 49] width 58 height 27
click at [498, 49] on div "SIN - BKK" at bounding box center [496, 49] width 58 height 27
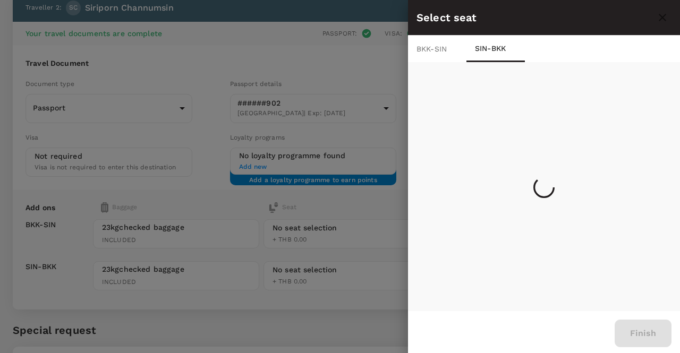
scroll to position [0, 0]
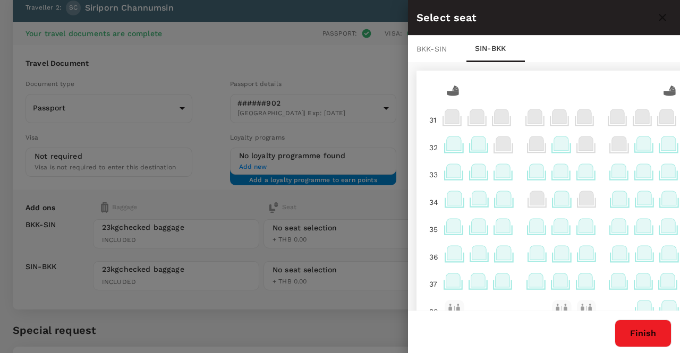
click at [435, 50] on div "BKK - SIN" at bounding box center [437, 49] width 58 height 27
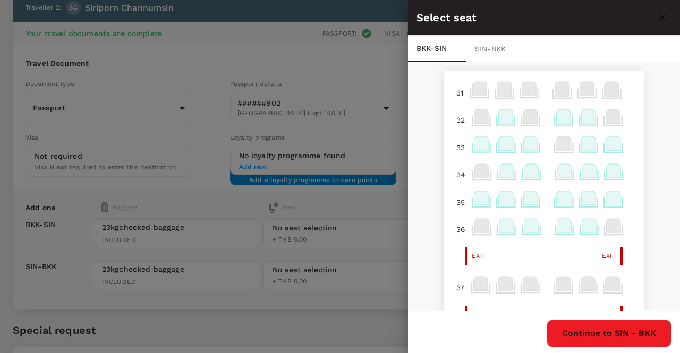
click at [487, 52] on div "SIN - BKK" at bounding box center [496, 49] width 58 height 27
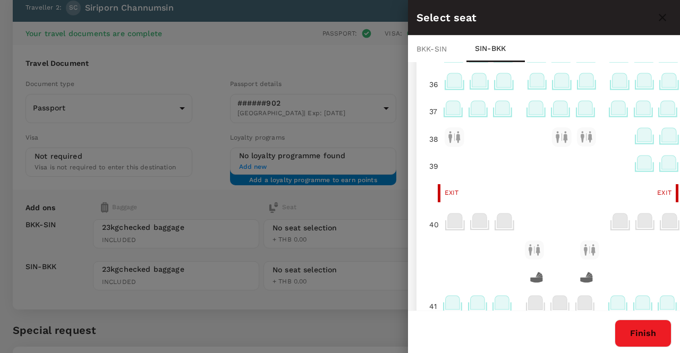
scroll to position [159, 0]
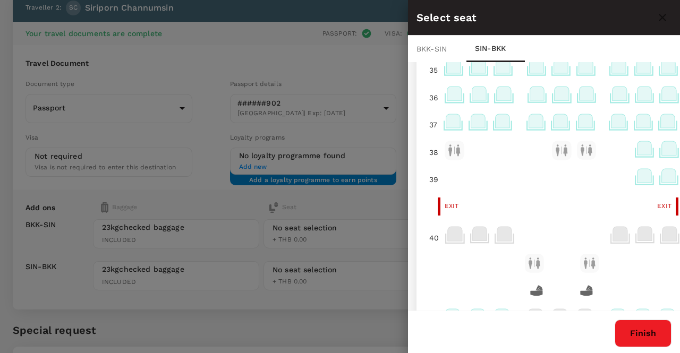
click at [430, 46] on div "BKK - SIN" at bounding box center [437, 49] width 58 height 27
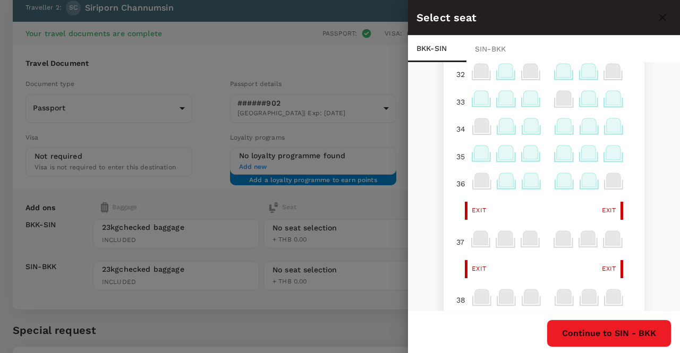
scroll to position [0, 0]
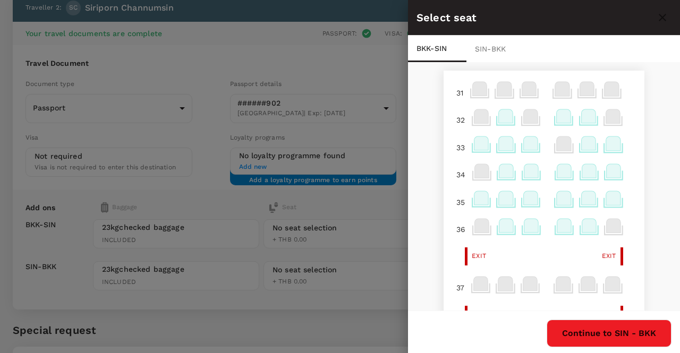
click at [434, 49] on div "BKK - SIN" at bounding box center [437, 49] width 58 height 27
click at [474, 149] on icon at bounding box center [481, 144] width 14 height 14
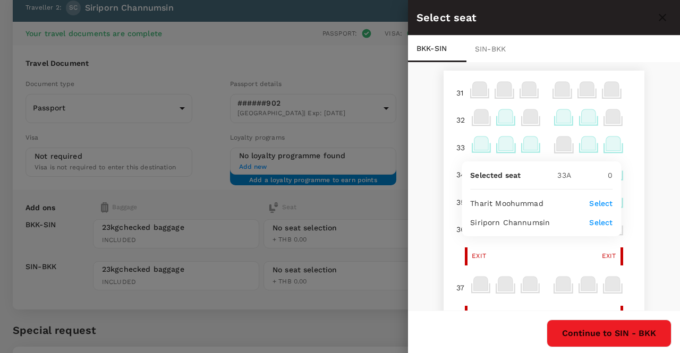
click at [594, 200] on p "Select" at bounding box center [600, 203] width 23 height 11
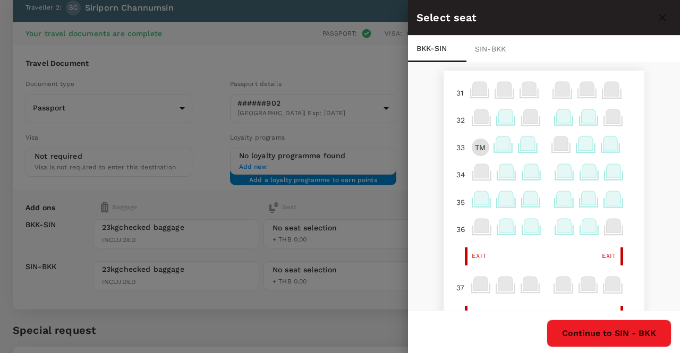
drag, startPoint x: 473, startPoint y: 331, endPoint x: 467, endPoint y: 336, distance: 8.6
click at [473, 331] on div "Continue to SIN - BKK" at bounding box center [544, 334] width 255 height 28
click at [489, 52] on div "SIN - BKK" at bounding box center [496, 49] width 58 height 27
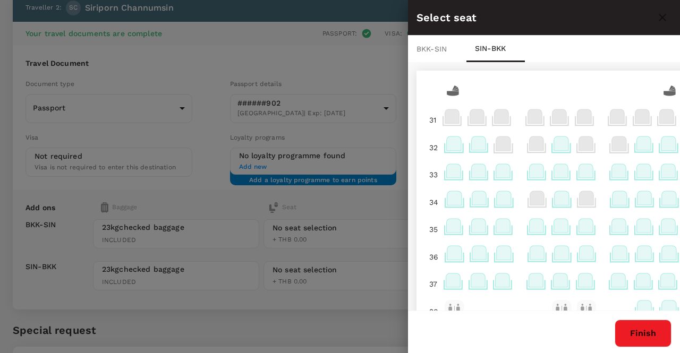
click at [436, 50] on div "BKK - SIN" at bounding box center [437, 49] width 58 height 27
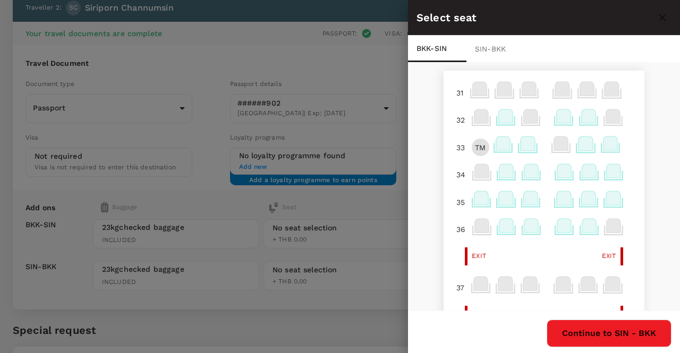
click at [494, 326] on div "Continue to SIN - BKK" at bounding box center [544, 334] width 255 height 28
click at [524, 173] on icon at bounding box center [531, 171] width 14 height 14
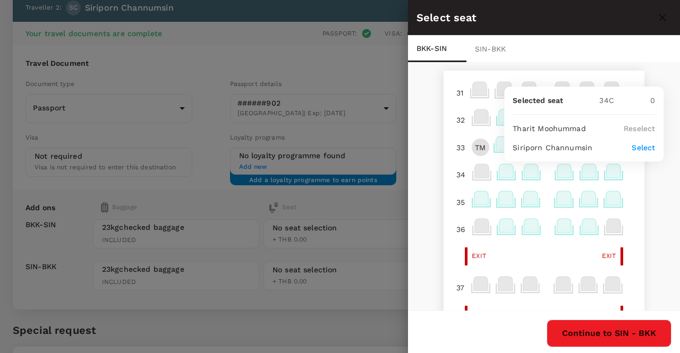
click at [524, 173] on icon at bounding box center [531, 171] width 14 height 14
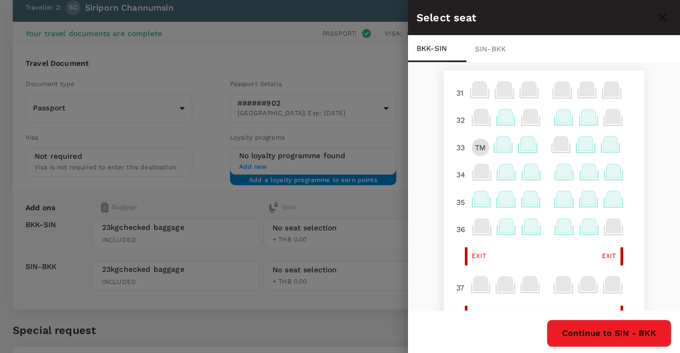
click at [521, 145] on icon at bounding box center [528, 144] width 14 height 14
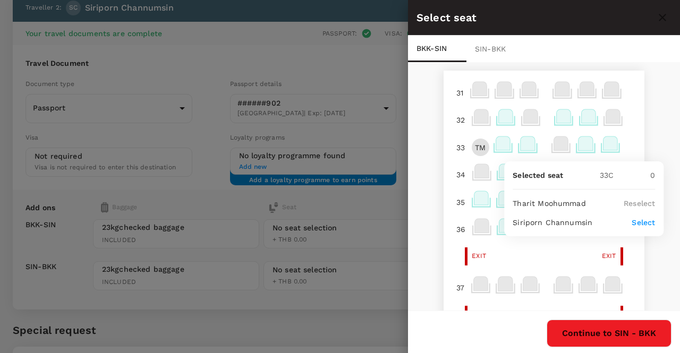
click at [521, 142] on icon at bounding box center [528, 144] width 14 height 14
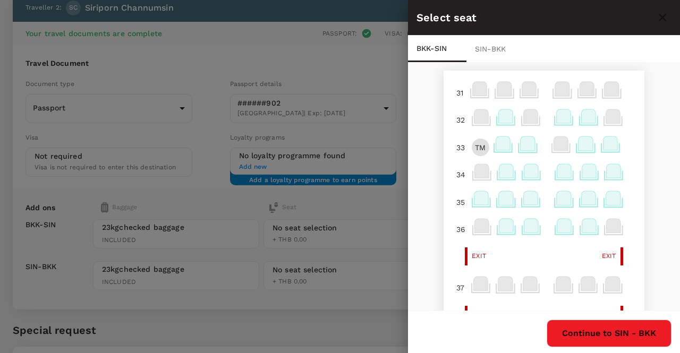
drag, startPoint x: 519, startPoint y: 143, endPoint x: 534, endPoint y: 160, distance: 22.9
click at [521, 144] on icon at bounding box center [528, 144] width 14 height 14
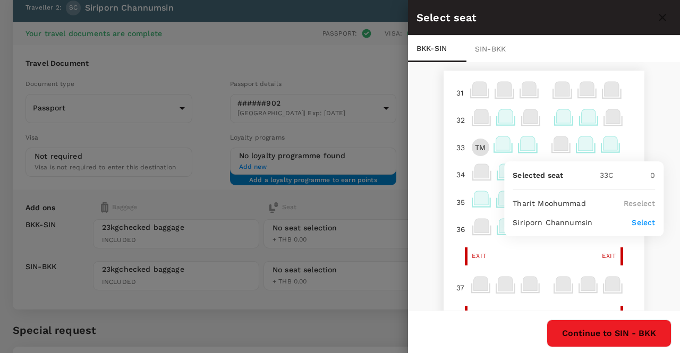
click at [642, 222] on p "Select" at bounding box center [643, 222] width 23 height 11
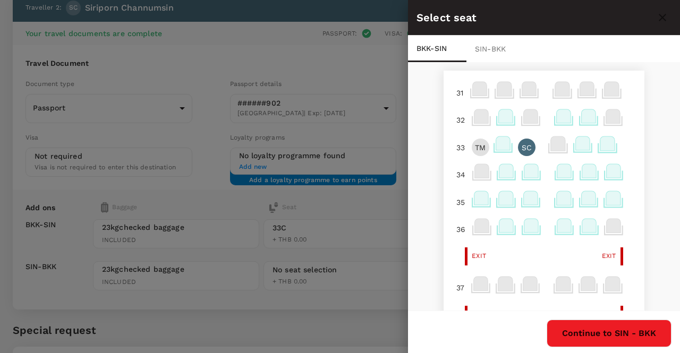
click at [489, 53] on div "SIN - BKK" at bounding box center [496, 49] width 58 height 27
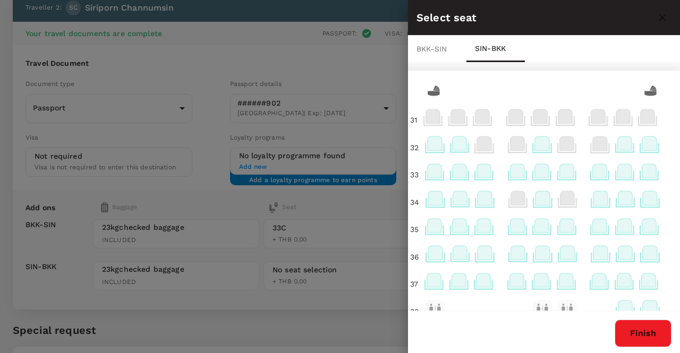
scroll to position [0, 19]
click at [431, 51] on div "BKK - SIN" at bounding box center [437, 49] width 58 height 27
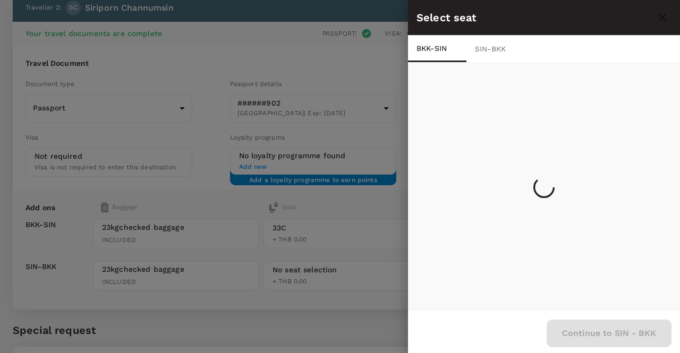
scroll to position [0, 0]
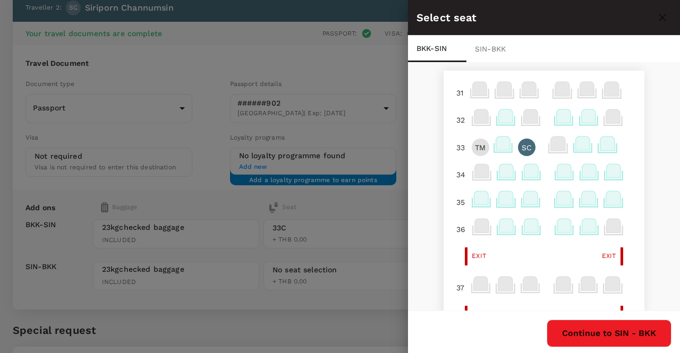
click at [488, 50] on div "SIN - BKK" at bounding box center [496, 49] width 58 height 27
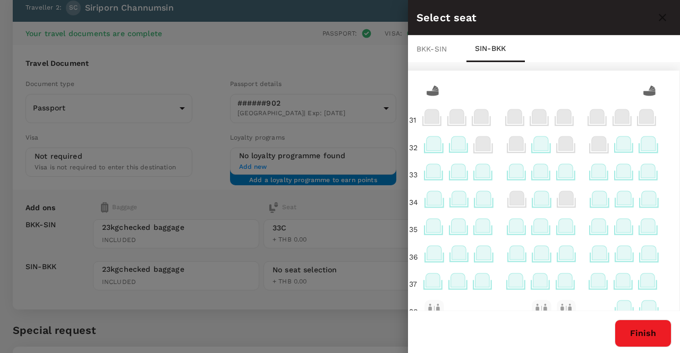
scroll to position [0, 20]
click at [483, 174] on icon at bounding box center [484, 171] width 14 height 14
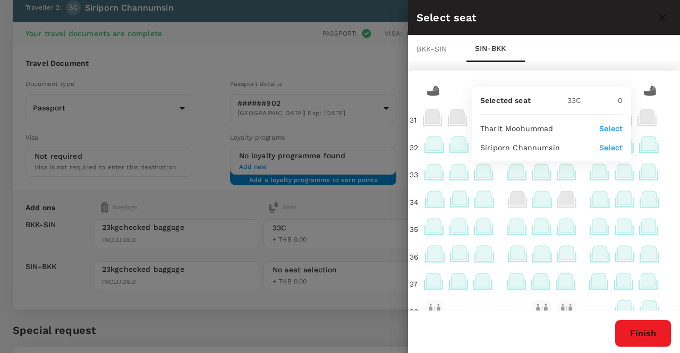
click at [619, 149] on p "Select" at bounding box center [610, 147] width 23 height 11
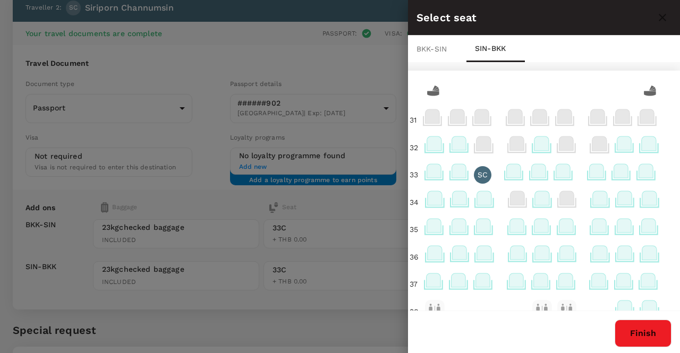
click at [436, 174] on icon at bounding box center [434, 171] width 14 height 14
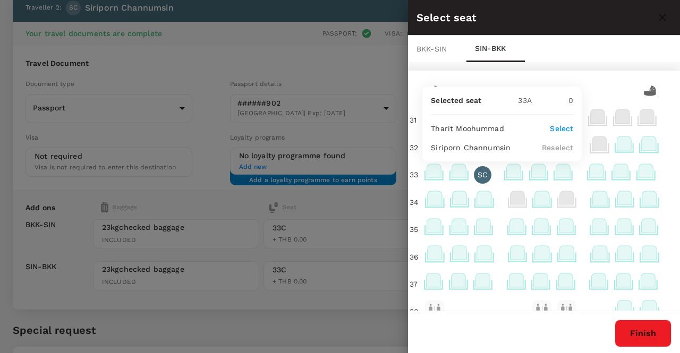
click at [549, 127] on div "Tharit Moohummad Select" at bounding box center [502, 128] width 142 height 11
click at [563, 129] on p "Select" at bounding box center [561, 128] width 23 height 11
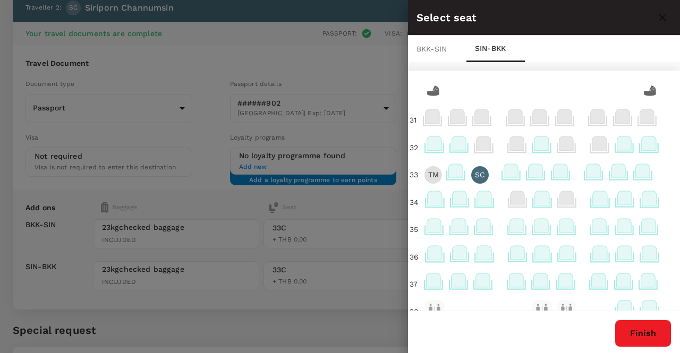
click at [426, 52] on div "BKK - SIN" at bounding box center [437, 49] width 58 height 27
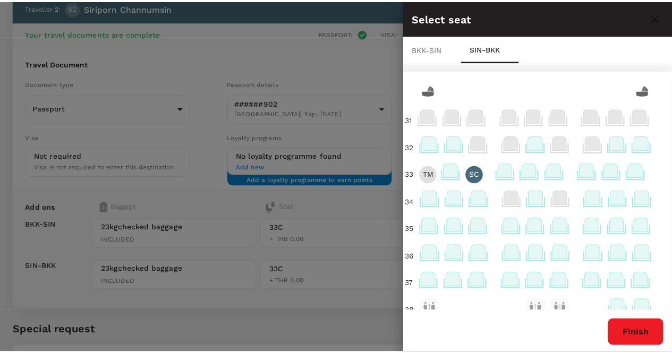
scroll to position [0, 0]
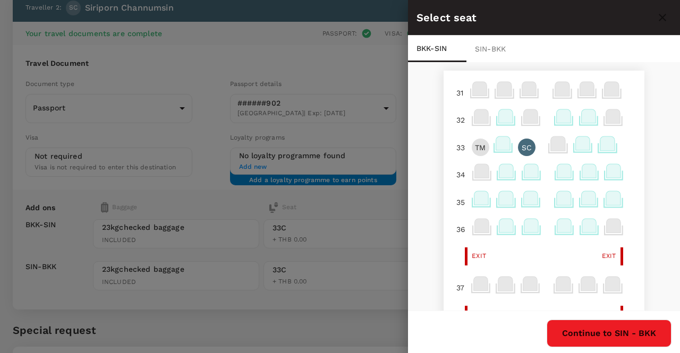
click at [492, 49] on div "SIN - BKK" at bounding box center [496, 49] width 58 height 27
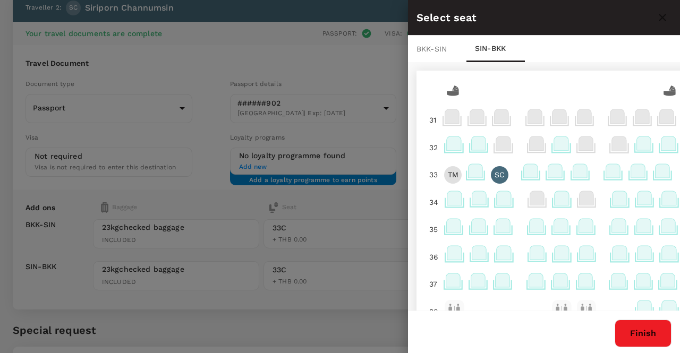
click at [639, 337] on button "Finish" at bounding box center [643, 334] width 57 height 28
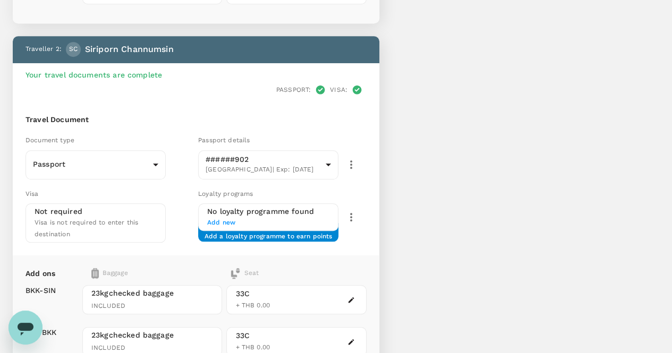
scroll to position [394, 0]
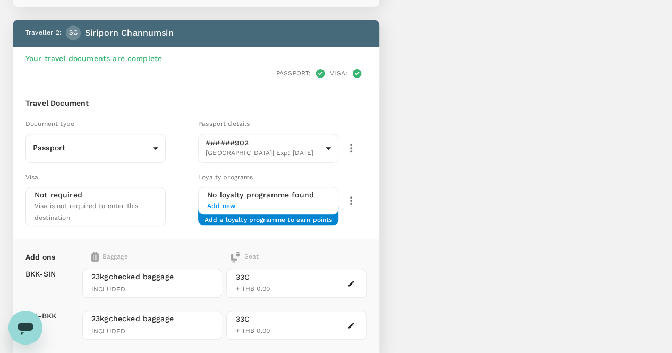
click at [354, 323] on icon "button" at bounding box center [352, 326] width 6 height 6
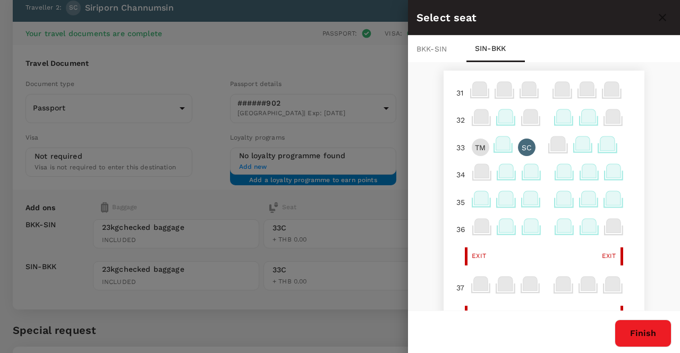
click at [444, 46] on div "BKK - SIN" at bounding box center [437, 49] width 58 height 27
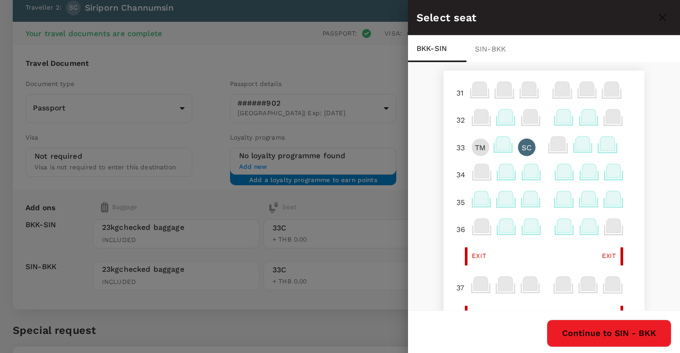
click at [494, 46] on div "SIN - BKK" at bounding box center [496, 49] width 58 height 27
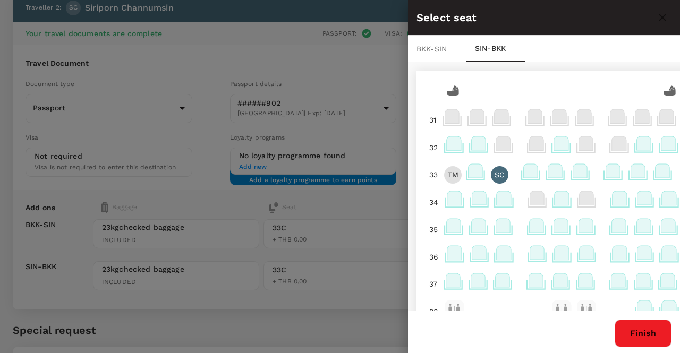
click at [638, 336] on button "Finish" at bounding box center [643, 334] width 57 height 28
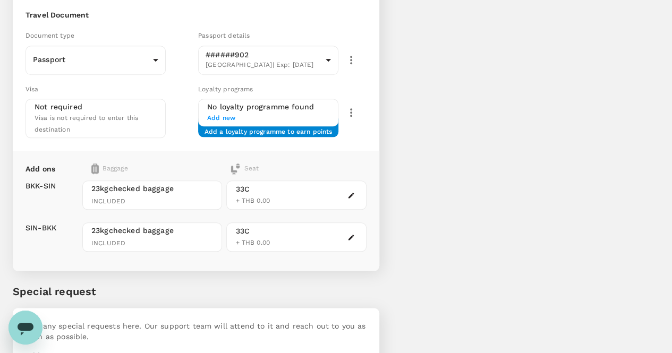
scroll to position [429, 0]
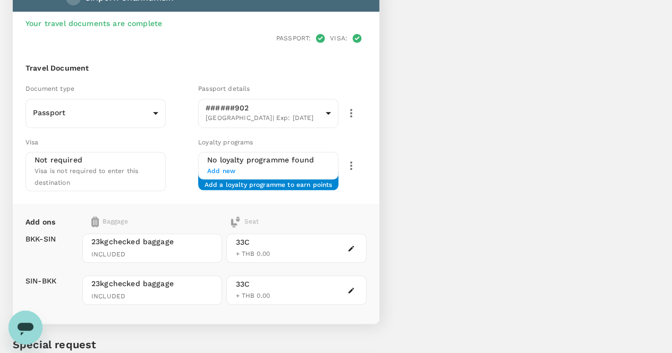
click at [259, 217] on div "Seat" at bounding box center [244, 222] width 29 height 11
click at [126, 217] on div "Baggage" at bounding box center [142, 222] width 103 height 11
click at [96, 167] on span "Visa is not required to enter this destination" at bounding box center [87, 176] width 104 height 19
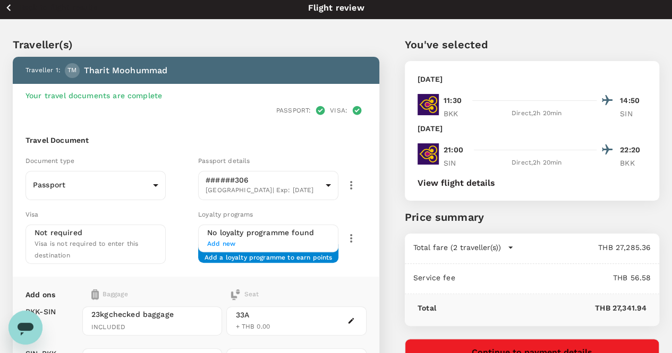
scroll to position [57, 0]
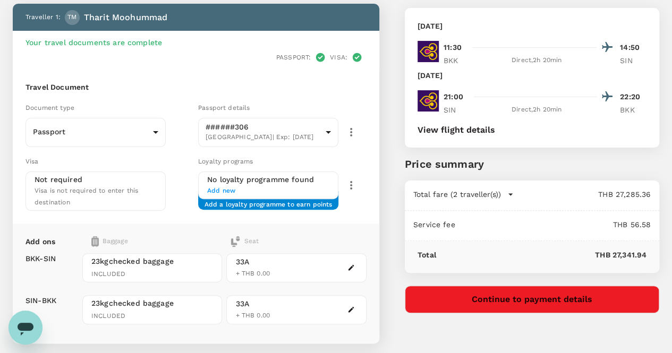
click at [367, 18] on div "Traveller 1 : TM Tharit Moohummad" at bounding box center [193, 15] width 345 height 19
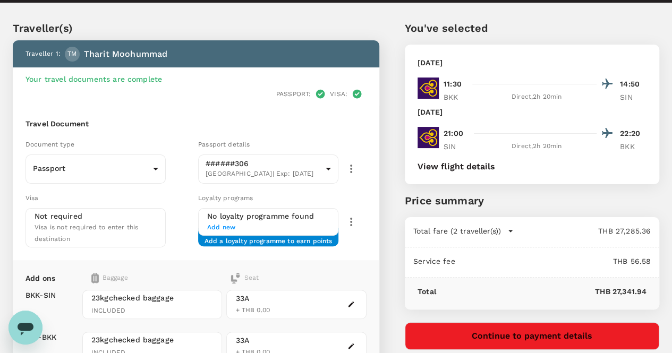
scroll to position [4, 0]
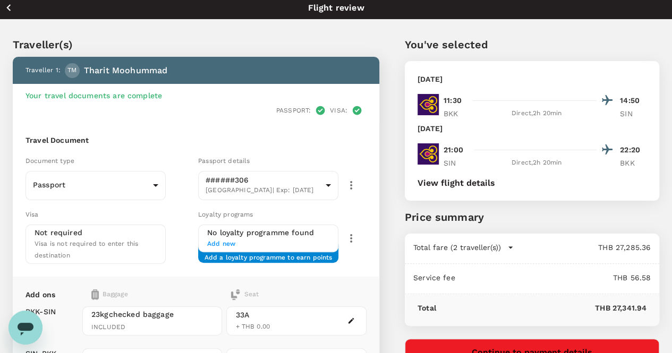
click at [257, 239] on span "Add new" at bounding box center [268, 244] width 122 height 11
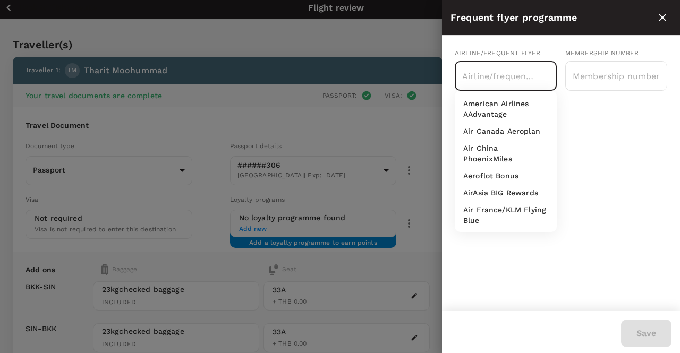
click at [522, 77] on input "text" at bounding box center [498, 76] width 77 height 20
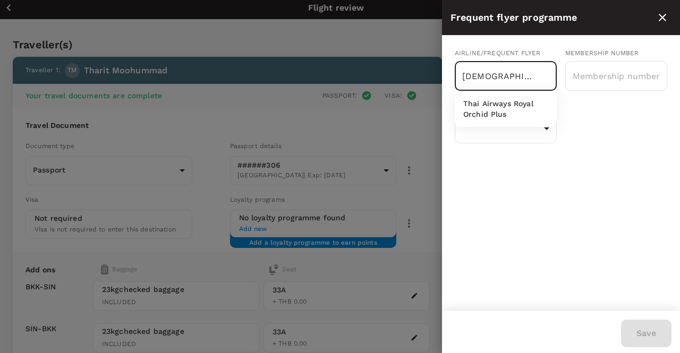
click at [491, 105] on p "Thai Airways Royal Orchid Plus" at bounding box center [505, 108] width 85 height 21
type input "Thai Airways Royal Orchid Plus"
click at [595, 75] on input "text" at bounding box center [616, 76] width 102 height 27
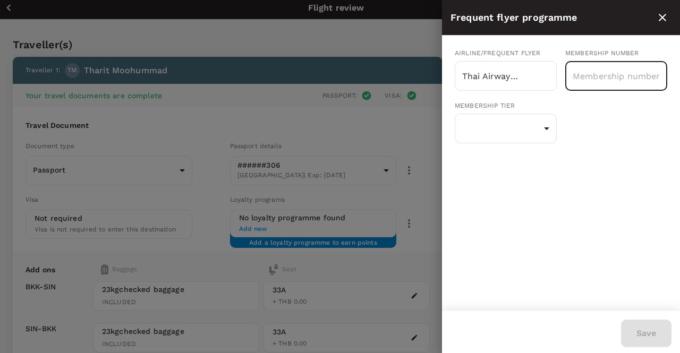
paste input "MH02712"
type input "MH02712"
click at [597, 179] on div "Airline/Frequent Flyer Thai Airways Royal Orchid Plus ​ Membership number MH027…" at bounding box center [561, 173] width 238 height 275
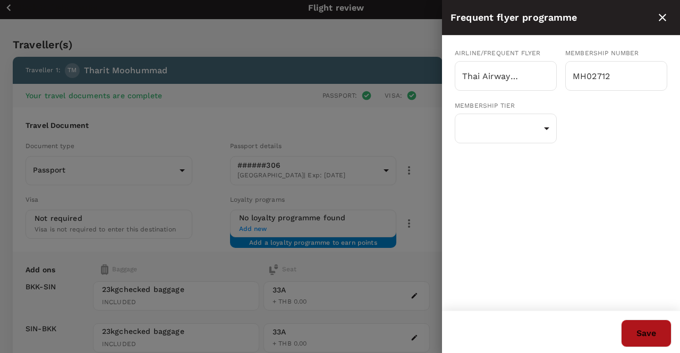
click at [649, 331] on button "Save" at bounding box center [646, 334] width 50 height 28
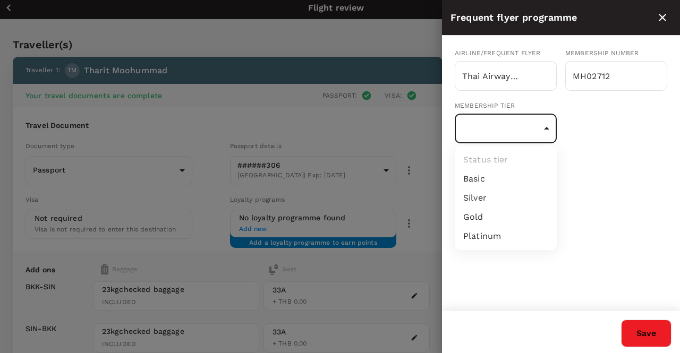
click at [525, 174] on li "Basic" at bounding box center [506, 179] width 102 height 19
type input "1"
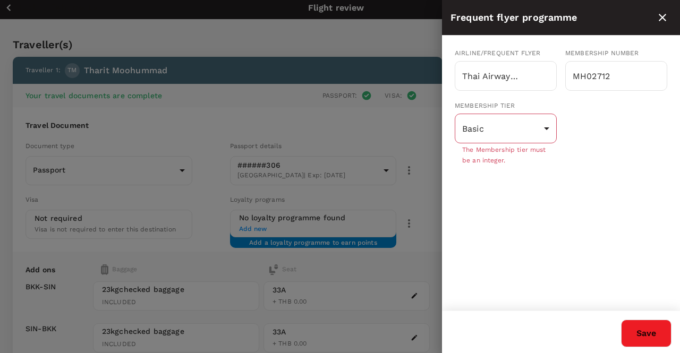
click at [631, 224] on div "Airline/Frequent Flyer Thai Airways Royal Orchid Plus ​ Membership number MH027…" at bounding box center [561, 173] width 238 height 275
click at [641, 334] on button "Save" at bounding box center [646, 334] width 50 height 28
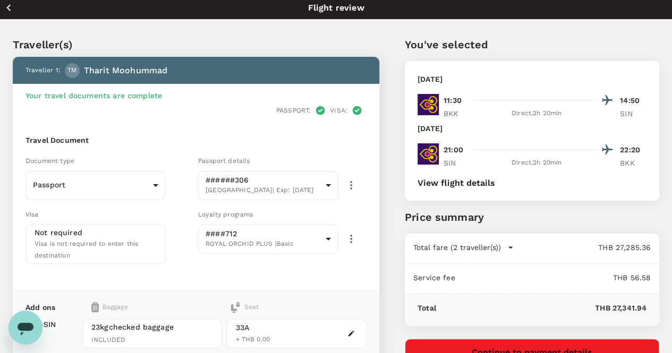
click at [149, 38] on p "Traveller(s)" at bounding box center [196, 45] width 367 height 16
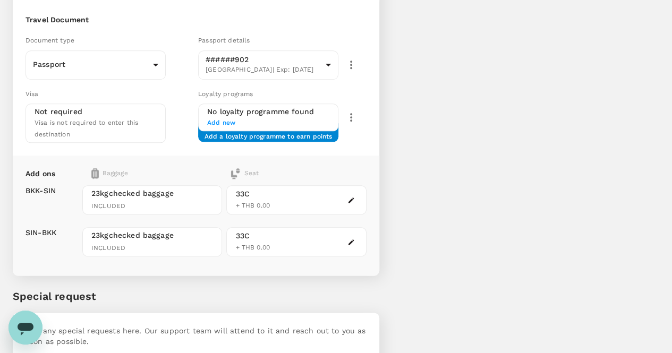
scroll to position [495, 0]
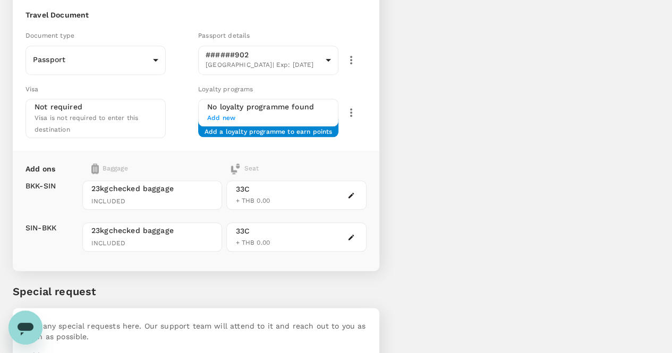
click at [57, 351] on p "Add request" at bounding box center [49, 357] width 46 height 13
click at [82, 351] on icon "button" at bounding box center [80, 357] width 13 height 13
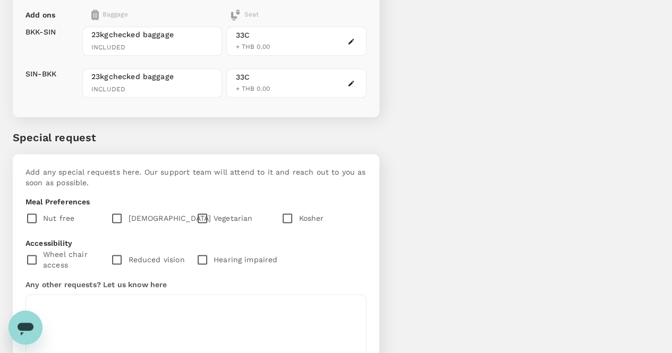
scroll to position [664, 0]
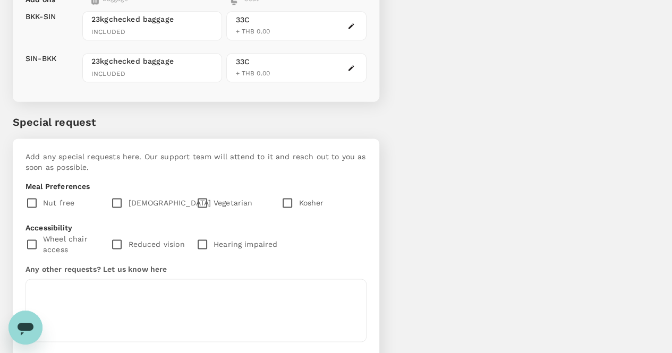
click at [128, 192] on input "checkbox" at bounding box center [120, 203] width 18 height 22
checkbox input "false"
click at [80, 351] on icon "button" at bounding box center [80, 357] width 13 height 13
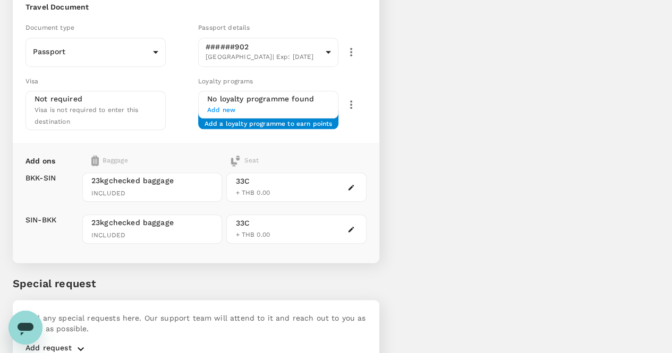
scroll to position [495, 0]
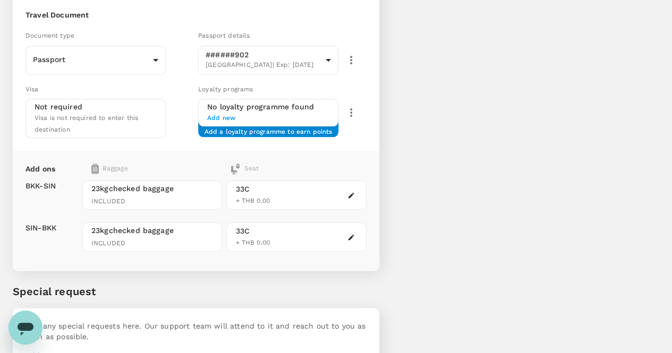
click at [78, 351] on icon "button" at bounding box center [80, 357] width 13 height 13
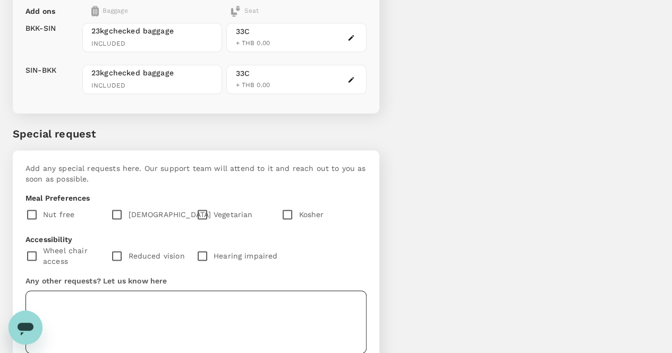
scroll to position [664, 0]
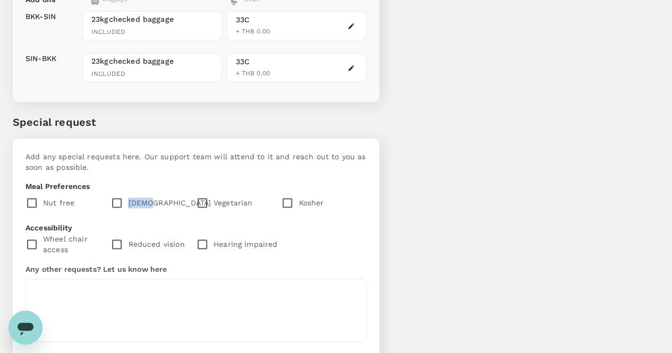
drag, startPoint x: 145, startPoint y: 139, endPoint x: 167, endPoint y: 140, distance: 22.3
click at [167, 192] on div "Halal" at bounding box center [153, 203] width 85 height 22
copy p "Halal"
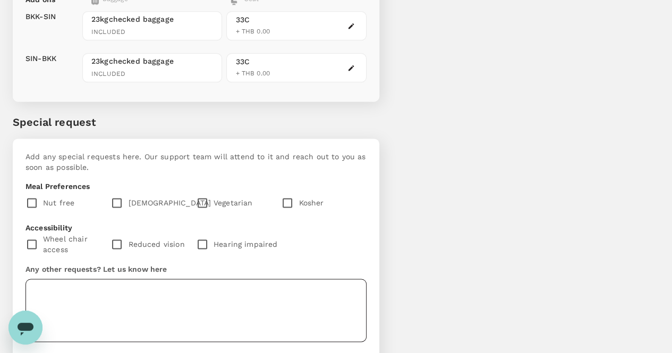
click at [135, 279] on textarea at bounding box center [196, 310] width 341 height 63
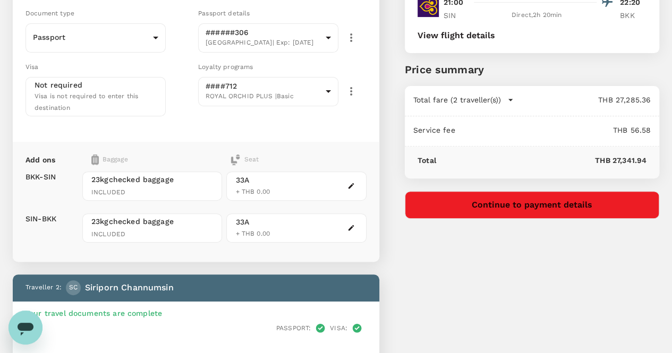
scroll to position [143, 0]
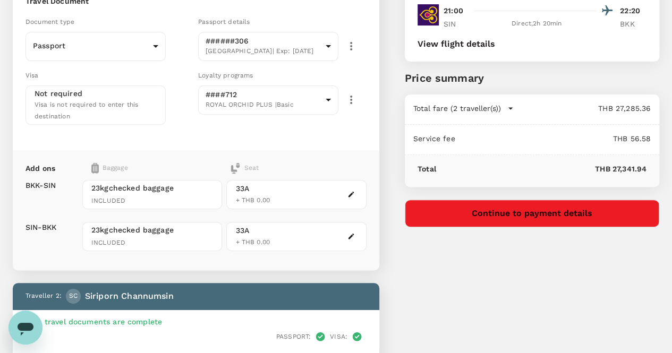
click at [86, 234] on div "Add ons Baggage Seat BKK - SIN SIN - BKK 23kg checked baggage INCLUDED 23kg che…" at bounding box center [196, 210] width 367 height 120
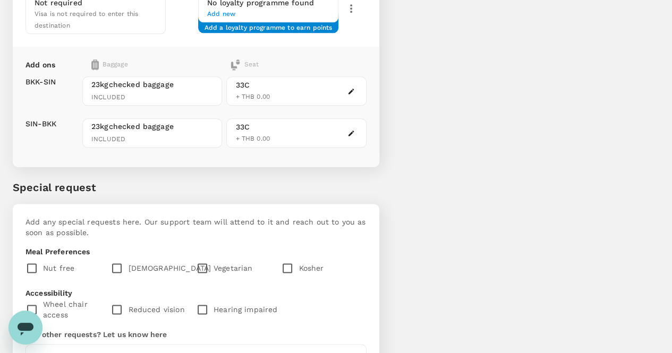
scroll to position [597, 0]
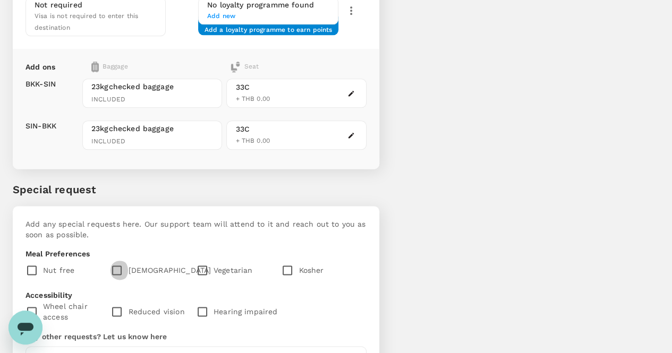
click at [128, 259] on input "checkbox" at bounding box center [120, 270] width 18 height 22
checkbox input "true"
drag, startPoint x: 145, startPoint y: 204, endPoint x: 164, endPoint y: 207, distance: 19.3
click at [164, 259] on div "Halal" at bounding box center [153, 270] width 85 height 22
copy p "Halal"
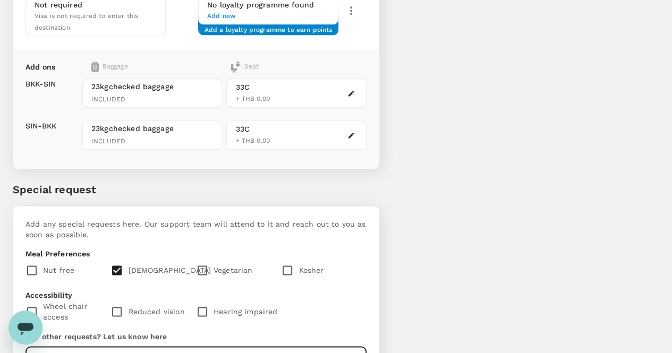
paste textarea "Halal"
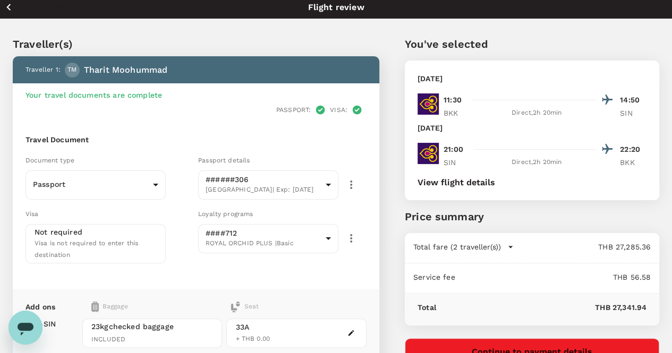
scroll to position [0, 0]
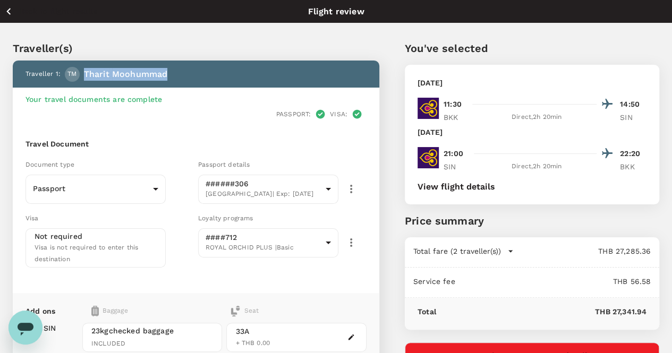
drag, startPoint x: 83, startPoint y: 74, endPoint x: 177, endPoint y: 73, distance: 94.1
click at [177, 73] on div "Traveller 1 : TM Tharit Moohummad" at bounding box center [193, 72] width 345 height 19
copy p "Tharit Moohummad"
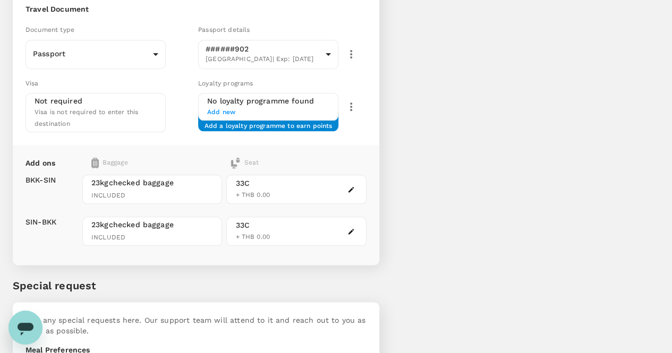
scroll to position [560, 0]
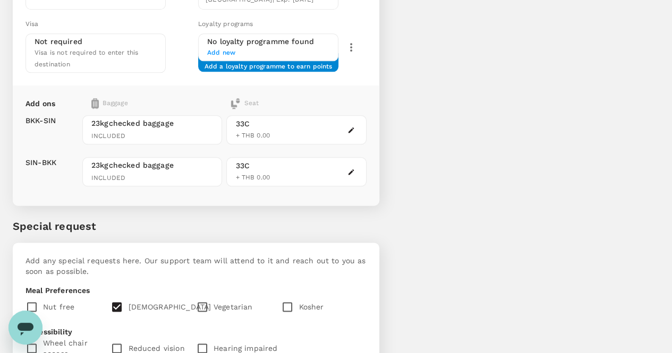
paste textarea "Tharit Moohummad"
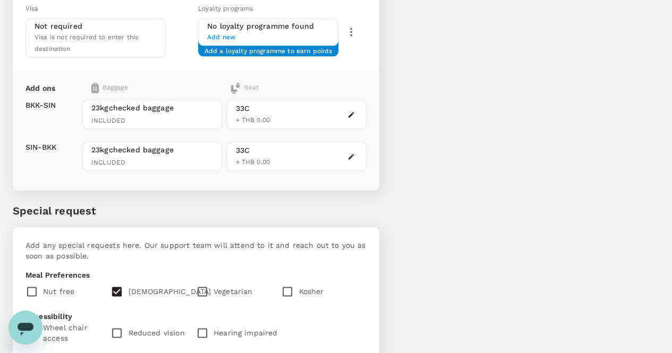
scroll to position [664, 0]
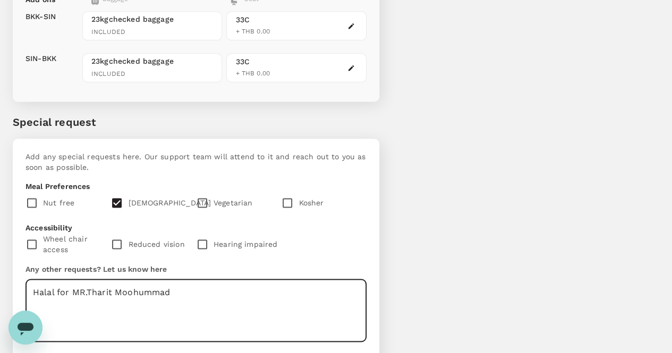
type textarea "Halal for MR.Tharit Moohummad"
click at [63, 351] on p "Add request" at bounding box center [49, 357] width 46 height 13
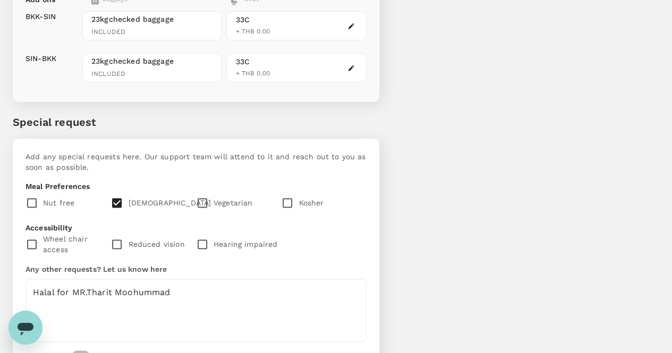
click at [77, 351] on icon "button" at bounding box center [80, 357] width 13 height 13
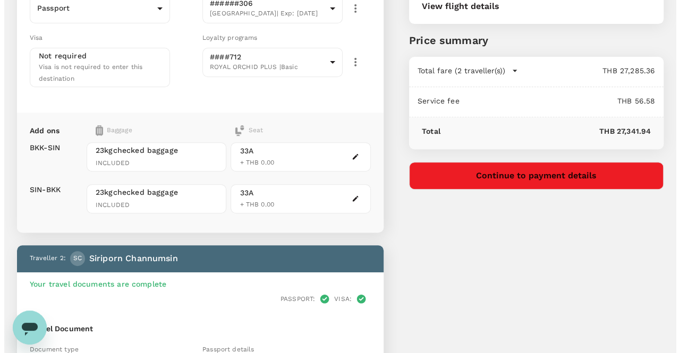
scroll to position [180, 0]
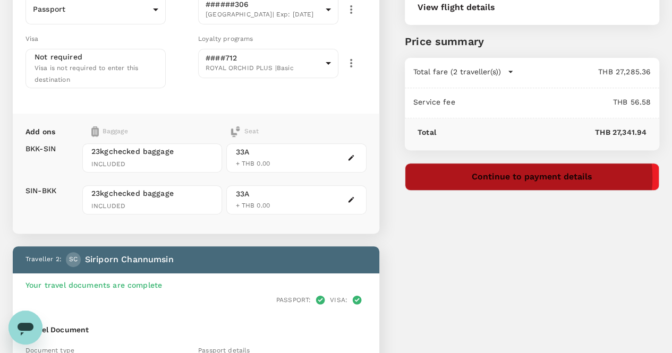
click at [591, 177] on button "Continue to payment details" at bounding box center [532, 177] width 255 height 28
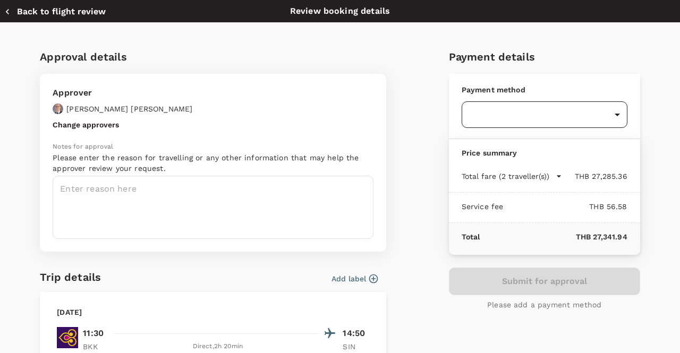
click at [610, 114] on body "Back to flight results Flight review Traveller(s) Traveller 1 : TM Tharit Moohu…" at bounding box center [340, 251] width 680 height 863
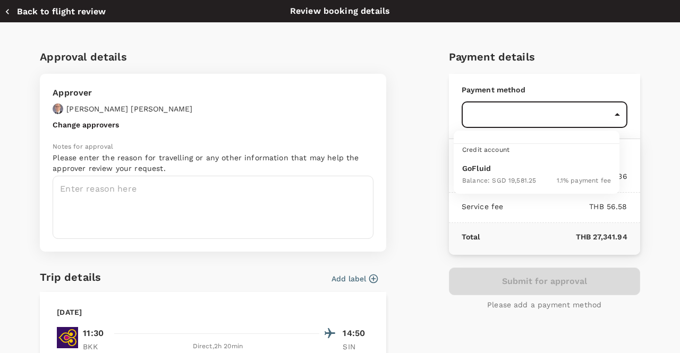
click at [416, 196] on div at bounding box center [340, 176] width 680 height 353
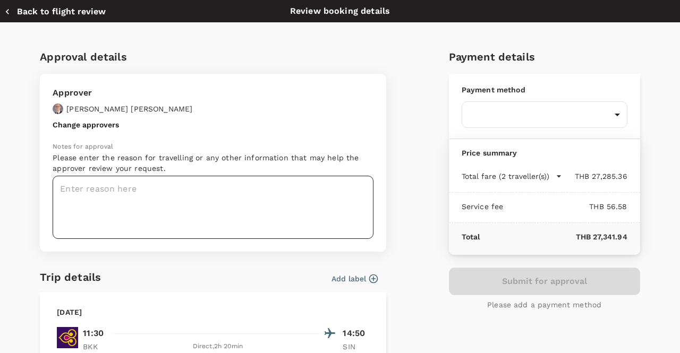
click at [170, 211] on textarea at bounding box center [213, 207] width 321 height 63
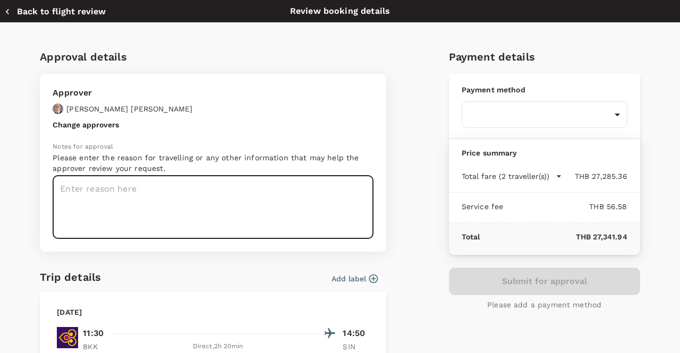
paste textarea "Asia RA Team Meeting Nov 2025 in Singapore"
paste textarea "on 11-12 November 2025"
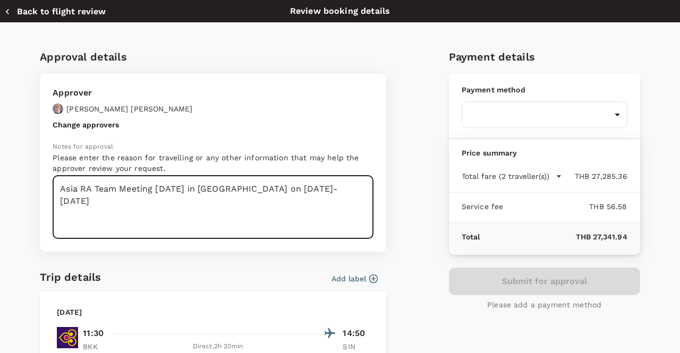
drag, startPoint x: 155, startPoint y: 188, endPoint x: 194, endPoint y: 191, distance: 39.9
click at [194, 191] on textarea "Asia RA Team Meeting Nov 2025 in Singapore on 11-12 November 2025" at bounding box center [213, 207] width 321 height 63
type textarea "Asia RA Team Meeting in Singapore on 11-12 November 2025"
click at [365, 129] on div "Approver Sacha Ernst Change approvers Notes for approval Please enter the reaso…" at bounding box center [213, 163] width 346 height 178
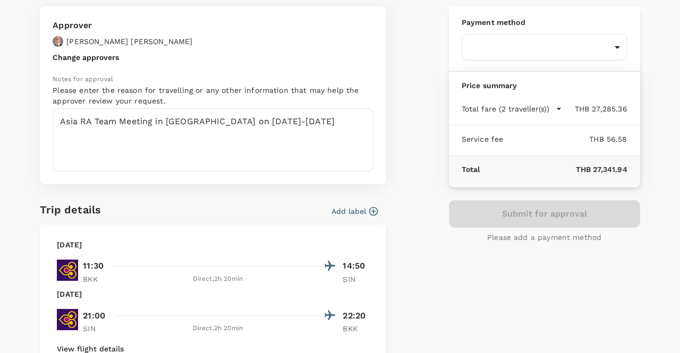
scroll to position [67, 0]
click at [544, 218] on div "Submit for approval Please add a payment method" at bounding box center [544, 222] width 191 height 43
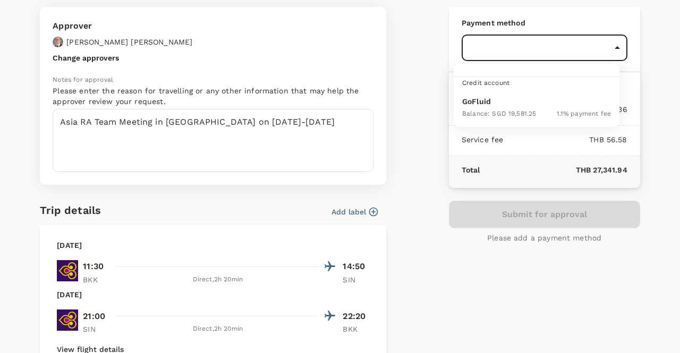
click at [607, 46] on body "Back to flight results Flight review Traveller(s) Traveller 1 : TM Tharit Moohu…" at bounding box center [340, 251] width 680 height 863
click at [487, 82] on span "Credit account" at bounding box center [485, 82] width 47 height 7
click at [478, 99] on p "GoFluid" at bounding box center [536, 101] width 149 height 11
type input "9f82a453-e375-4320-92f0-4f2d66a53031"
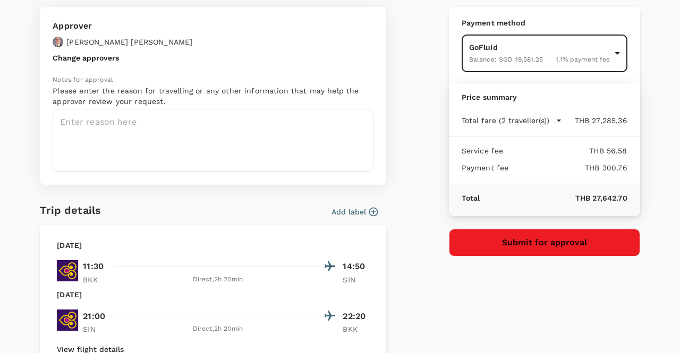
click at [611, 54] on body "Back to flight results Flight review Traveller(s) Traveller 1 : TM Tharit Moohu…" at bounding box center [340, 251] width 680 height 863
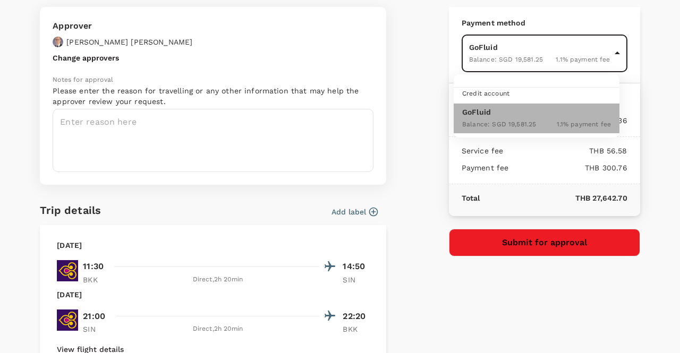
click at [492, 113] on p "GoFluid" at bounding box center [536, 112] width 149 height 11
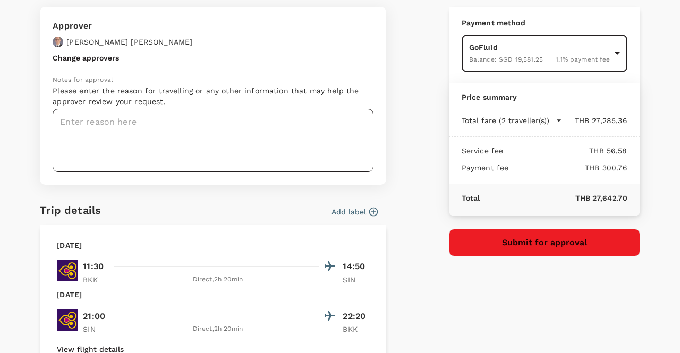
click at [142, 141] on textarea at bounding box center [213, 140] width 321 height 63
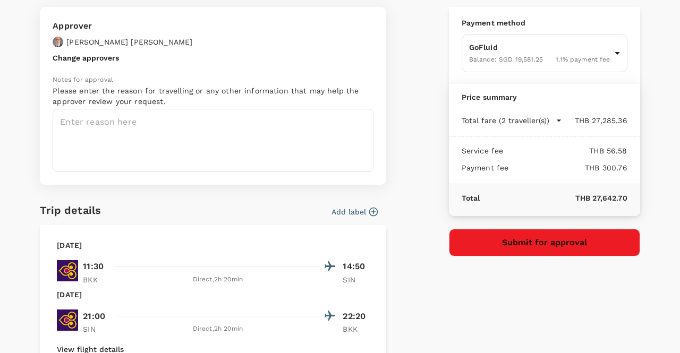
click at [88, 55] on button "Change approvers" at bounding box center [86, 58] width 66 height 9
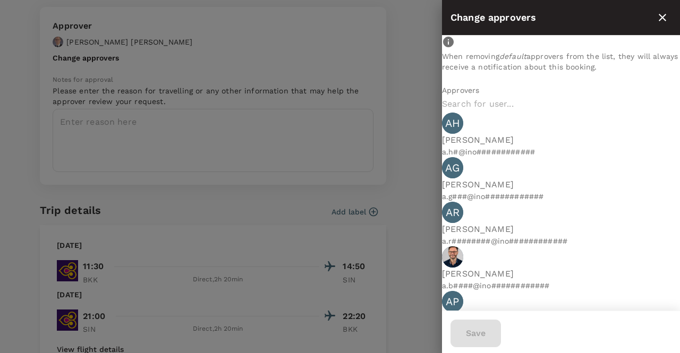
click at [510, 113] on input "text" at bounding box center [561, 104] width 238 height 17
click at [361, 79] on div at bounding box center [340, 176] width 680 height 353
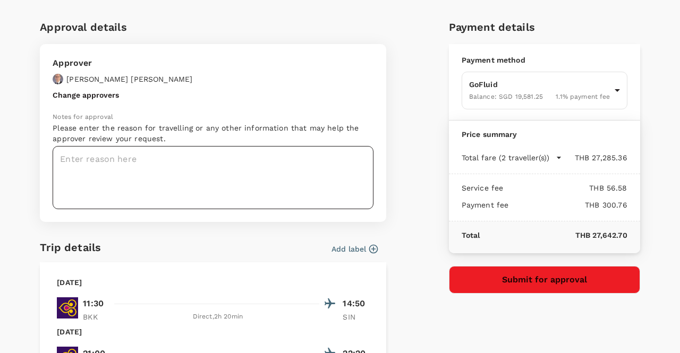
scroll to position [14, 0]
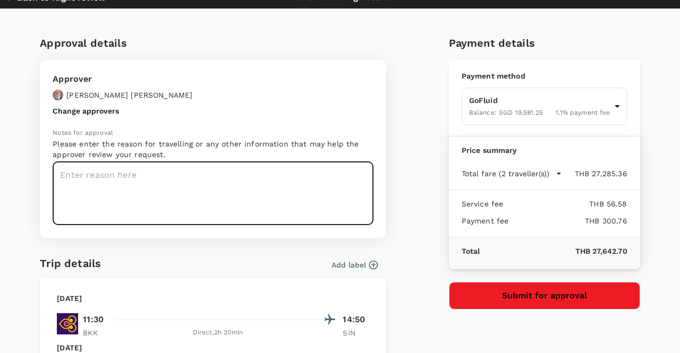
click at [78, 177] on textarea at bounding box center [213, 193] width 321 height 63
paste textarea "Asia RA Team Meeting in Singapore on 11-12 November 2025"
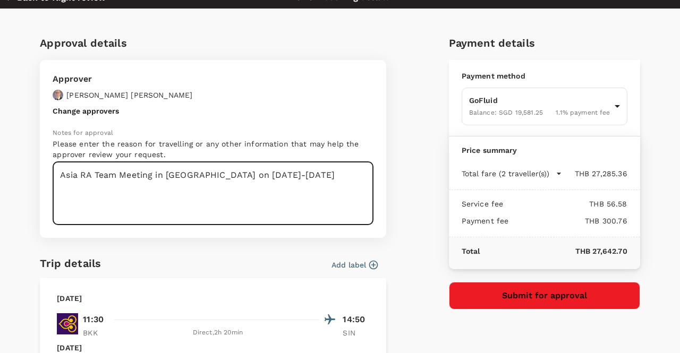
type textarea "Asia RA Team Meeting in Singapore on 11-12 November 2025"
click at [101, 111] on button "Change approvers" at bounding box center [86, 111] width 66 height 9
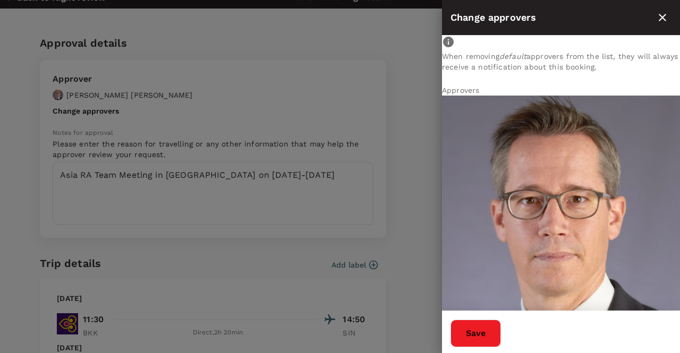
click at [564, 130] on div "Sacha Ernst" at bounding box center [561, 274] width 238 height 357
paste input "e.aguinaldo@inovapharma.com"
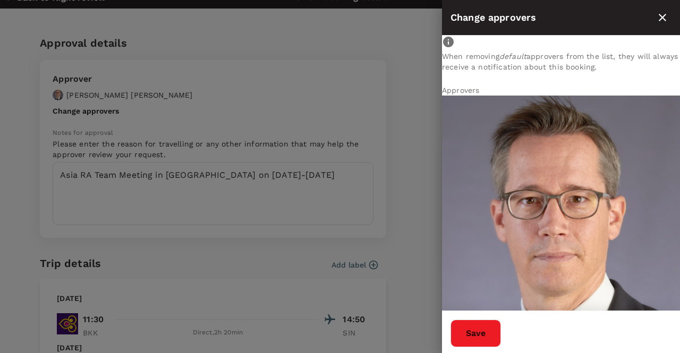
type input "e.aguinaldo@inovapharma.com"
click at [550, 211] on form "When removing default approvers from the list, they will always receive a notif…" at bounding box center [561, 304] width 238 height 536
click at [501, 332] on button "Save" at bounding box center [476, 334] width 50 height 28
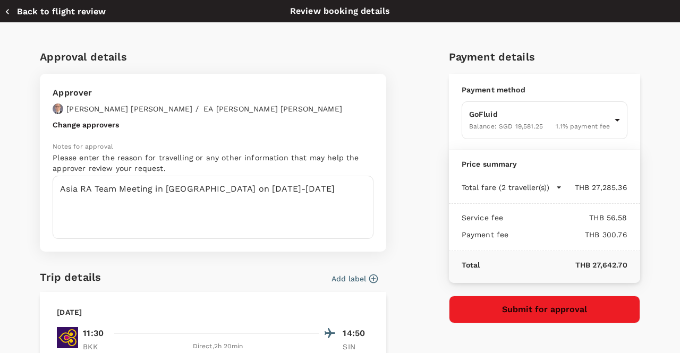
click at [368, 277] on icon "button" at bounding box center [373, 279] width 11 height 11
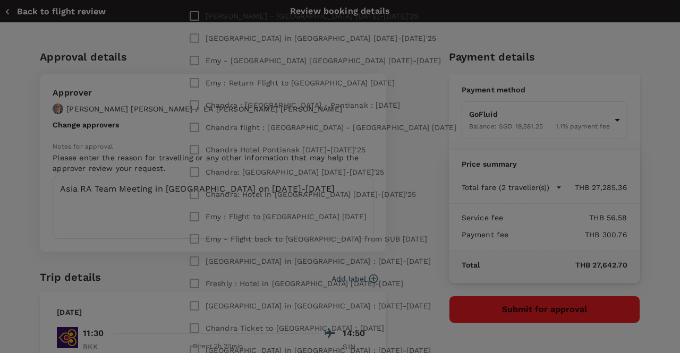
click at [411, 316] on div "​ ​ Select all Jayson Pangilinan - 04 Jan 2025 Emy Setiawati - Surabaya Trip 13…" at bounding box center [340, 176] width 680 height 353
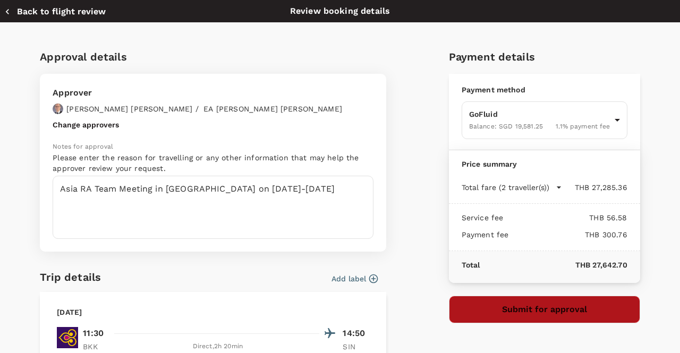
click at [534, 312] on button "Submit for approval" at bounding box center [544, 310] width 191 height 28
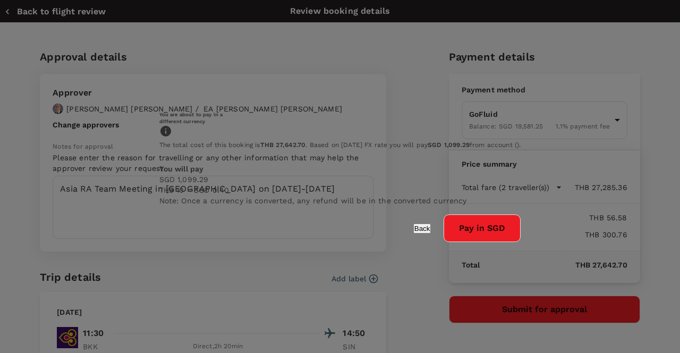
click at [413, 234] on button "Back" at bounding box center [422, 229] width 18 height 10
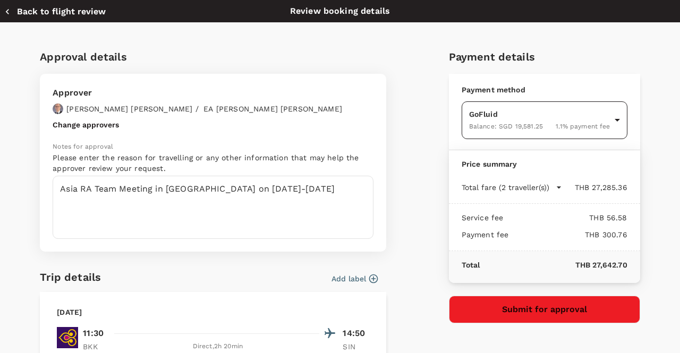
click at [608, 117] on body "Back to flight results Flight review Traveller(s) Traveller 1 : TM Tharit Moohu…" at bounding box center [340, 251] width 680 height 863
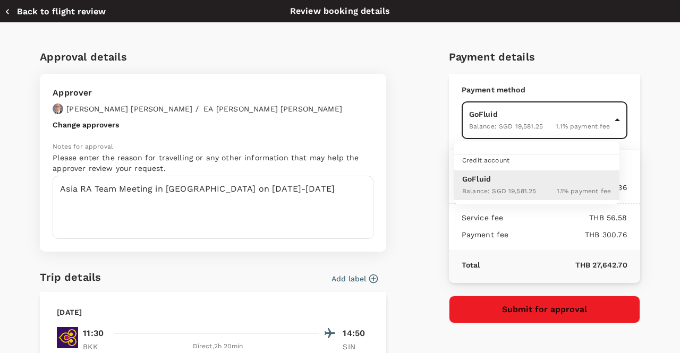
click at [489, 160] on span "Credit account" at bounding box center [485, 160] width 47 height 7
click at [484, 157] on span "Credit account" at bounding box center [485, 160] width 47 height 7
click at [481, 155] on div "Credit account" at bounding box center [485, 161] width 47 height 12
click at [479, 161] on span "Credit account" at bounding box center [485, 160] width 47 height 7
click at [478, 175] on p "GoFluid" at bounding box center [536, 179] width 149 height 11
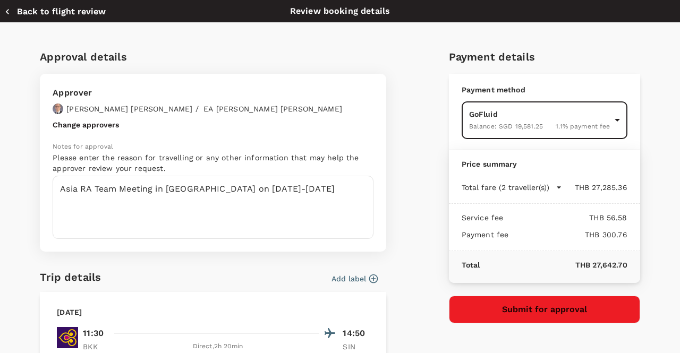
click at [609, 123] on body "Back to flight results Flight review Traveller(s) Traveller 1 : TM Tharit Moohu…" at bounding box center [340, 251] width 680 height 863
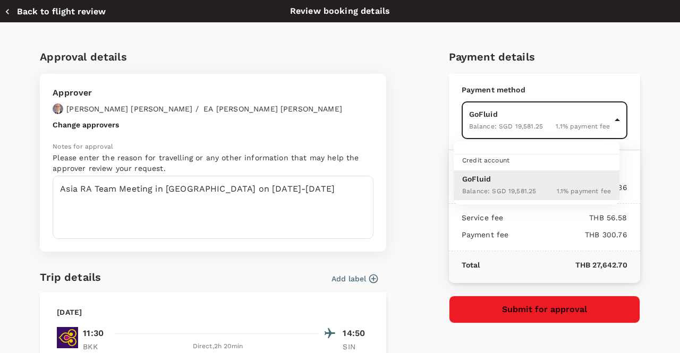
click at [502, 175] on p "GoFluid" at bounding box center [536, 179] width 149 height 11
click at [606, 119] on body "Back to flight results Flight review Traveller(s) Traveller 1 : TM Tharit Moohu…" at bounding box center [340, 251] width 680 height 863
click at [496, 162] on span "Credit account" at bounding box center [485, 160] width 47 height 7
click at [536, 178] on p "GoFluid" at bounding box center [536, 179] width 149 height 11
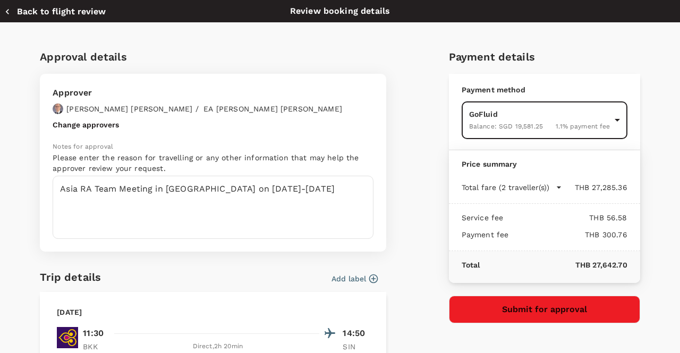
click at [554, 185] on icon "button" at bounding box center [559, 187] width 11 height 11
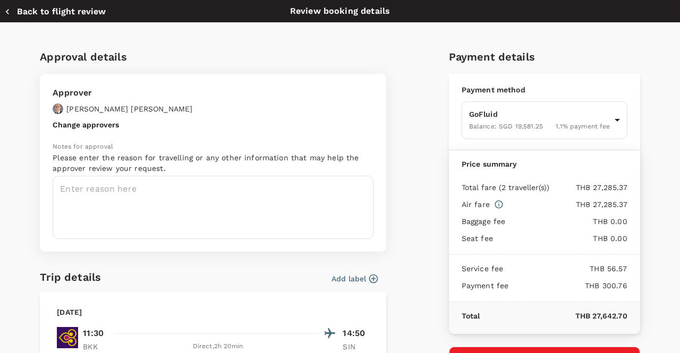
click at [102, 125] on button "Change approvers" at bounding box center [86, 125] width 66 height 9
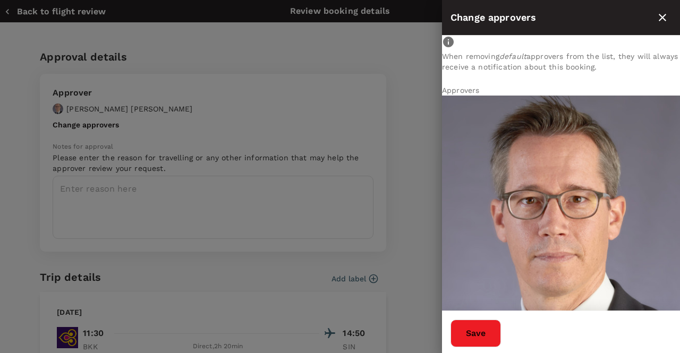
type input "em"
click at [501, 330] on button "Save" at bounding box center [476, 334] width 50 height 28
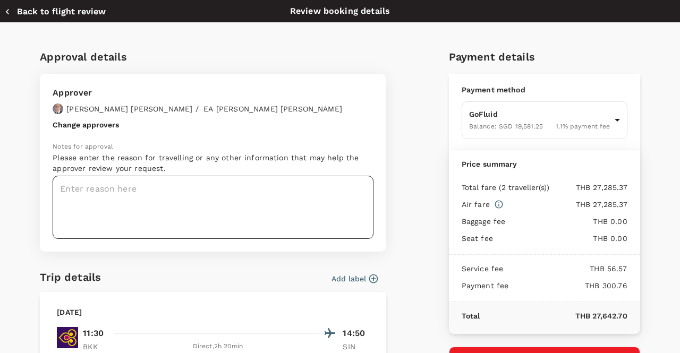
click at [114, 198] on textarea at bounding box center [213, 207] width 321 height 63
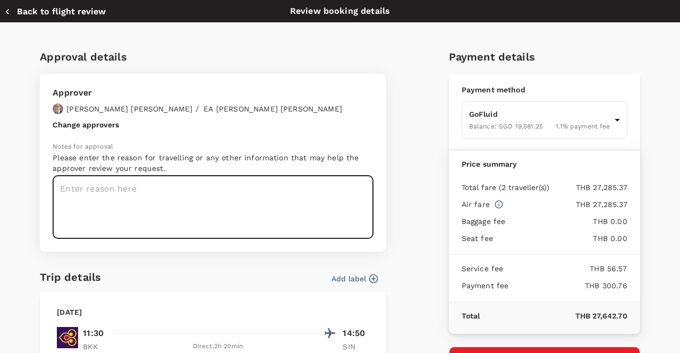
paste textarea "Asia RA Team Meeting Nov 2025 in Singapore"
drag, startPoint x: 156, startPoint y: 189, endPoint x: 193, endPoint y: 188, distance: 37.2
click at [193, 188] on textarea "Asia RA Team Meeting Nov 2025 in Singapore" at bounding box center [213, 207] width 321 height 63
click at [213, 191] on textarea "Asia RA Team Meeting in Singapore" at bounding box center [213, 207] width 321 height 63
paste textarea "11-12 November 2025"
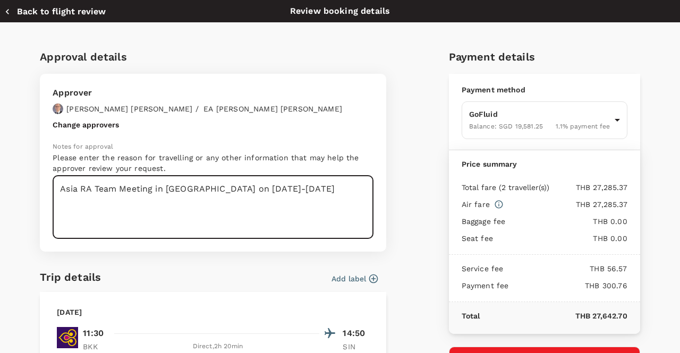
type textarea "Asia RA Team Meeting in Singapore on 11-12 November 2025"
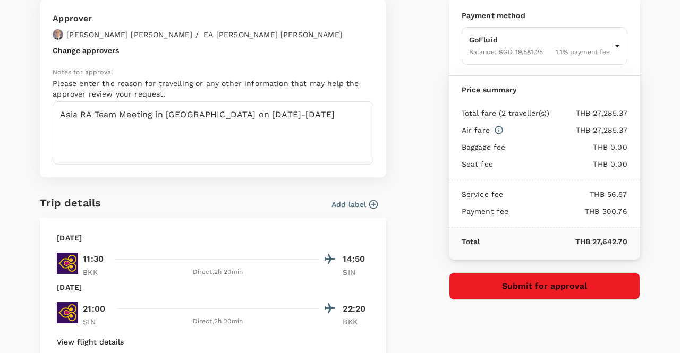
scroll to position [75, 0]
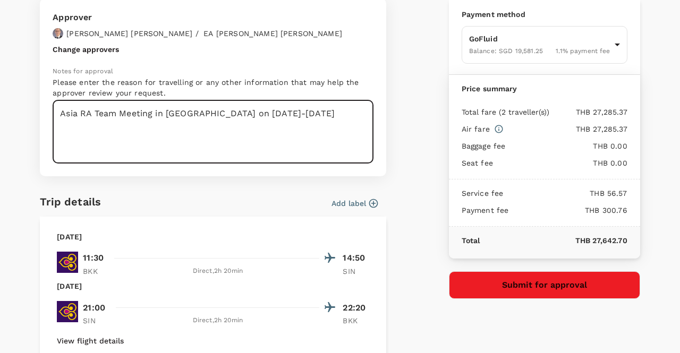
drag, startPoint x: 61, startPoint y: 115, endPoint x: 328, endPoint y: 118, distance: 267.8
click at [328, 118] on textarea "Asia RA Team Meeting in Singapore on 11-12 November 2025" at bounding box center [213, 131] width 321 height 63
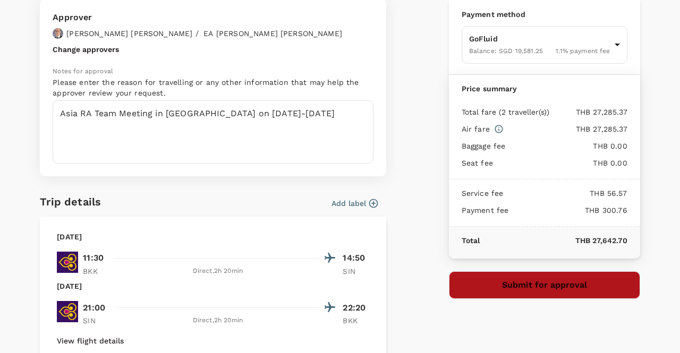
click at [483, 290] on button "Submit for approval" at bounding box center [544, 286] width 191 height 28
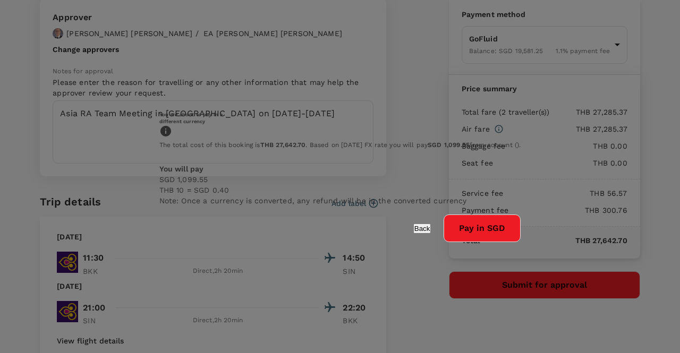
click at [444, 242] on button "Pay in SGD" at bounding box center [482, 229] width 77 height 28
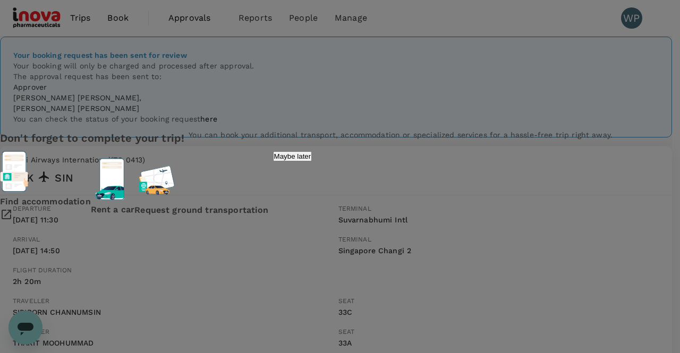
click at [311, 160] on p "Maybe later" at bounding box center [292, 157] width 37 height 8
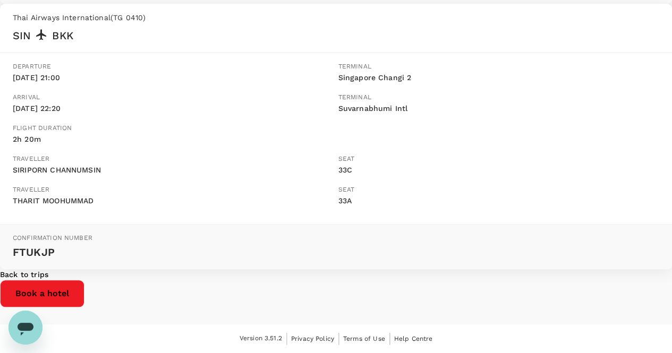
scroll to position [449, 0]
click at [371, 279] on p "Back to trips" at bounding box center [336, 274] width 672 height 11
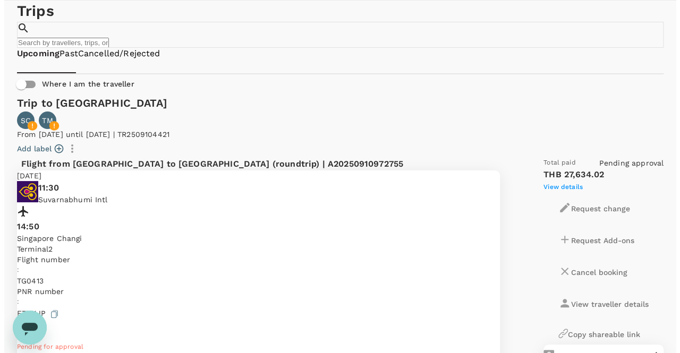
scroll to position [53, 0]
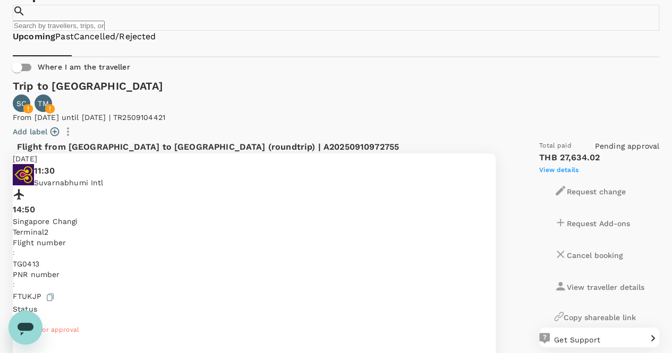
click at [579, 167] on span "View details" at bounding box center [558, 169] width 39 height 7
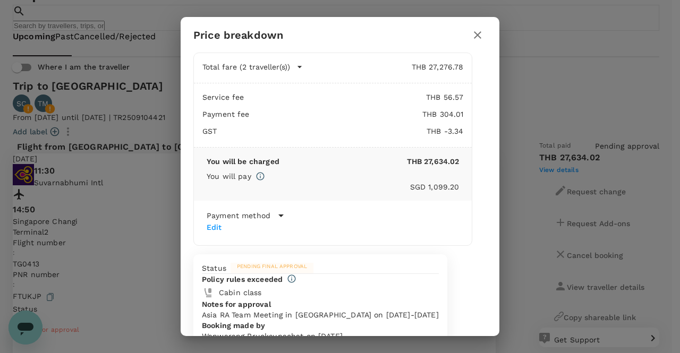
click at [298, 68] on icon "button" at bounding box center [300, 67] width 4 height 2
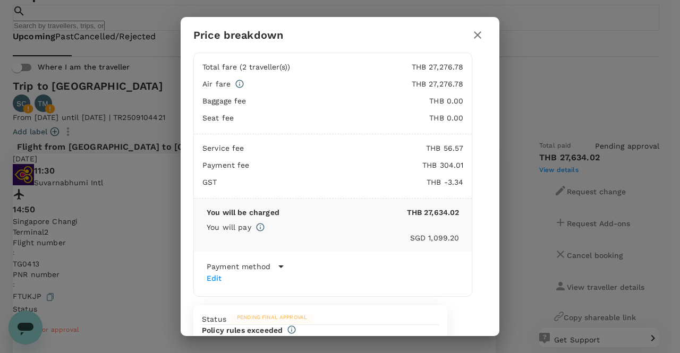
click at [278, 268] on icon at bounding box center [280, 267] width 5 height 3
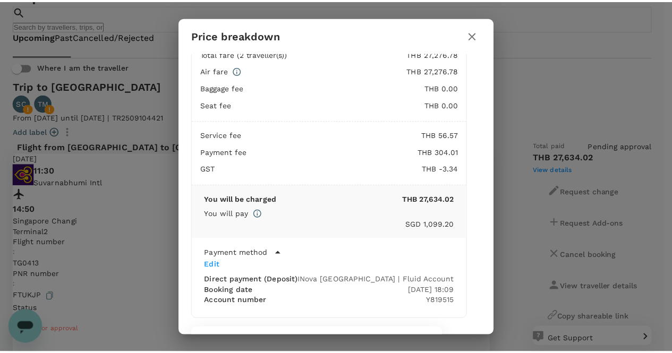
scroll to position [19, 0]
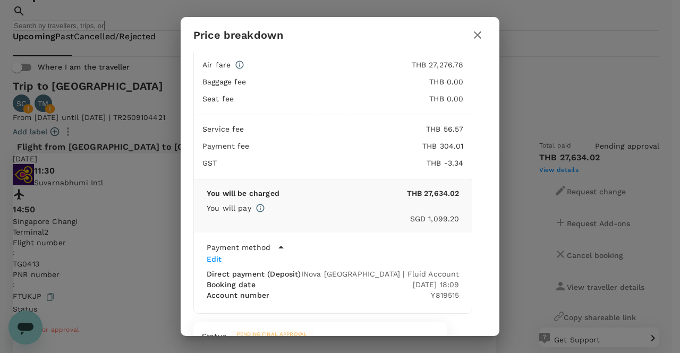
click at [479, 34] on icon "button" at bounding box center [477, 34] width 7 height 7
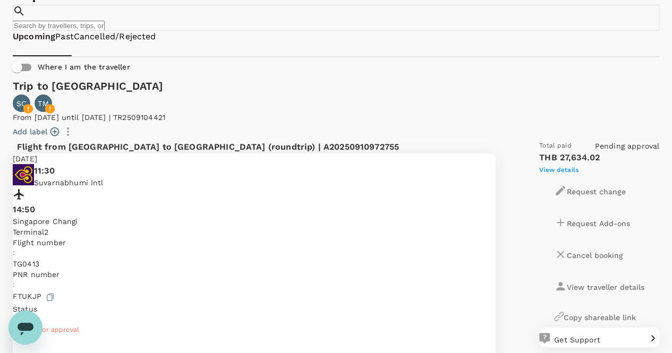
click at [74, 43] on link "Past" at bounding box center [64, 37] width 19 height 12
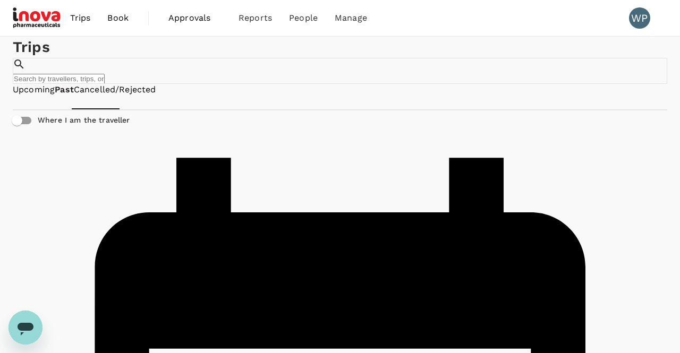
click at [43, 96] on link "Upcoming" at bounding box center [34, 90] width 42 height 12
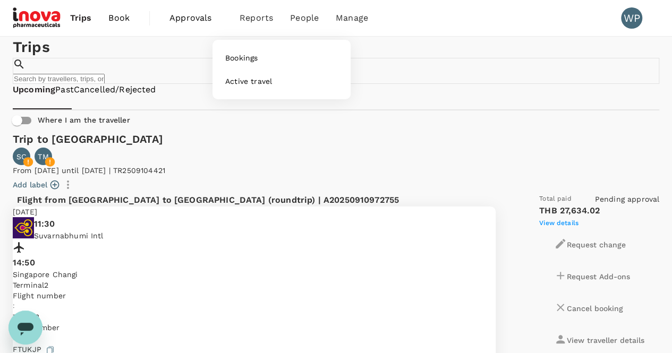
click at [257, 20] on span "Reports" at bounding box center [256, 18] width 33 height 13
click at [251, 59] on span "Bookings" at bounding box center [241, 58] width 32 height 11
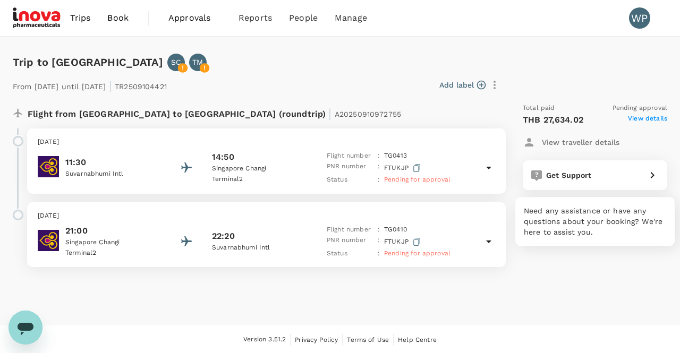
click at [651, 176] on icon at bounding box center [652, 175] width 13 height 13
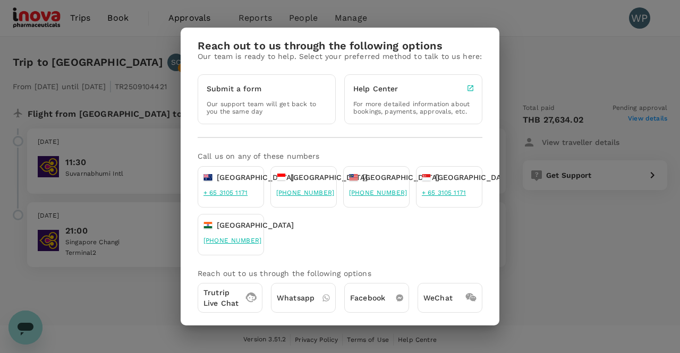
click at [573, 239] on div "Reach out to us through the following options Our team is ready to help. Select…" at bounding box center [340, 176] width 680 height 353
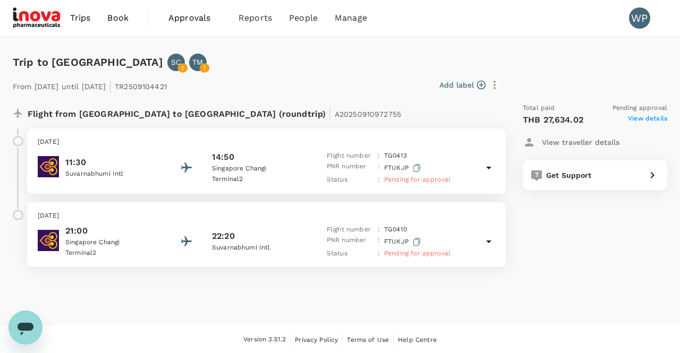
click at [651, 120] on span "View details" at bounding box center [647, 120] width 39 height 13
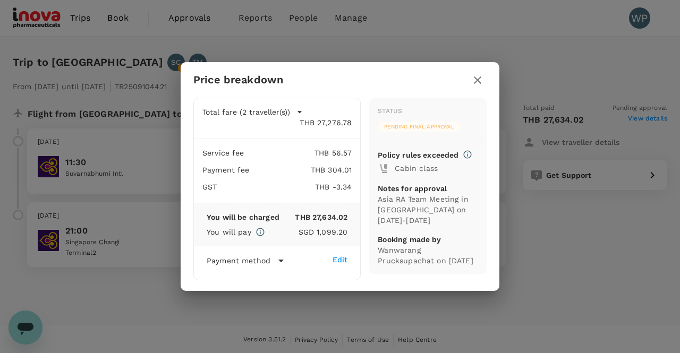
click at [475, 81] on icon "button" at bounding box center [477, 80] width 13 height 13
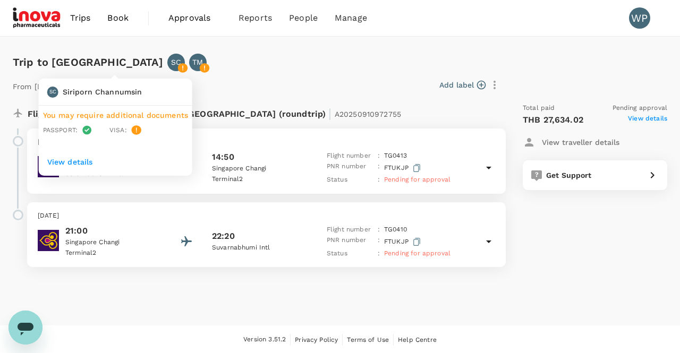
click at [77, 162] on p "View details" at bounding box center [115, 162] width 137 height 11
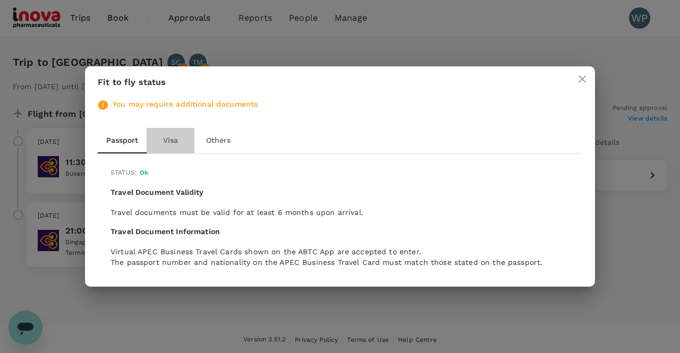
click at [172, 141] on button "Visa" at bounding box center [171, 141] width 48 height 26
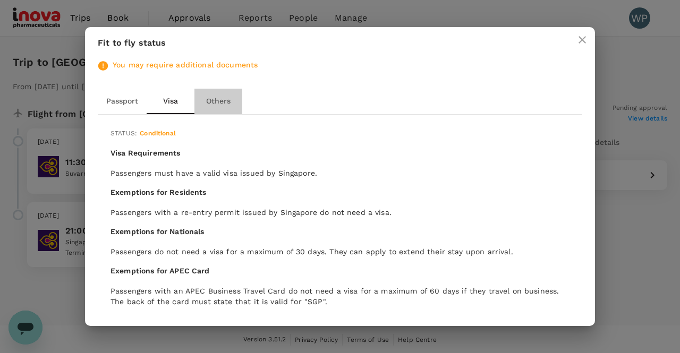
click at [221, 105] on button "Others" at bounding box center [218, 102] width 48 height 26
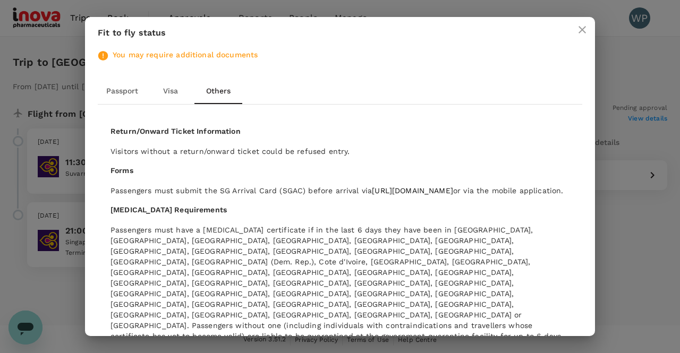
click at [111, 91] on button "Passport" at bounding box center [122, 92] width 49 height 26
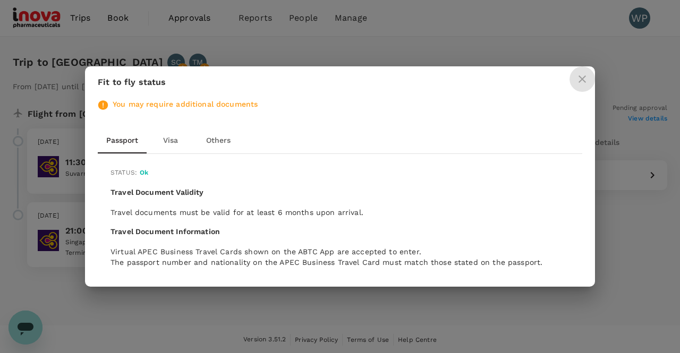
click at [582, 80] on icon "close" at bounding box center [582, 78] width 7 height 7
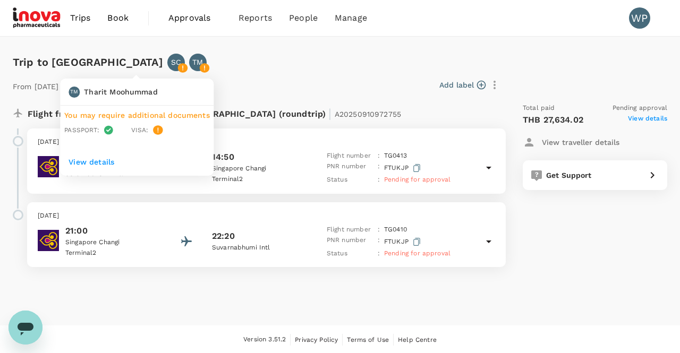
click at [200, 66] on icon at bounding box center [205, 68] width 10 height 10
click at [87, 160] on p "View details" at bounding box center [137, 162] width 137 height 11
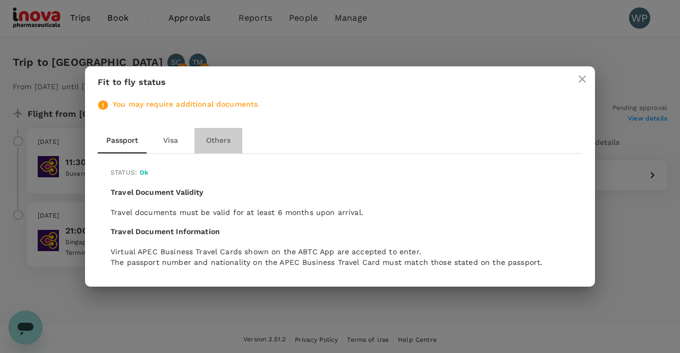
click at [214, 144] on button "Others" at bounding box center [218, 141] width 48 height 26
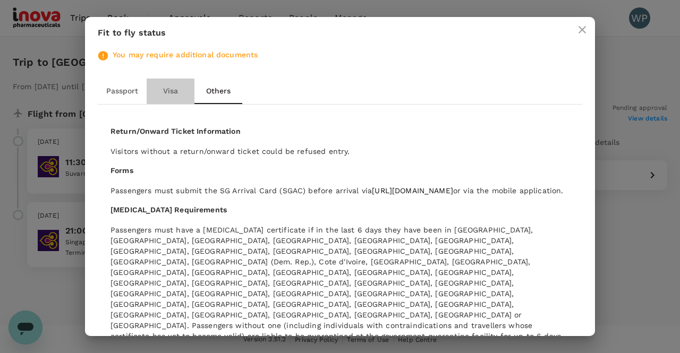
click at [173, 89] on button "Visa" at bounding box center [171, 92] width 48 height 26
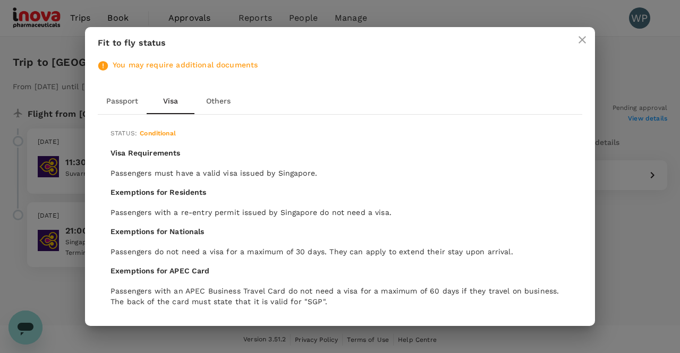
click at [111, 100] on button "Passport" at bounding box center [122, 102] width 49 height 26
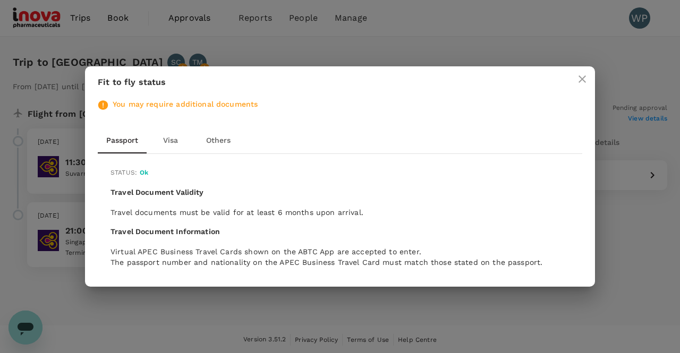
click at [587, 82] on icon "close" at bounding box center [582, 79] width 13 height 13
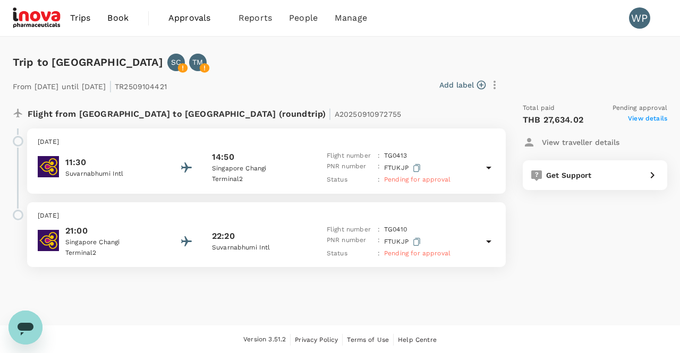
click at [73, 18] on span "Trips" at bounding box center [80, 18] width 21 height 13
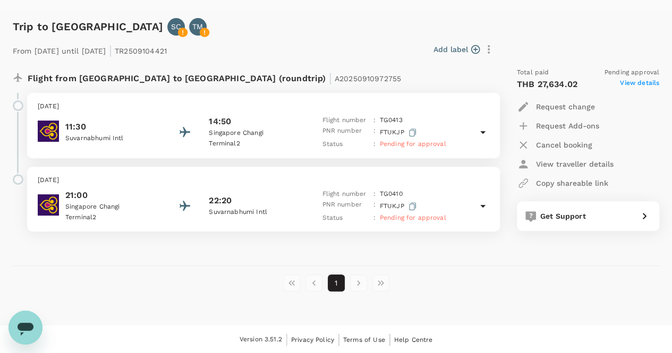
scroll to position [87, 0]
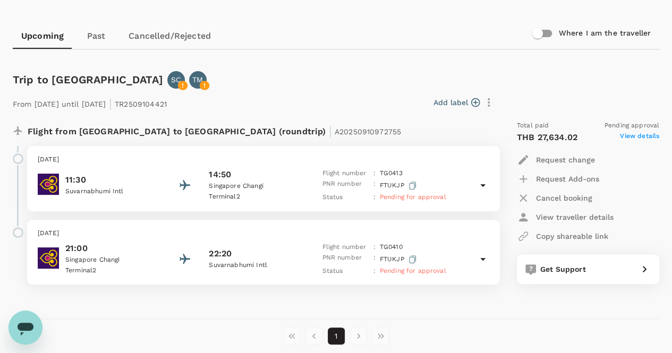
click at [634, 139] on span "View details" at bounding box center [639, 137] width 39 height 13
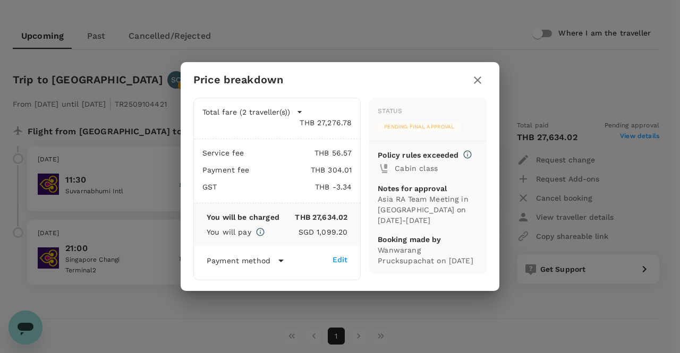
click at [295, 110] on icon "button" at bounding box center [299, 112] width 11 height 11
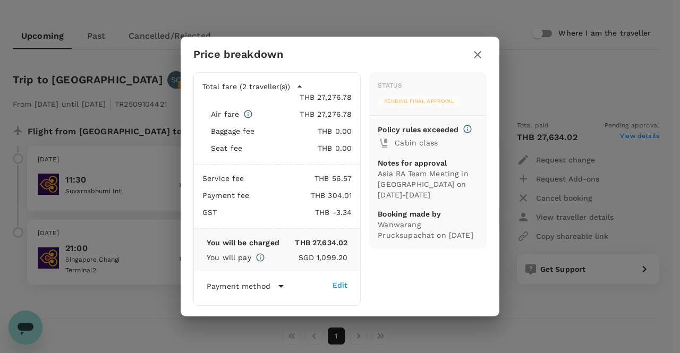
click at [545, 324] on div "Price breakdown Total fare (2 traveller(s)) THB 27,276.78 Air fare THB 27,276.7…" at bounding box center [340, 176] width 680 height 353
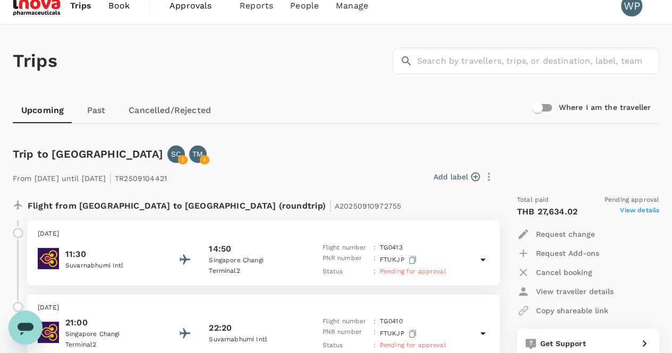
scroll to position [0, 0]
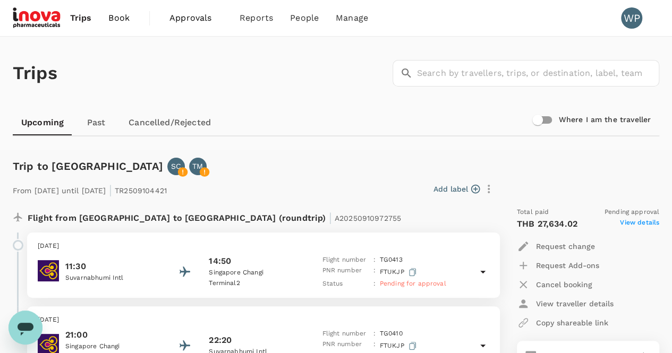
click at [31, 18] on img at bounding box center [37, 17] width 49 height 23
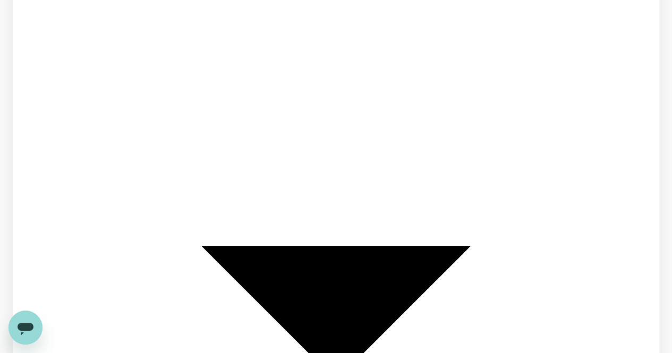
type input "Bangkok, Thailand (any)"
type input "Singapore, Singapore (any)"
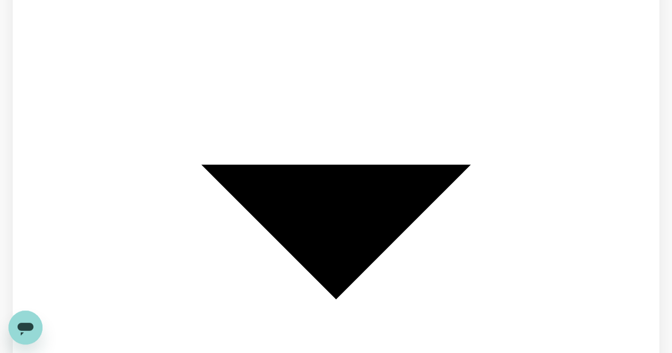
scroll to position [228, 0]
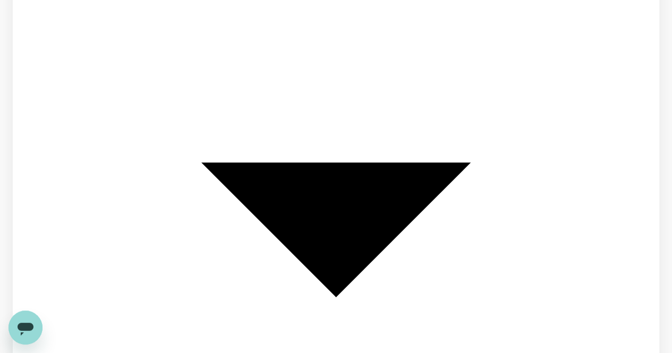
type input "Bangkok, Thailand (any)"
type input "Singapore, Singapore (any)"
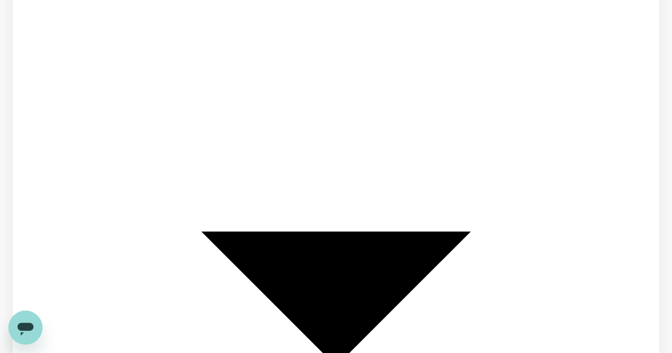
scroll to position [0, 0]
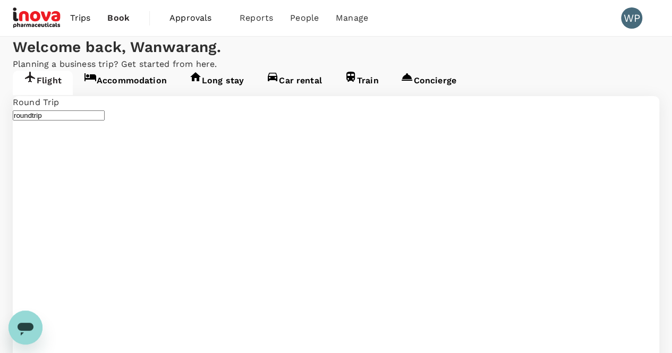
click at [322, 71] on p "Planning a business trip? Get started from here." at bounding box center [336, 64] width 647 height 13
